Goal: Task Accomplishment & Management: Manage account settings

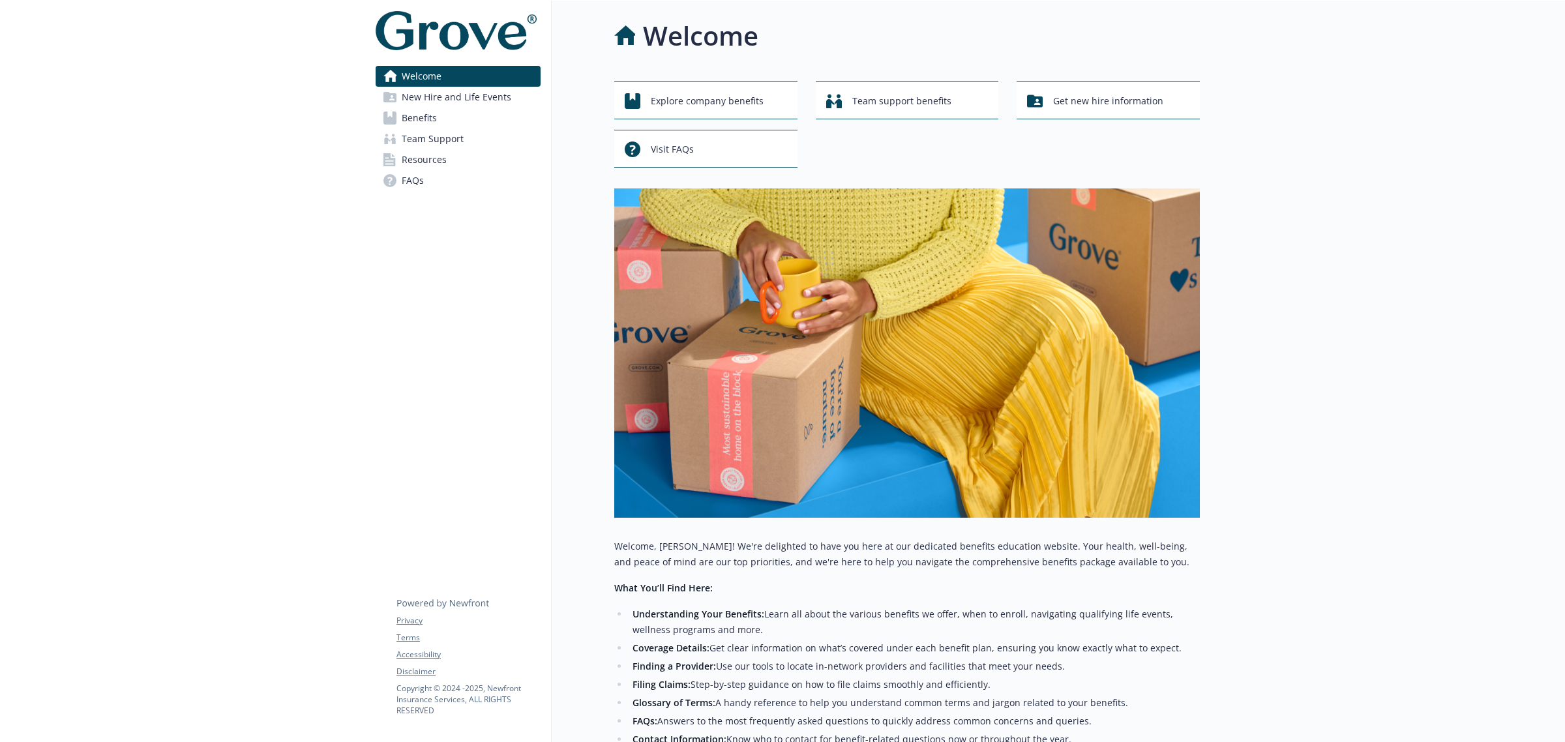
click at [425, 115] on span "Benefits" at bounding box center [419, 118] width 35 height 21
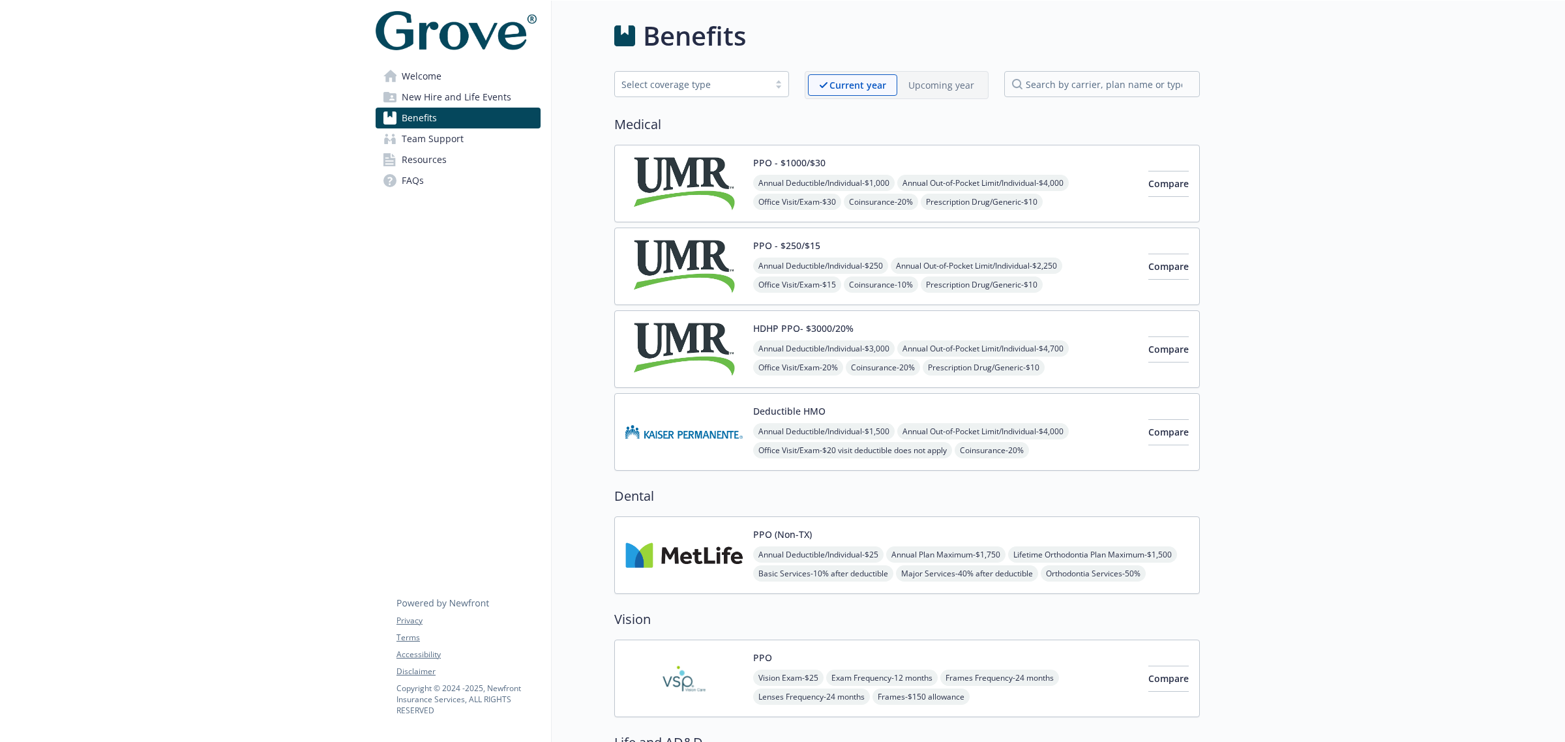
click at [421, 160] on span "Resources" at bounding box center [424, 159] width 45 height 21
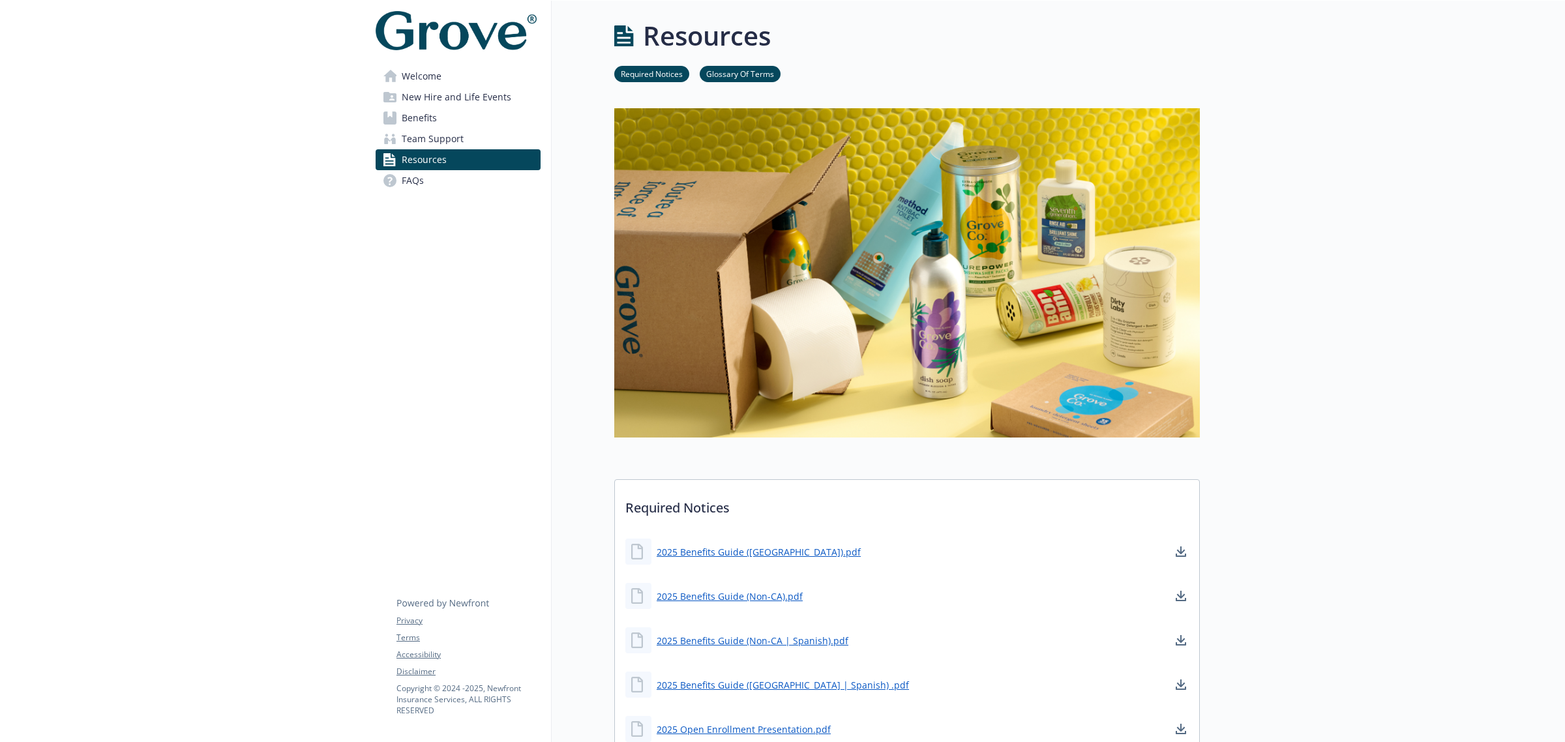
click at [412, 142] on span "Team Support" at bounding box center [433, 138] width 62 height 21
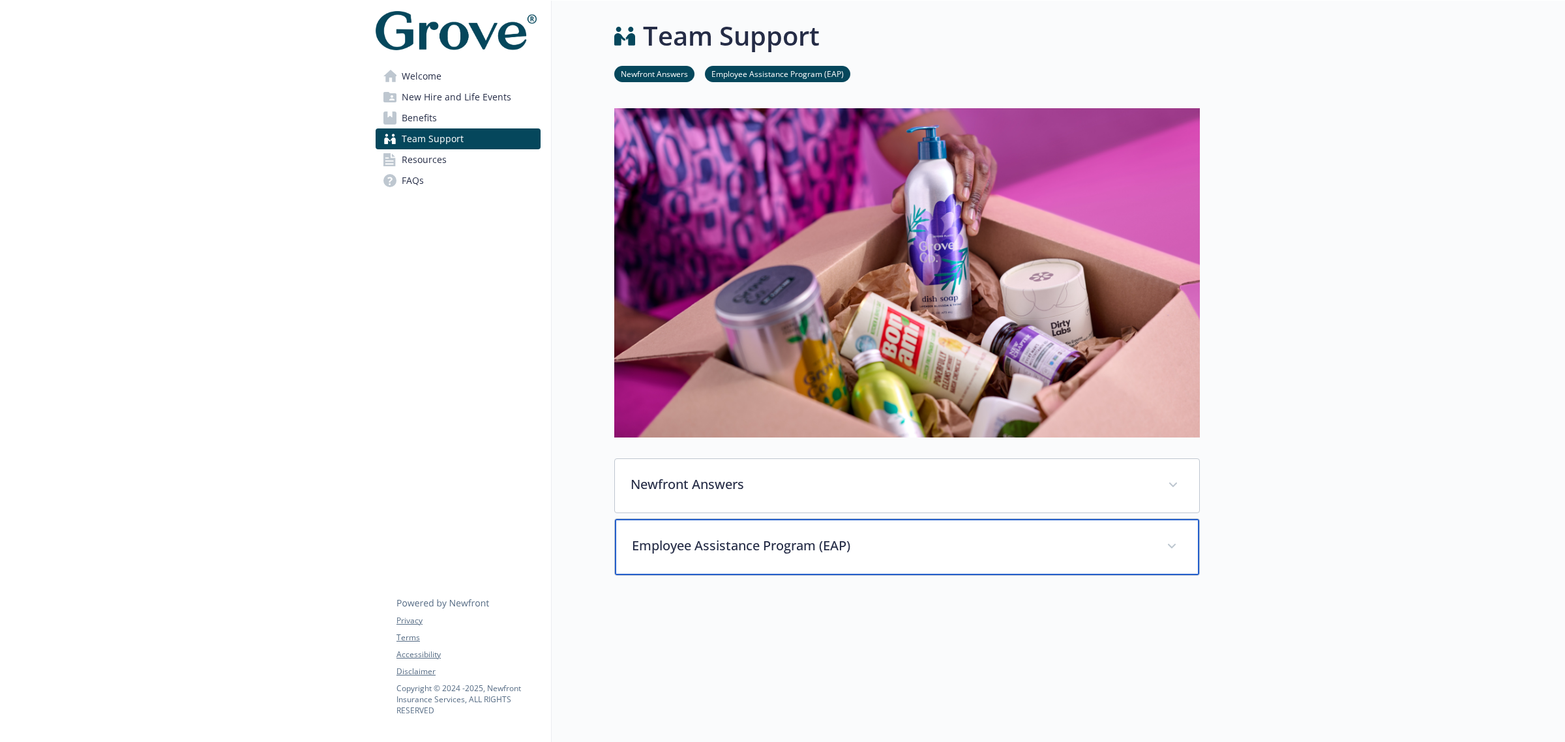
click at [749, 566] on div "Employee Assistance Program (EAP)" at bounding box center [907, 547] width 584 height 56
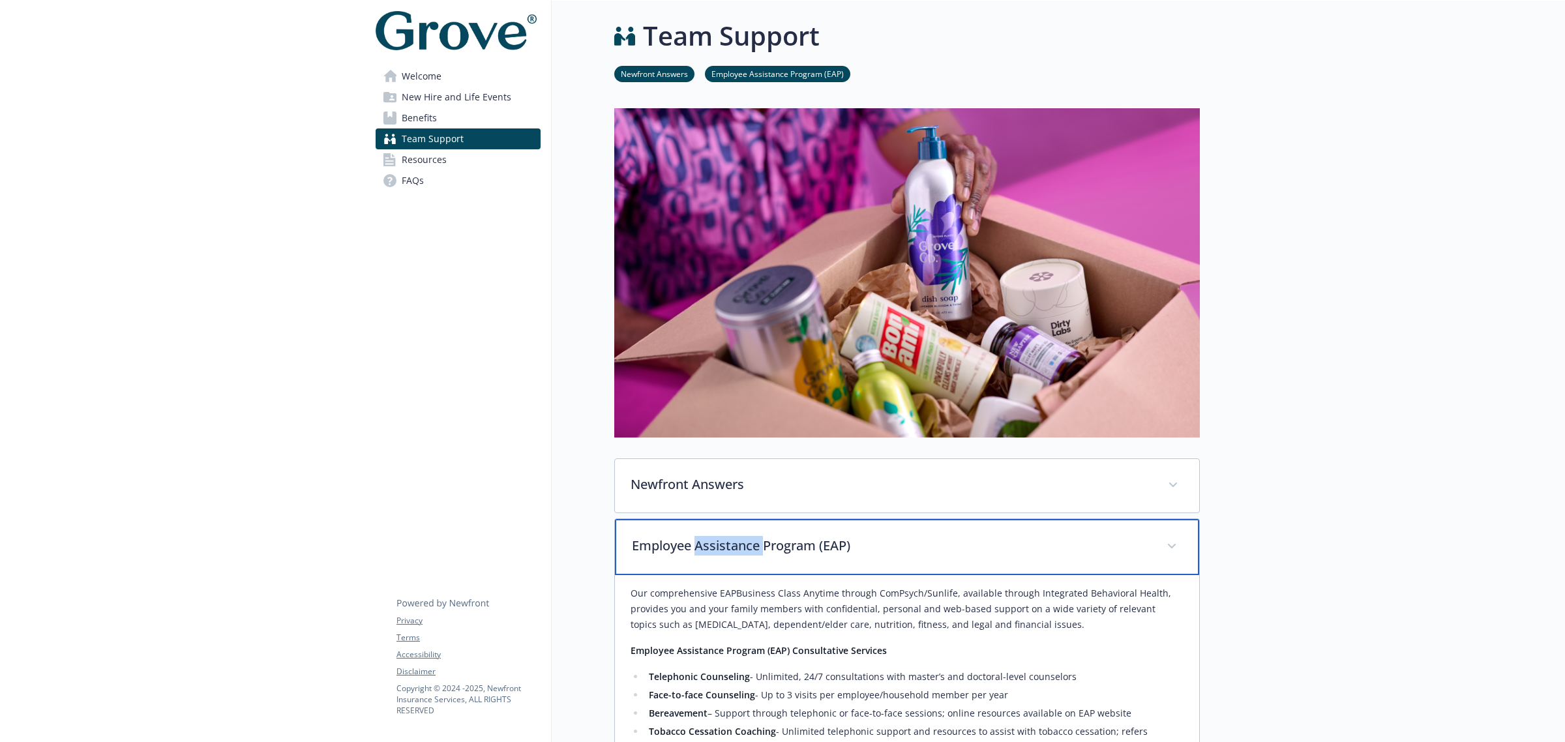
click at [749, 566] on div "Employee Assistance Program (EAP)" at bounding box center [907, 547] width 584 height 56
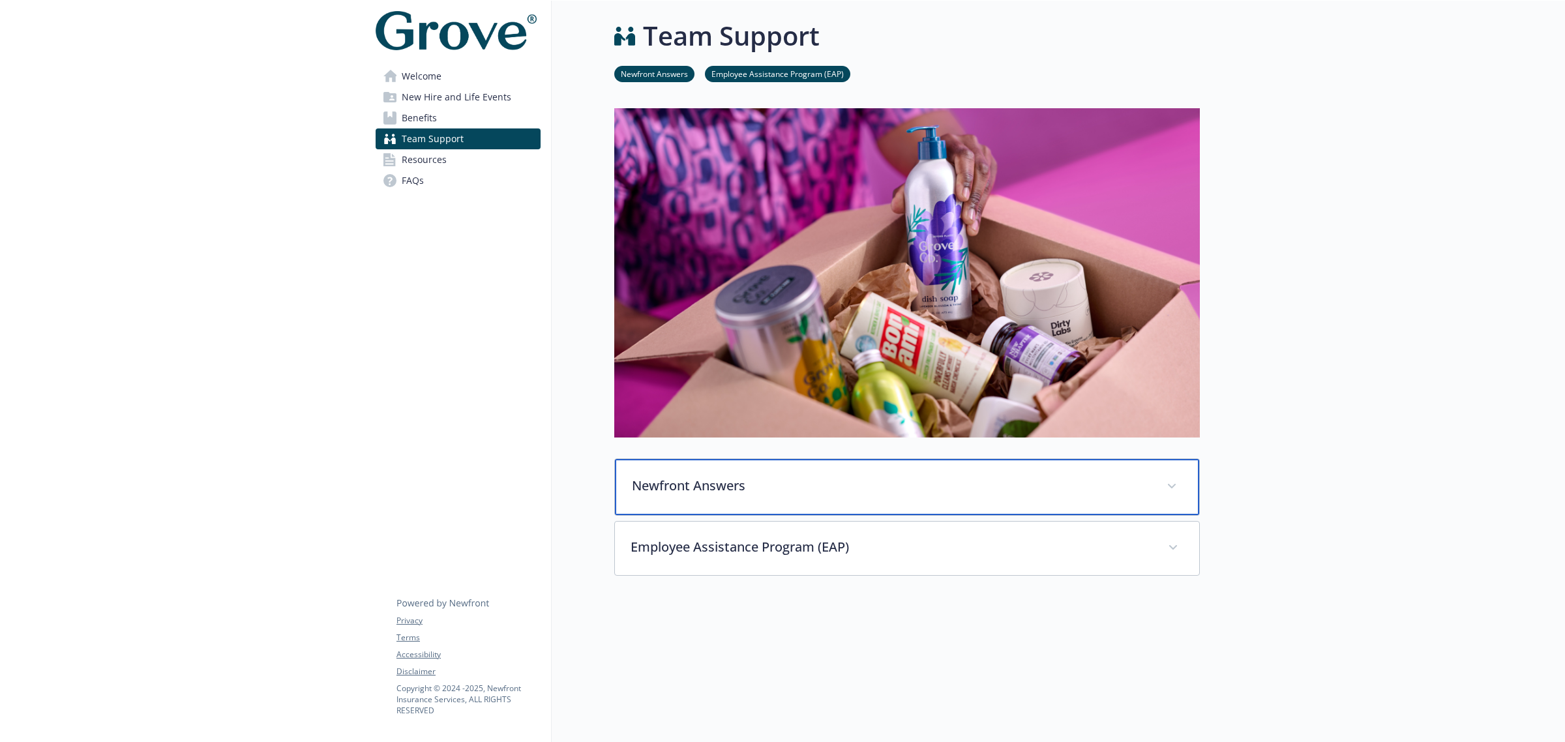
click at [744, 489] on p "Newfront Answers" at bounding box center [891, 486] width 519 height 20
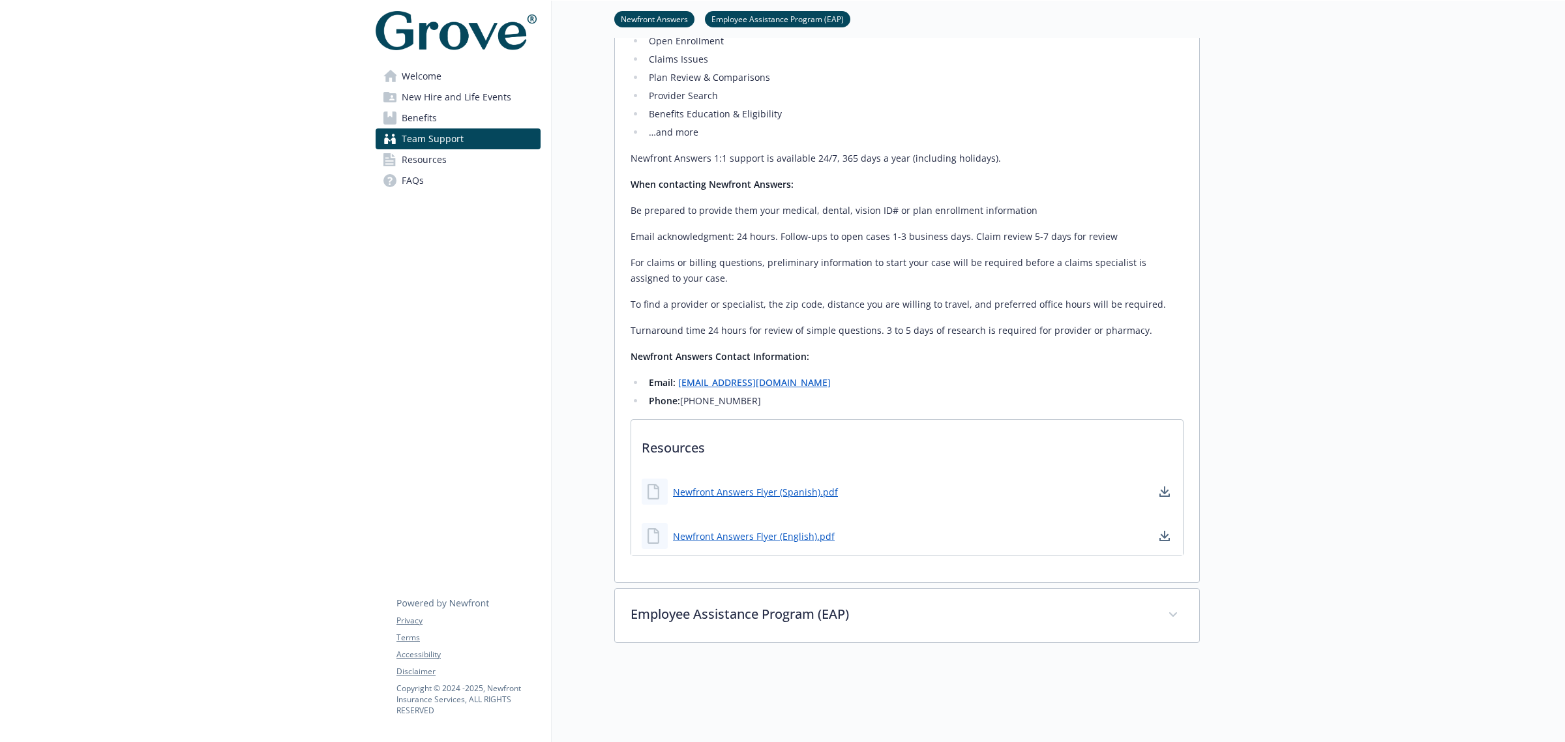
scroll to position [688, 0]
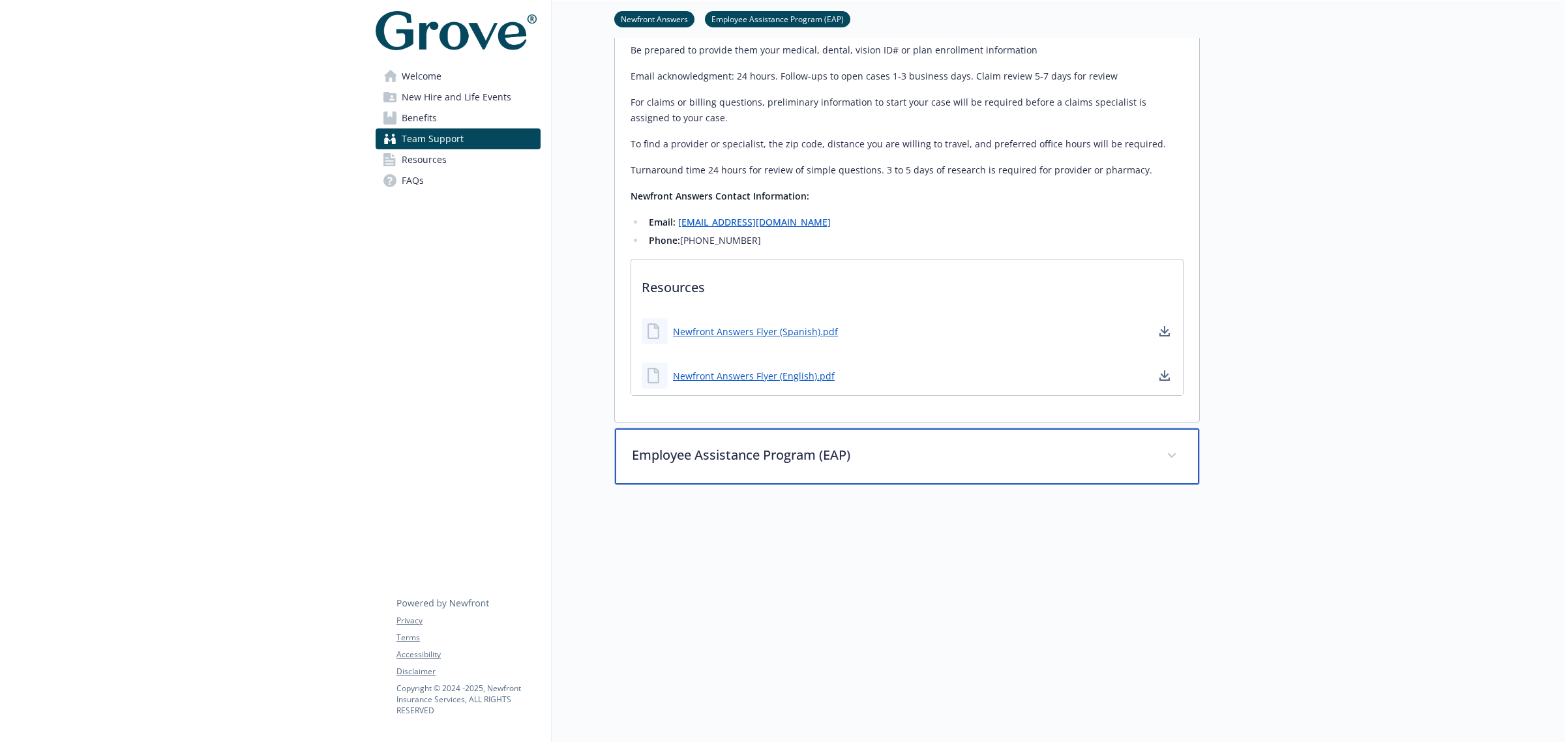
click at [722, 445] on p "Employee Assistance Program (EAP)" at bounding box center [891, 455] width 519 height 20
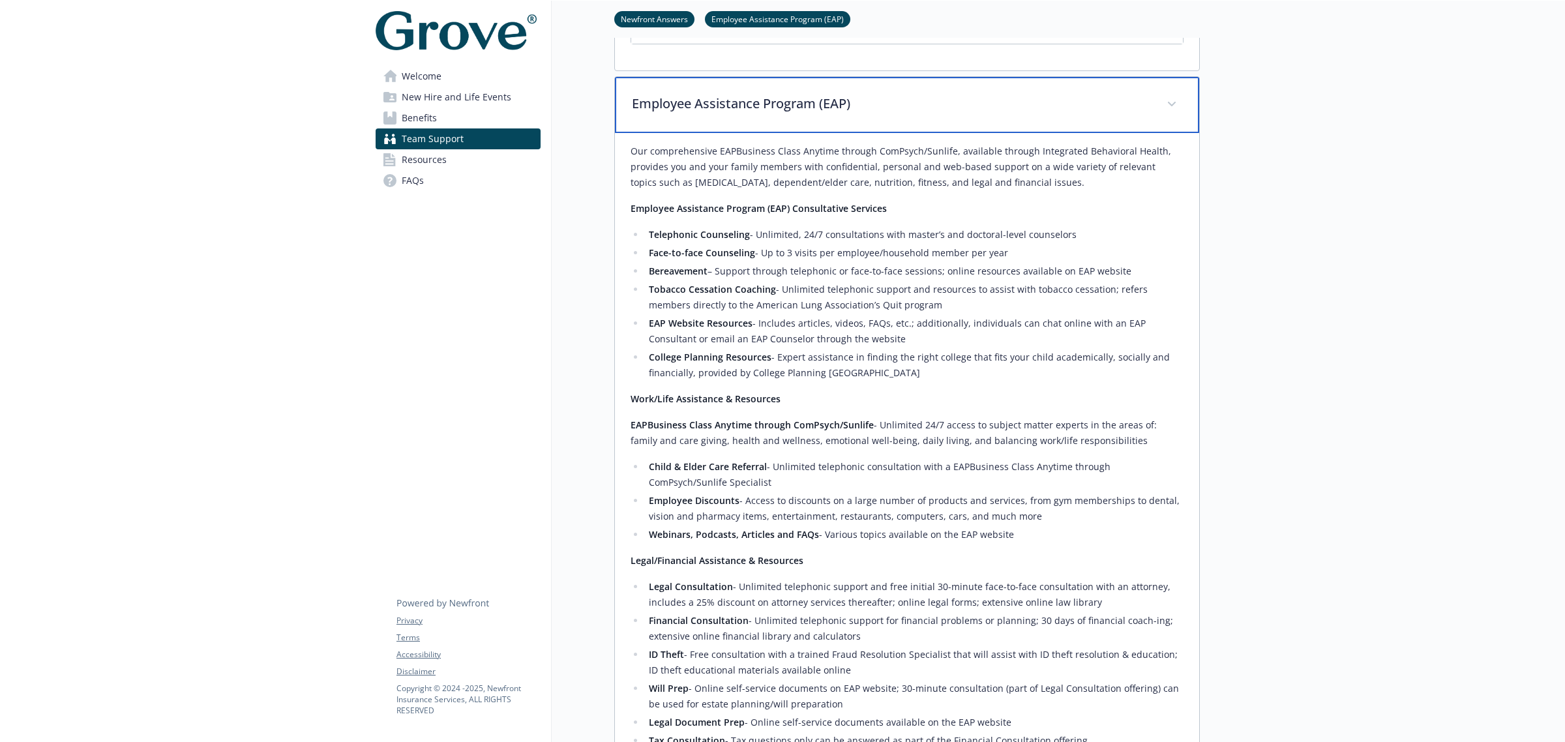
scroll to position [1177, 0]
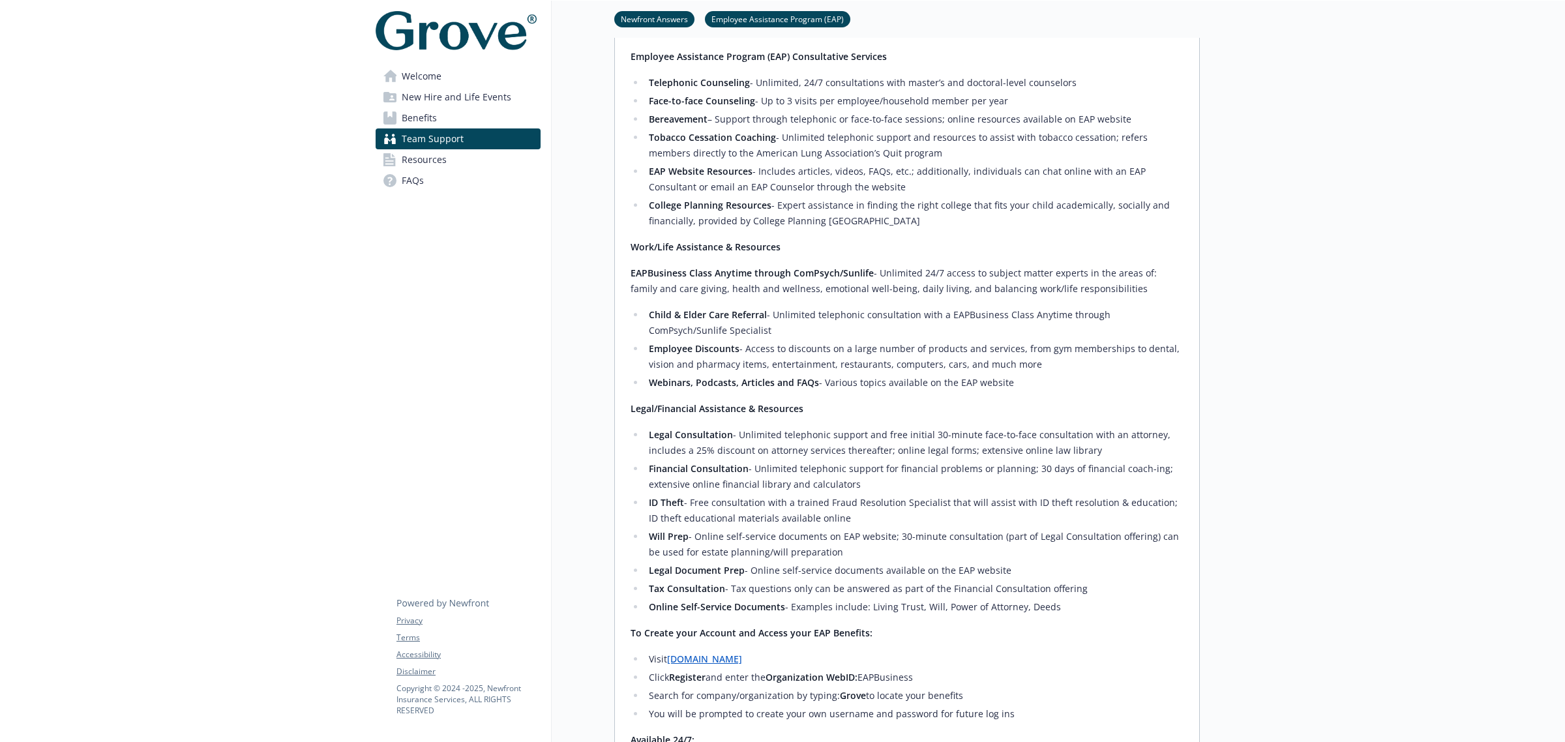
click at [438, 157] on span "Resources" at bounding box center [424, 159] width 45 height 21
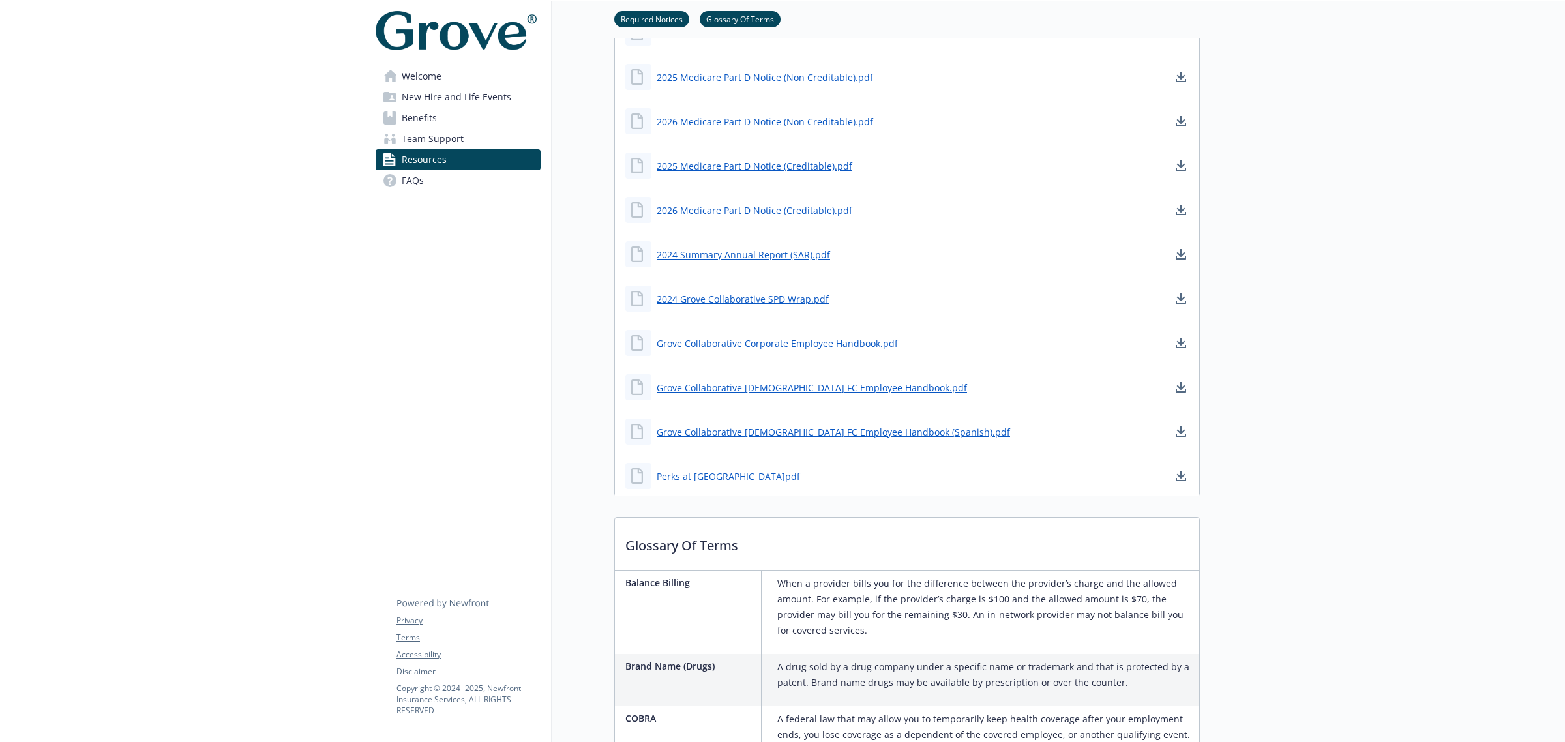
scroll to position [1503, 0]
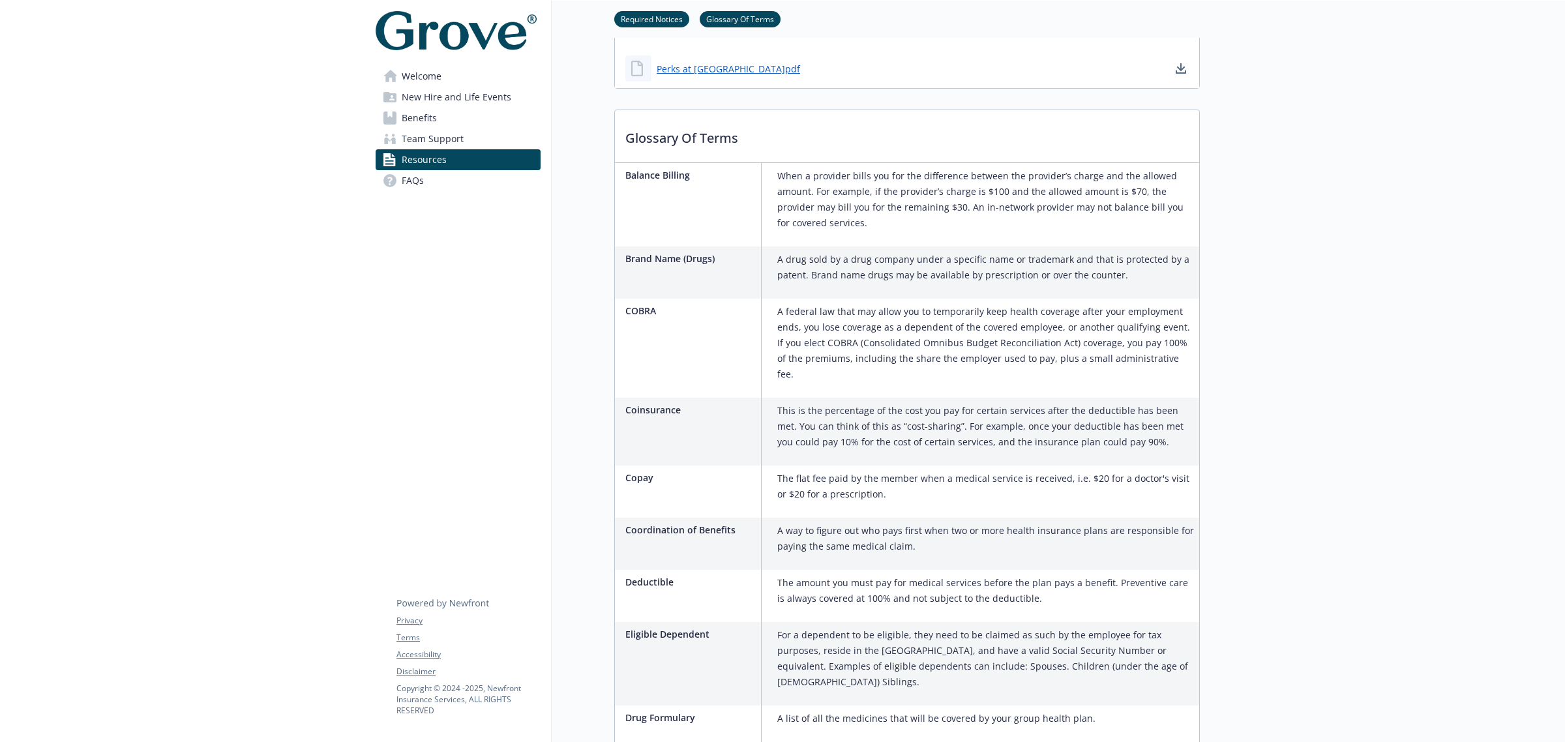
click at [400, 143] on link "Team Support" at bounding box center [458, 138] width 165 height 21
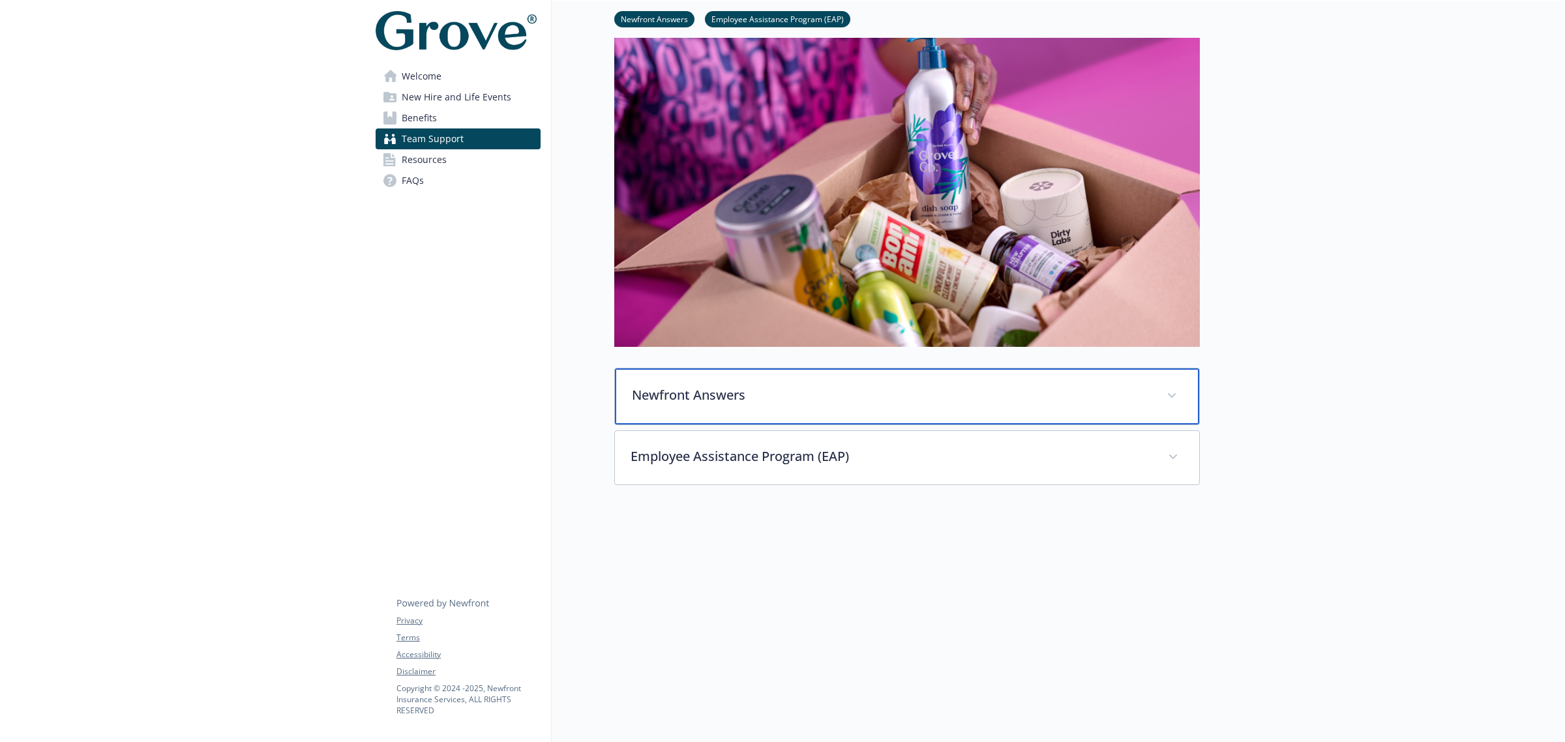
click at [644, 386] on p "Newfront Answers" at bounding box center [891, 395] width 519 height 20
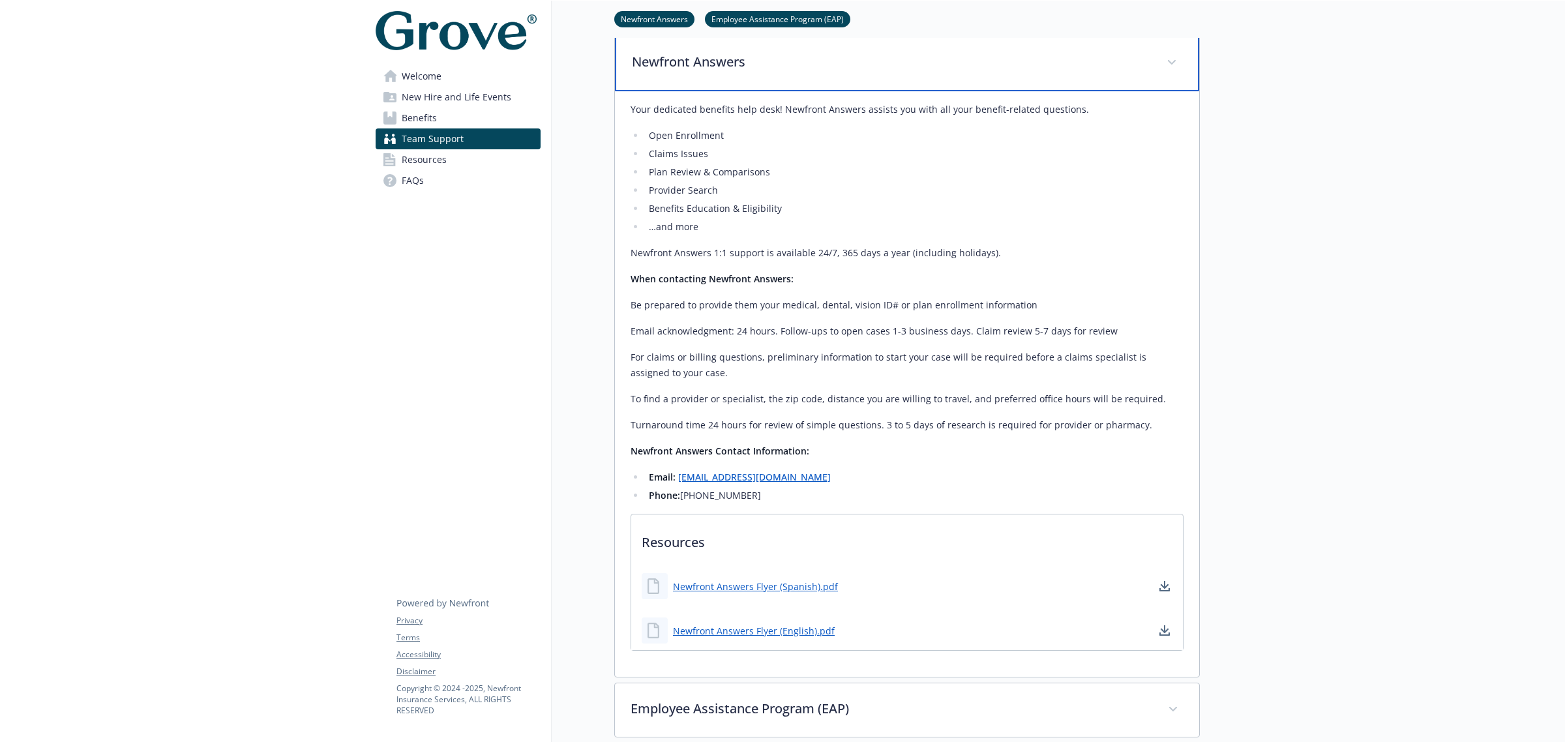
scroll to position [428, 0]
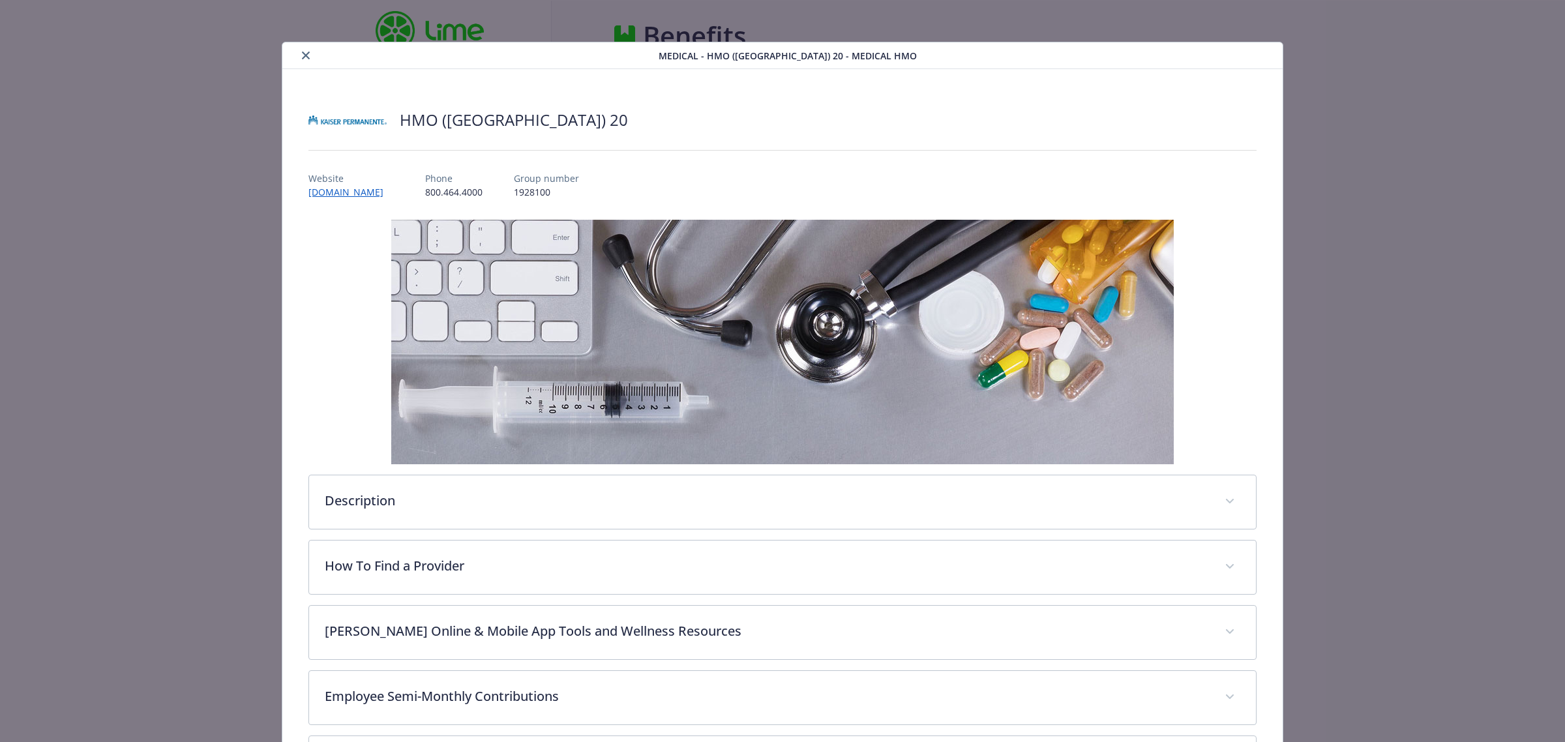
click at [307, 55] on icon "close" at bounding box center [306, 56] width 8 height 8
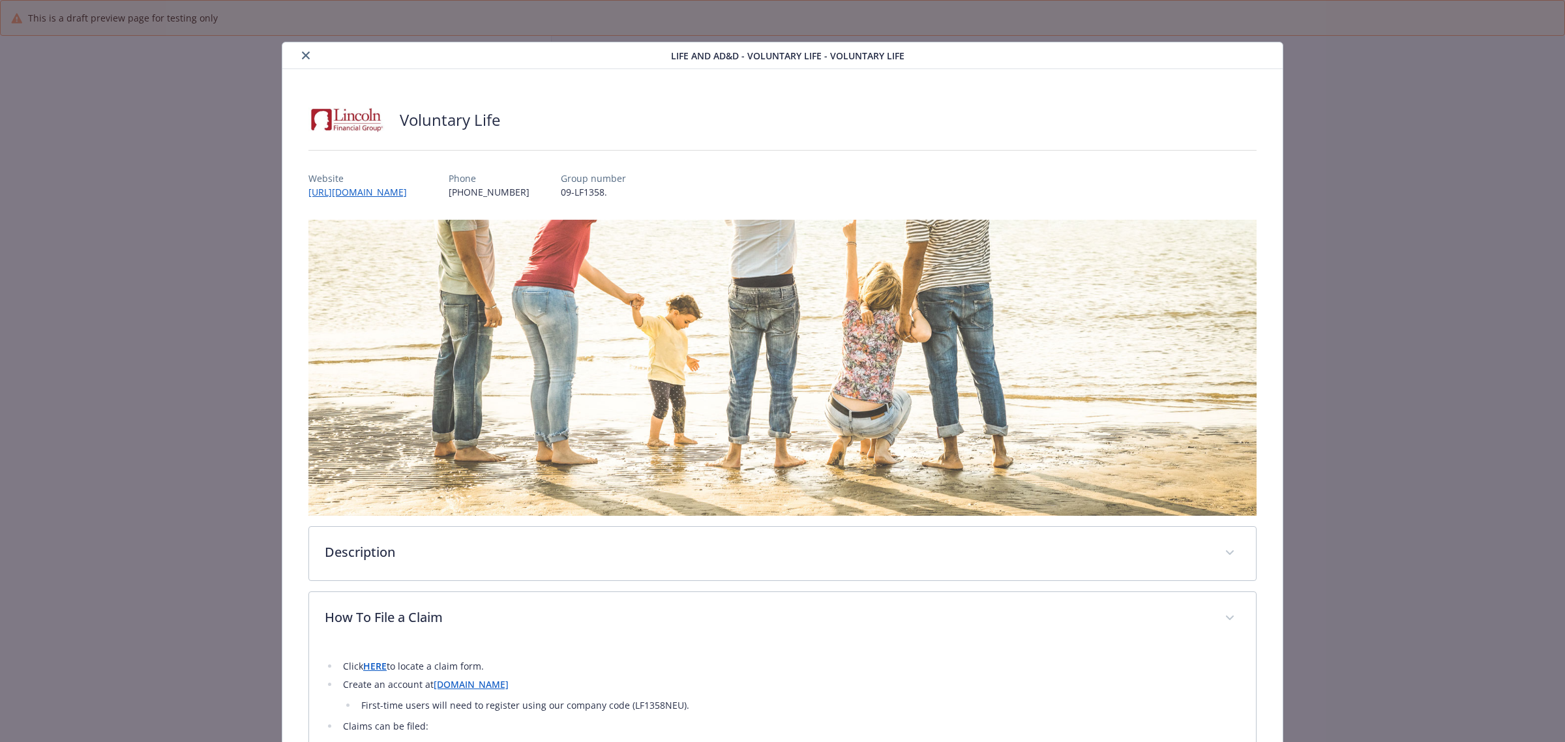
scroll to position [936, 0]
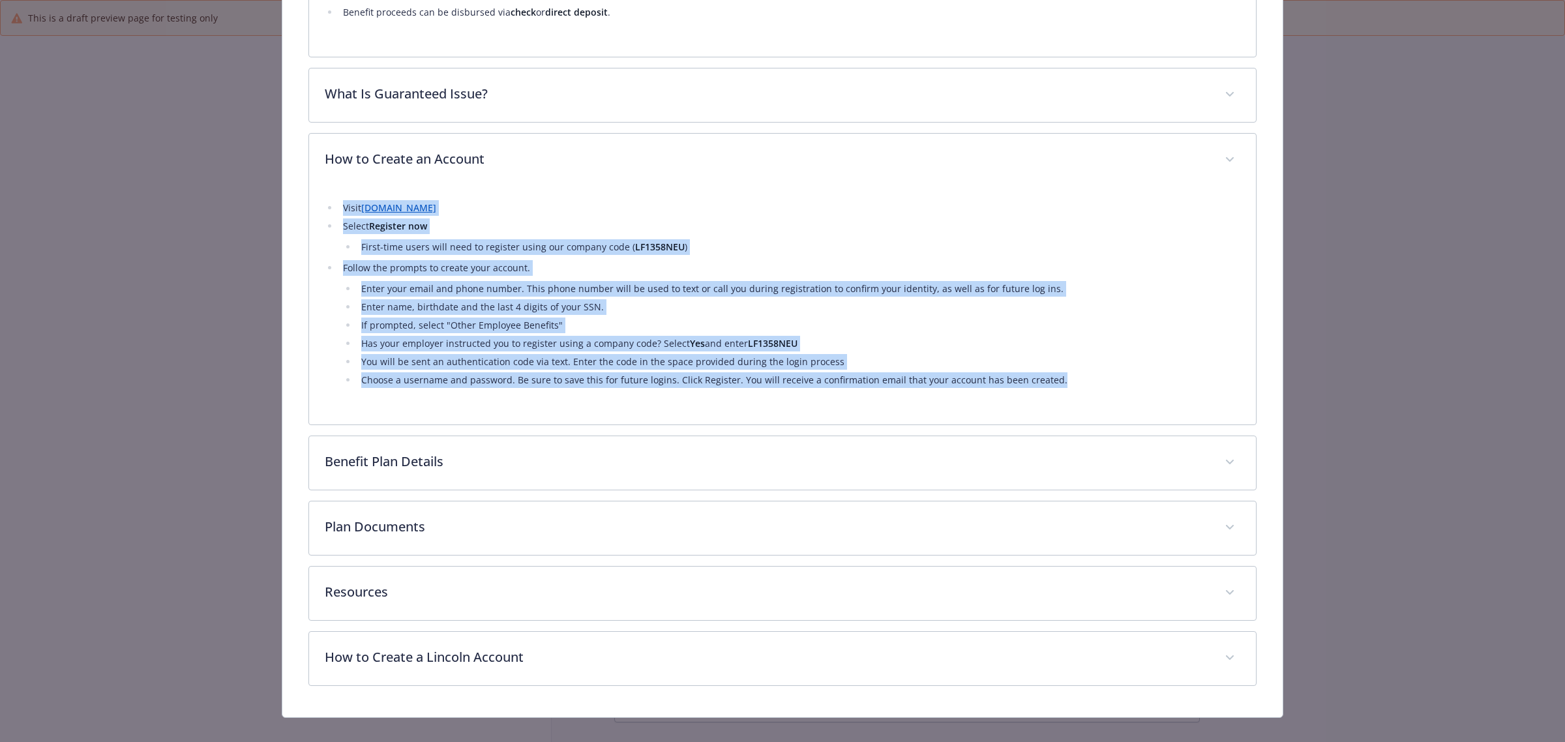
click at [827, 411] on div "Visit www.MyLincolnPortal.com Select Register now First-time users will need to…" at bounding box center [782, 305] width 947 height 237
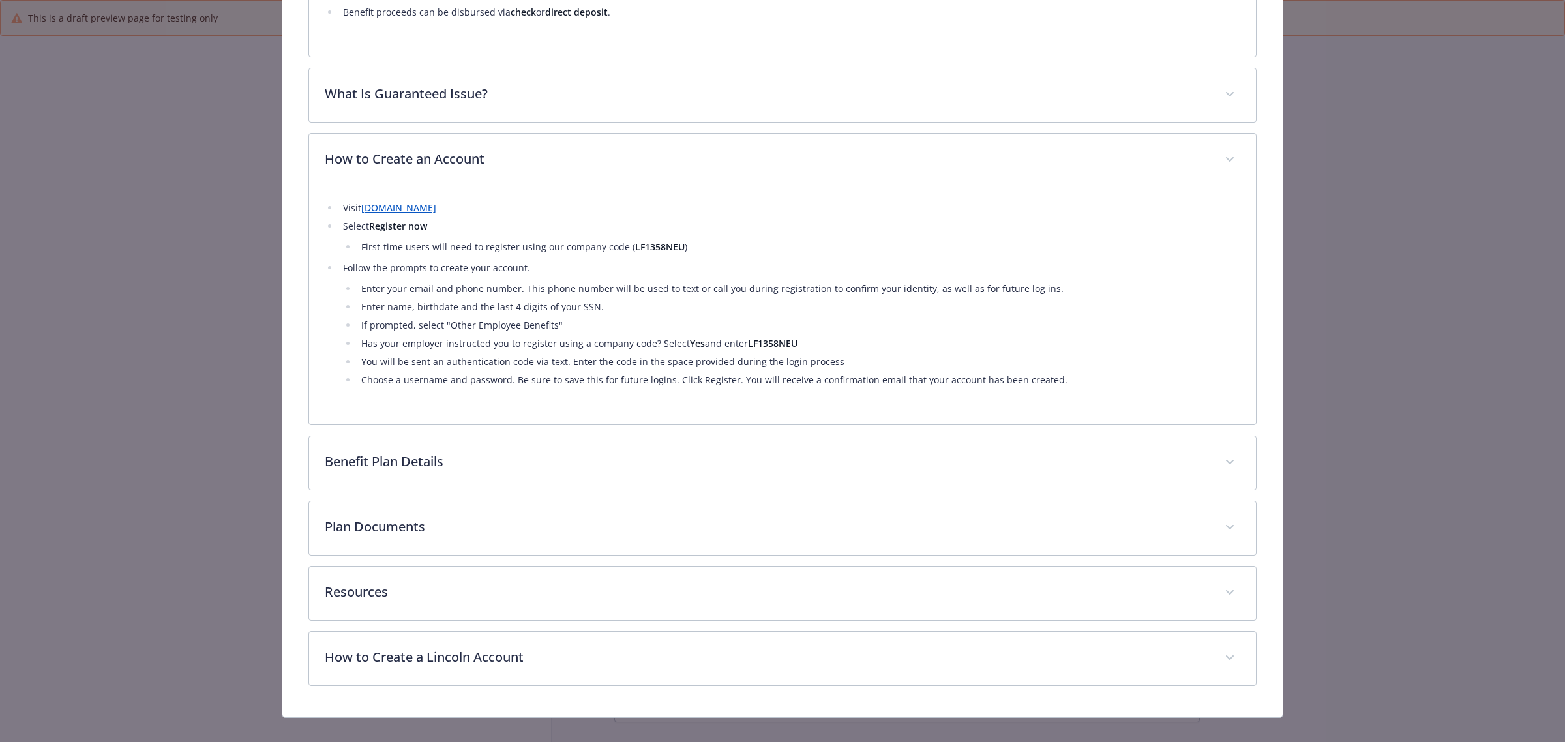
click at [1065, 375] on li "Choose a username and password. Be sure to save this for future logins. Click R…" at bounding box center [798, 380] width 883 height 16
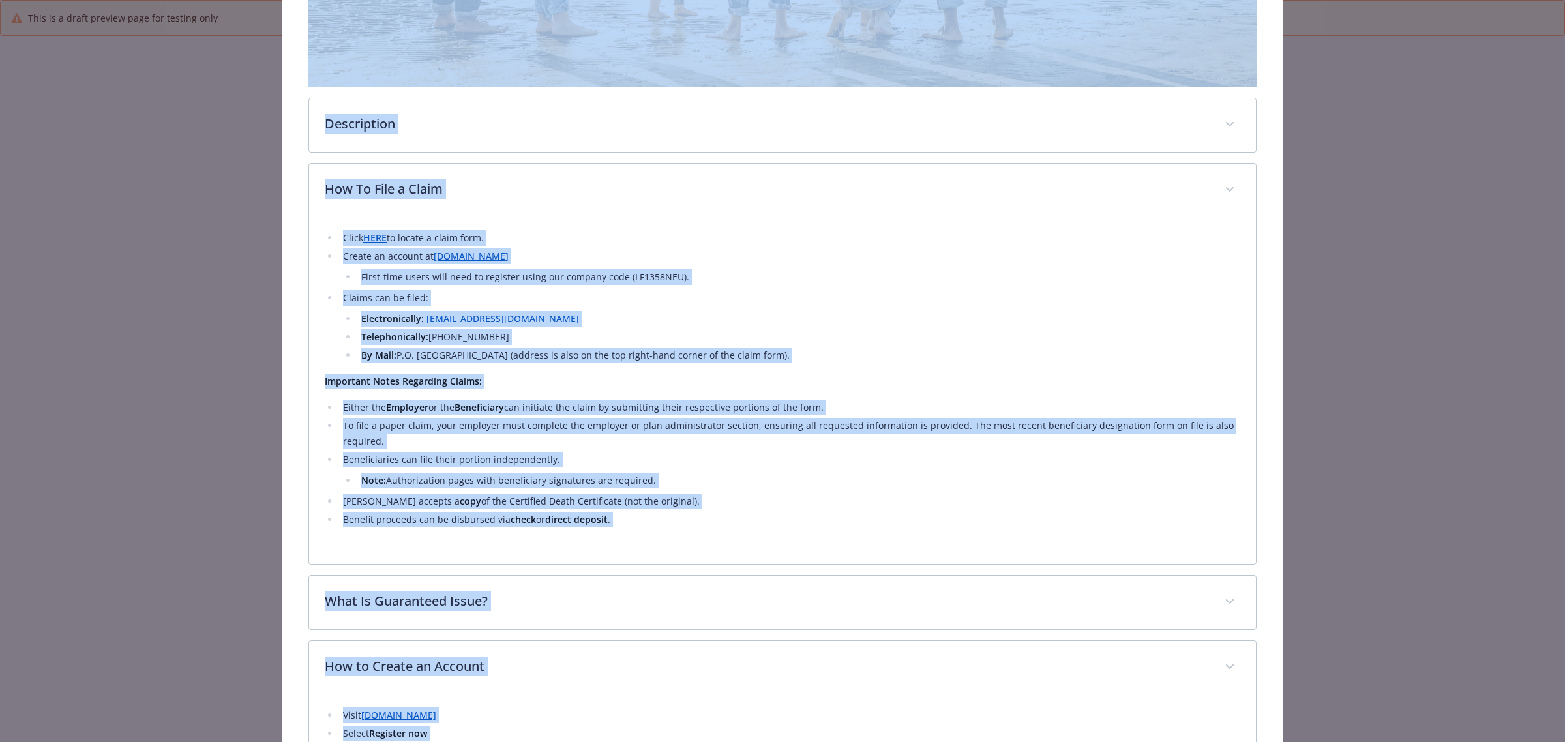
scroll to position [0, 0]
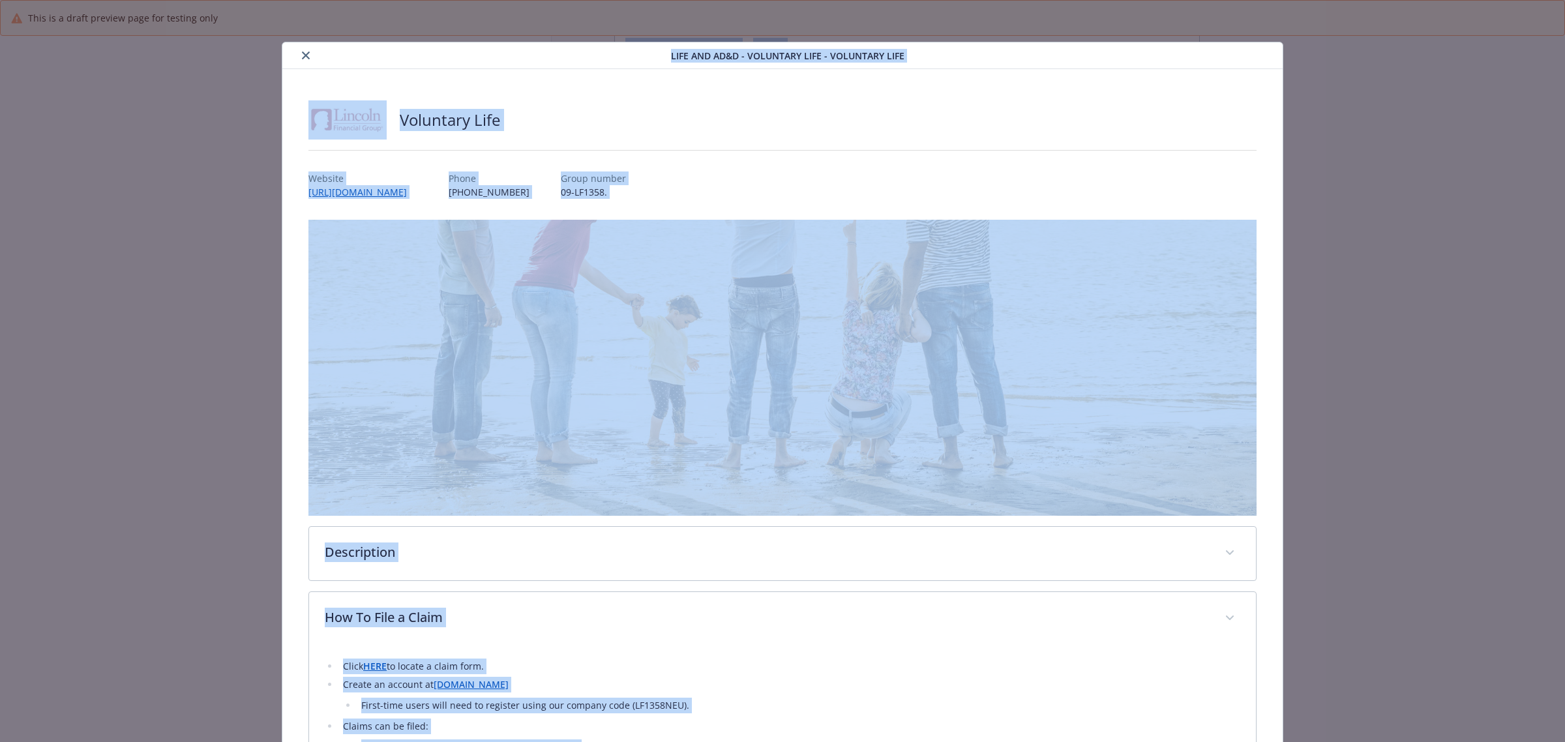
drag, startPoint x: 1074, startPoint y: 376, endPoint x: 232, endPoint y: -25, distance: 931.8
click at [232, 0] on html "This is a draft preview page for testing only Skip to main content Welcome New …" at bounding box center [782, 371] width 1565 height 742
click at [685, 348] on img "details for plan Life and AD&D - Voluntary Life - Voluntary Life" at bounding box center [782, 368] width 948 height 296
click at [298, 54] on button "close" at bounding box center [306, 56] width 16 height 16
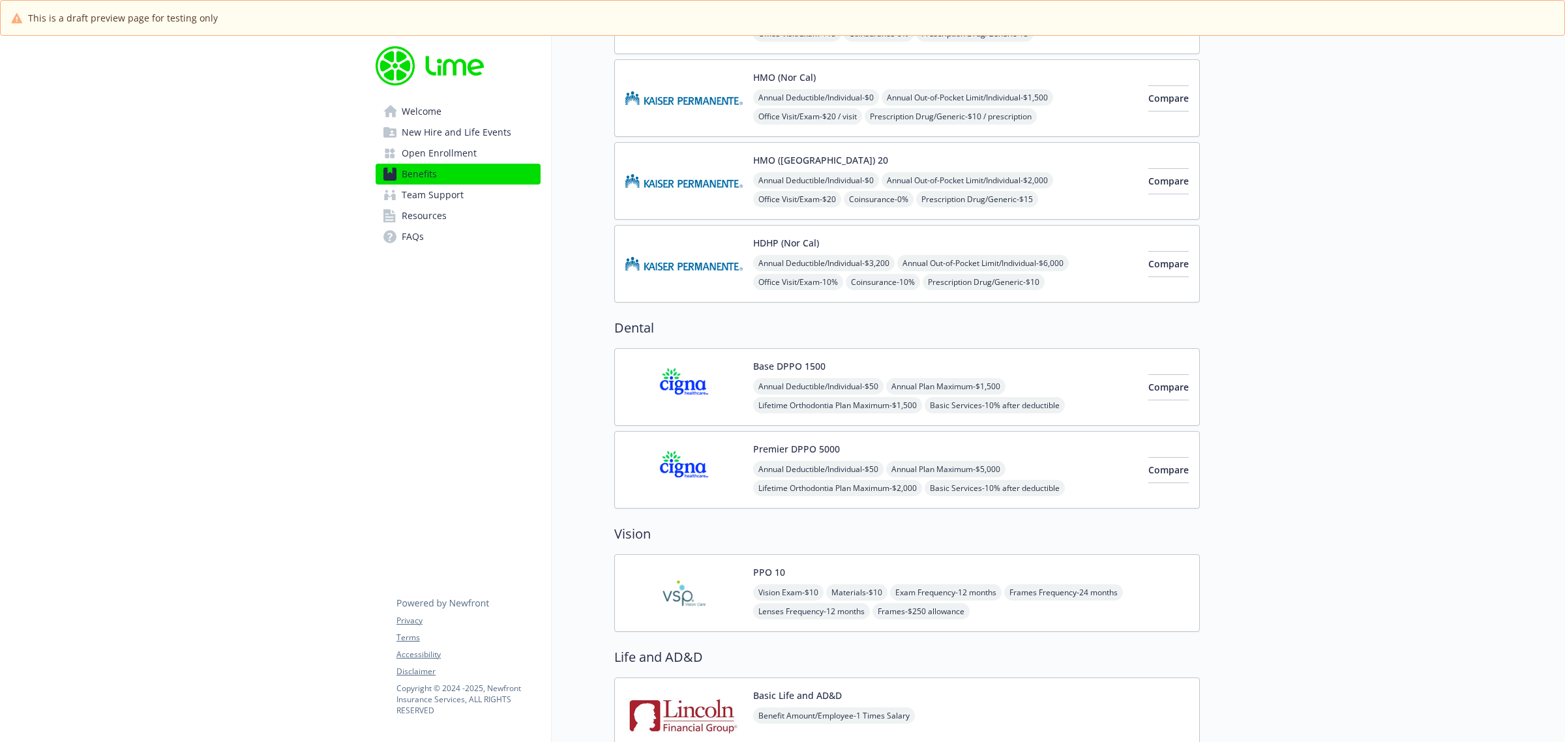
scroll to position [489, 0]
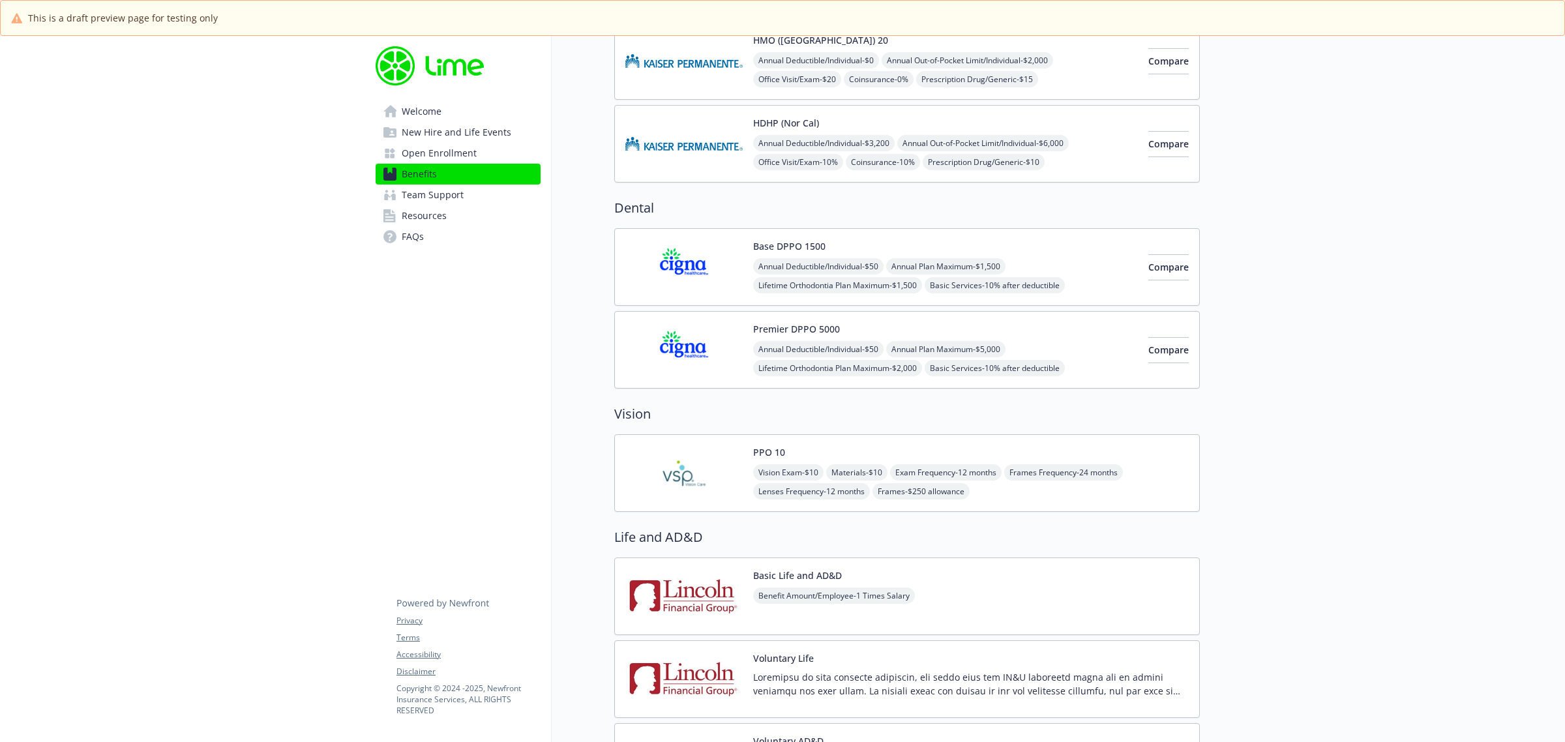
click at [388, 173] on icon at bounding box center [389, 174] width 13 height 13
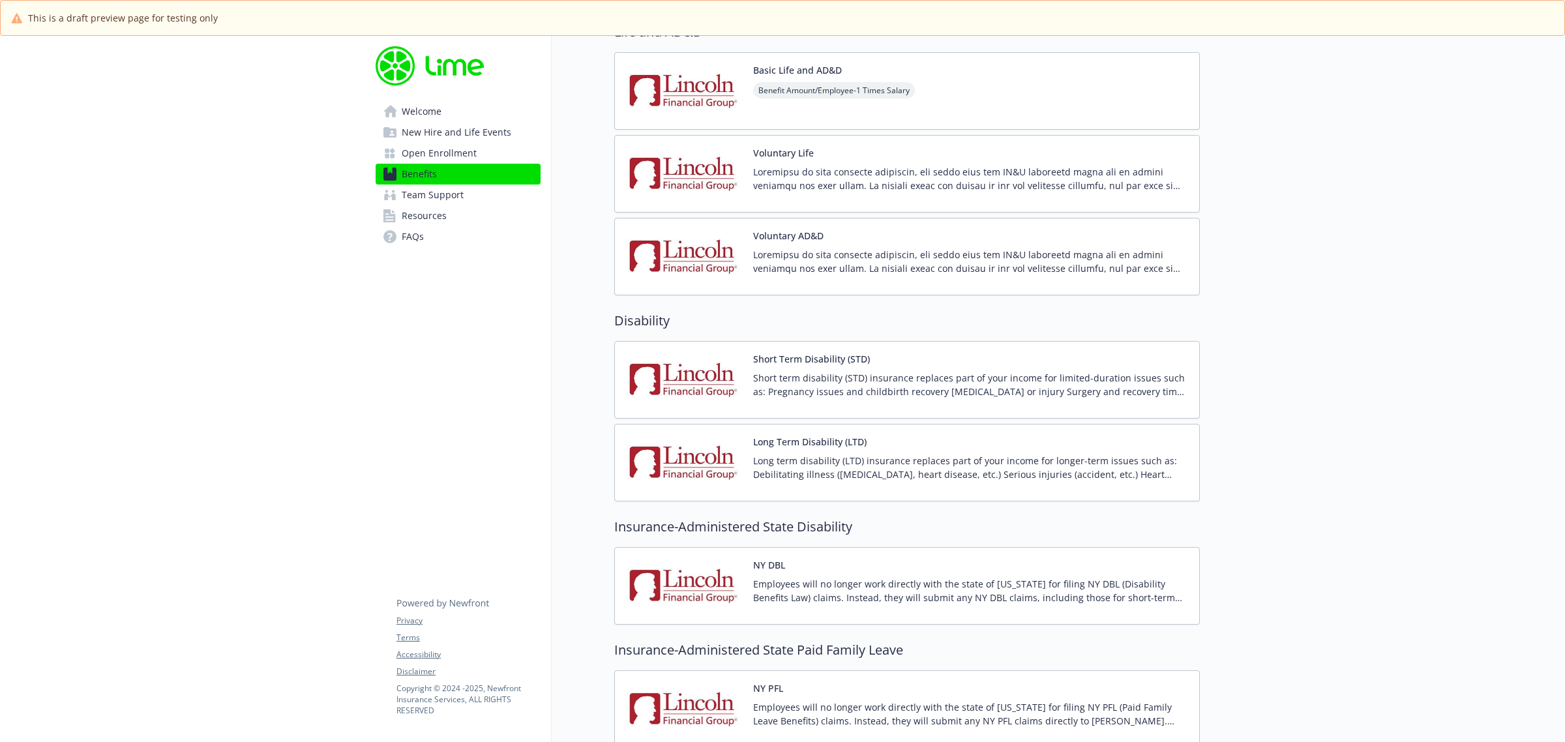
scroll to position [978, 0]
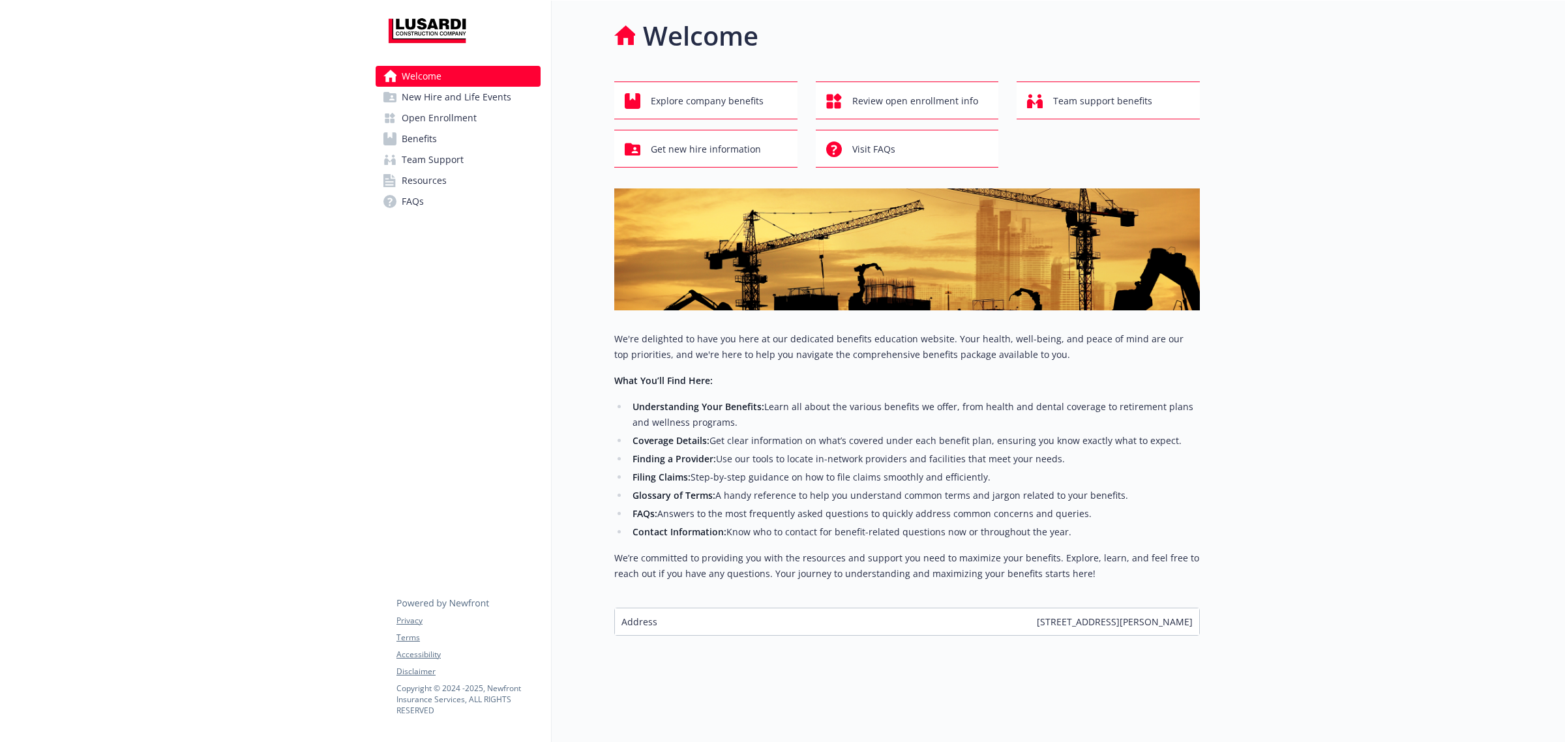
click at [445, 186] on span "Resources" at bounding box center [424, 180] width 45 height 21
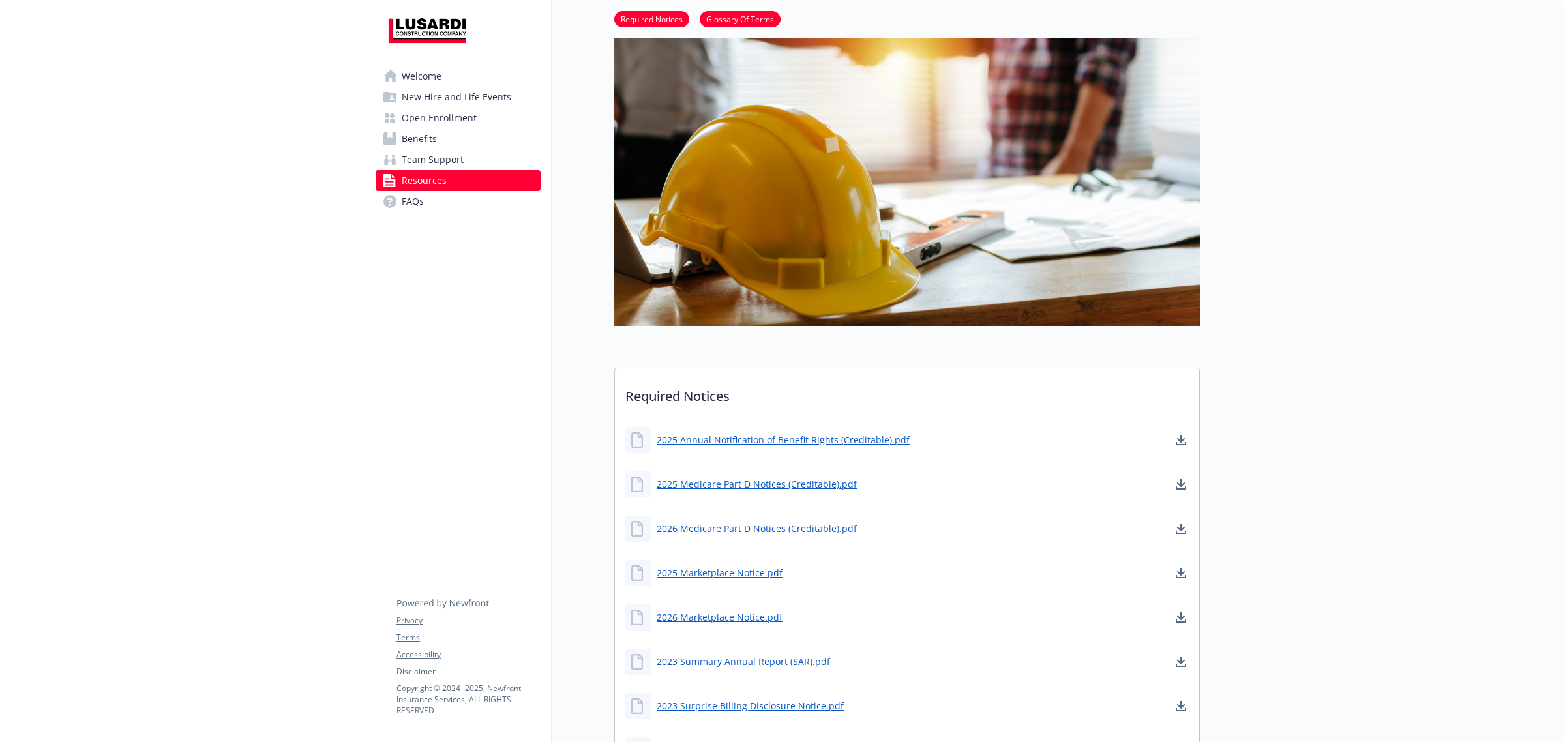
scroll to position [245, 0]
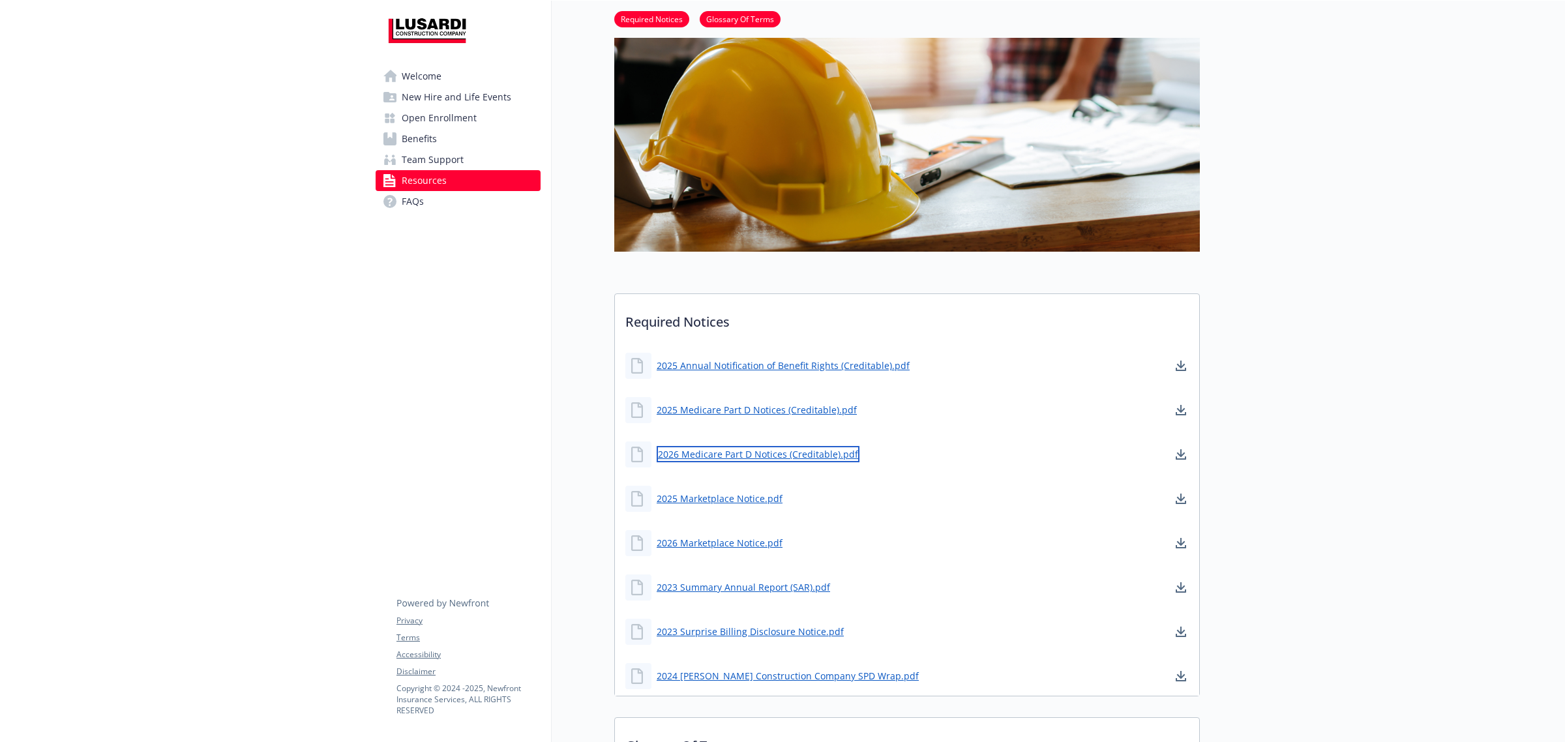
click at [792, 455] on link "2026 Medicare Part D Notices (Creditable).pdf" at bounding box center [758, 454] width 203 height 16
click at [740, 365] on link "2025 Annual Notification of Benefit Rights (Creditable).pdf" at bounding box center [785, 365] width 256 height 16
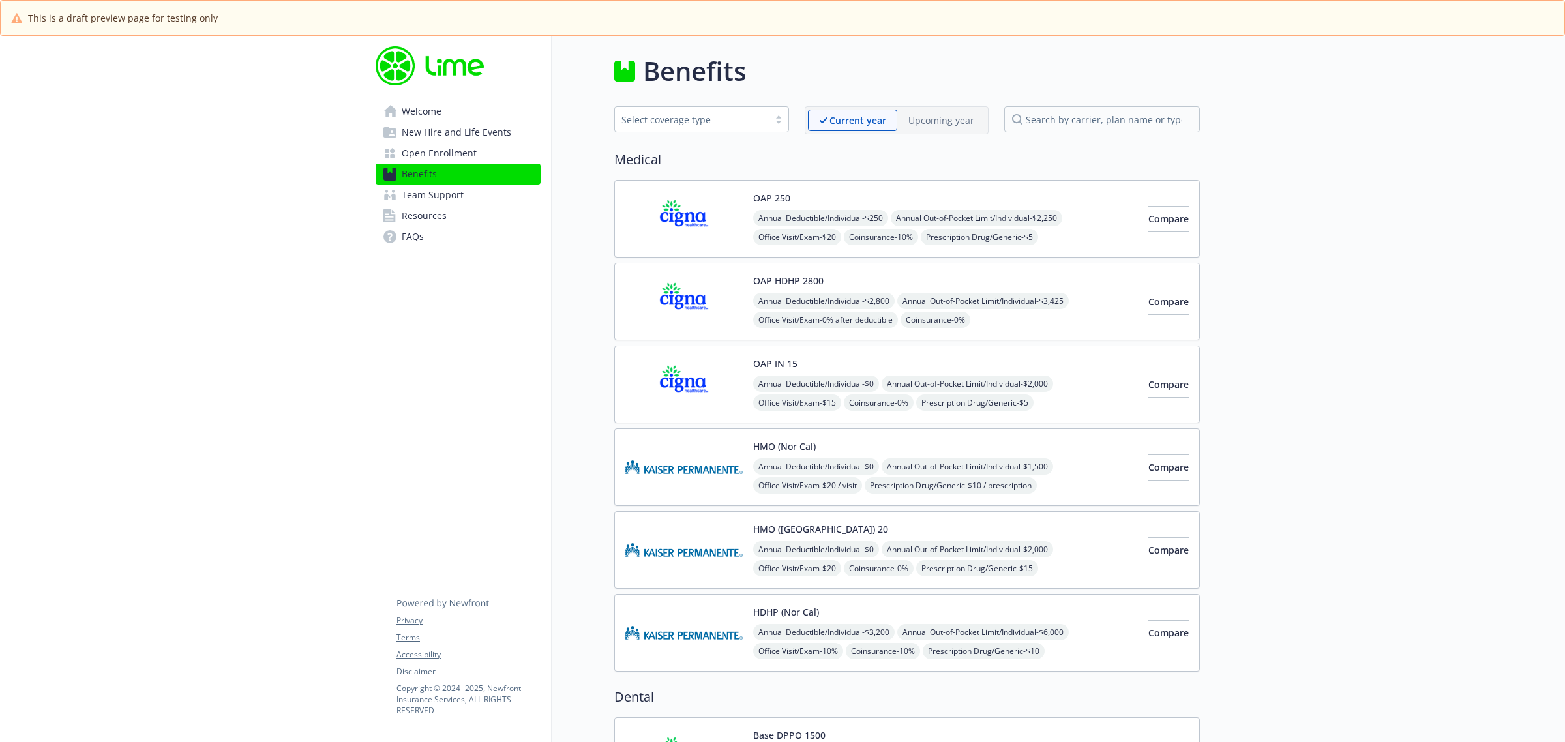
scroll to position [978, 0]
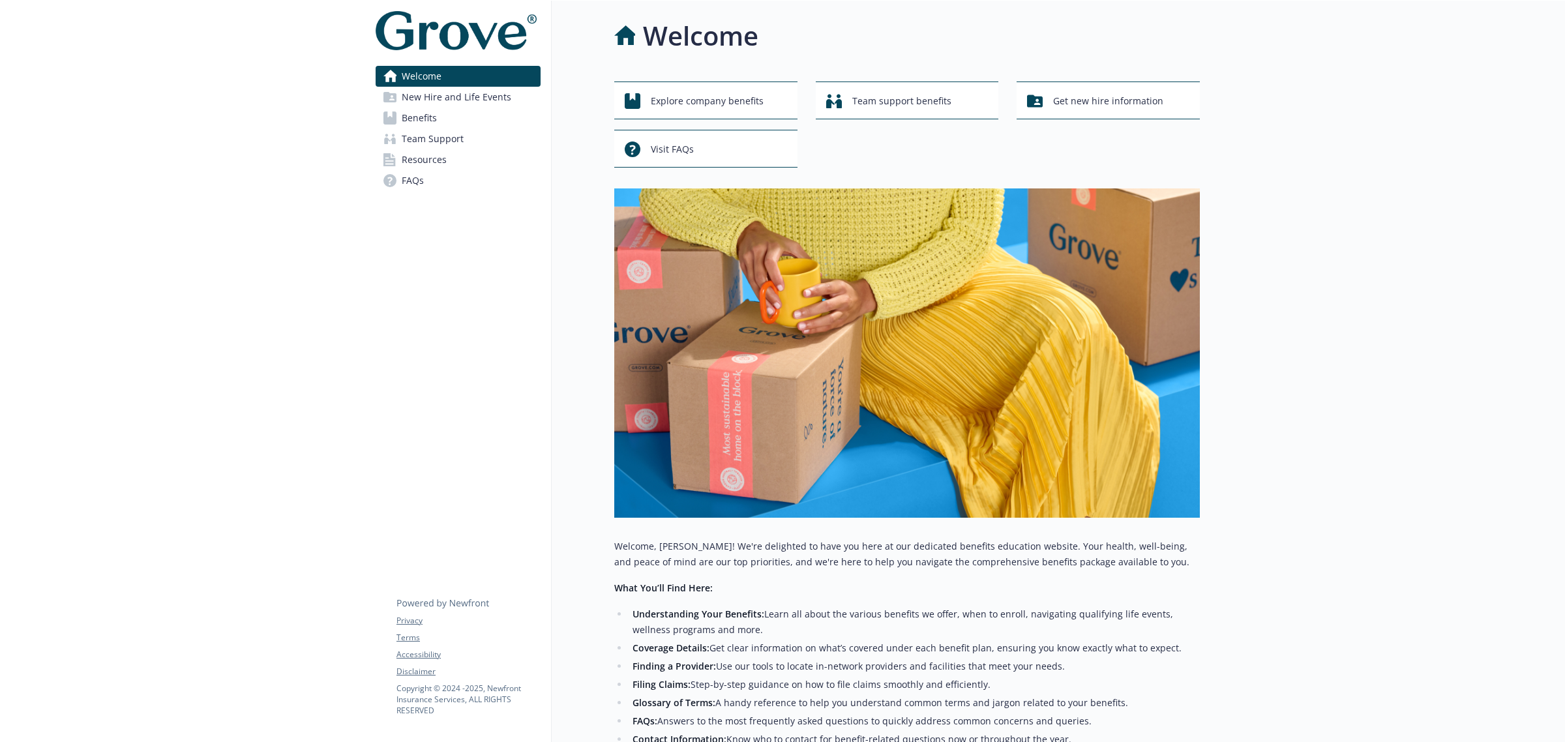
click at [1400, 226] on div at bounding box center [1382, 517] width 365 height 1032
click at [436, 116] on span "Benefits" at bounding box center [419, 118] width 35 height 21
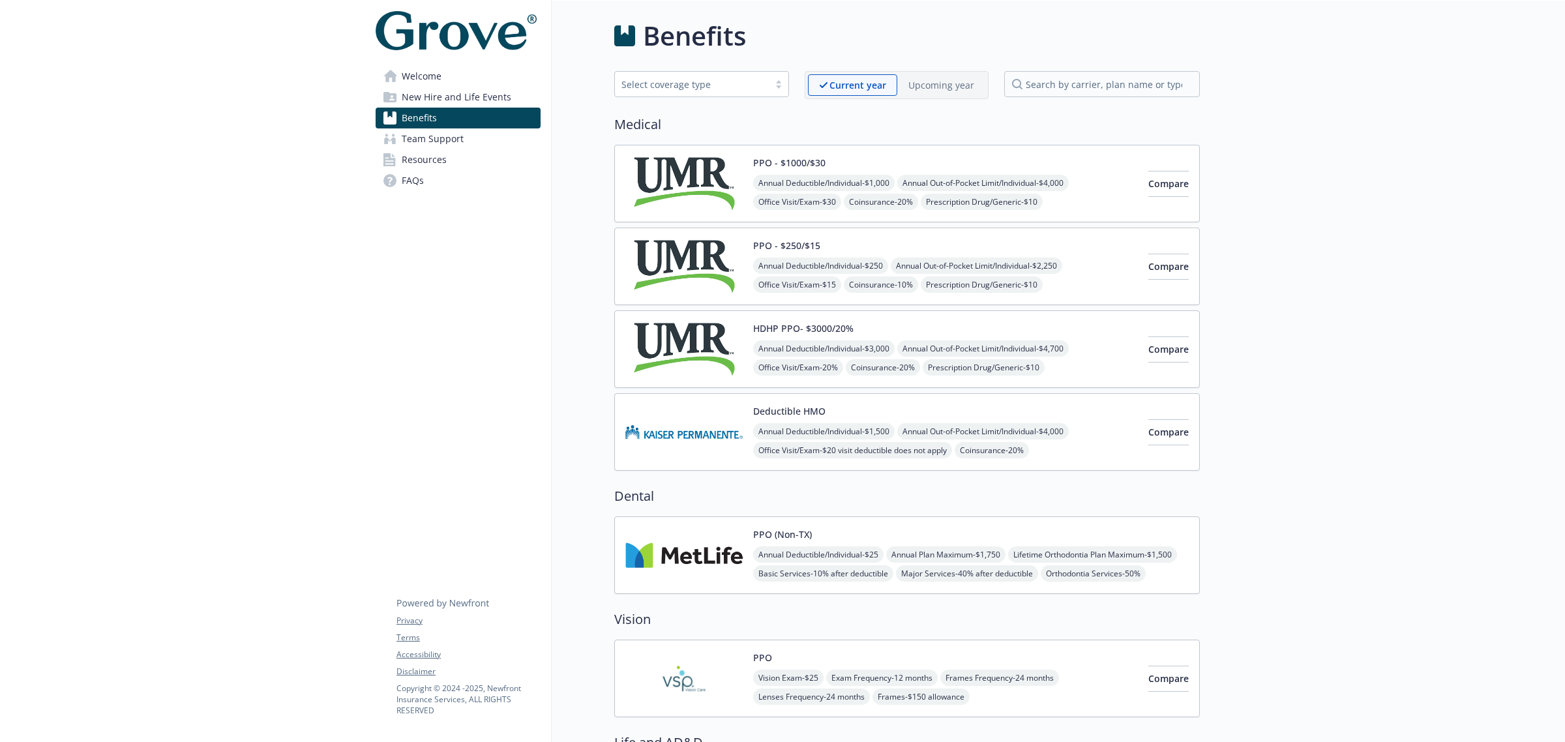
click at [680, 432] on img at bounding box center [683, 431] width 117 height 55
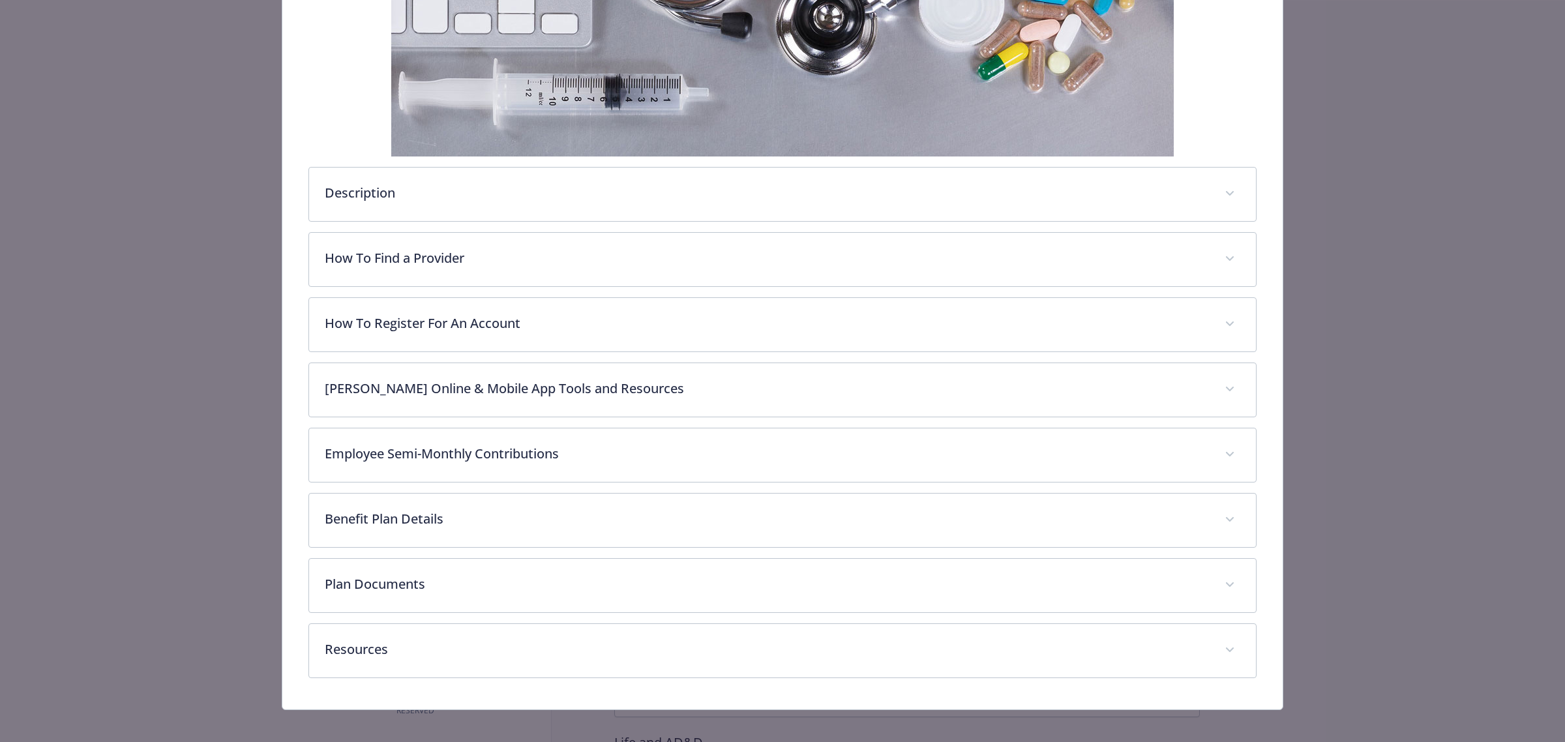
scroll to position [320, 0]
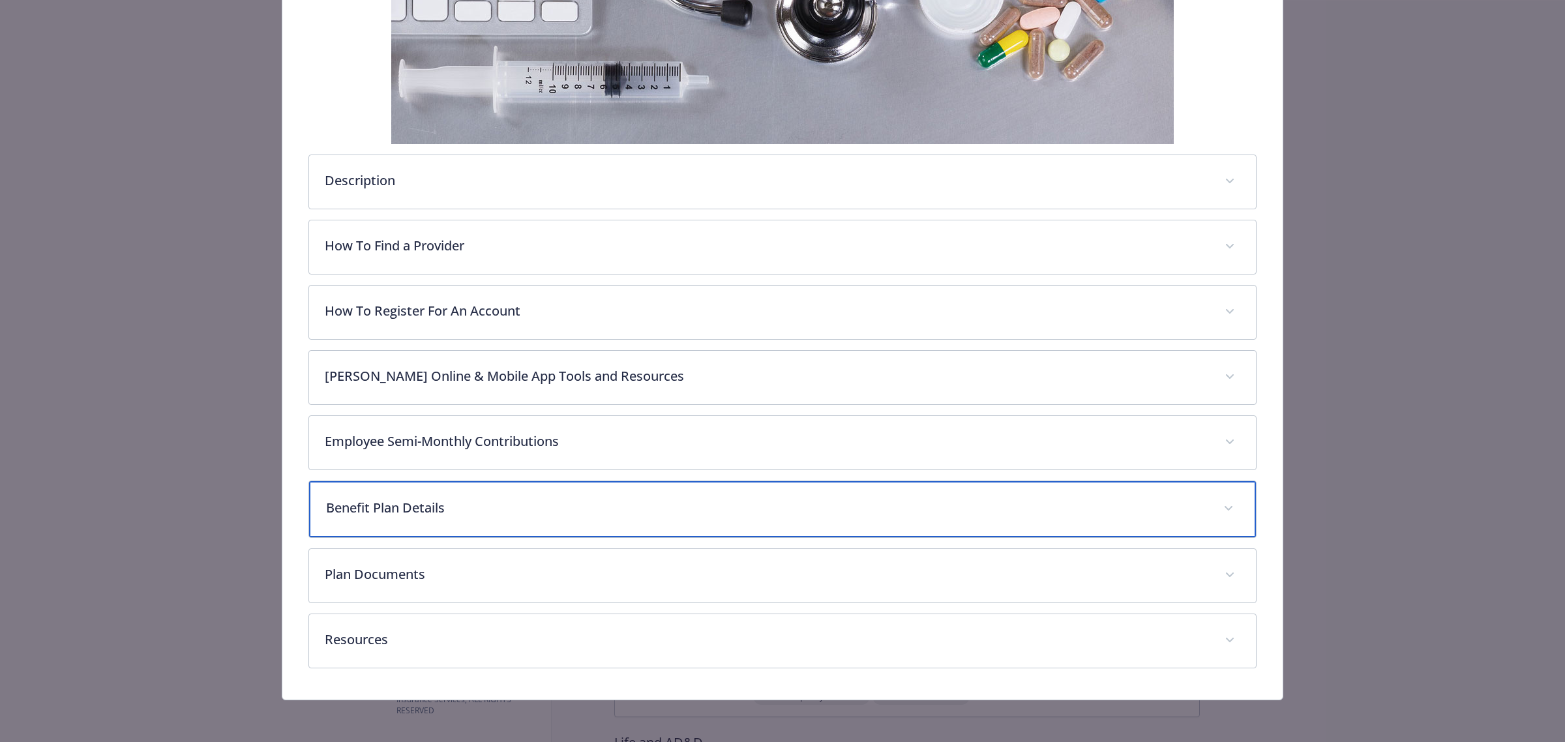
click at [367, 507] on p "Benefit Plan Details" at bounding box center [767, 508] width 882 height 20
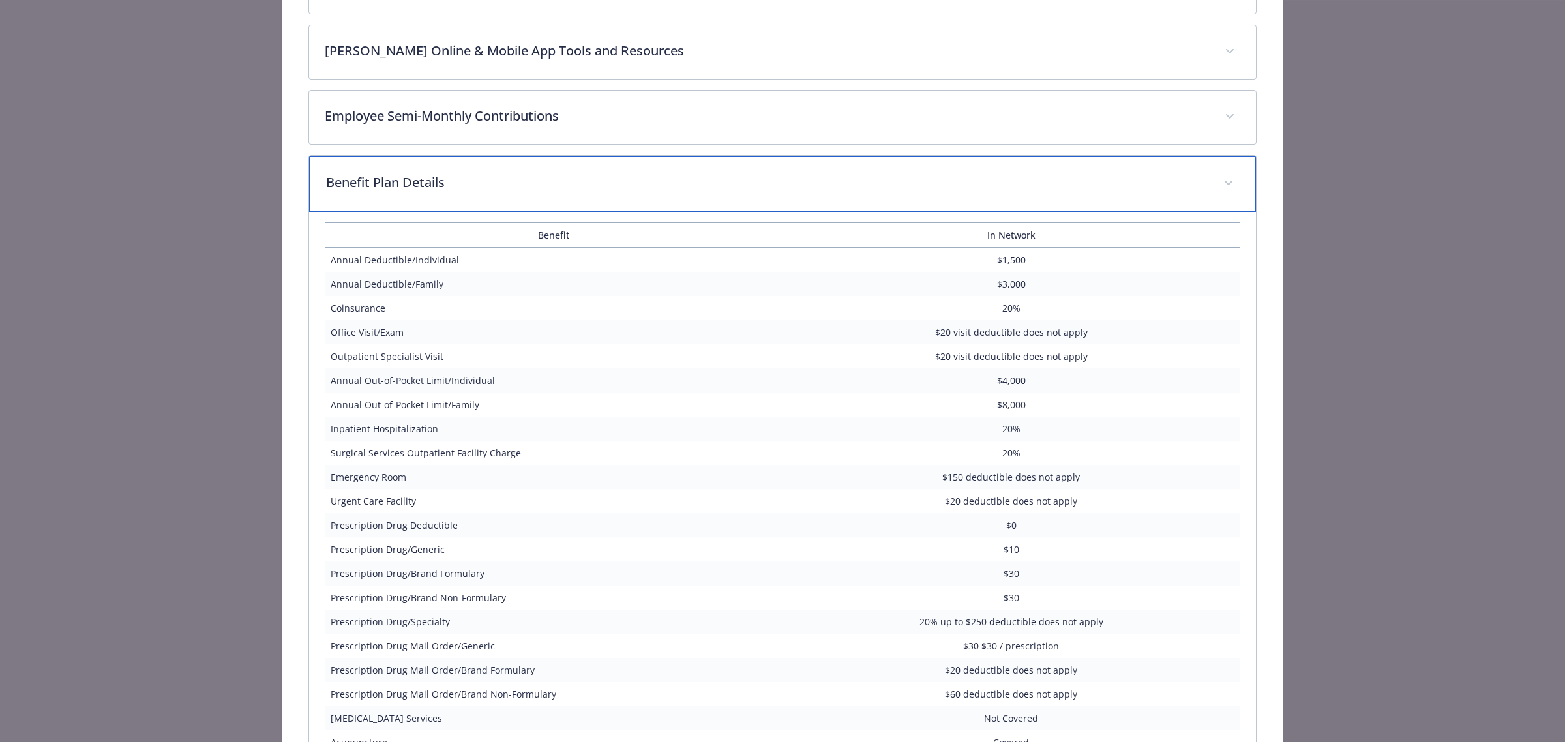
scroll to position [646, 0]
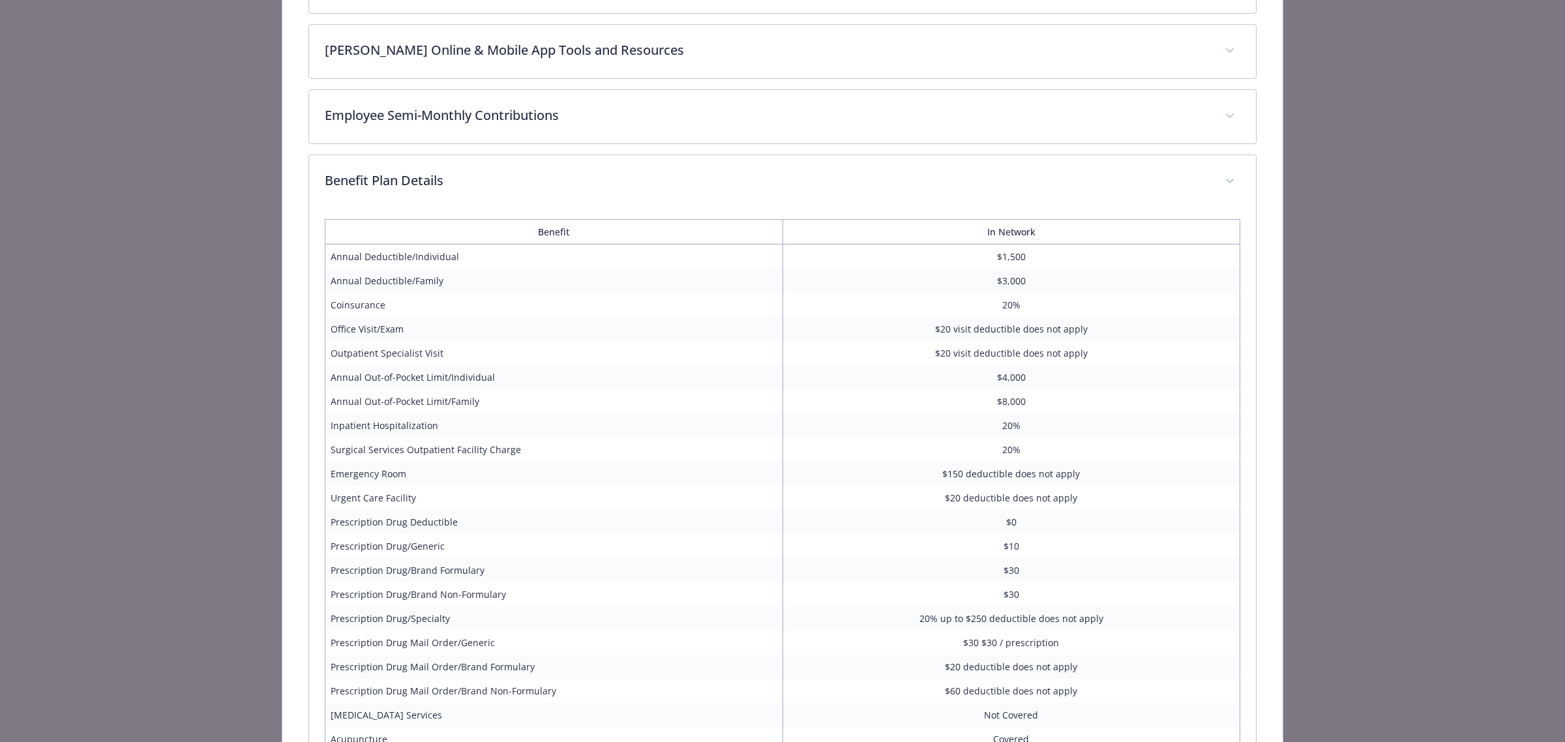
click at [1100, 328] on td "$20 visit deductible does not apply" at bounding box center [1012, 329] width 458 height 24
drag, startPoint x: 1087, startPoint y: 331, endPoint x: 930, endPoint y: 330, distance: 157.2
click at [930, 330] on td "$20 visit deductible does not apply" at bounding box center [1012, 329] width 458 height 24
copy td "$20 visit deductible does not apply"
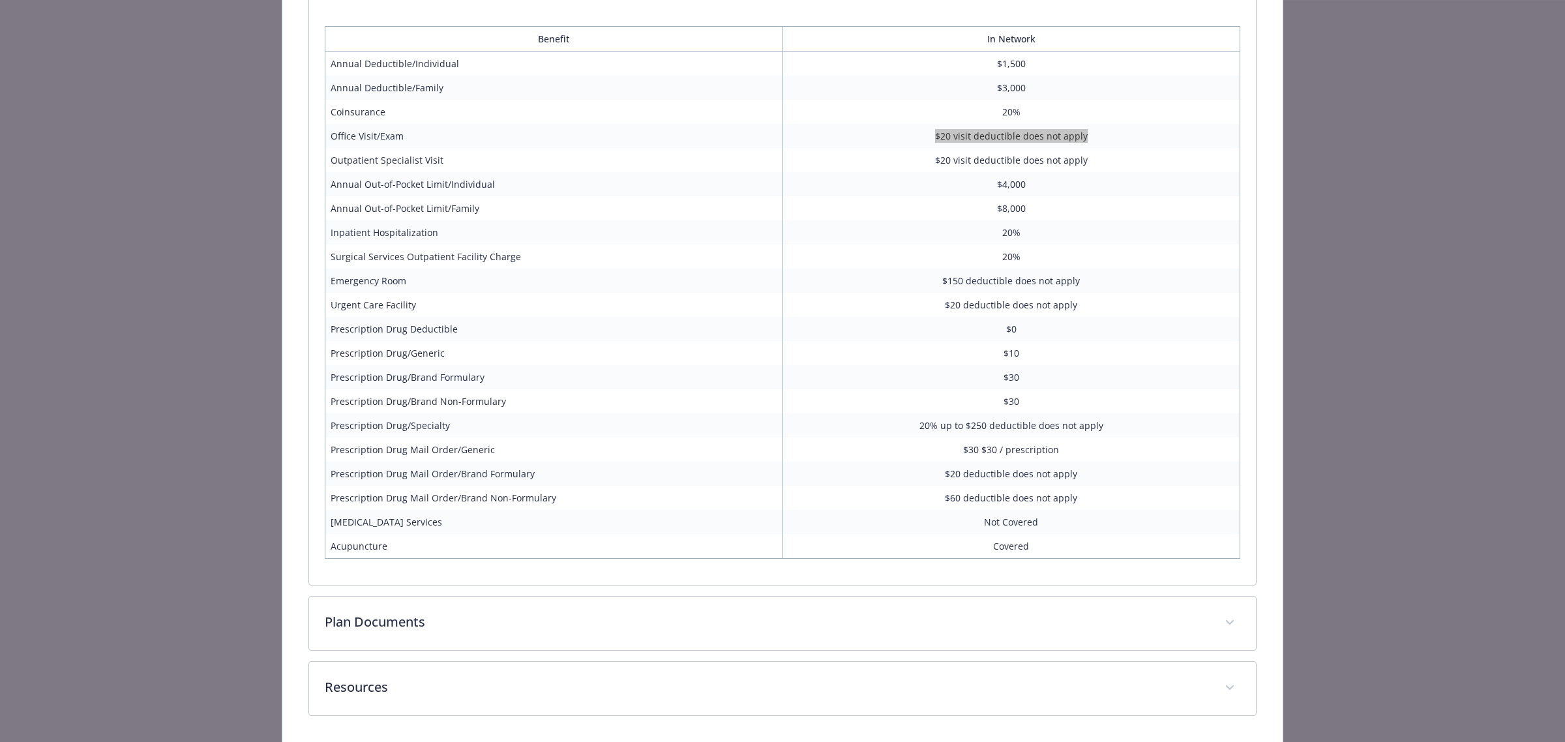
scroll to position [889, 0]
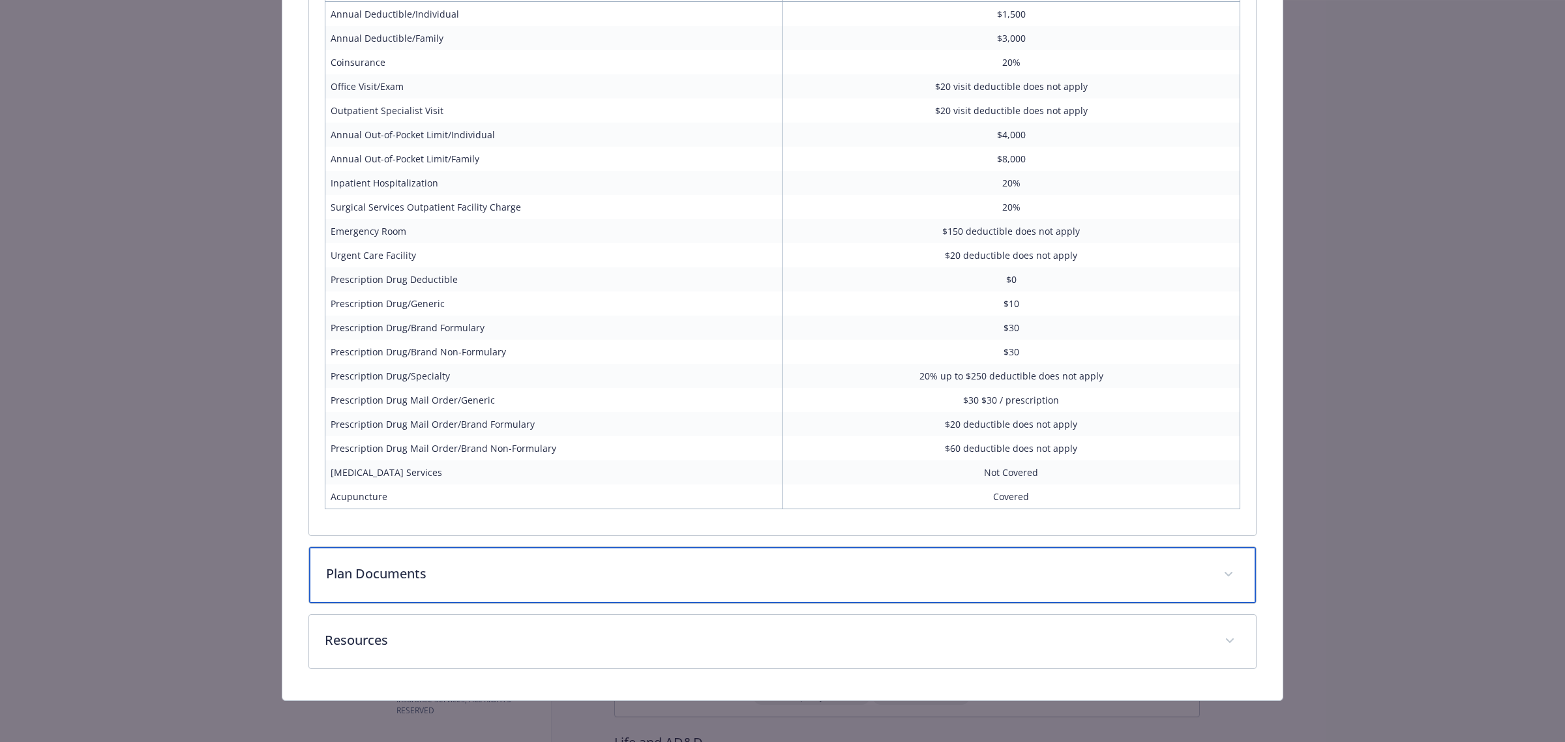
click at [489, 553] on div "Plan Documents" at bounding box center [782, 575] width 947 height 56
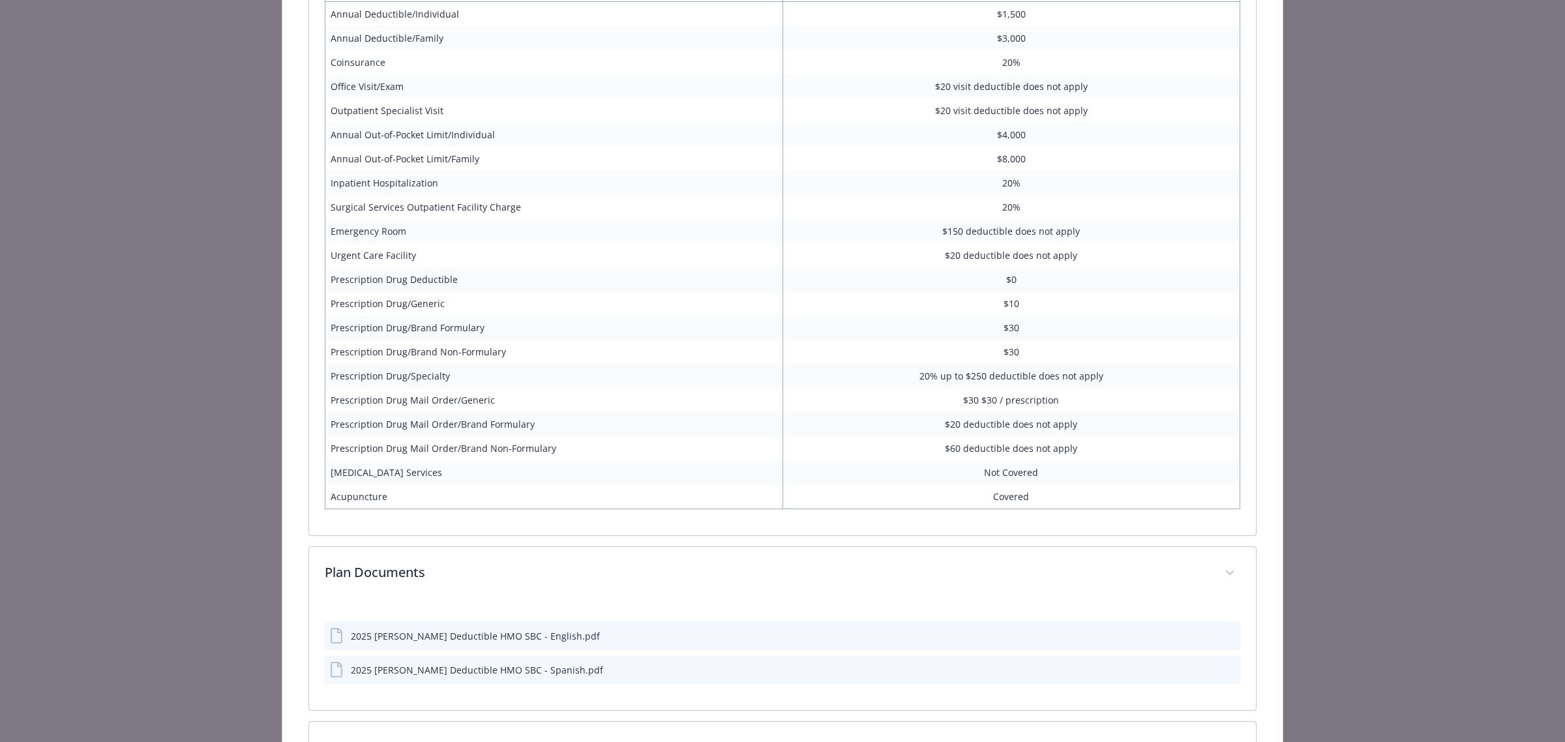
click at [1222, 637] on icon "preview file" at bounding box center [1228, 635] width 12 height 9
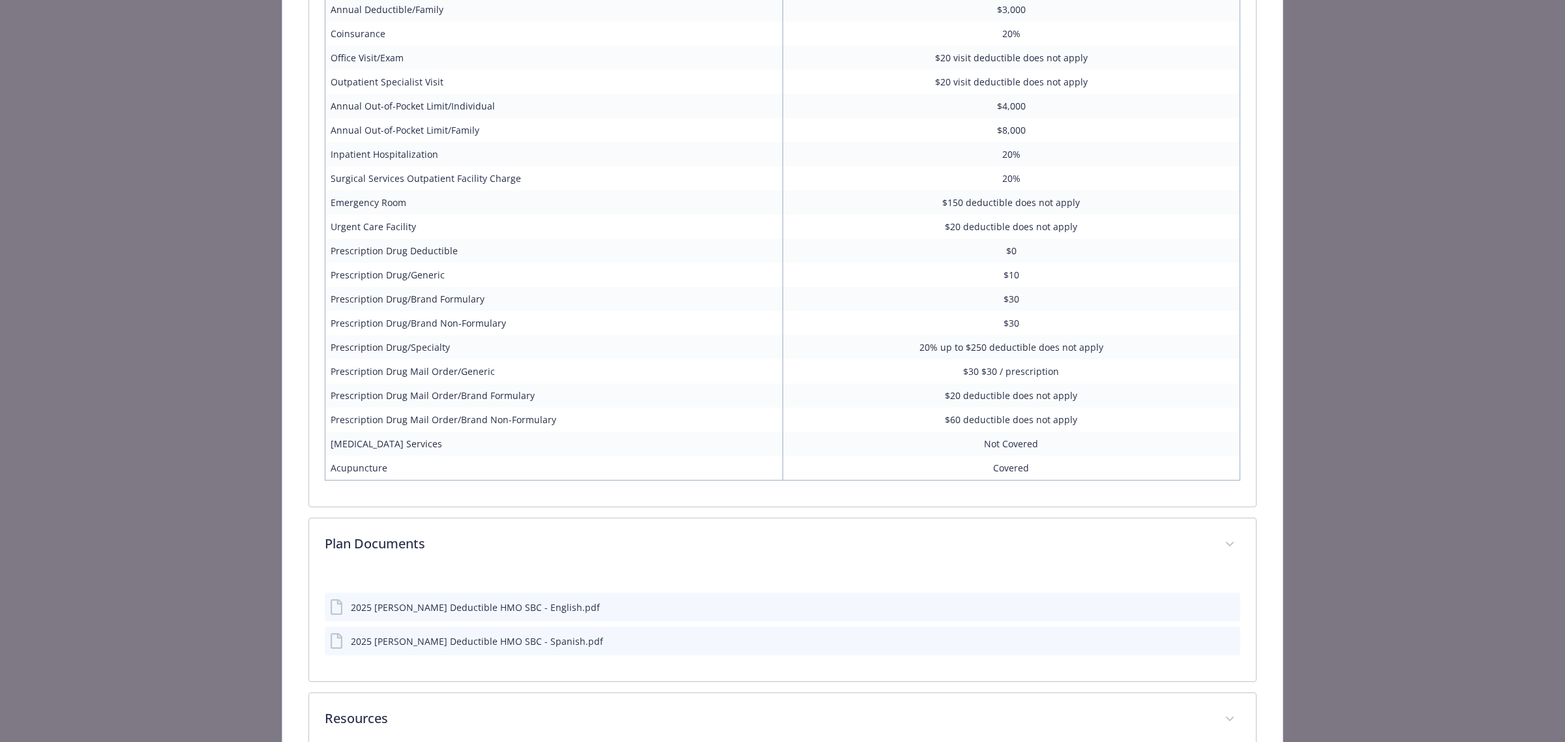
scroll to position [999, 0]
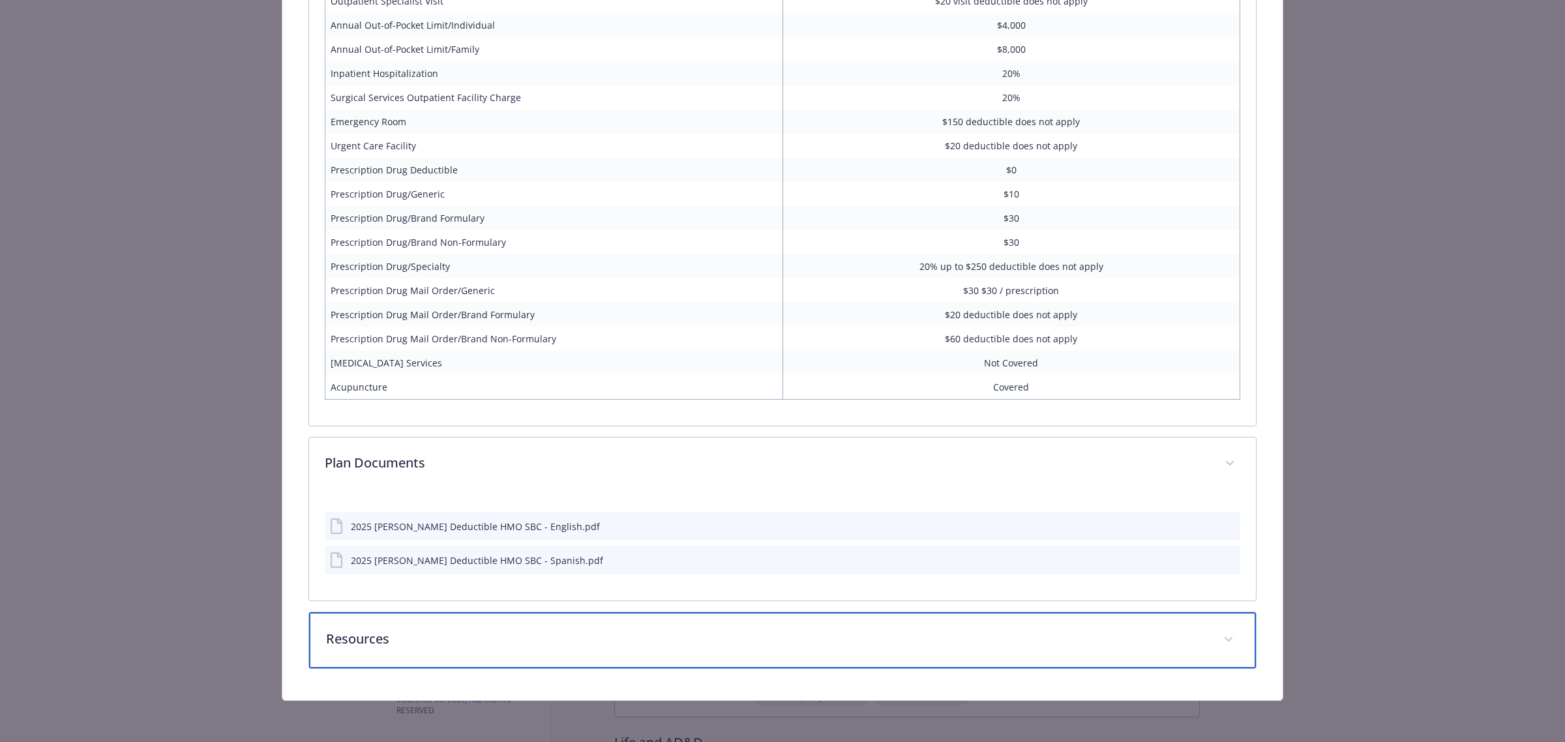
click at [478, 637] on p "Resources" at bounding box center [767, 639] width 882 height 20
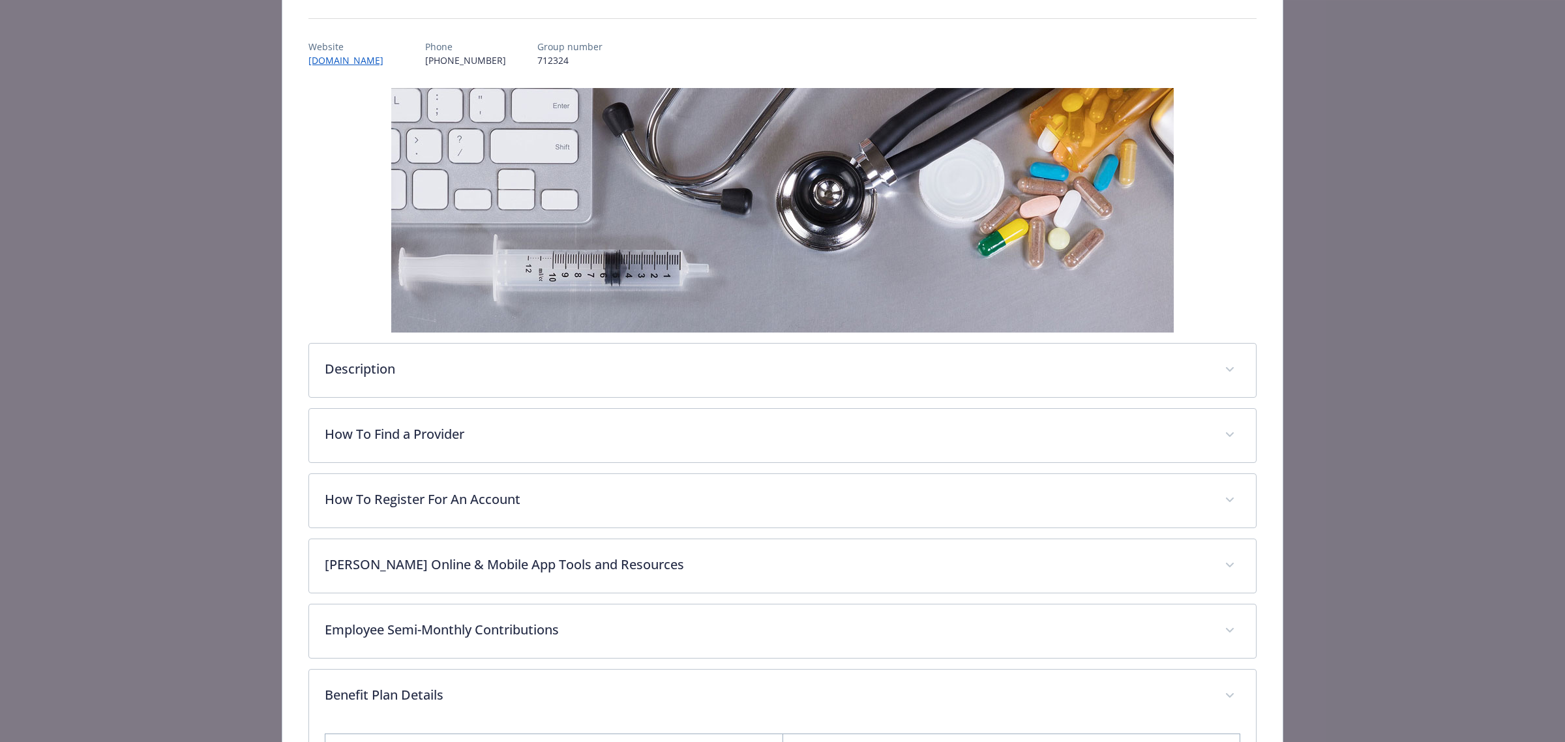
scroll to position [0, 0]
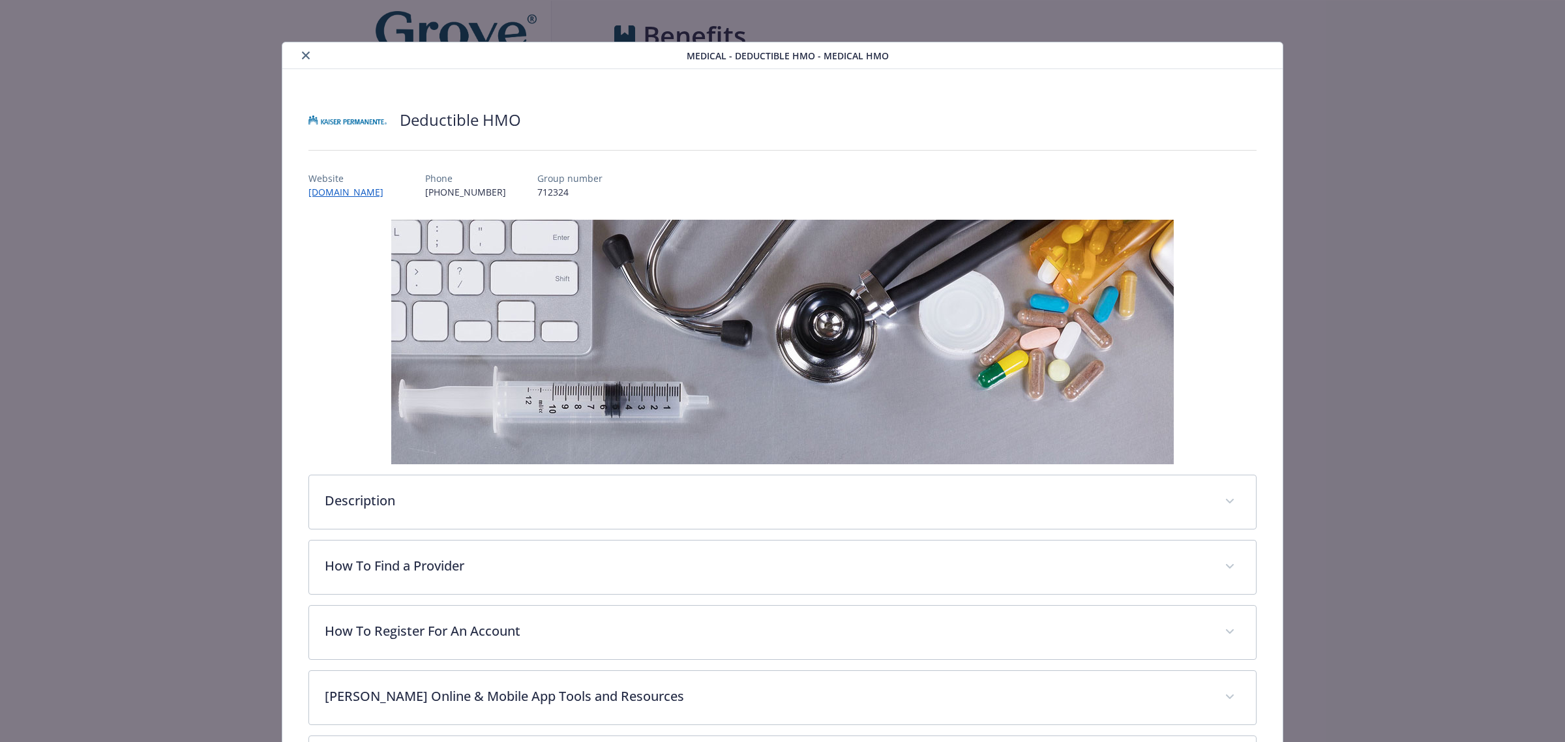
click at [298, 50] on button "close" at bounding box center [306, 56] width 16 height 16
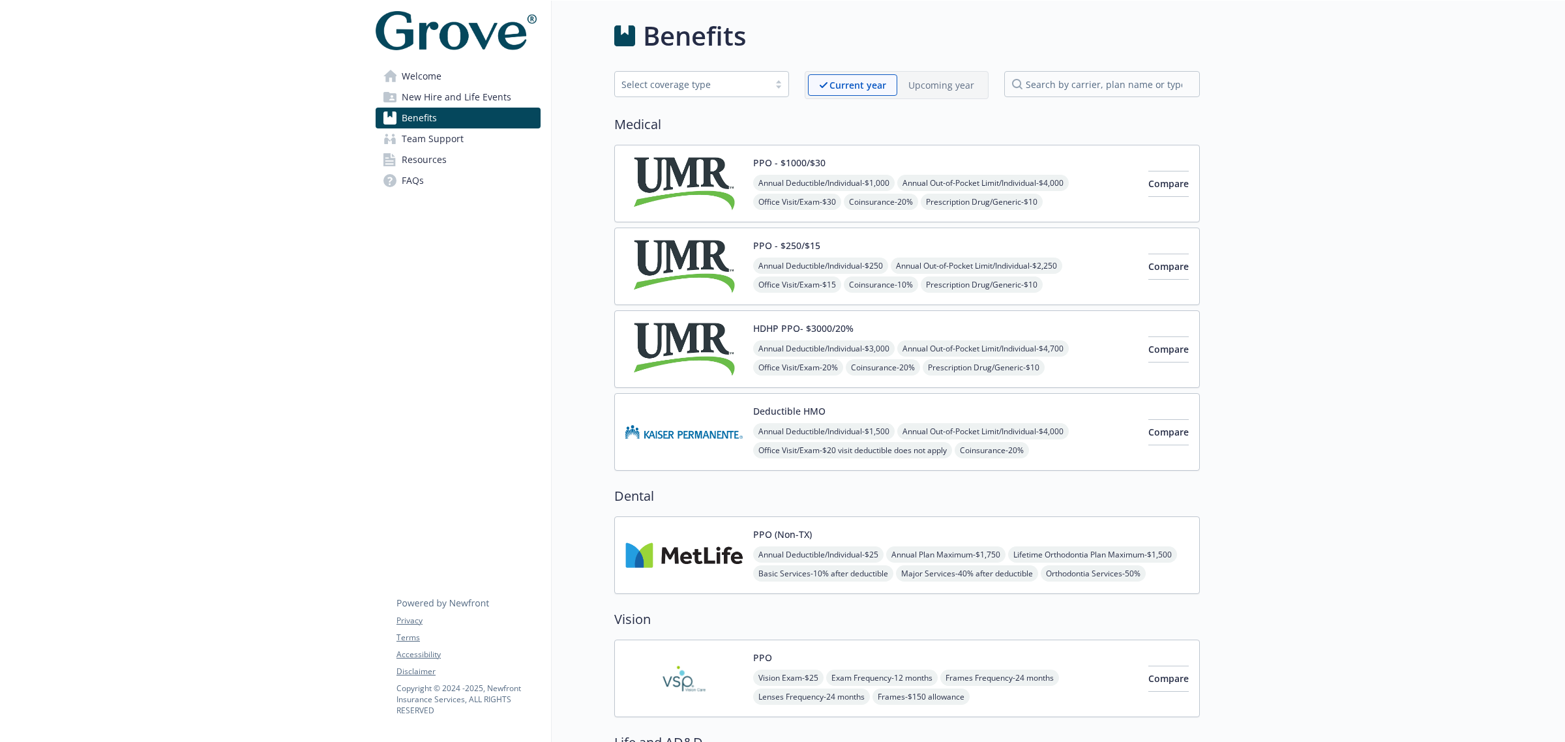
click at [682, 194] on img at bounding box center [683, 183] width 117 height 55
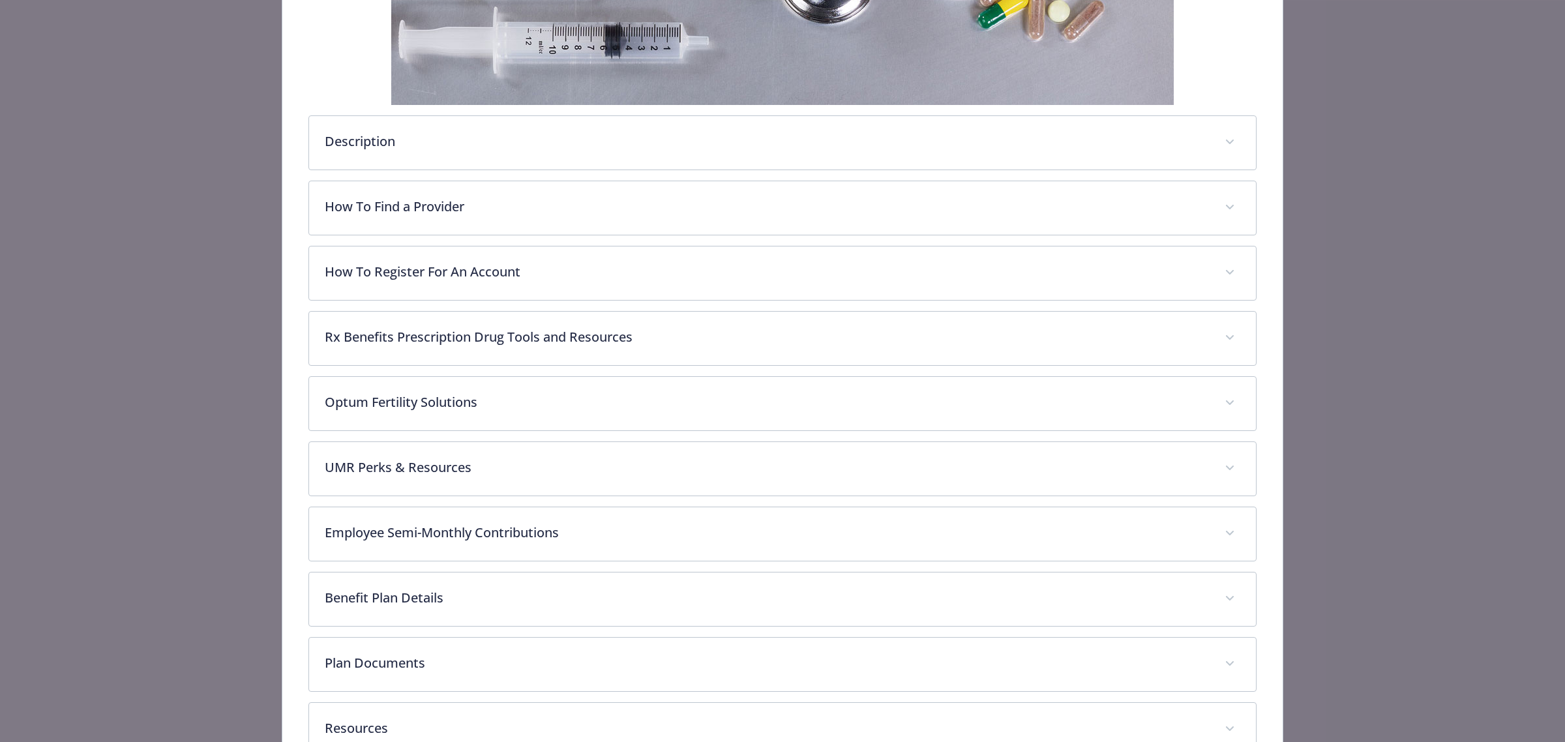
scroll to position [365, 0]
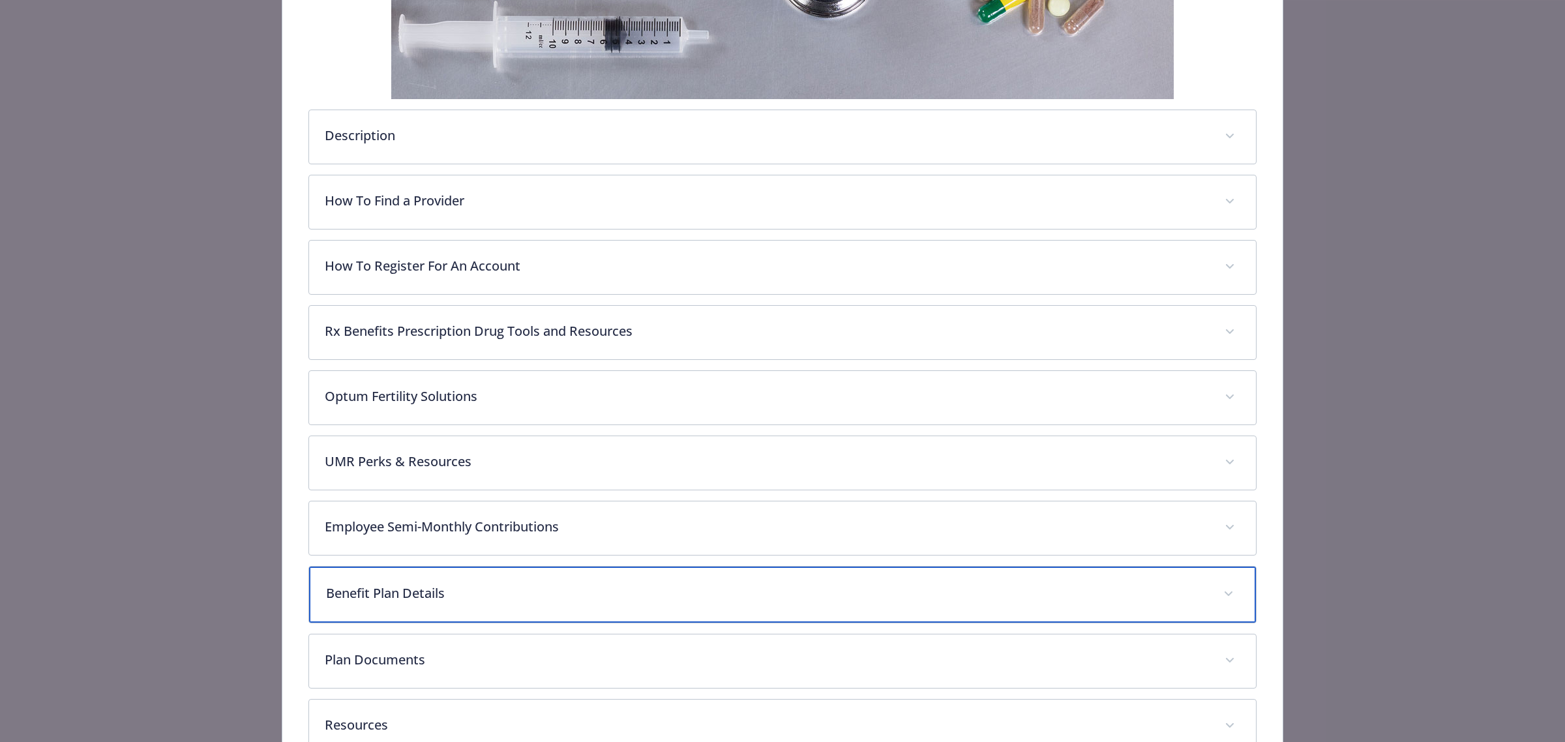
click at [399, 603] on p "Benefit Plan Details" at bounding box center [767, 594] width 882 height 20
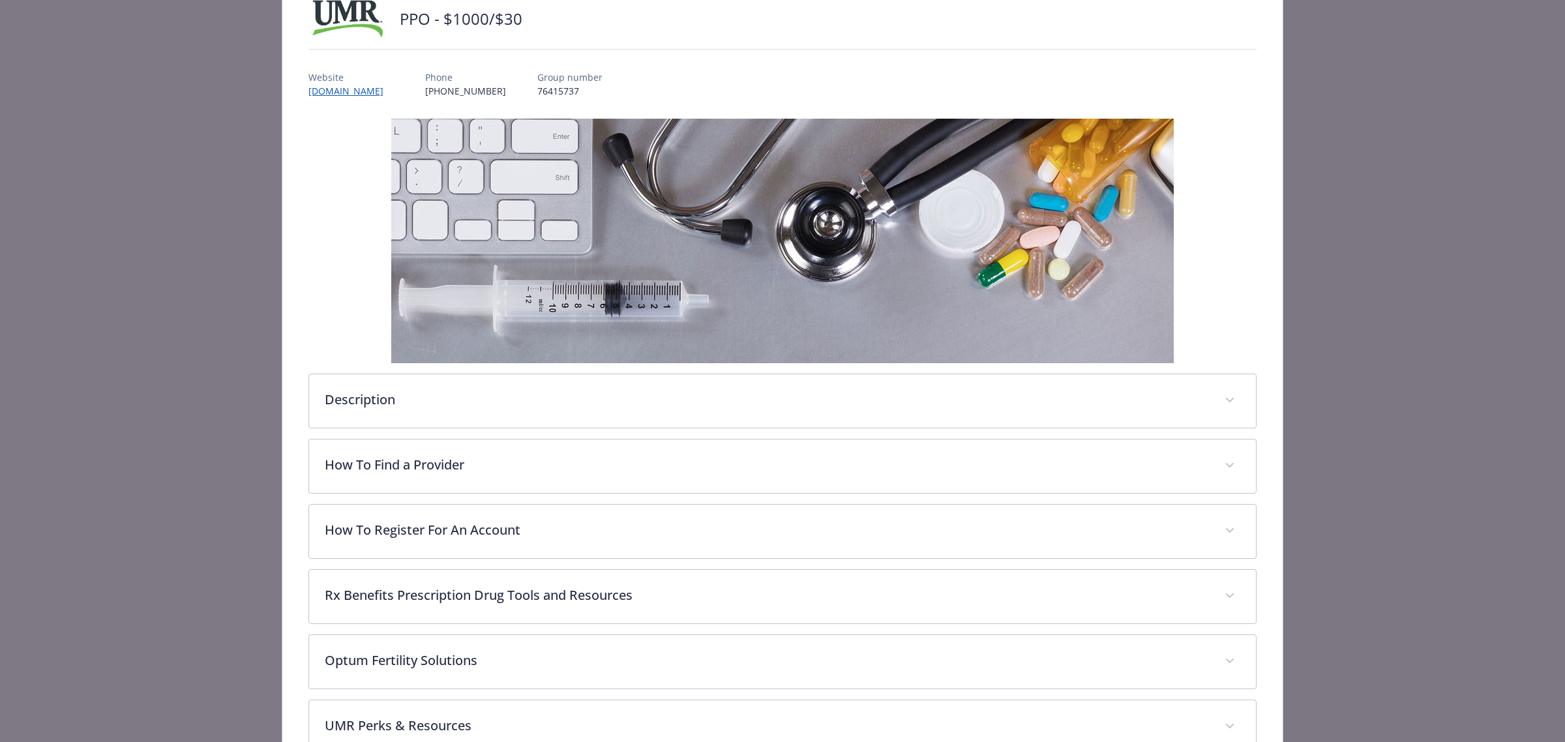
scroll to position [0, 0]
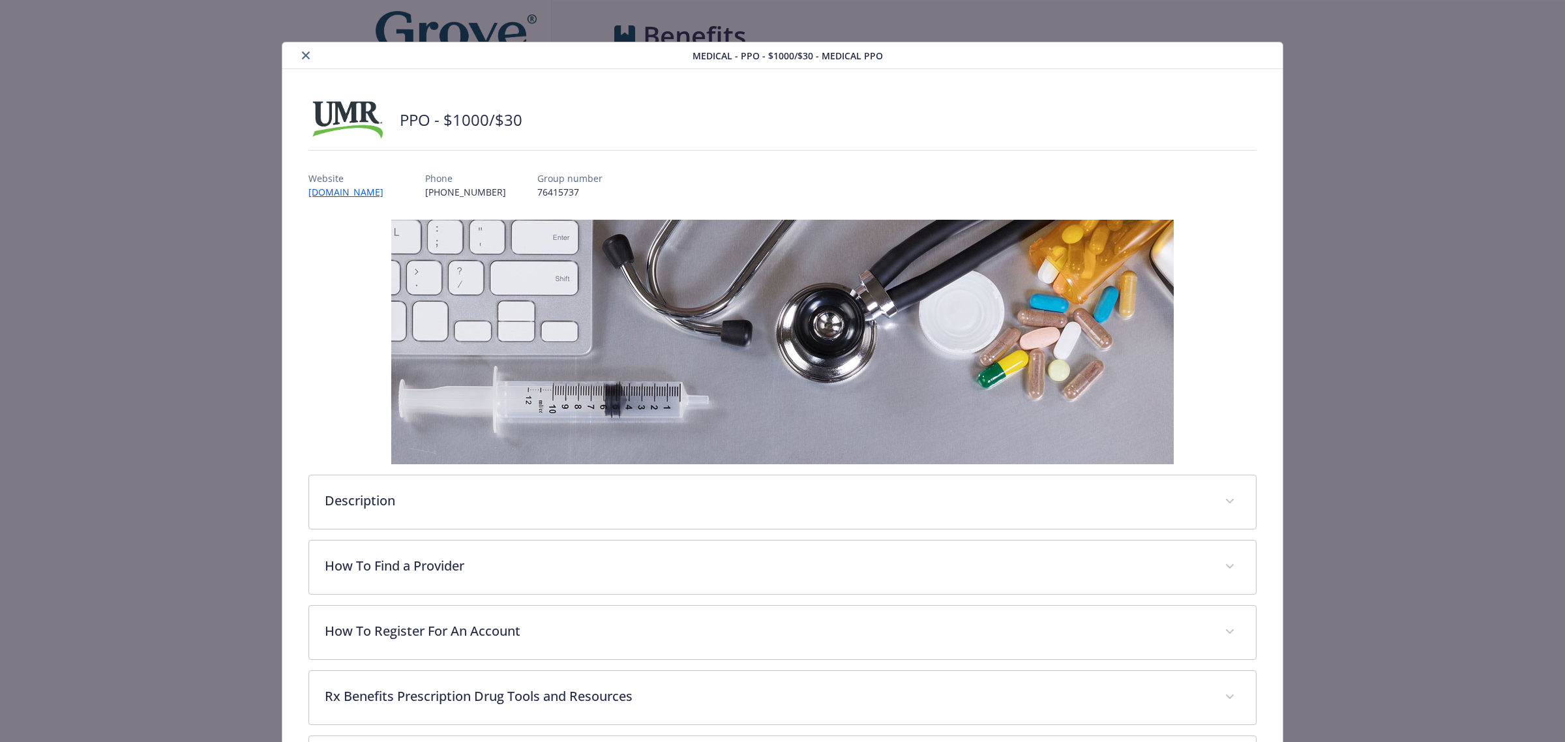
click at [303, 52] on icon "close" at bounding box center [306, 56] width 8 height 8
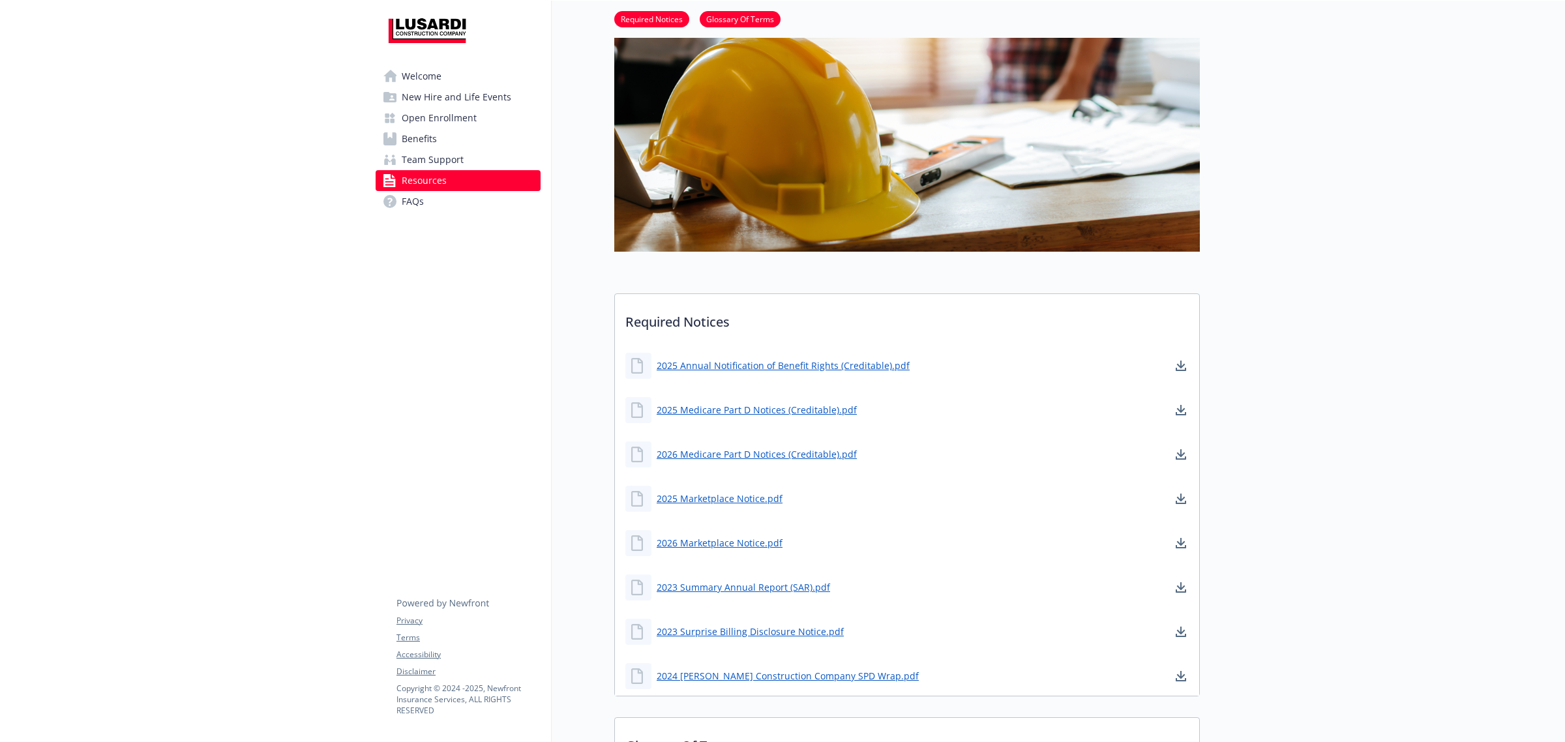
click at [466, 112] on span "Open Enrollment" at bounding box center [439, 118] width 75 height 21
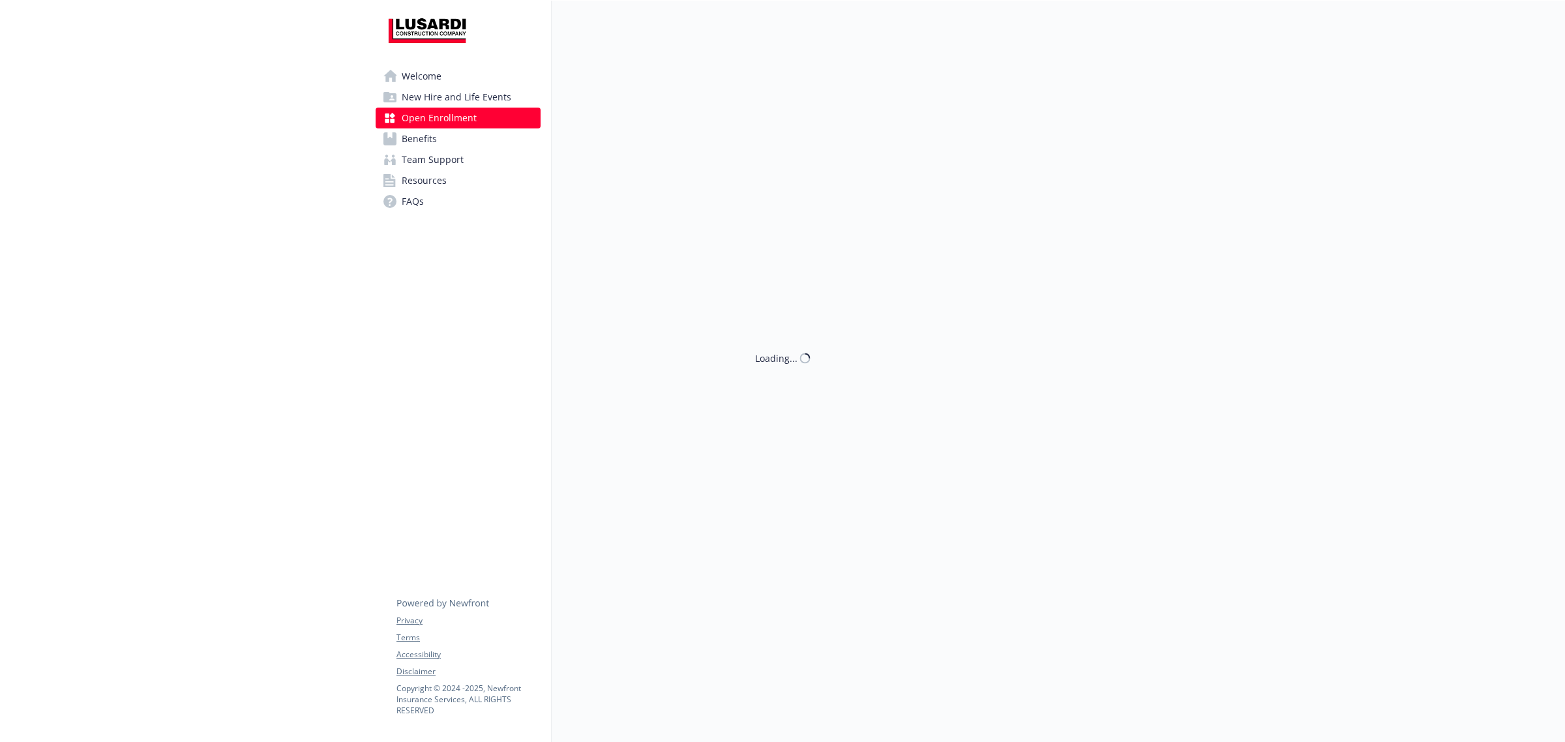
scroll to position [245, 0]
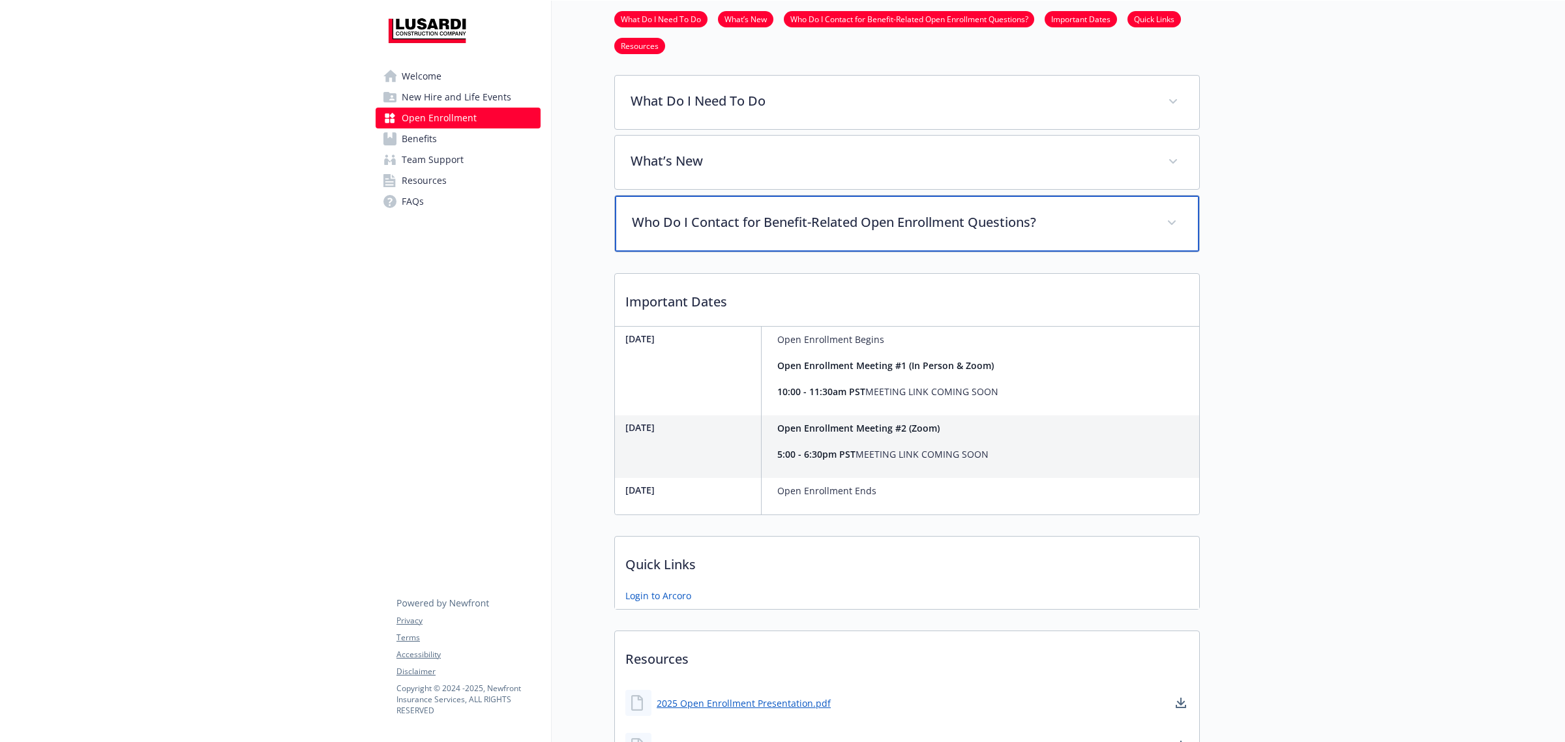
click at [674, 225] on p "Who Do I Contact for Benefit-Related Open Enrollment Questions?" at bounding box center [891, 223] width 519 height 20
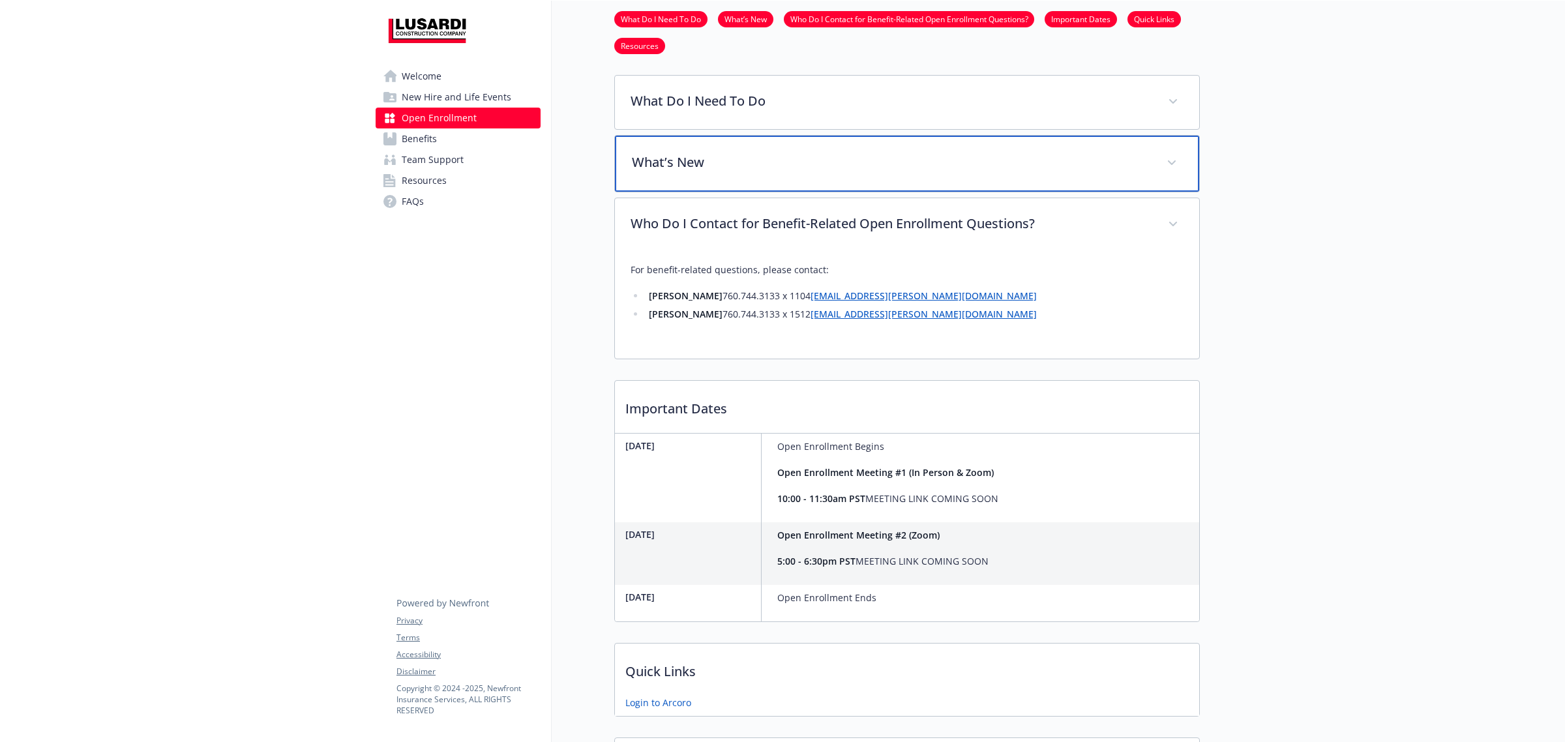
click at [688, 151] on div "What’s New" at bounding box center [907, 164] width 584 height 56
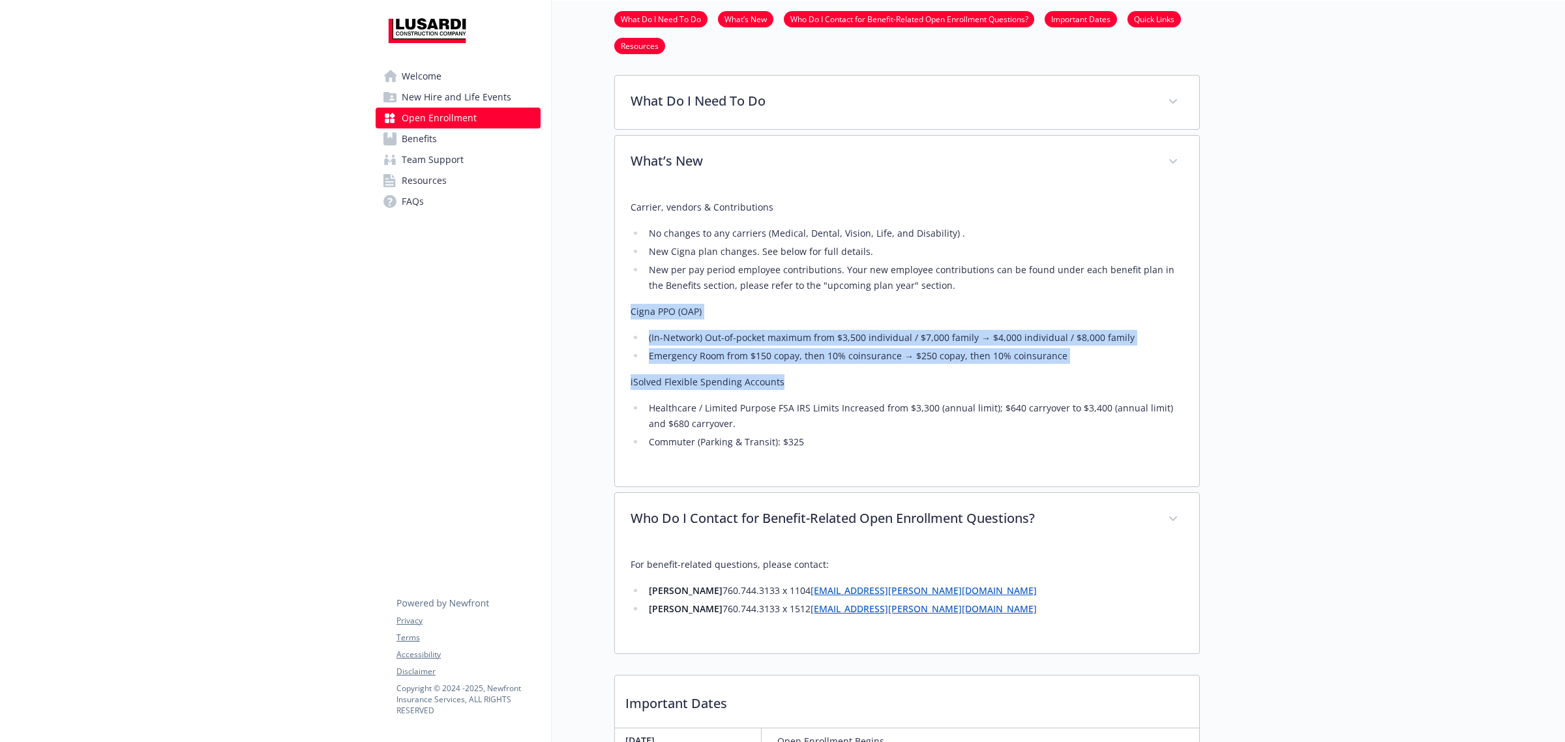
drag, startPoint x: 1112, startPoint y: 367, endPoint x: 622, endPoint y: 318, distance: 492.8
click at [622, 318] on div "Carrier, vendors & Contributions No changes to any carriers (Medical, Dental, V…" at bounding box center [907, 337] width 584 height 297
click at [817, 339] on li "(In-Network) Out-of-pocket maximum from $3,500 individual / $7,000 family​ → $4…" at bounding box center [914, 338] width 539 height 16
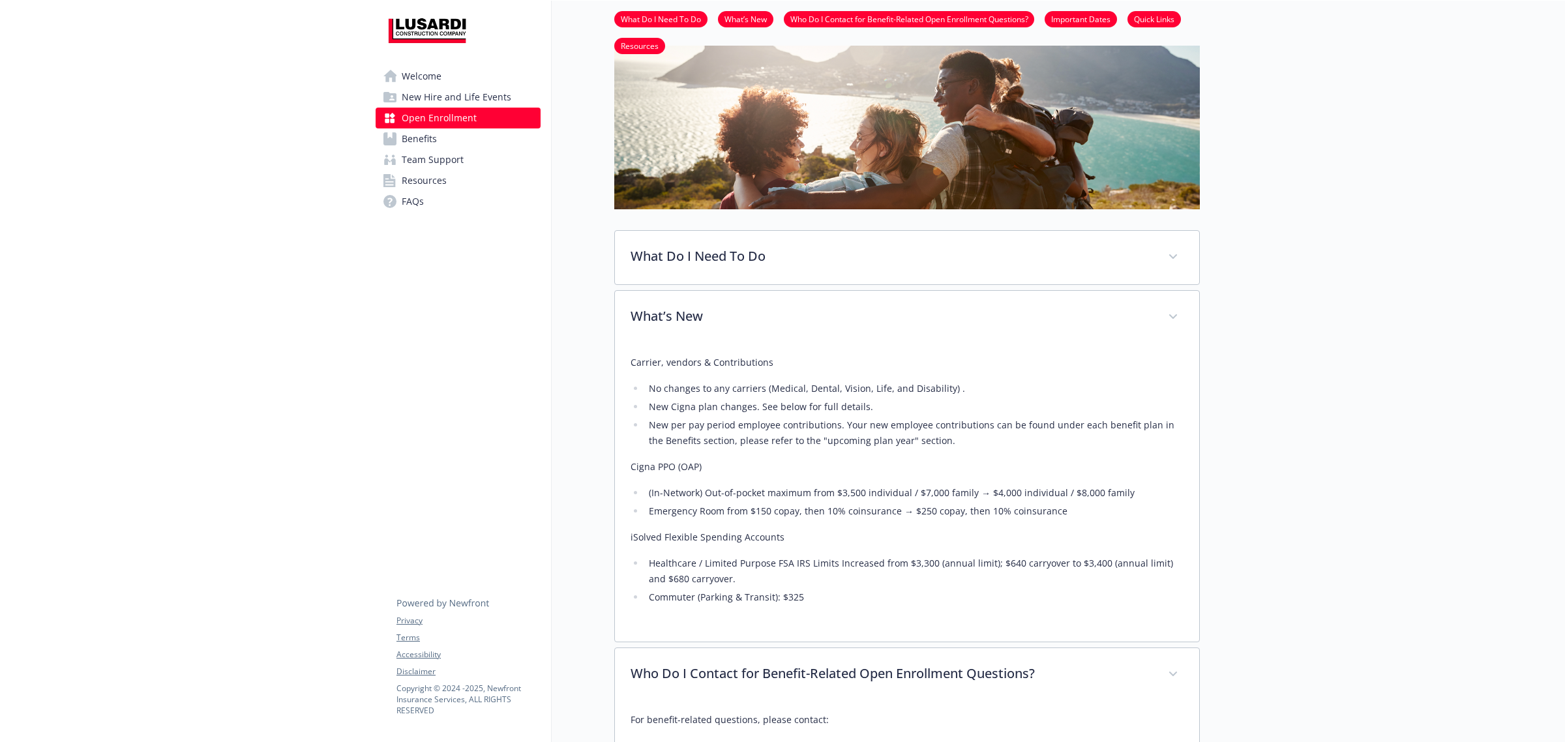
scroll to position [0, 0]
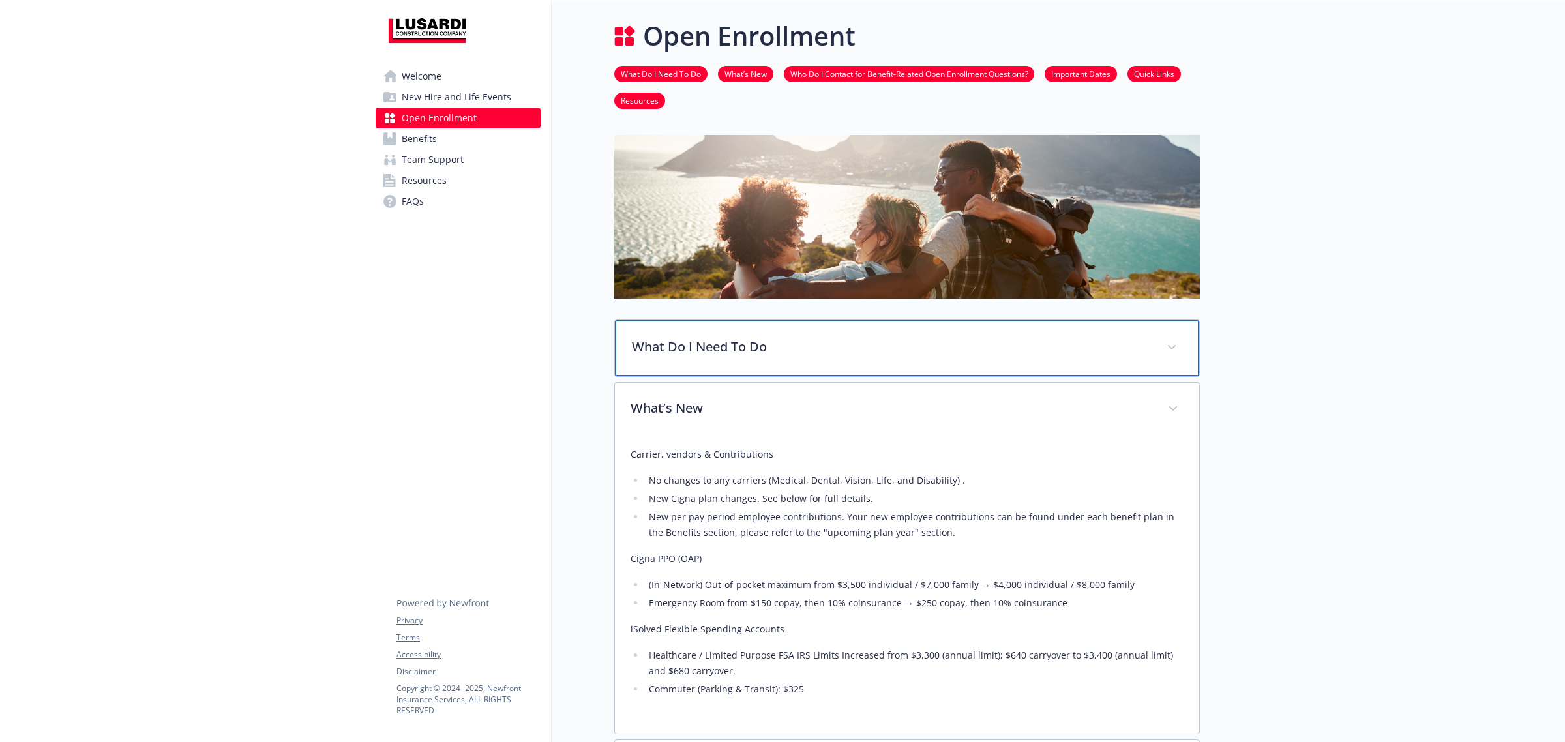
click at [861, 342] on p "What Do I Need To Do" at bounding box center [891, 347] width 519 height 20
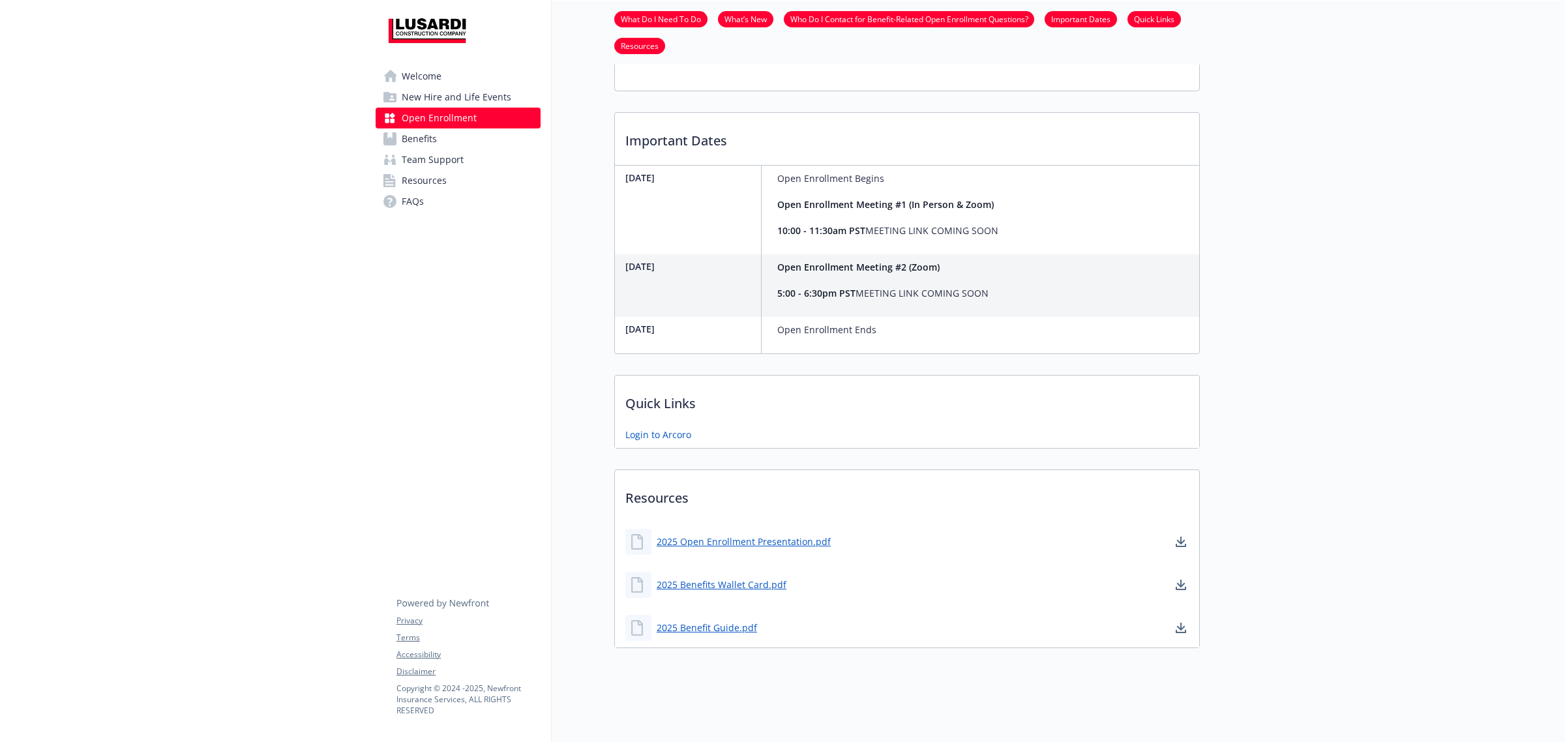
scroll to position [1197, 0]
drag, startPoint x: 1032, startPoint y: 213, endPoint x: 683, endPoint y: 235, distance: 350.3
click at [683, 235] on div "Monday, November 10th Open Enrollment Begins Open Enrollment Meeting #1 (In Per…" at bounding box center [907, 210] width 584 height 89
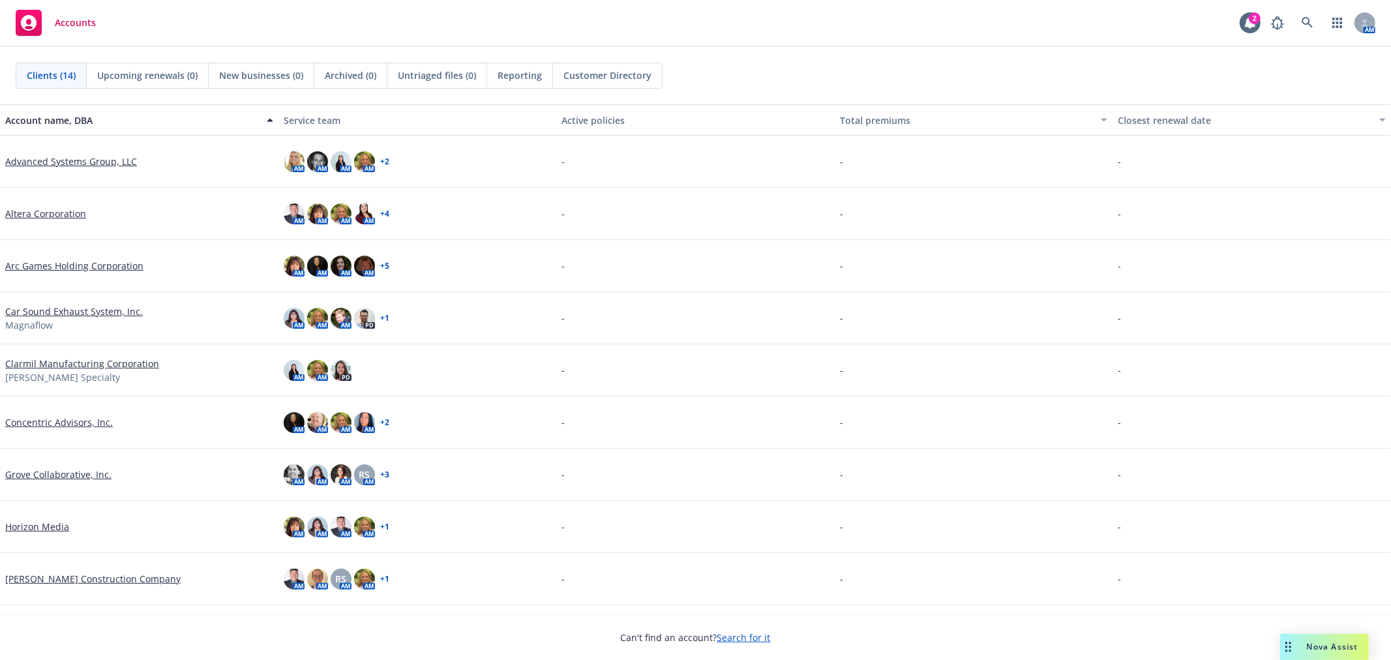
click at [51, 577] on link "[PERSON_NAME] Construction Company" at bounding box center [92, 579] width 175 height 14
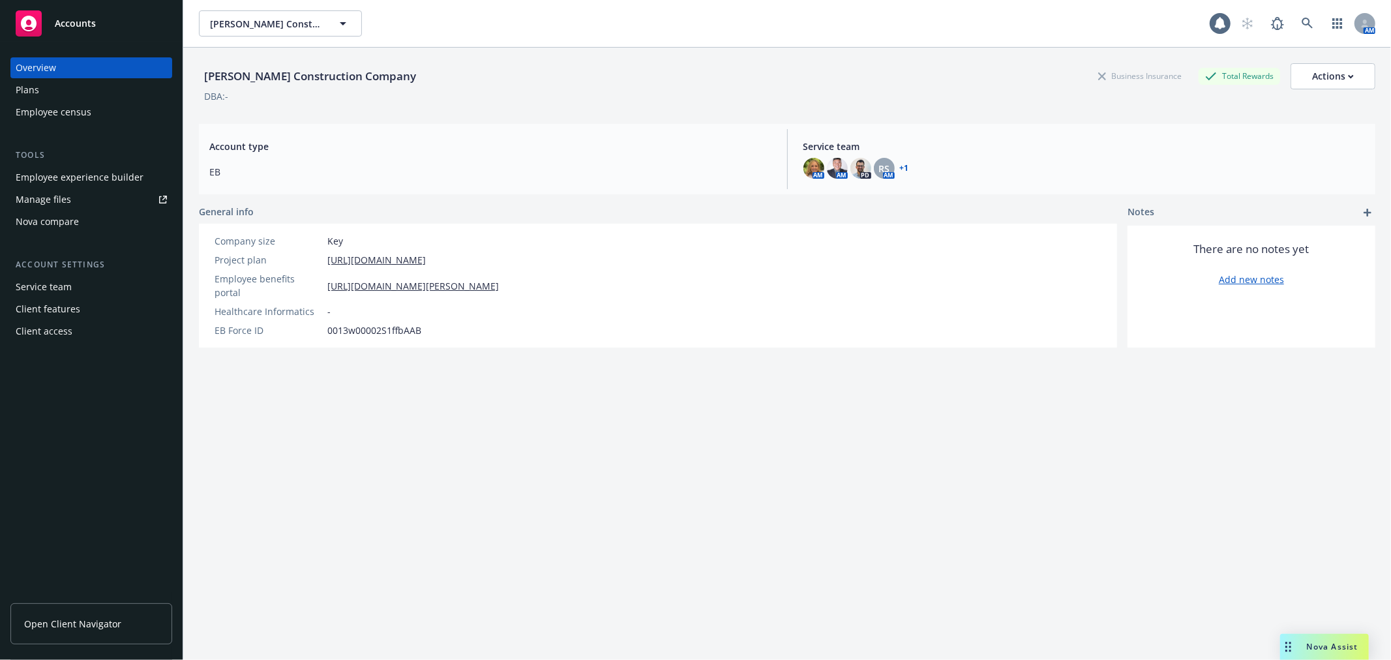
click at [53, 177] on div "Employee experience builder" at bounding box center [80, 177] width 128 height 21
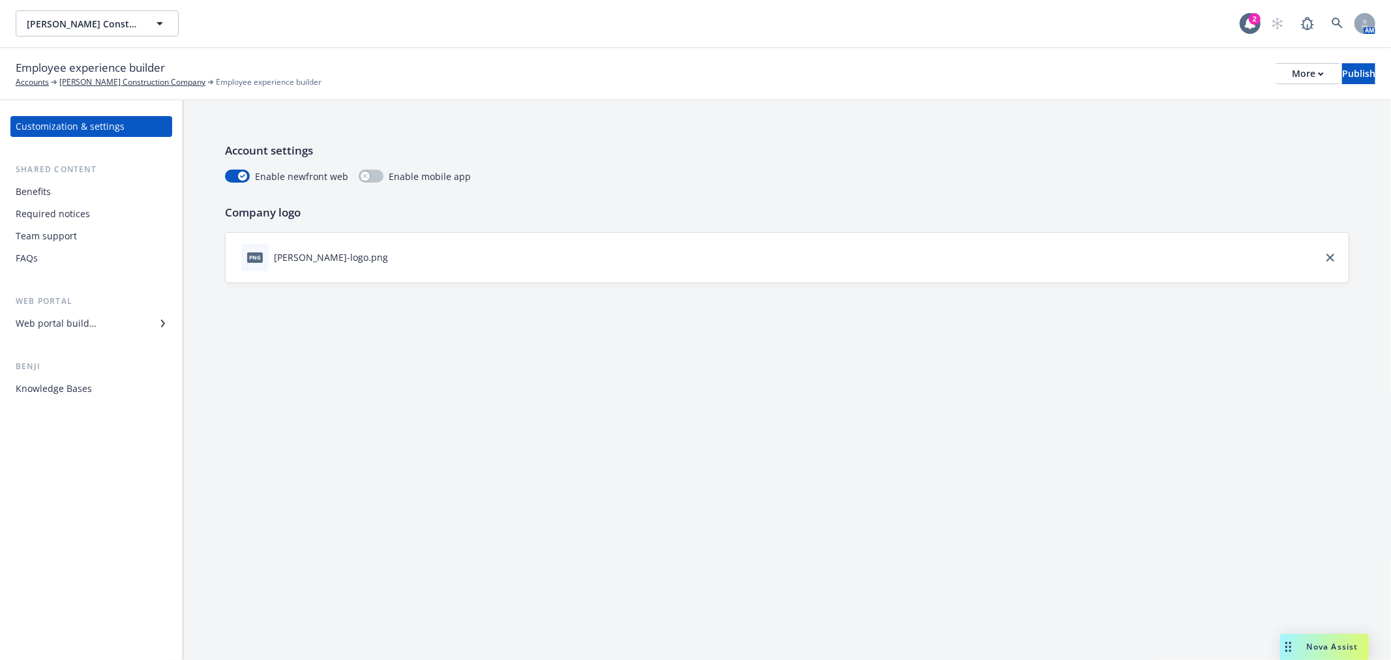
click at [57, 187] on div "Benefits" at bounding box center [91, 191] width 151 height 21
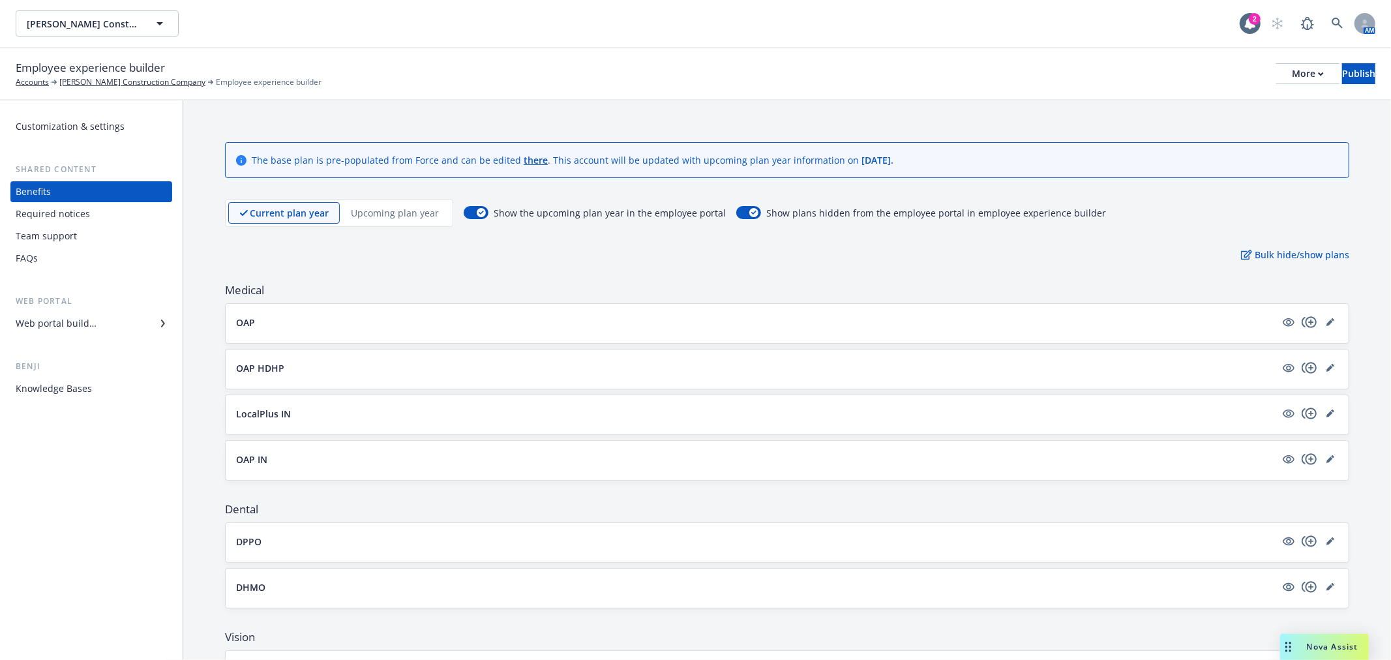
click at [48, 329] on div "Web portal builder" at bounding box center [56, 323] width 81 height 21
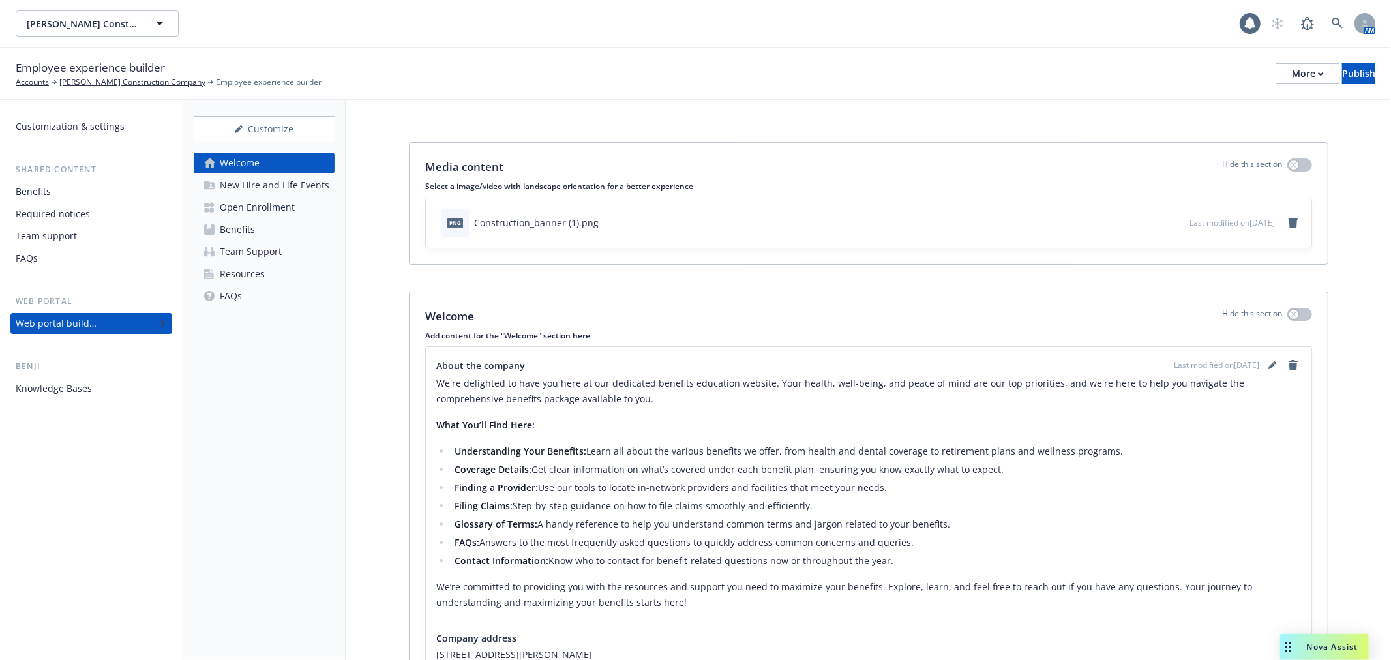
click at [243, 203] on div "Open Enrollment" at bounding box center [257, 207] width 75 height 21
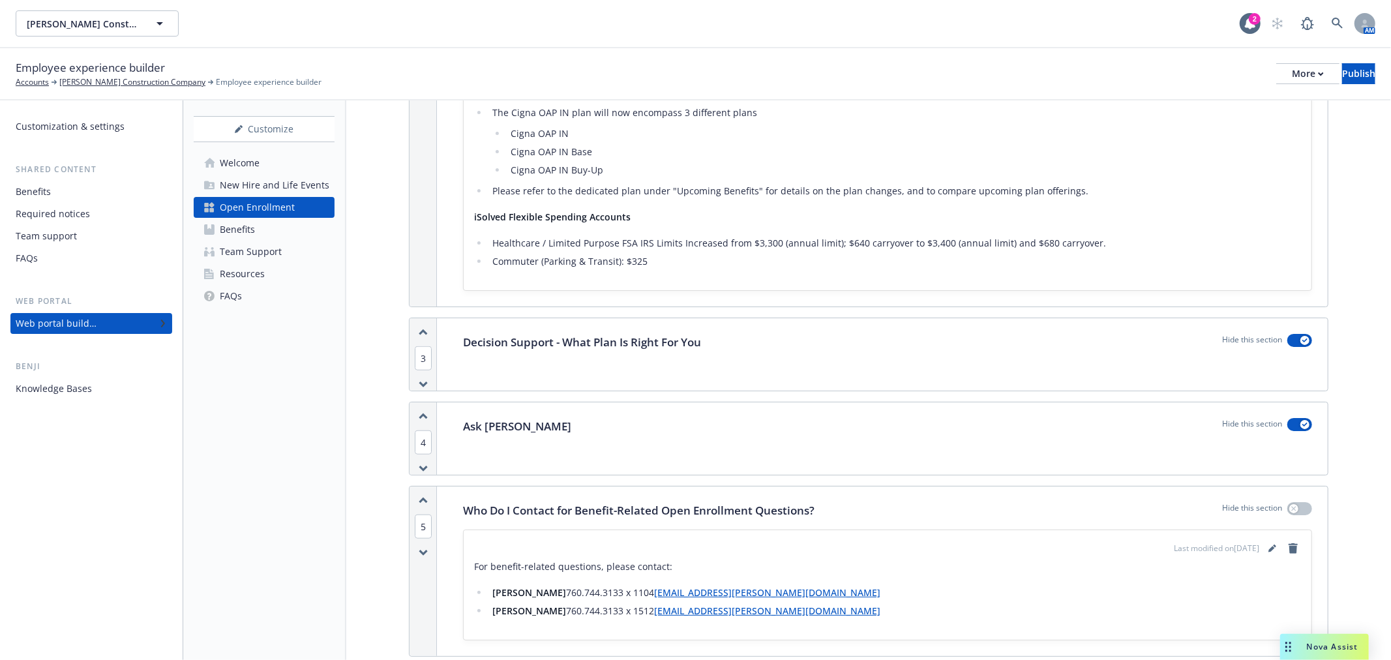
scroll to position [1159, 0]
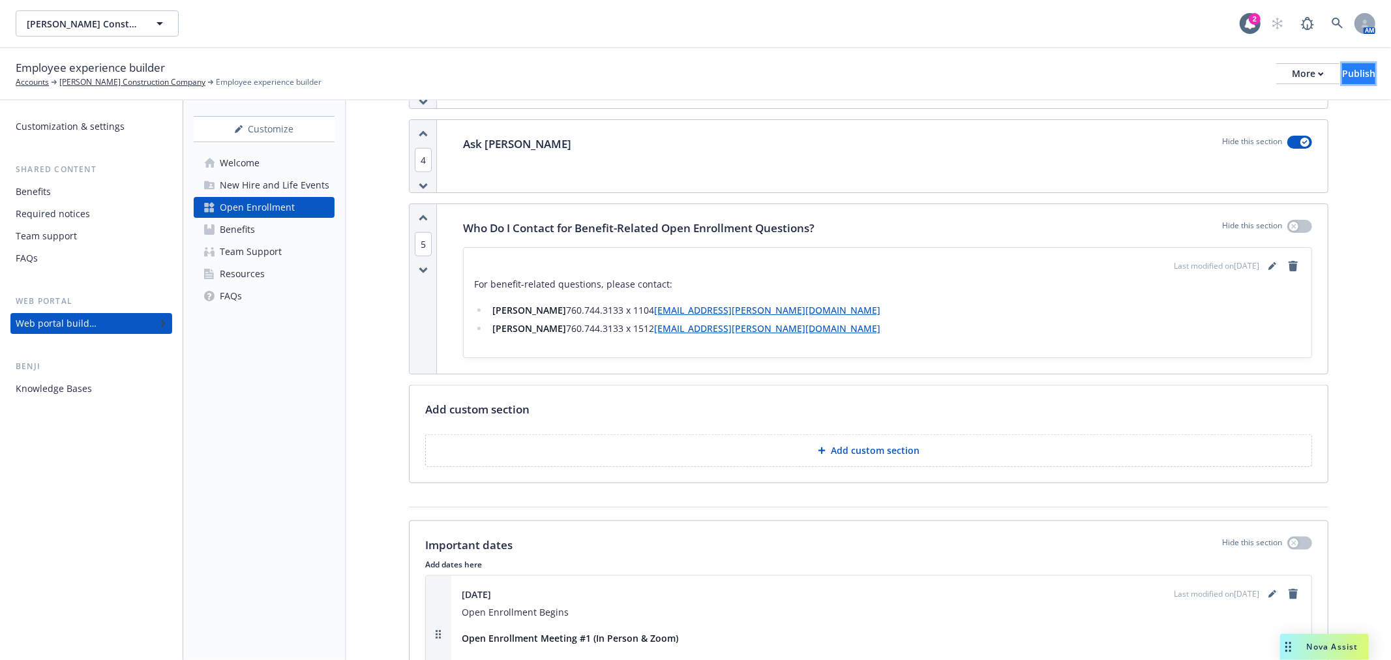
click at [1342, 70] on div "Publish" at bounding box center [1358, 74] width 33 height 20
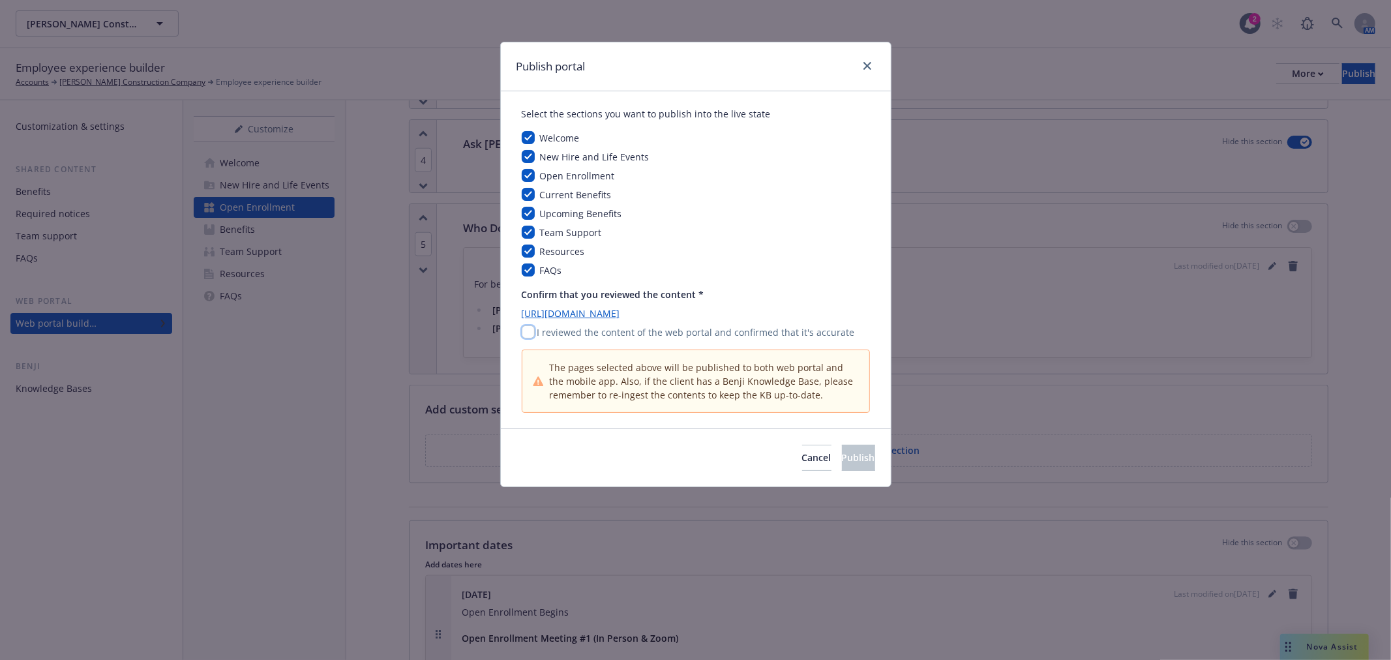
click at [529, 335] on input "checkbox" at bounding box center [528, 331] width 13 height 13
checkbox input "true"
click at [842, 466] on button "Publish" at bounding box center [858, 458] width 33 height 26
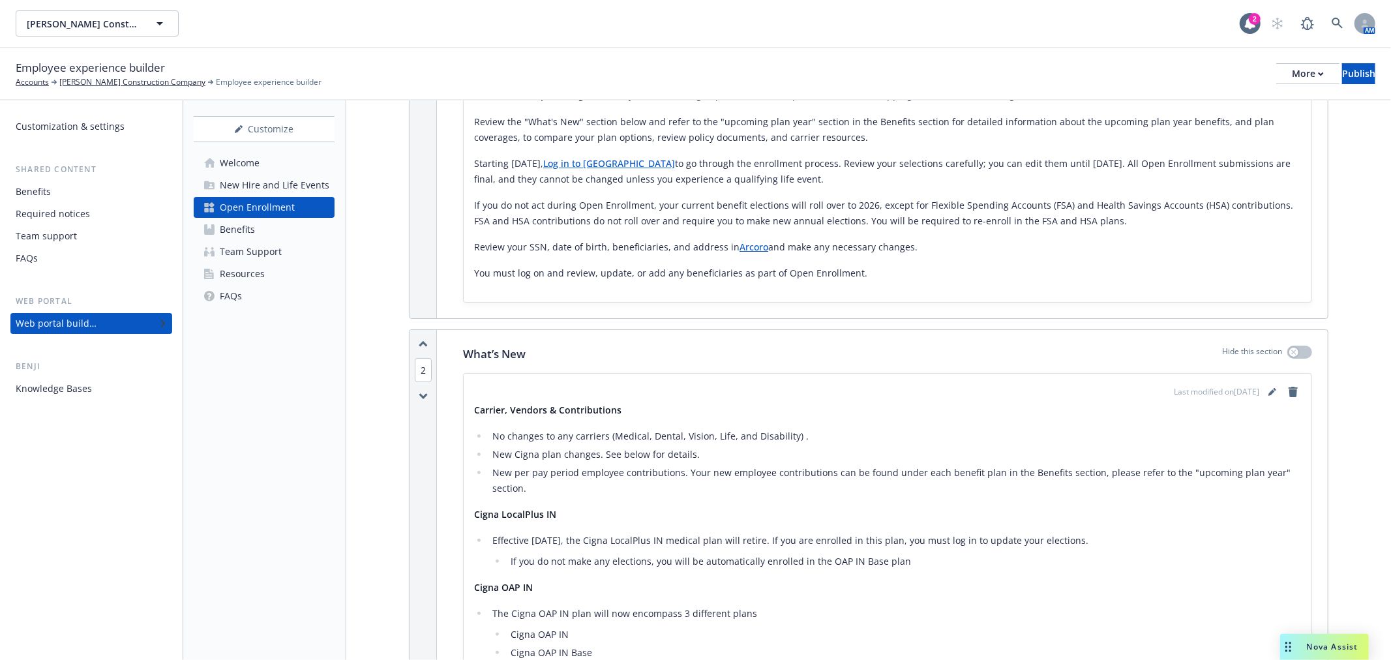
scroll to position [507, 0]
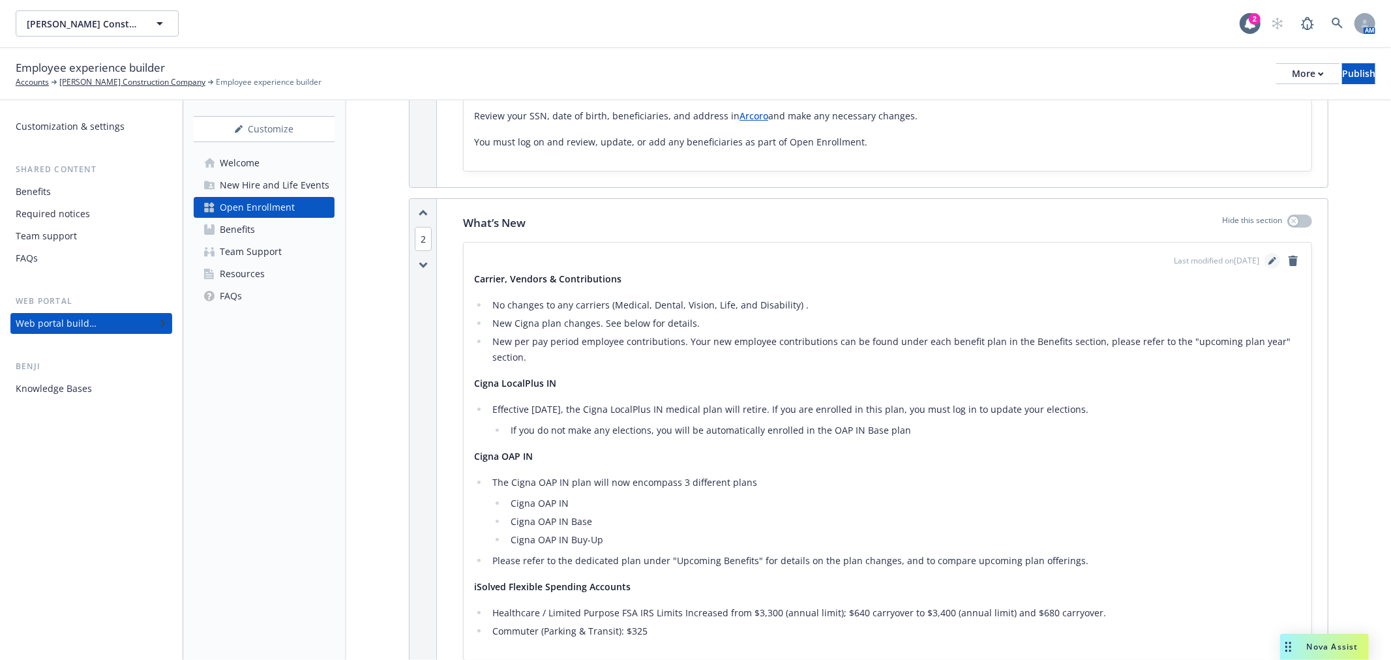
click at [1269, 260] on icon "editPencil" at bounding box center [1273, 261] width 8 height 8
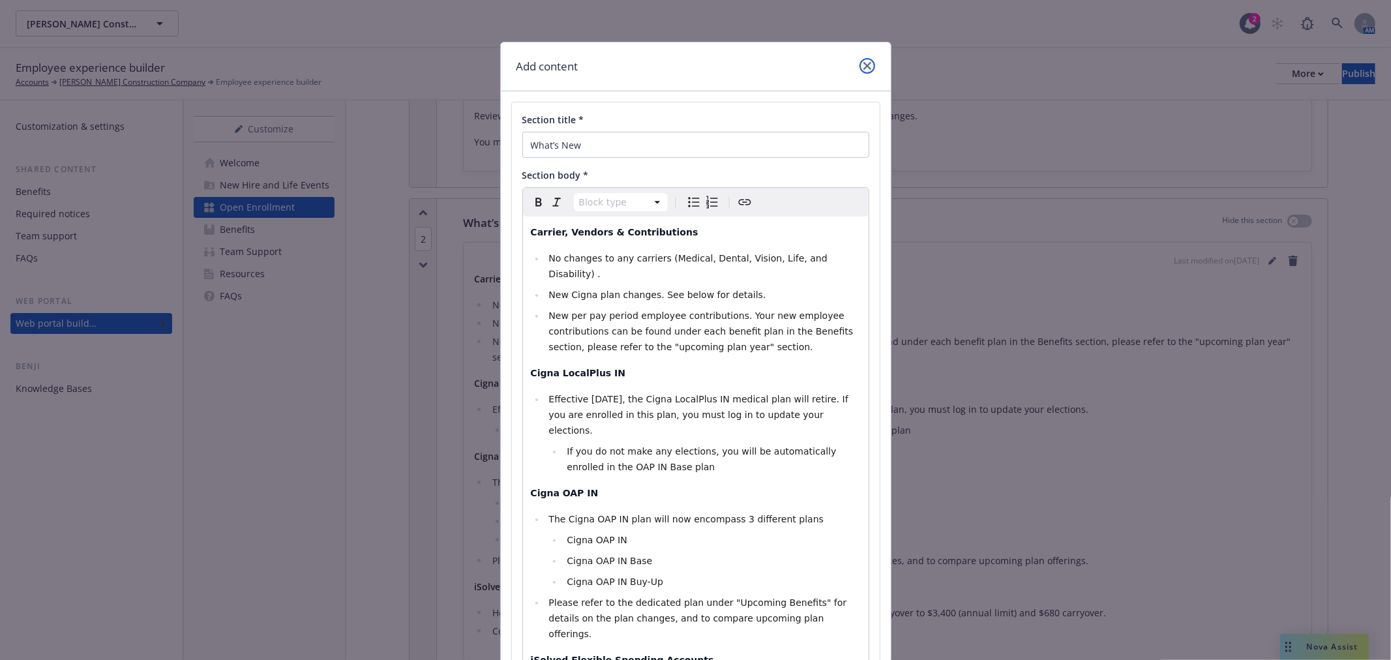
click at [864, 67] on icon "close" at bounding box center [868, 66] width 8 height 8
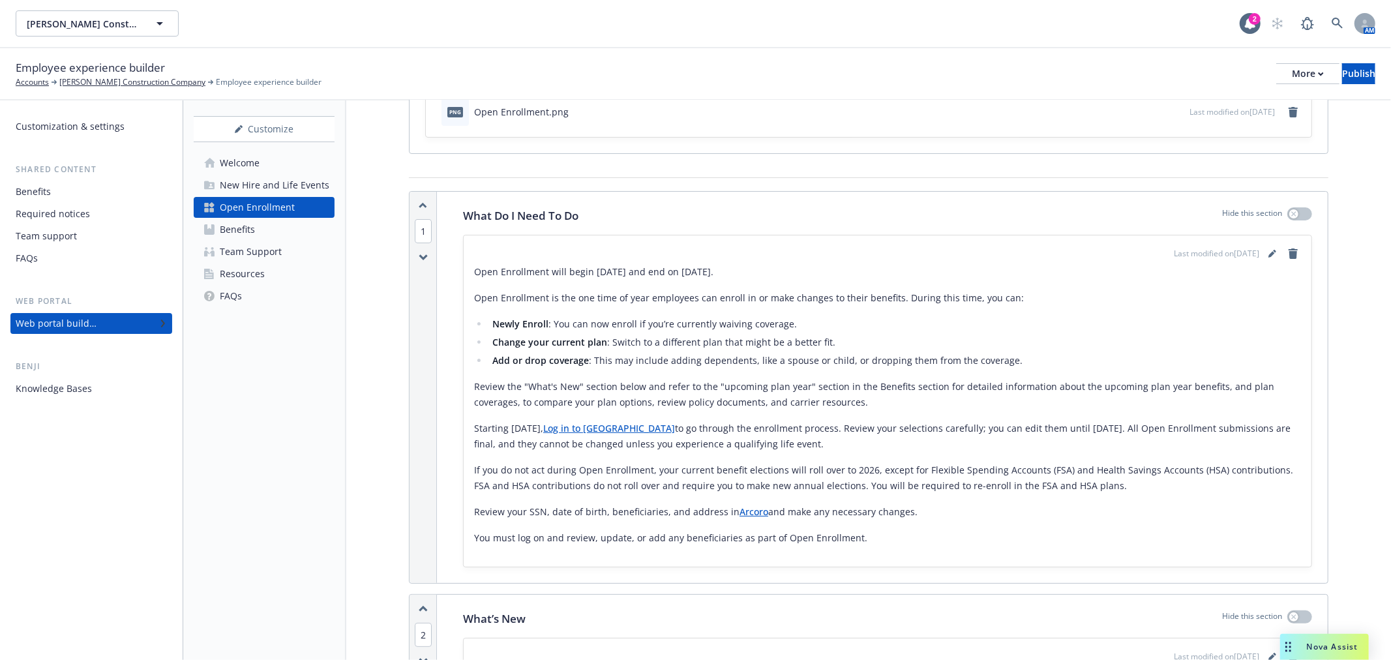
scroll to position [72, 0]
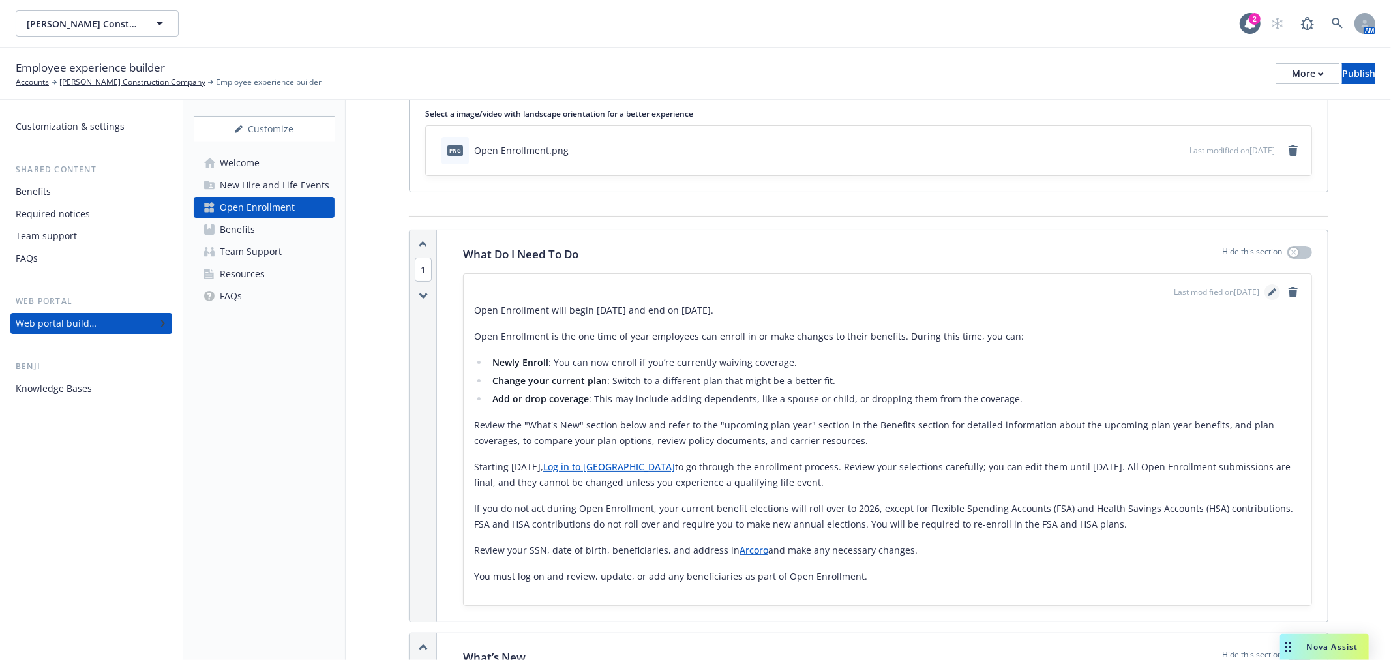
click at [1265, 288] on link "editPencil" at bounding box center [1273, 292] width 16 height 16
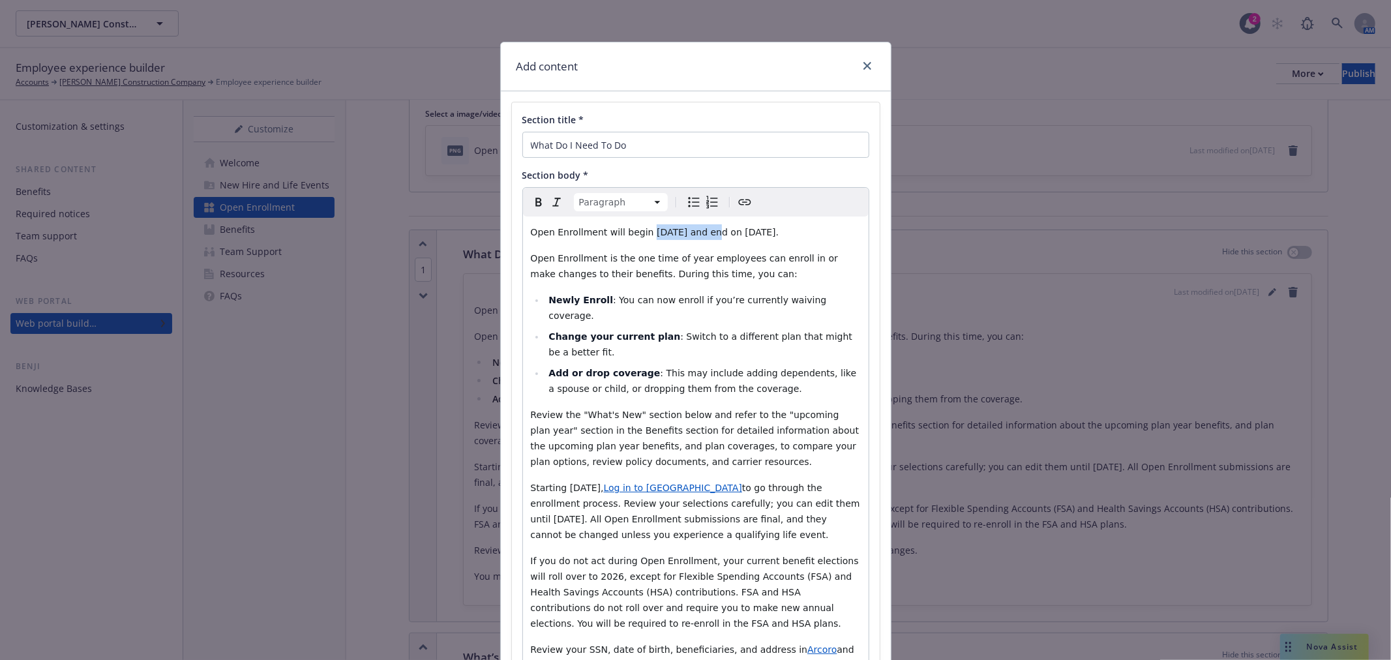
drag, startPoint x: 701, startPoint y: 232, endPoint x: 638, endPoint y: 233, distance: 63.3
click at [638, 233] on span "Open Enrollment will begin November 10th and end on November 21st." at bounding box center [655, 232] width 248 height 10
drag, startPoint x: 818, startPoint y: 232, endPoint x: 757, endPoint y: 237, distance: 61.5
click at [757, 237] on span "and end on November 21st." at bounding box center [733, 232] width 88 height 10
click at [738, 375] on li "Add or drop coverage : This may include adding dependents, like a spouse or chi…" at bounding box center [703, 380] width 316 height 31
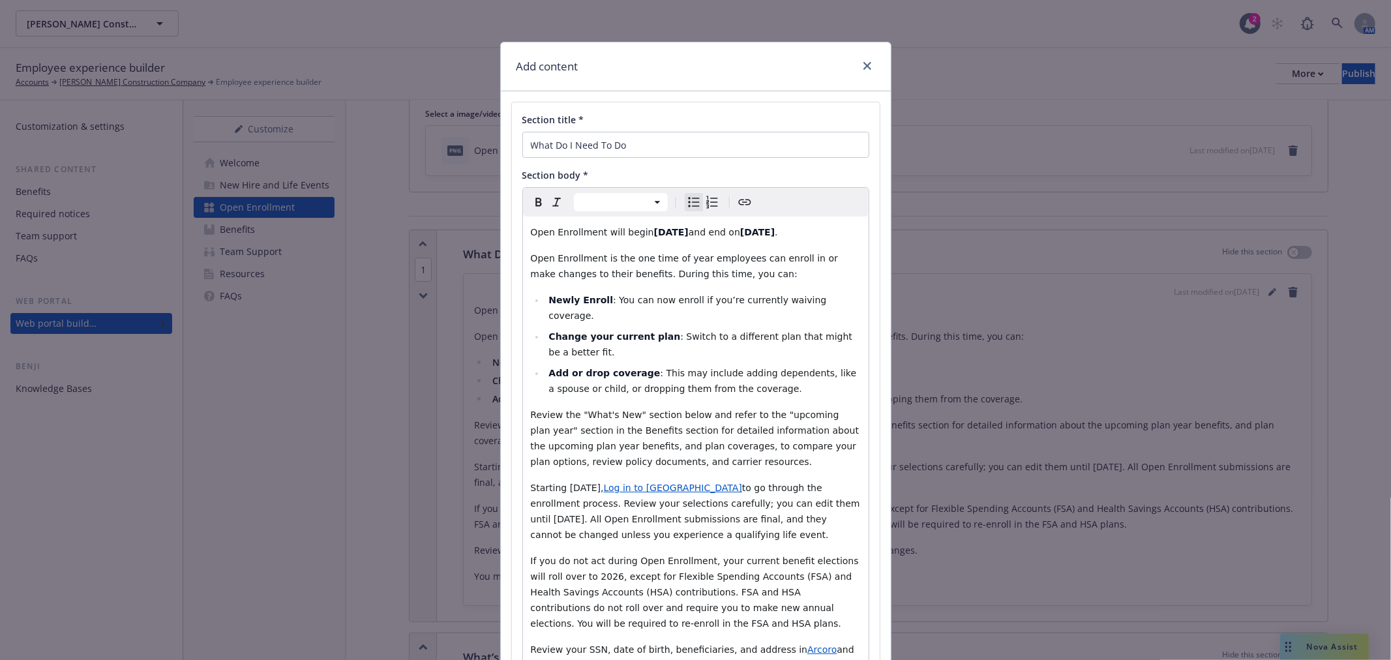
select select "paragraph"
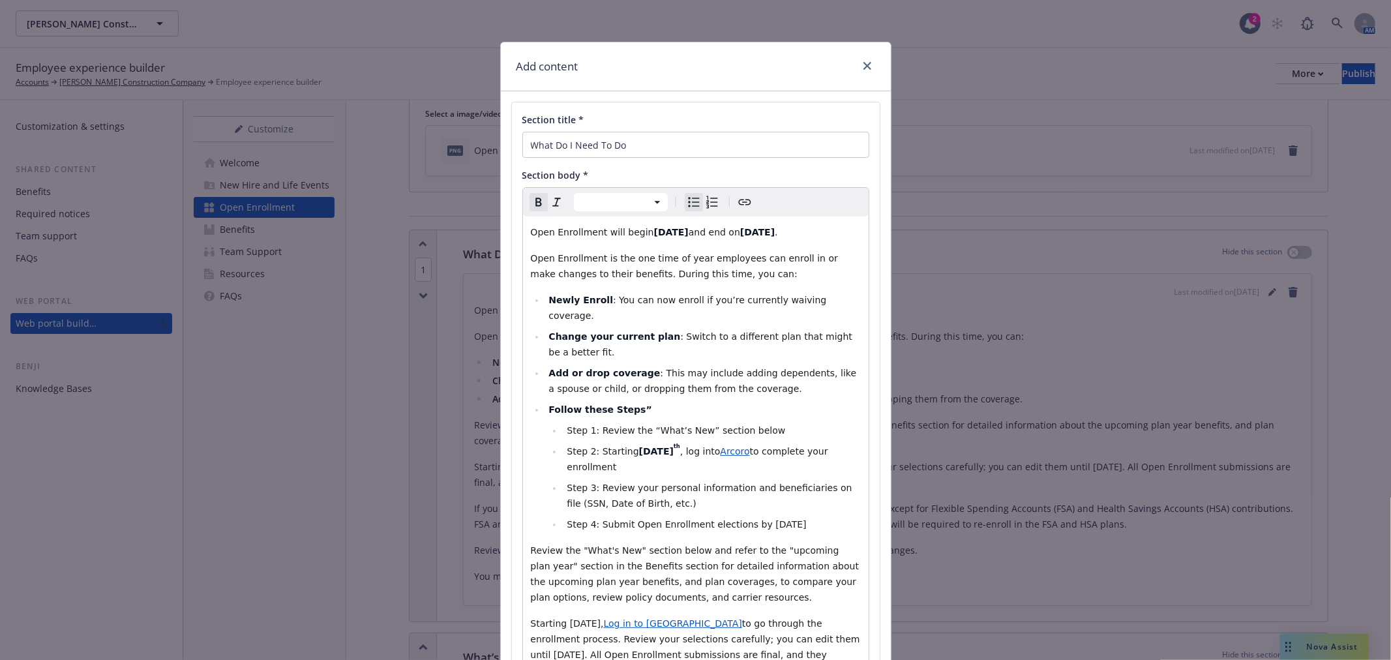
click at [538, 396] on ul "Newly Enroll : You can now enroll if you’re currently waiving coverage. Change …" at bounding box center [696, 412] width 330 height 240
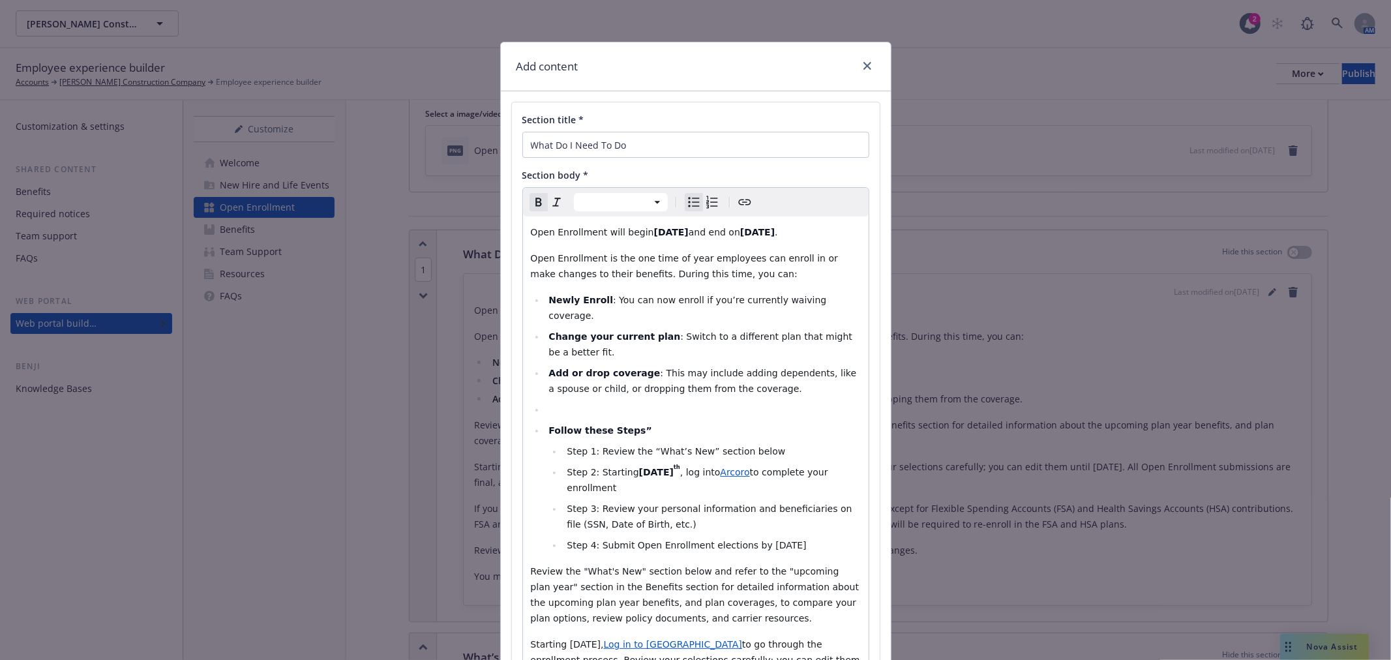
click at [688, 203] on icon "Bulleted list" at bounding box center [693, 203] width 11 height 10
select select "paragraph"
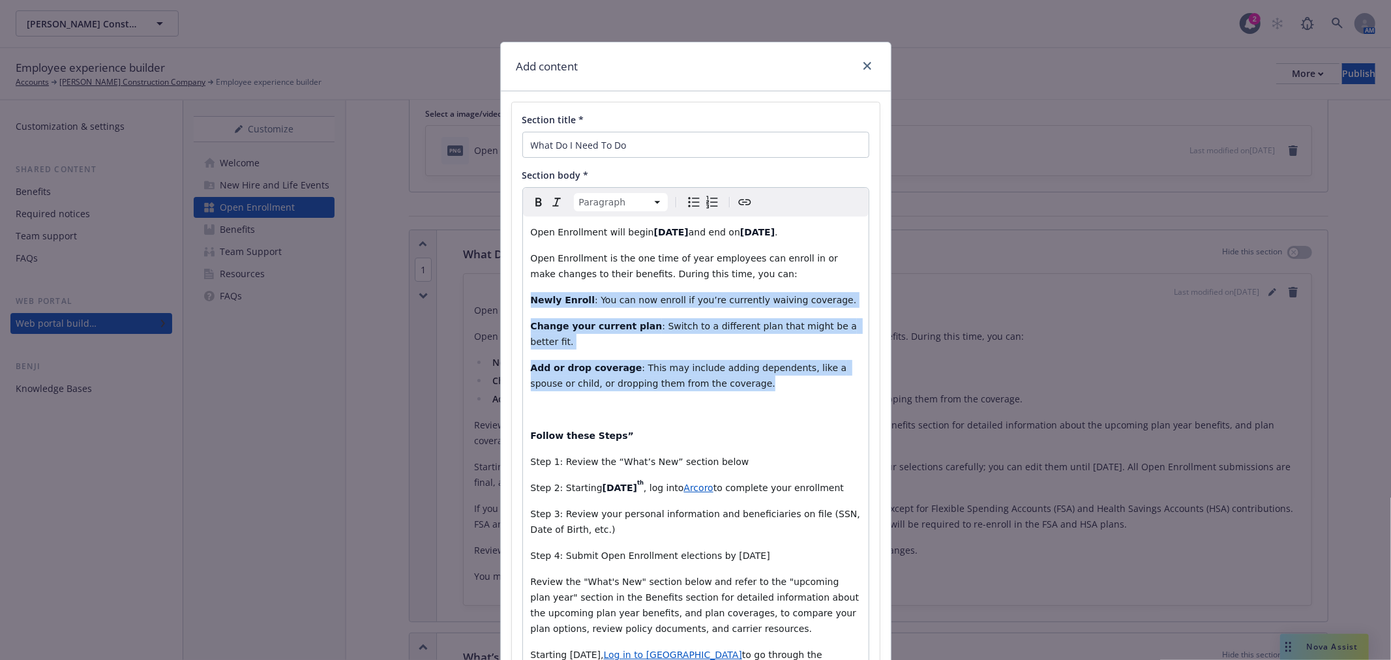
drag, startPoint x: 721, startPoint y: 368, endPoint x: 509, endPoint y: 297, distance: 223.6
click at [512, 297] on div "Section title * What Do I Need To Do Section body * Paragraph Paragraph Heading…" at bounding box center [696, 501] width 368 height 798
click at [686, 202] on icon "Bulleted list" at bounding box center [694, 202] width 16 height 16
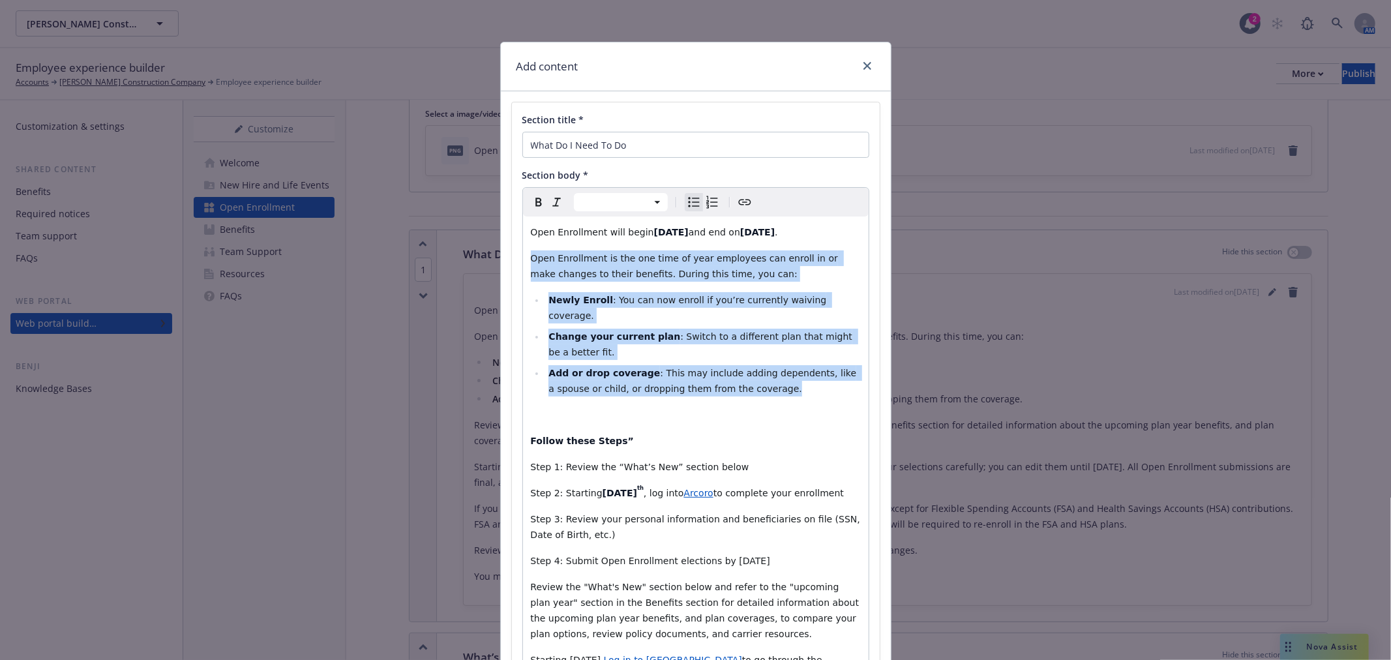
select select "paragraph"
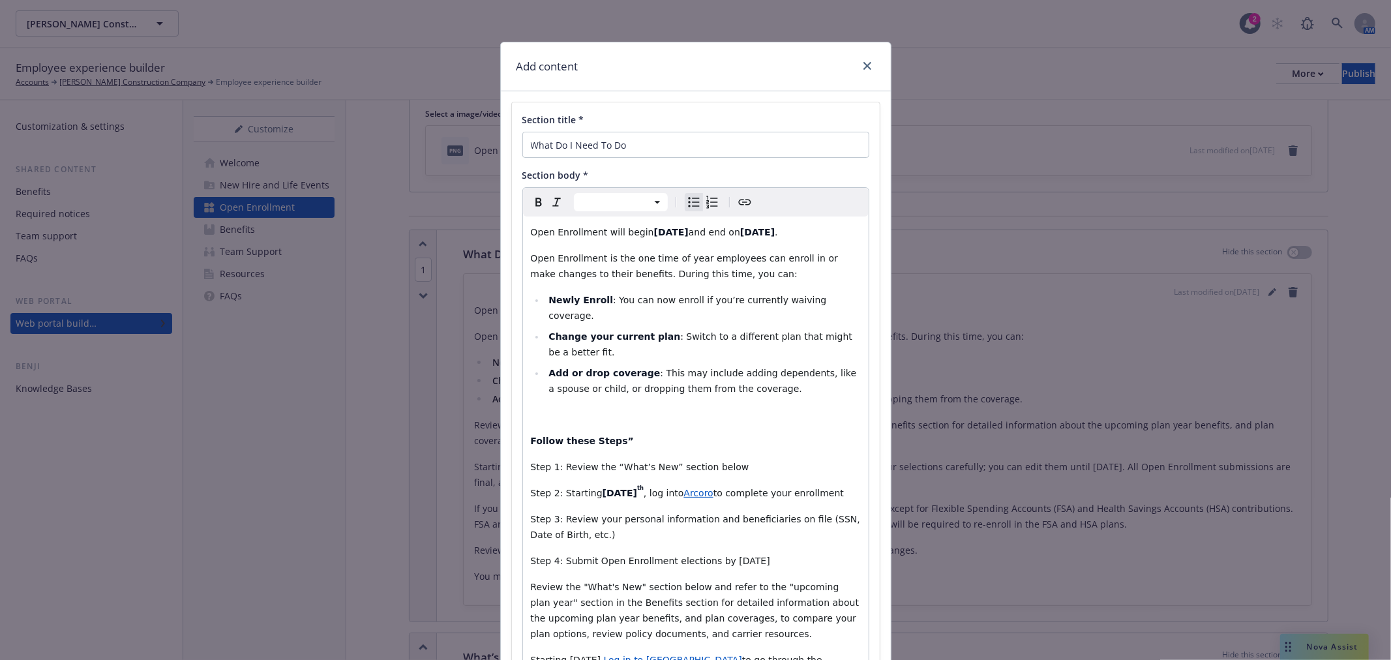
click at [523, 424] on div "Open Enrollment will begin November 10th and end on November 21st . Open Enroll…" at bounding box center [696, 556] width 346 height 678
click at [539, 407] on p "editable markdown" at bounding box center [696, 415] width 330 height 16
click at [633, 433] on p "Follow these Steps”" at bounding box center [696, 441] width 330 height 16
click at [542, 407] on p "editable markdown" at bounding box center [696, 415] width 330 height 16
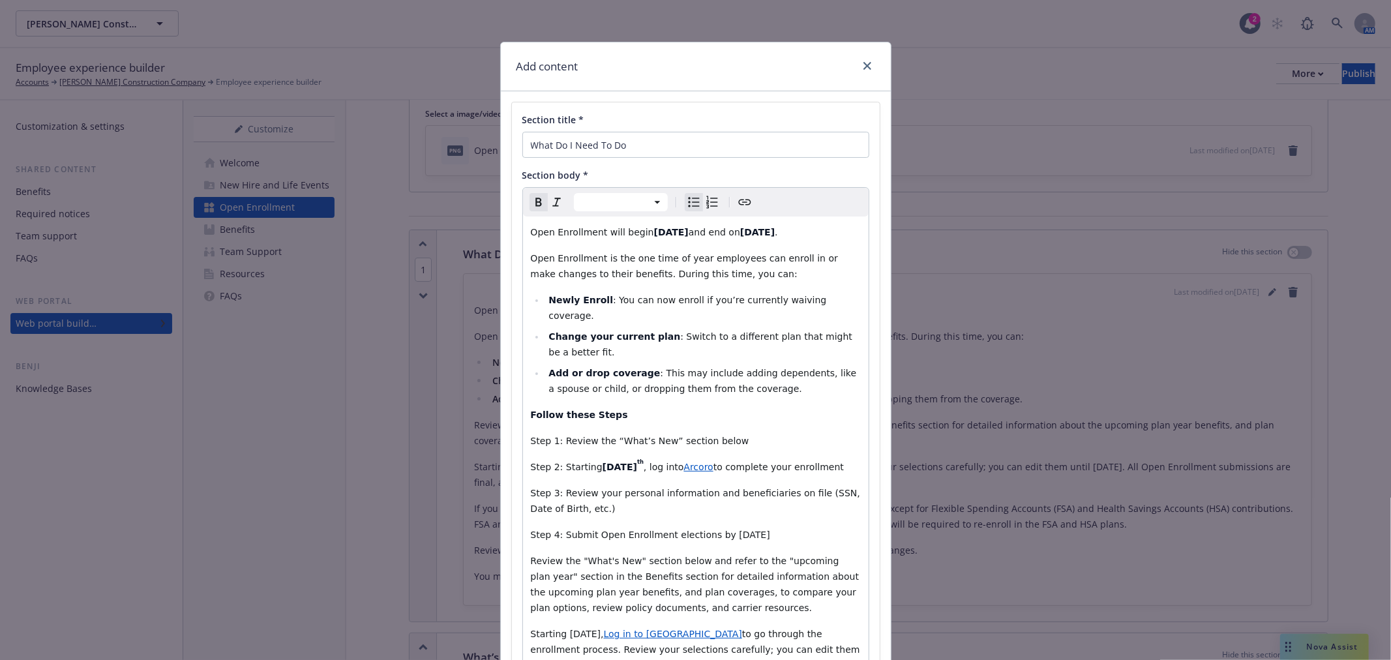
select select "paragraph"
drag, startPoint x: 678, startPoint y: 587, endPoint x: 663, endPoint y: 585, distance: 15.1
click at [663, 585] on p "Review the "What's New" section below and refer to the "upcoming plan year" sec…" at bounding box center [696, 584] width 330 height 63
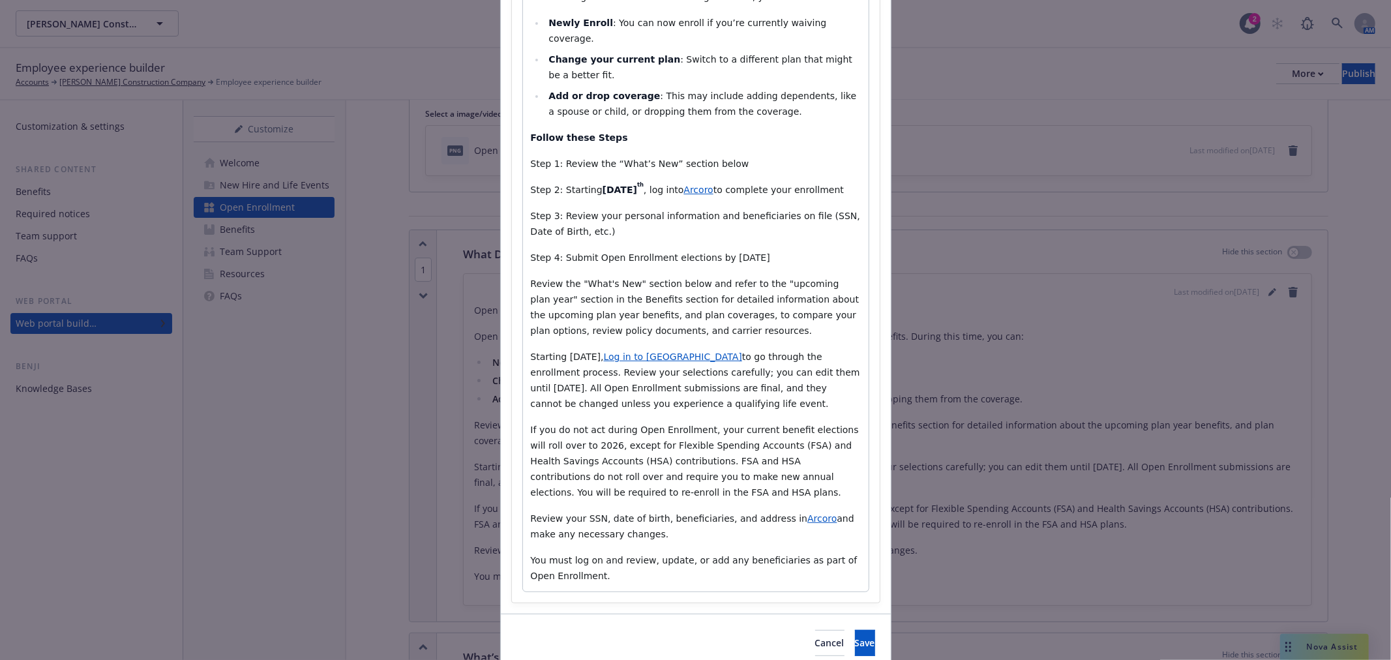
scroll to position [290, 0]
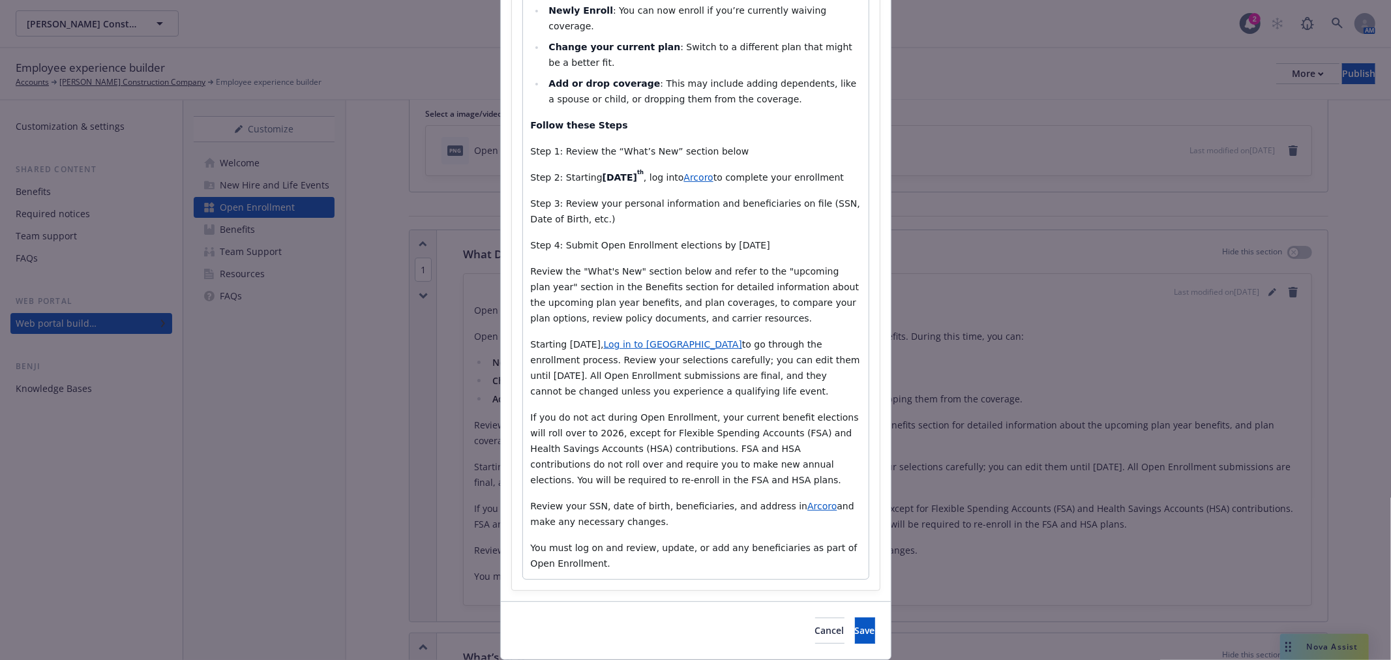
drag, startPoint x: 528, startPoint y: 402, endPoint x: 672, endPoint y: 373, distance: 147.0
click at [672, 373] on div "Open Enrollment will begin November 10th and end on November 21st . Open Enroll…" at bounding box center [696, 253] width 346 height 652
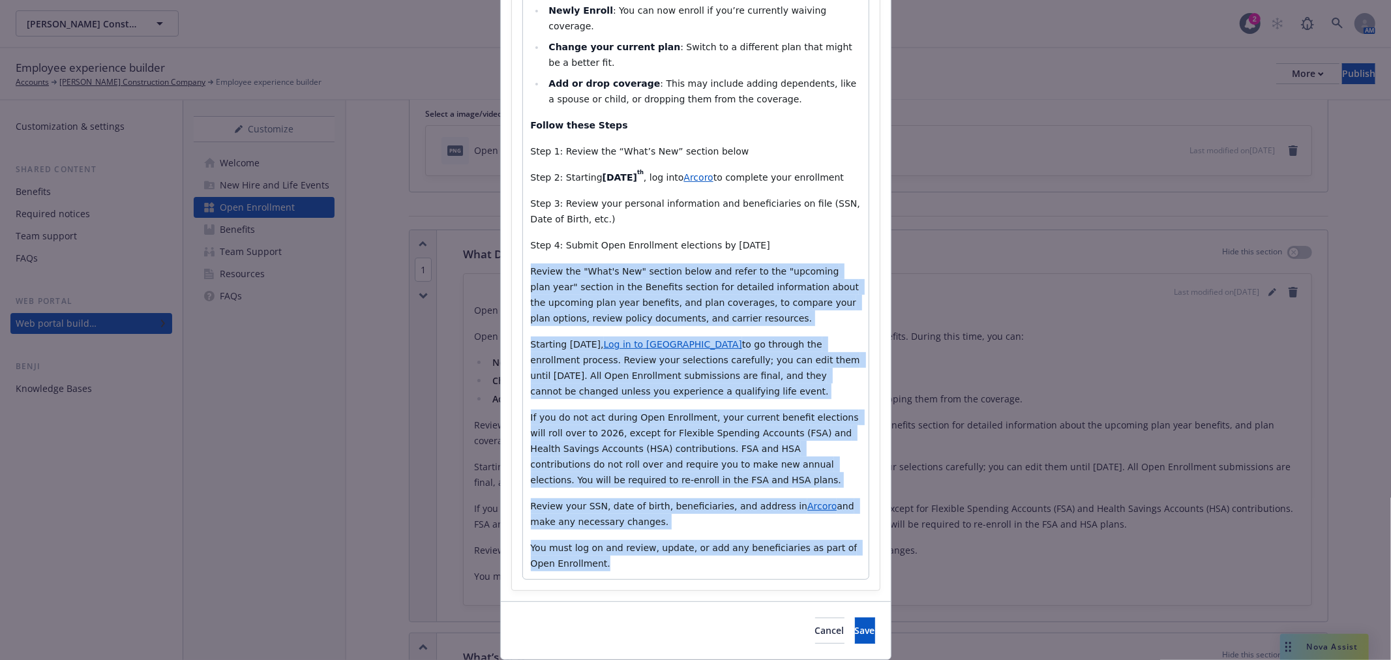
drag, startPoint x: 654, startPoint y: 543, endPoint x: 516, endPoint y: 251, distance: 323.3
click at [516, 251] on div "Section title * What Do I Need To Do Section body * Paragraph Paragraph Heading…" at bounding box center [696, 201] width 368 height 777
copy div "Review the "What's New" section below and refer to the "upcoming plan year" sec…"
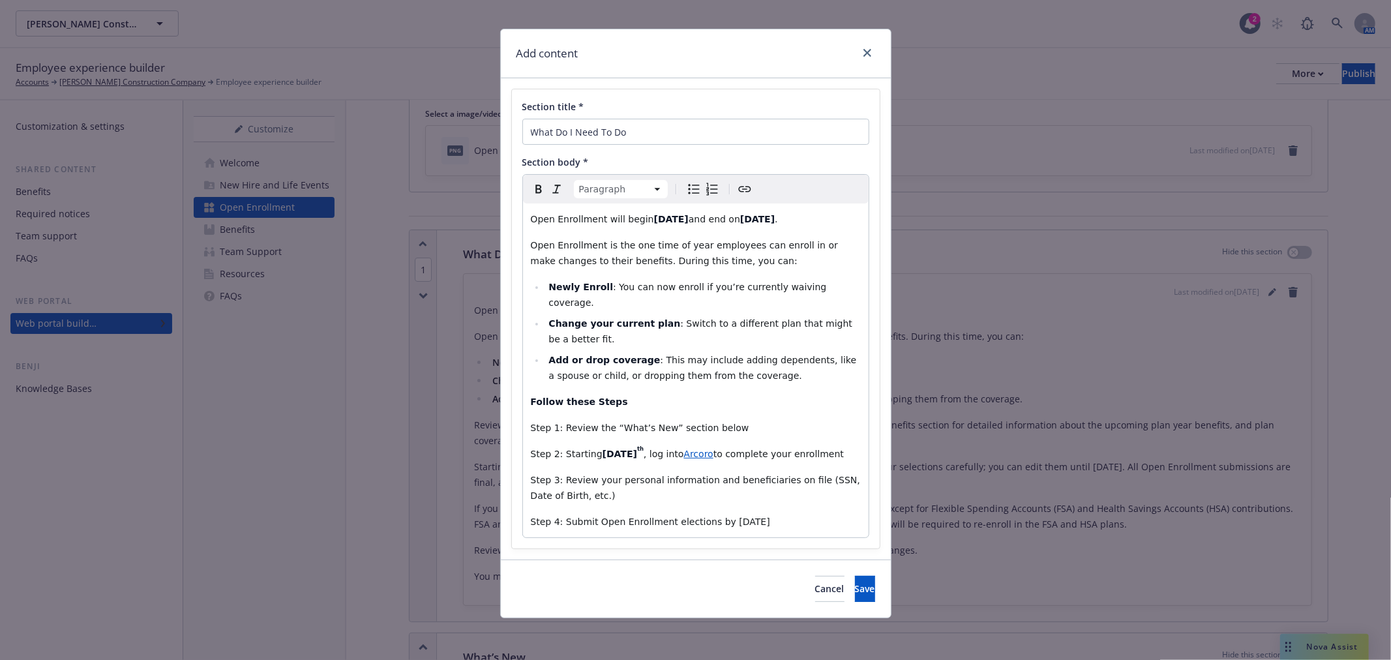
scroll to position [0, 0]
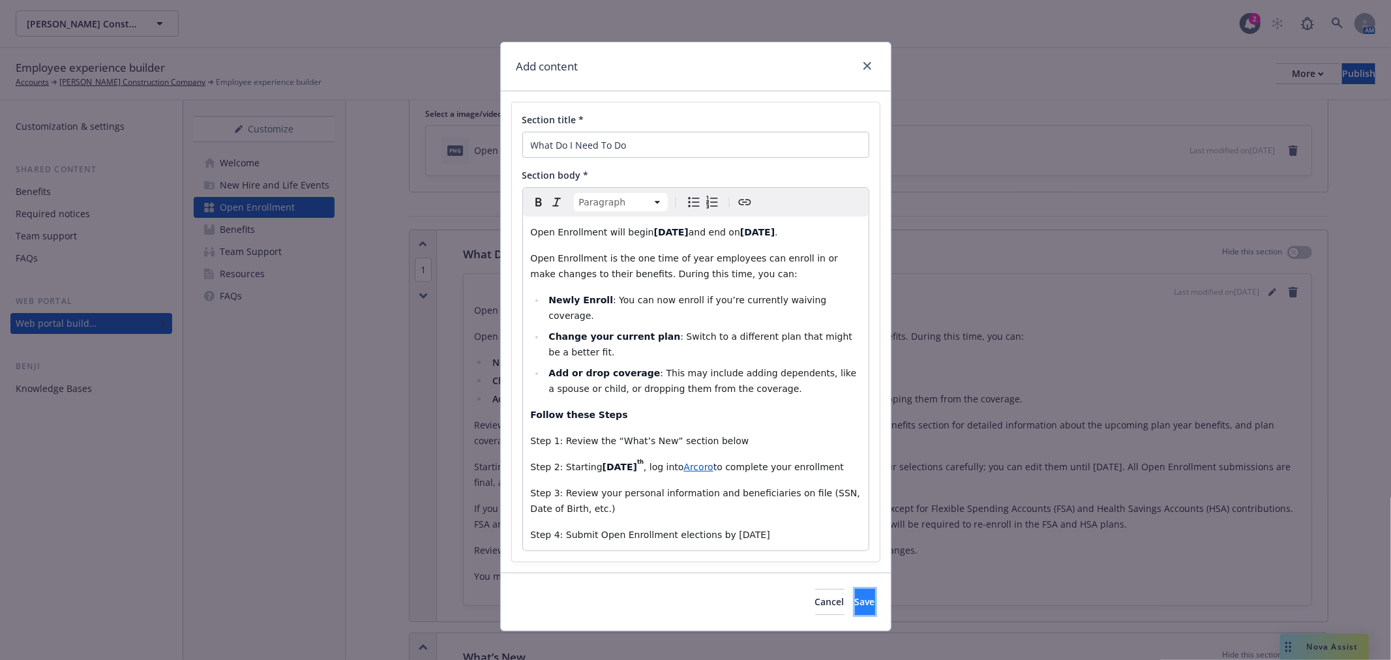
click at [855, 595] on span "Save" at bounding box center [865, 601] width 20 height 12
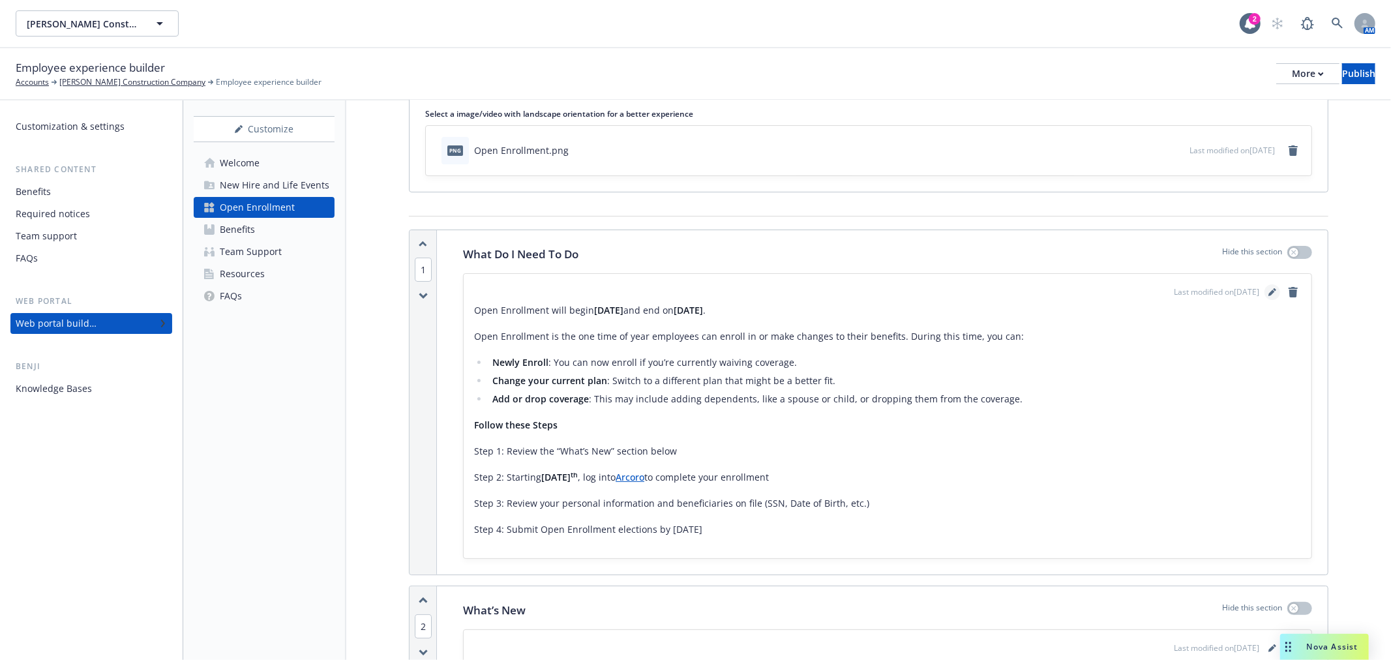
click at [1269, 293] on icon "editPencil" at bounding box center [1272, 293] width 7 height 7
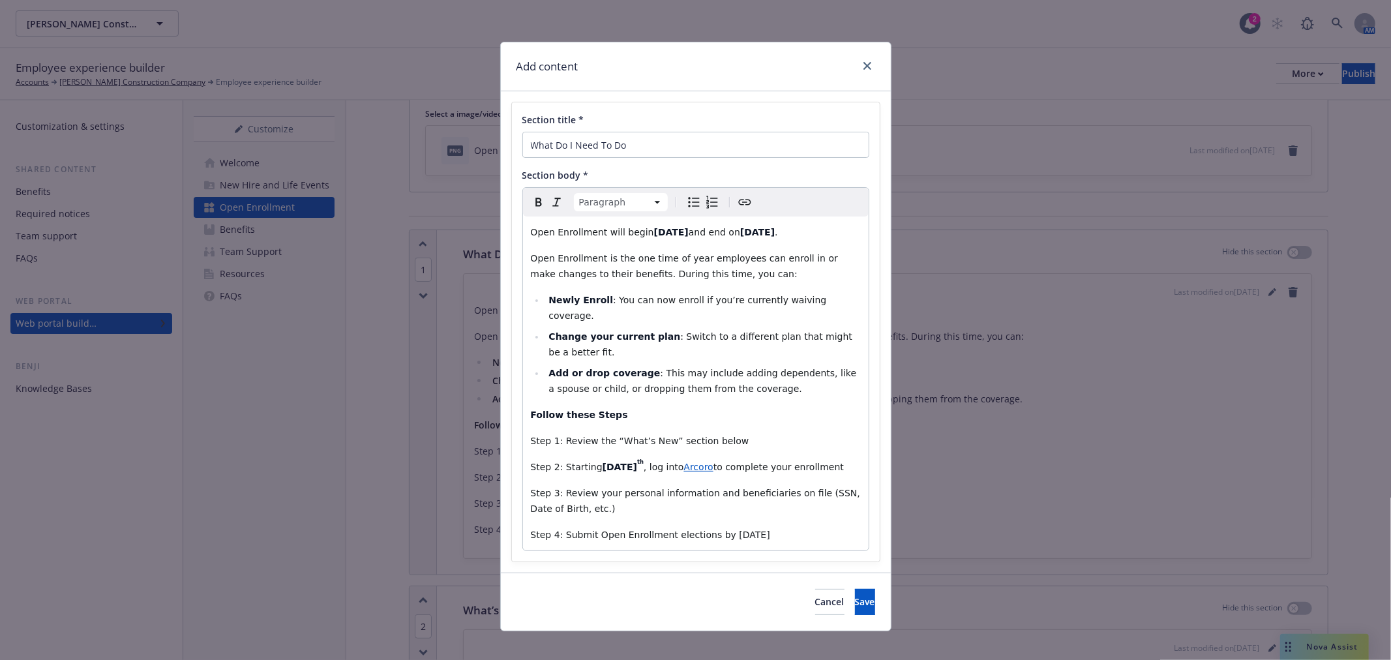
click at [780, 527] on p "Step 4: Submit Open Enrollment elections by November 21st" at bounding box center [696, 535] width 330 height 16
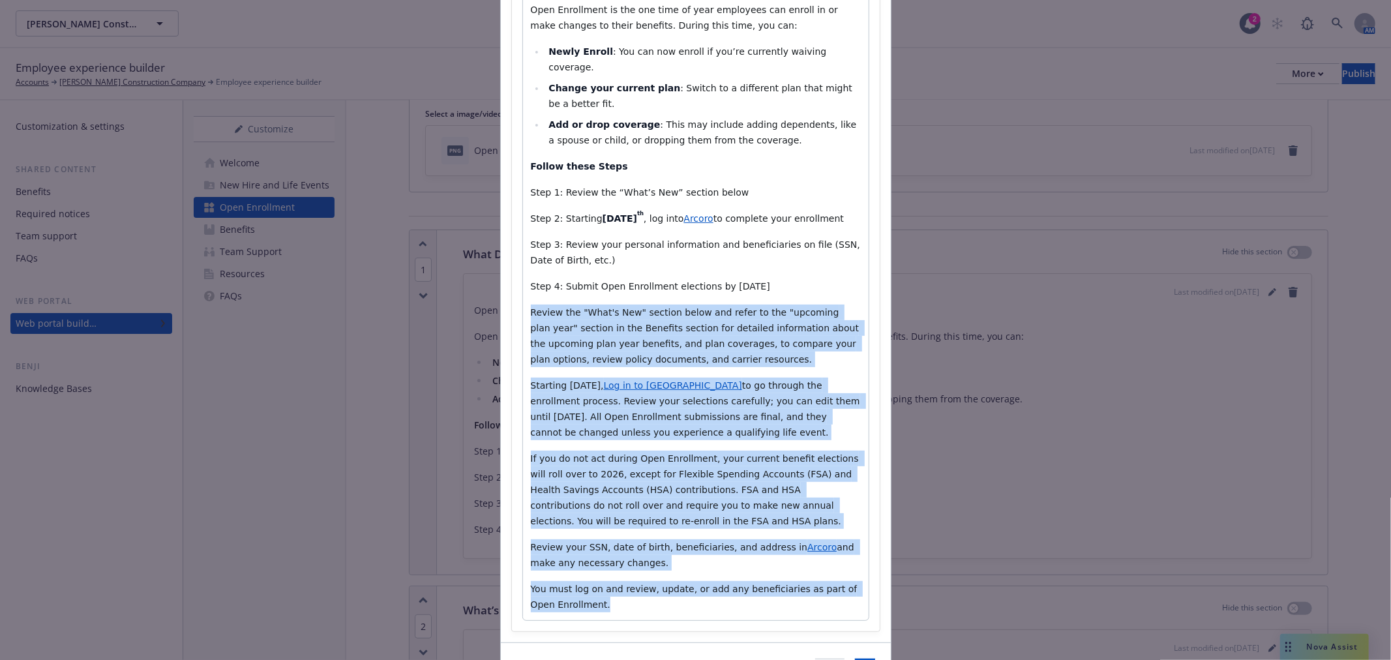
scroll to position [316, 0]
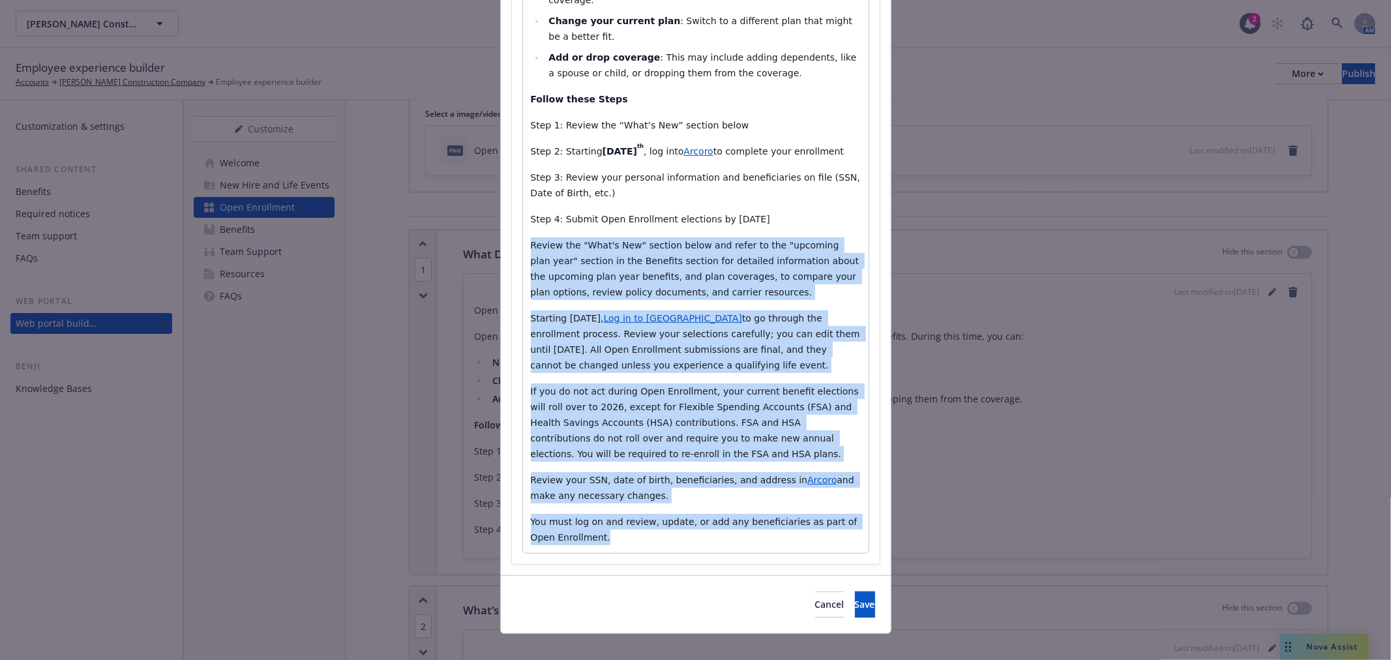
drag, startPoint x: 523, startPoint y: 359, endPoint x: 747, endPoint y: 525, distance: 278.4
click at [747, 525] on div "Open Enrollment will begin November 10th and end on November 21st . Open Enroll…" at bounding box center [696, 227] width 346 height 652
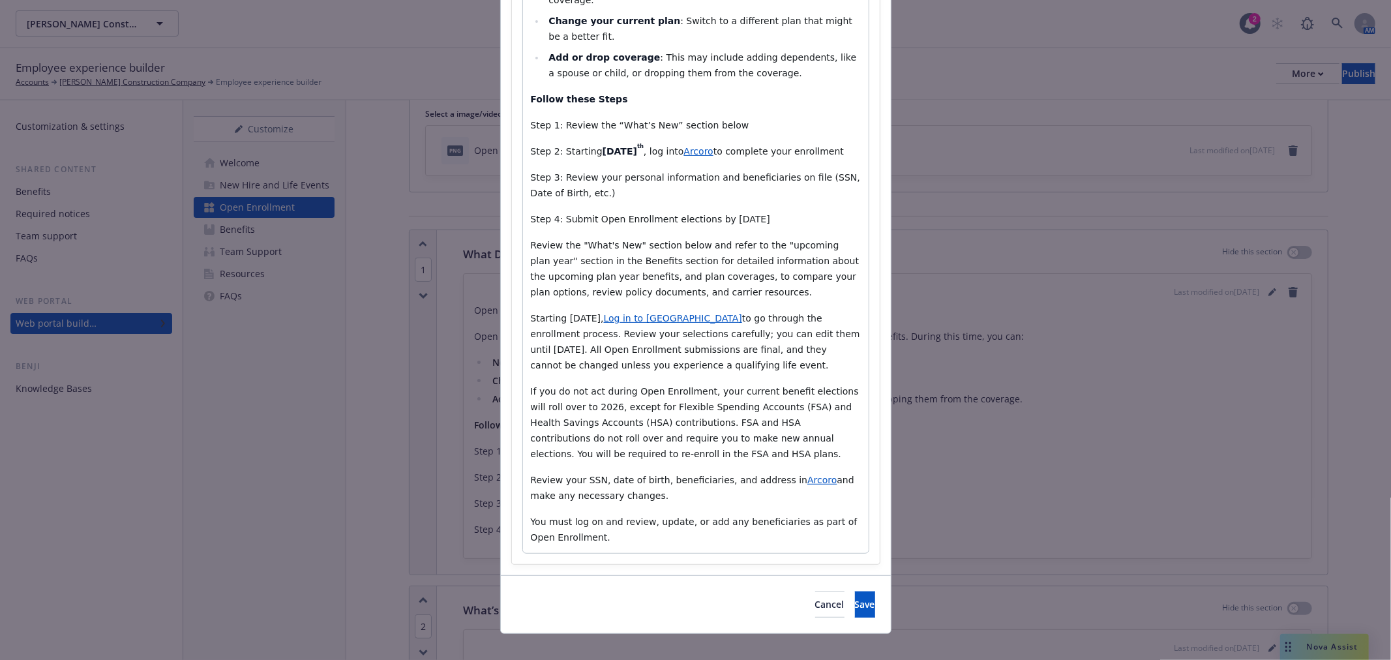
scroll to position [159, 0]
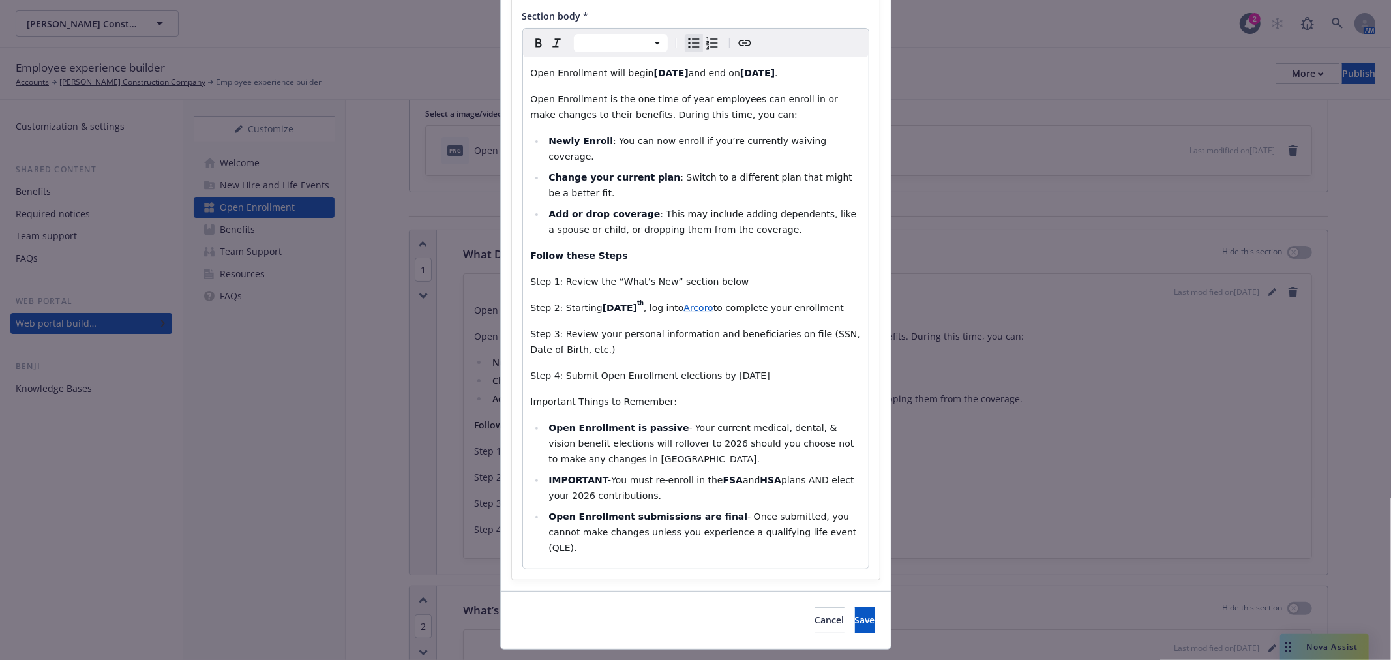
select select "paragraph"
drag, startPoint x: 679, startPoint y: 385, endPoint x: 457, endPoint y: 368, distance: 223.0
click at [457, 368] on div "Add content Section title * What Do I Need To Do Section body * Paragraph Parag…" at bounding box center [695, 330] width 1391 height 660
click at [856, 607] on button "Save" at bounding box center [865, 620] width 20 height 26
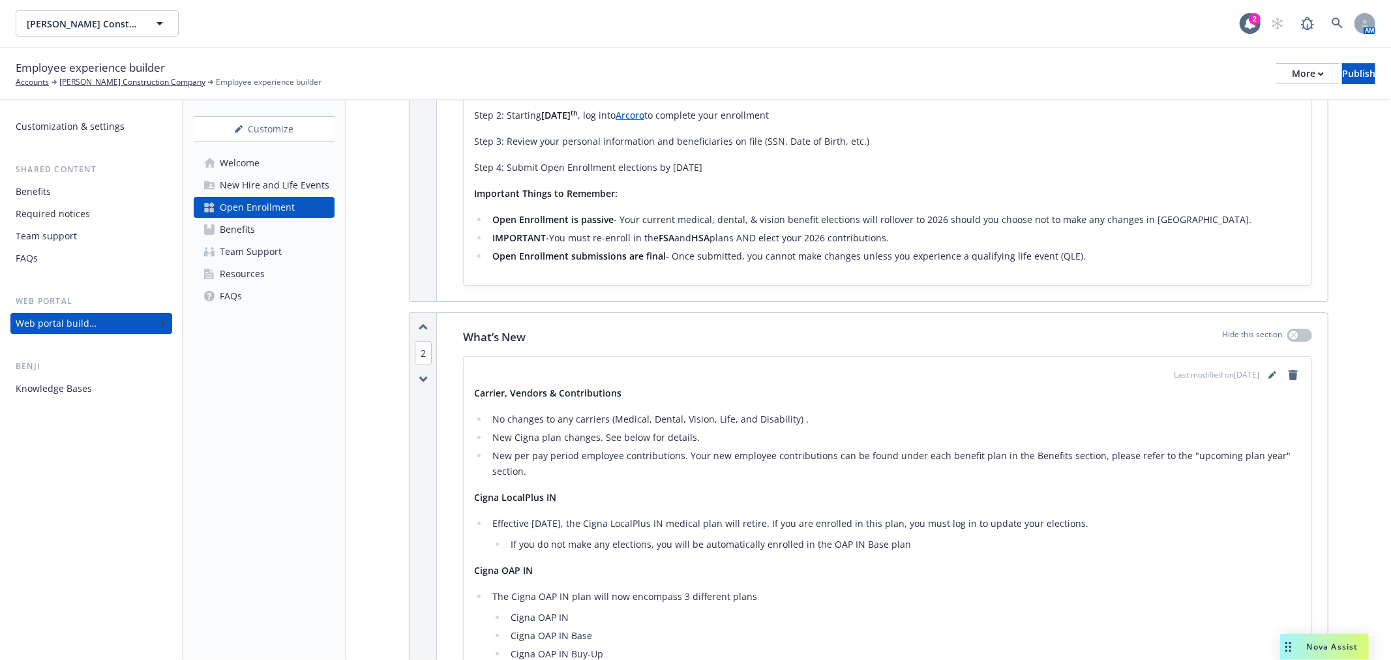
scroll to position [652, 0]
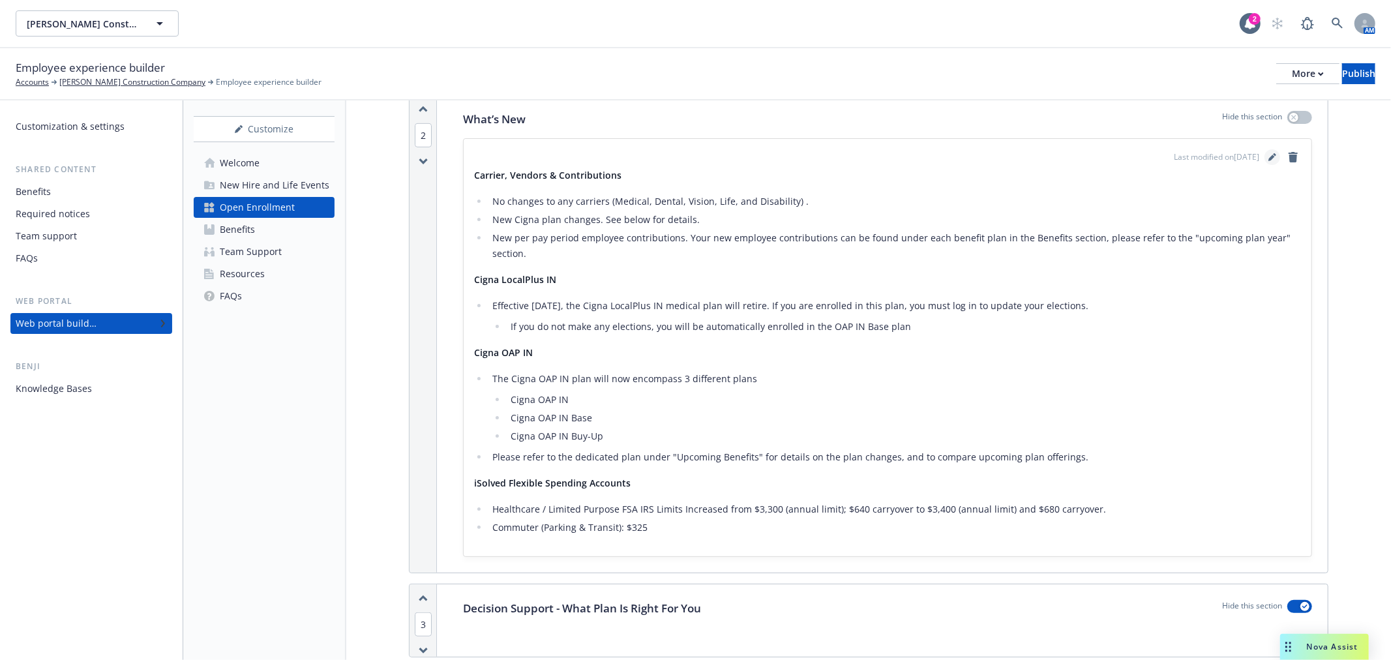
click at [1267, 158] on link "editPencil" at bounding box center [1273, 157] width 16 height 16
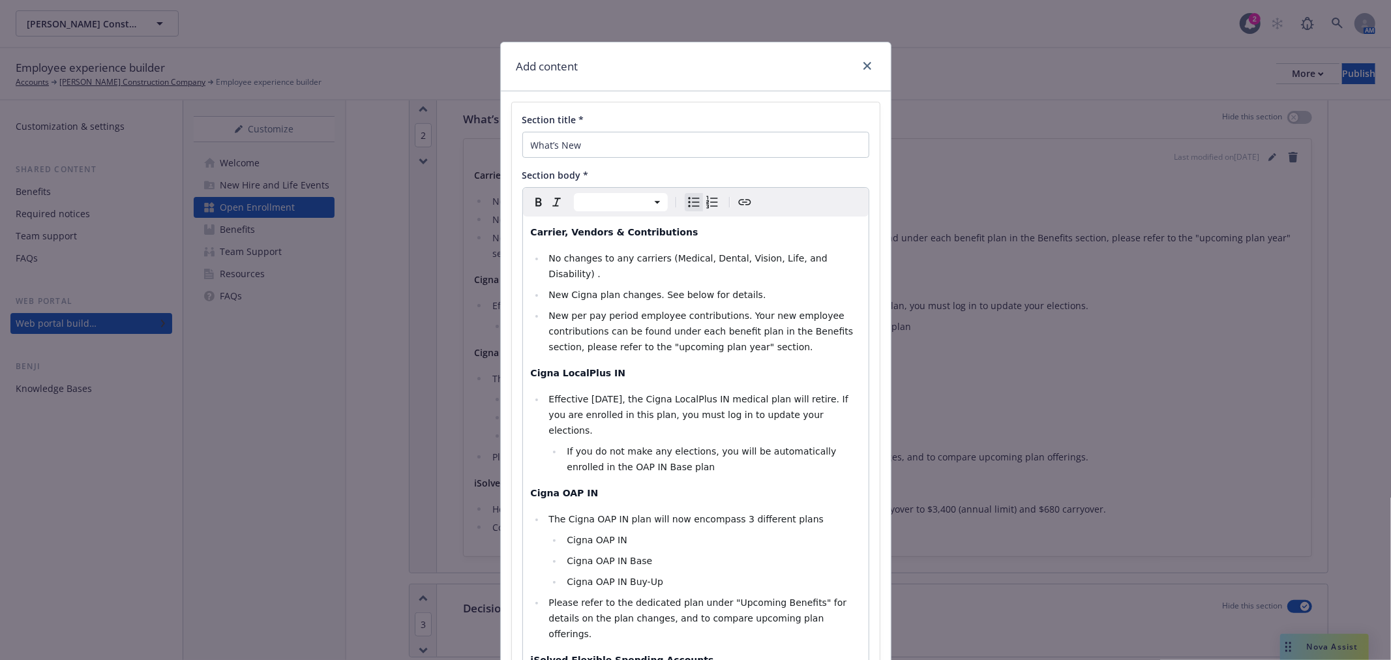
drag, startPoint x: 778, startPoint y: 336, endPoint x: 474, endPoint y: 209, distance: 330.1
click at [474, 209] on div "Add content Section title * What’s New Section body * Paragraph Heading 1 Headi…" at bounding box center [695, 330] width 1391 height 660
select select "paragraph"
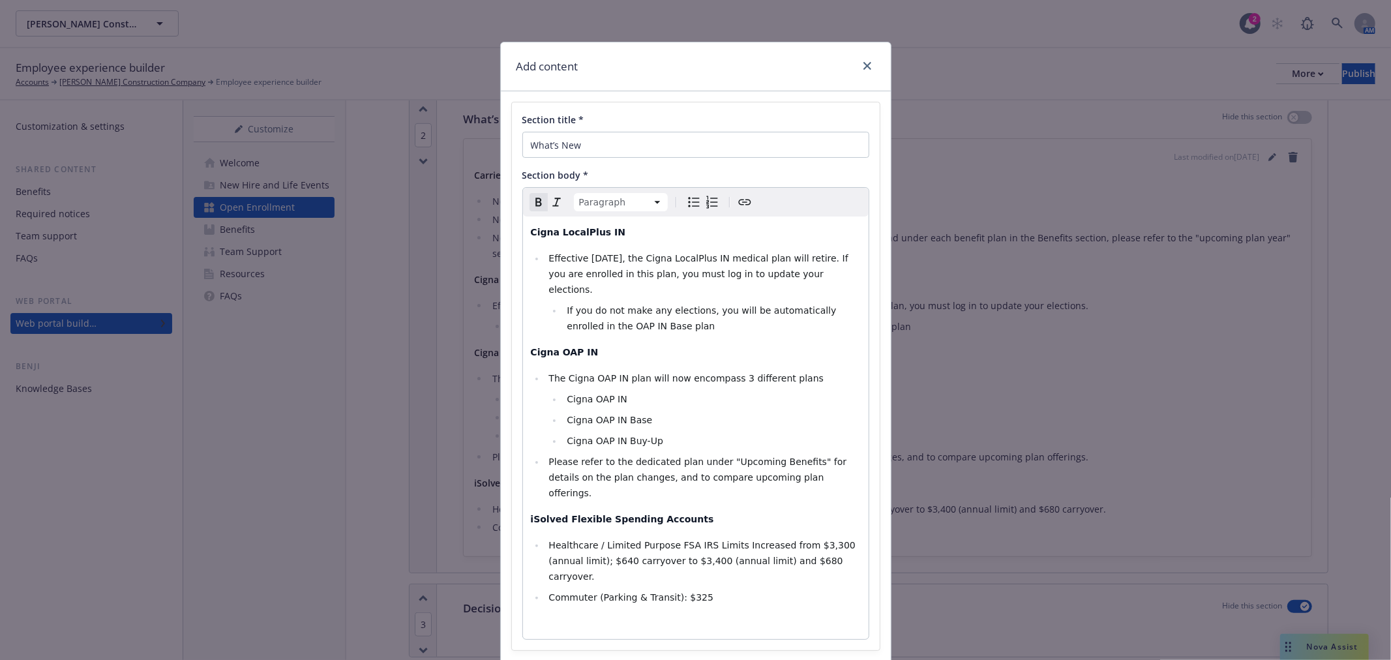
click at [523, 233] on div "Cigna LocalPlus IN Effective 1/1/2026, the Cigna LocalPlus IN medical plan will…" at bounding box center [696, 428] width 346 height 423
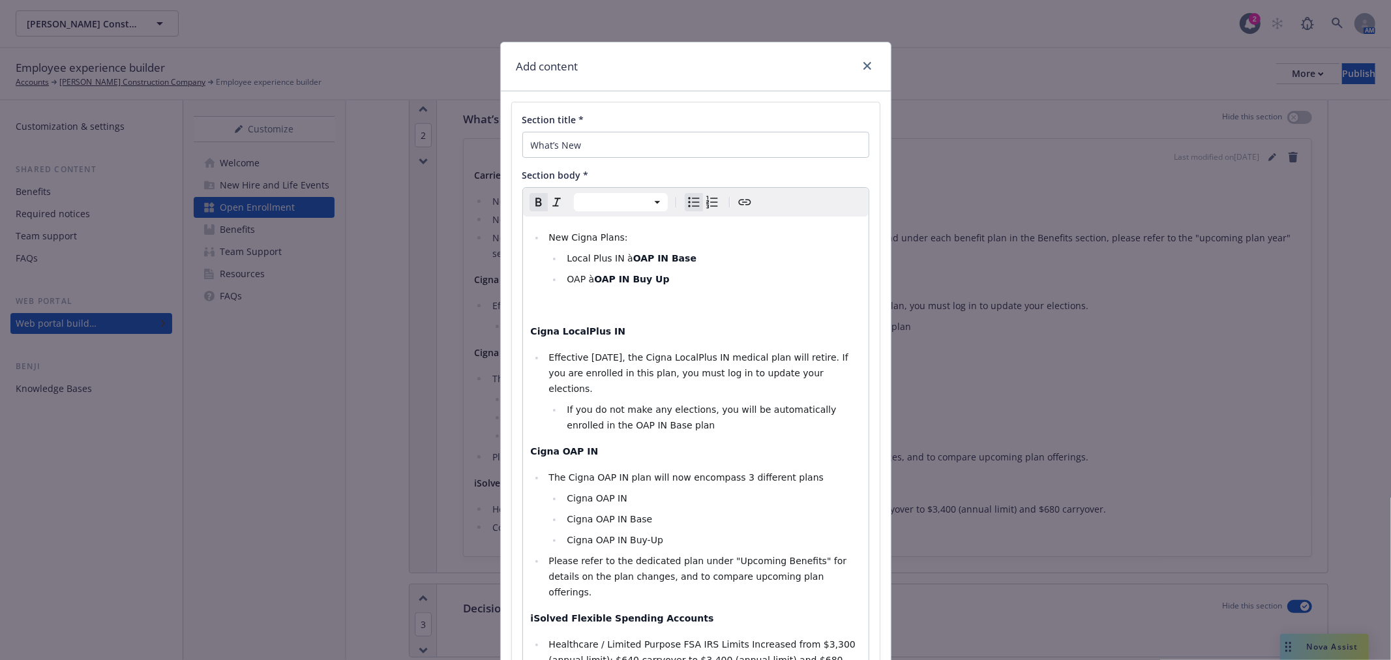
click at [537, 243] on ul "New Cigna Plans: Local Plus IN à OAP IN Base OAP à OAP IN Buy Up" at bounding box center [696, 258] width 330 height 57
select select "paragraph"
drag, startPoint x: 628, startPoint y: 225, endPoint x: 370, endPoint y: 211, distance: 258.7
click at [370, 211] on div "Add content Section title * What’s New Section body * Paragraph Paragraph Headi…" at bounding box center [695, 330] width 1391 height 660
drag, startPoint x: 622, startPoint y: 259, endPoint x: 614, endPoint y: 259, distance: 7.8
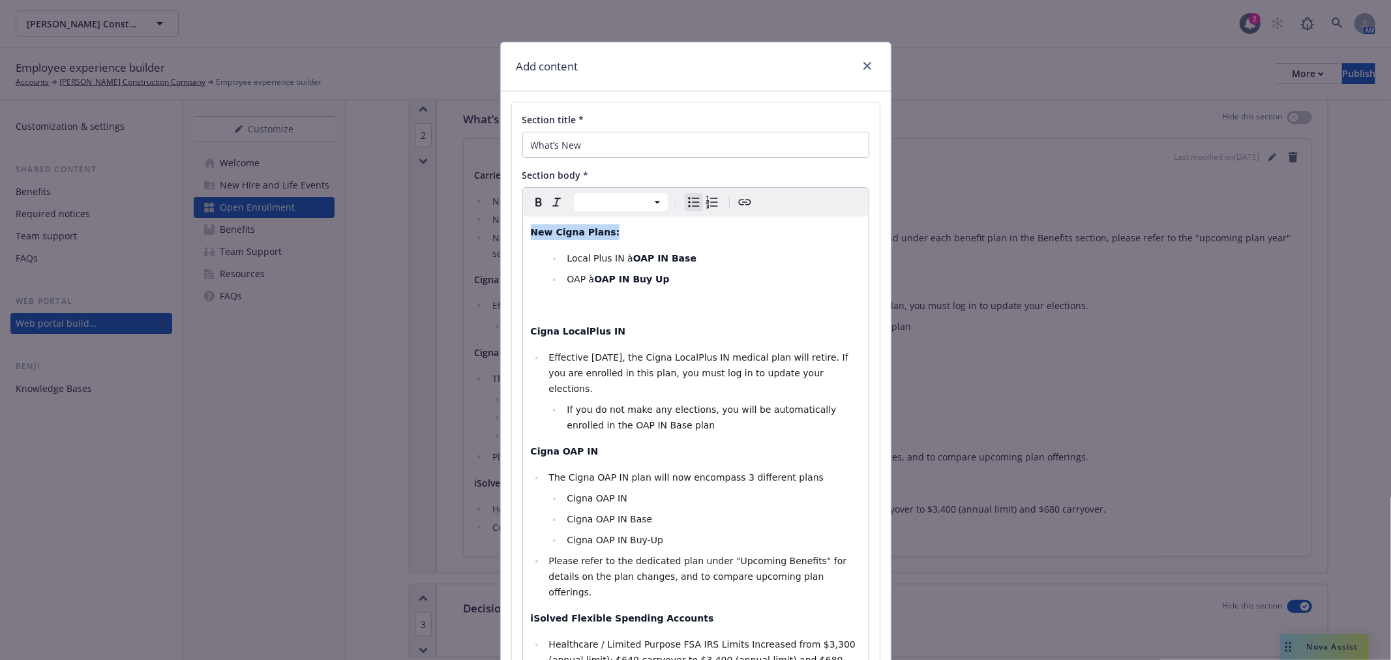
click at [614, 259] on li "Local Plus IN à OAP IN Base" at bounding box center [711, 258] width 297 height 16
click at [588, 281] on span "OAP à" at bounding box center [580, 279] width 27 height 10
click at [642, 278] on strong "OAP IN Buy Up" at bounding box center [633, 279] width 75 height 10
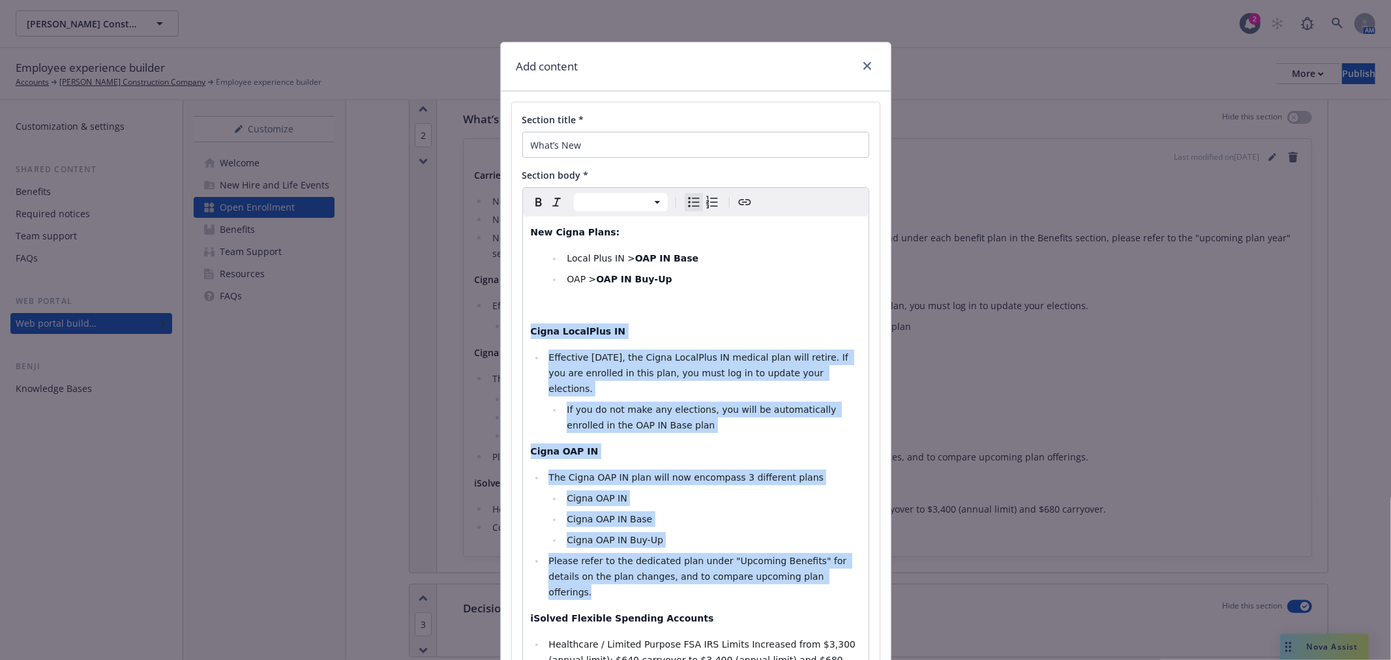
drag, startPoint x: 811, startPoint y: 565, endPoint x: 465, endPoint y: 316, distance: 426.1
click at [465, 316] on div "Add content Section title * What’s New Section body * Paragraph Heading 1 Headi…" at bounding box center [695, 330] width 1391 height 660
select select "paragraph"
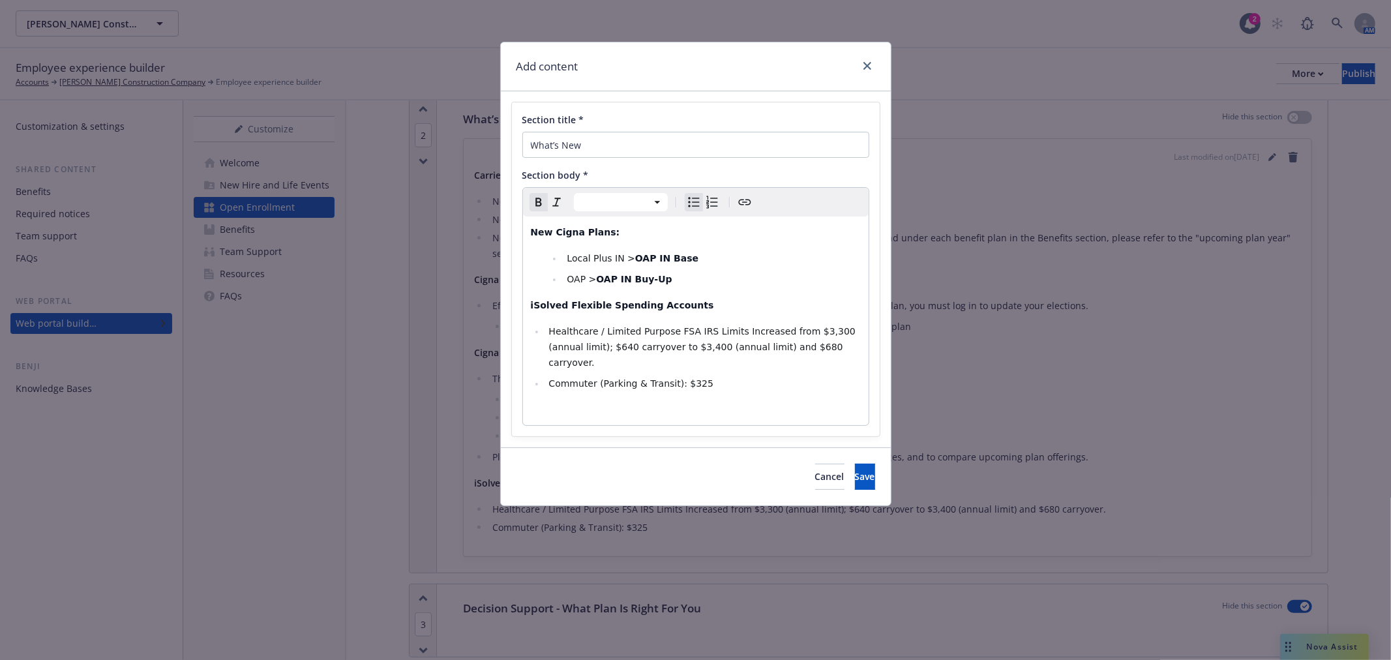
select select "paragraph"
click at [531, 305] on strong "iSolved Flexible Spending Accounts" at bounding box center [622, 305] width 183 height 10
drag, startPoint x: 720, startPoint y: 305, endPoint x: 590, endPoint y: 301, distance: 130.5
click at [590, 301] on p "2026 iSolved Flexible Spending Accounts" at bounding box center [696, 305] width 330 height 16
click at [855, 470] on span "Save" at bounding box center [865, 476] width 20 height 12
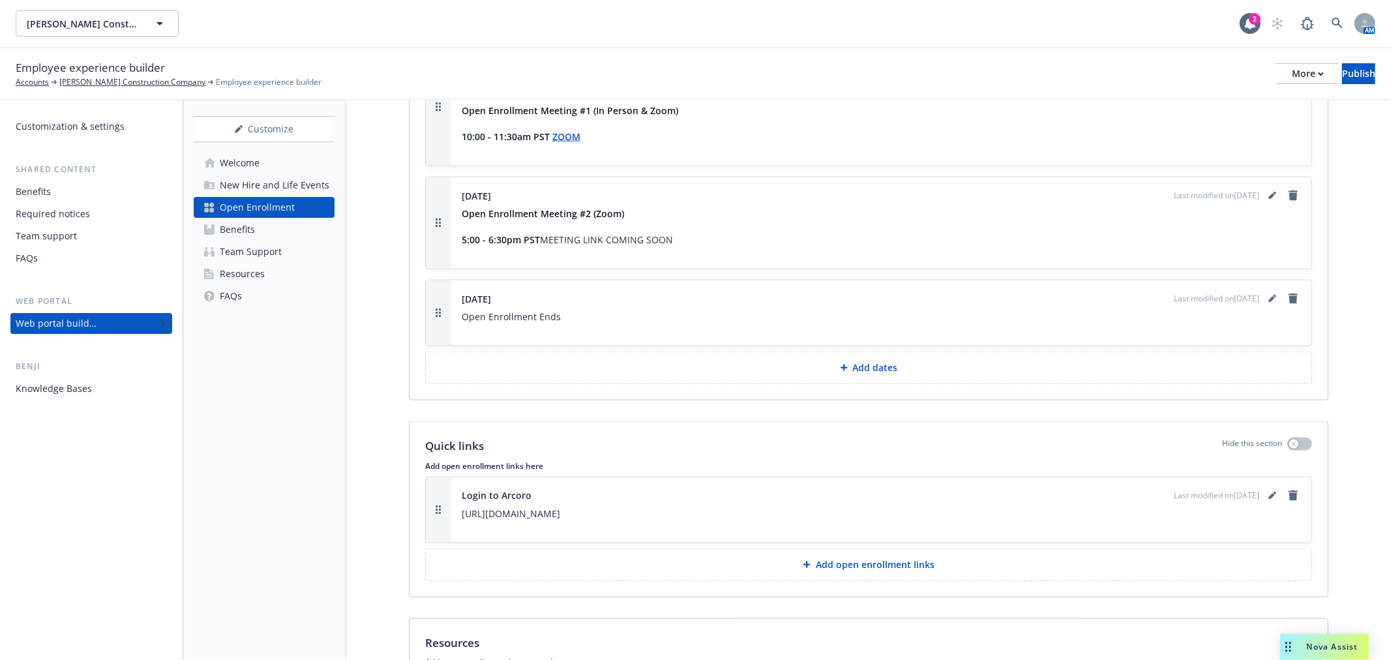
scroll to position [1612, 0]
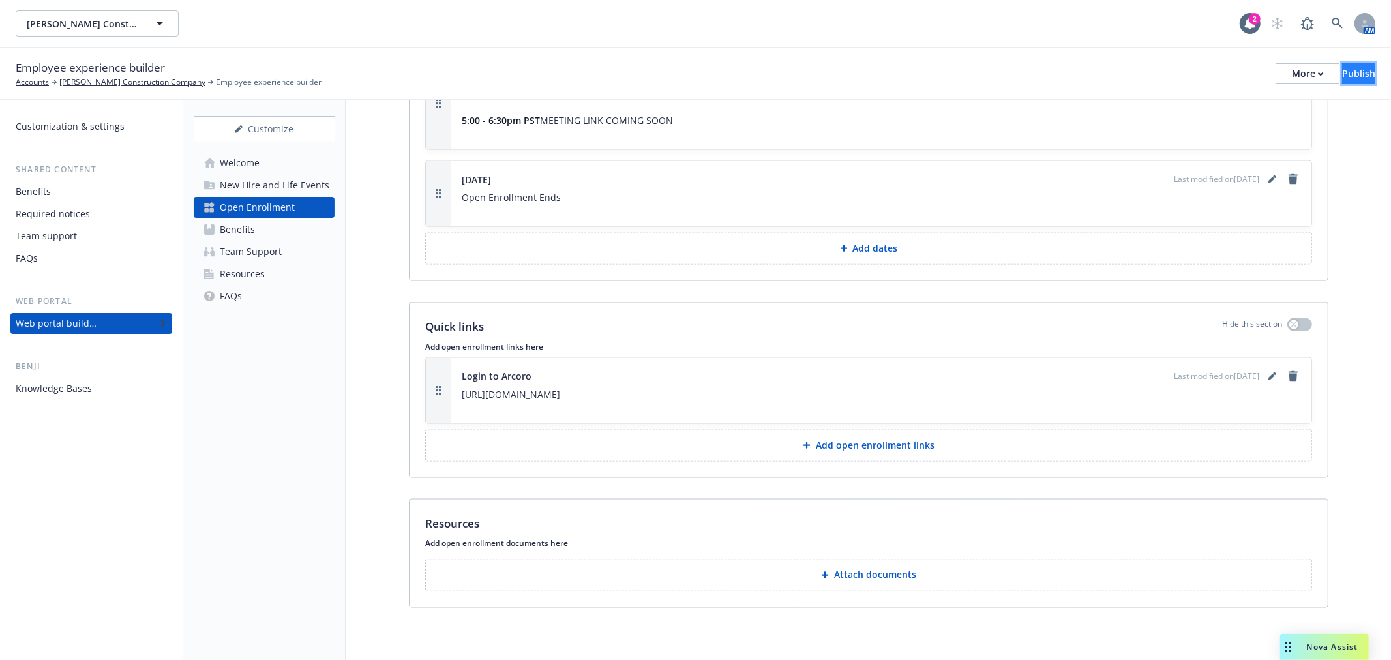
click at [1342, 70] on div "Publish" at bounding box center [1358, 74] width 33 height 20
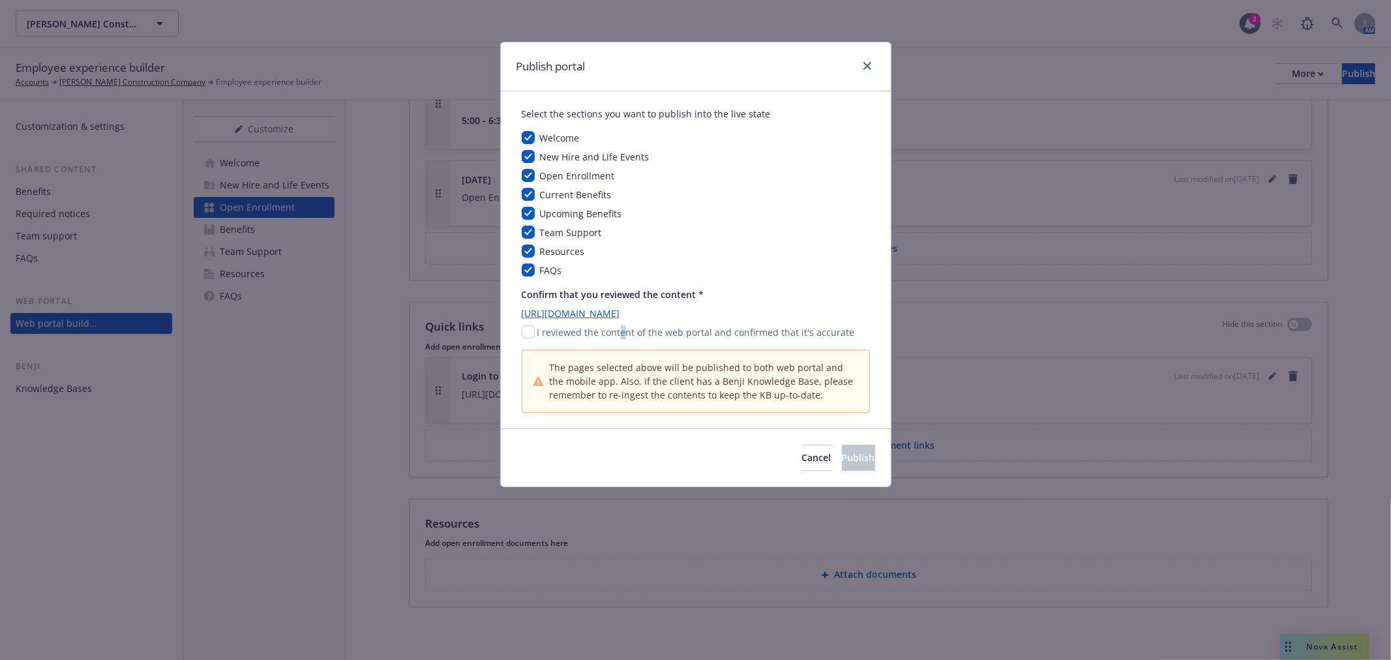
click at [620, 328] on p "I reviewed the content of the web portal and confirmed that it's accurate" at bounding box center [696, 332] width 318 height 14
click at [525, 334] on input "checkbox" at bounding box center [528, 331] width 13 height 13
checkbox input "true"
click at [854, 460] on button "Publish" at bounding box center [858, 458] width 33 height 26
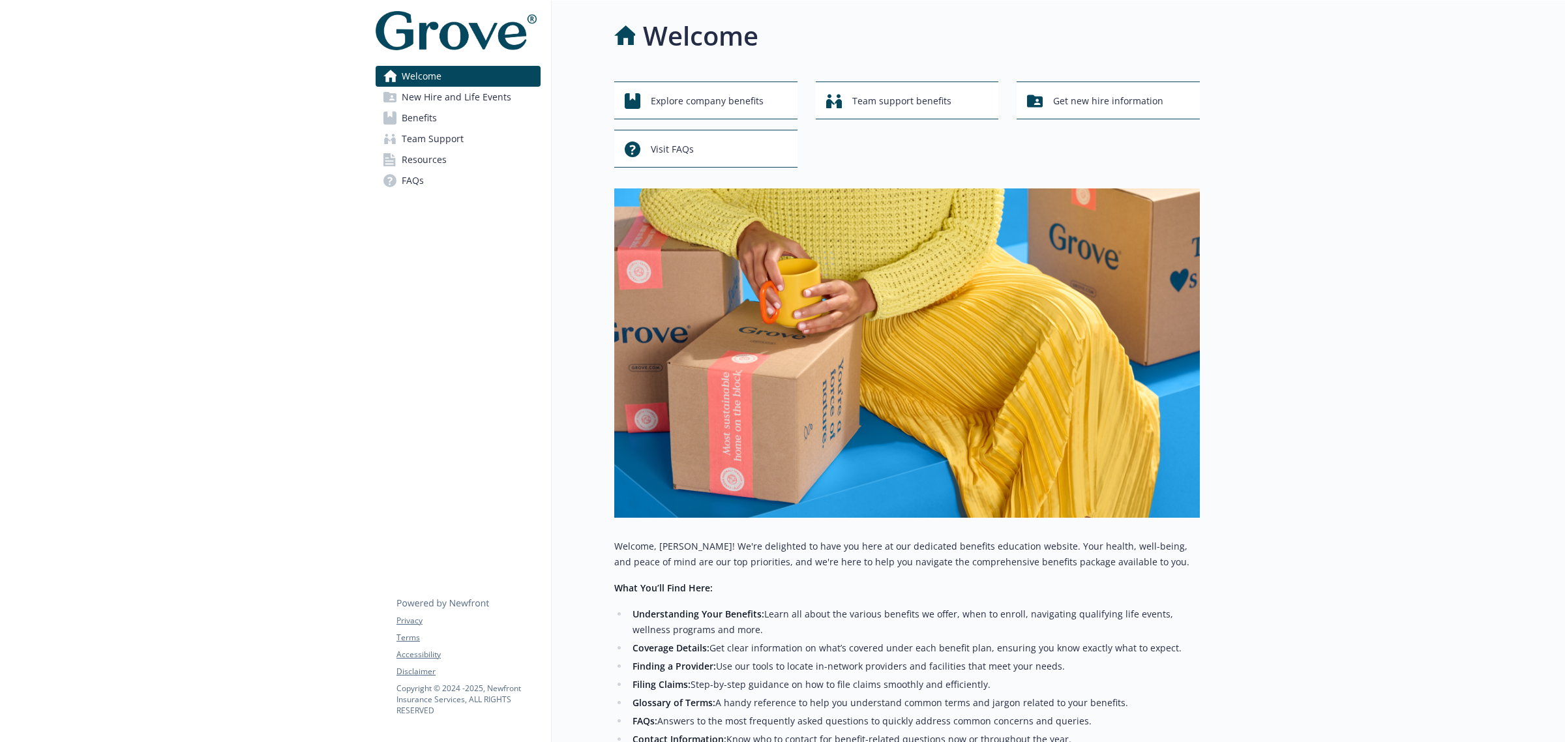
click at [411, 115] on span "Benefits" at bounding box center [419, 118] width 35 height 21
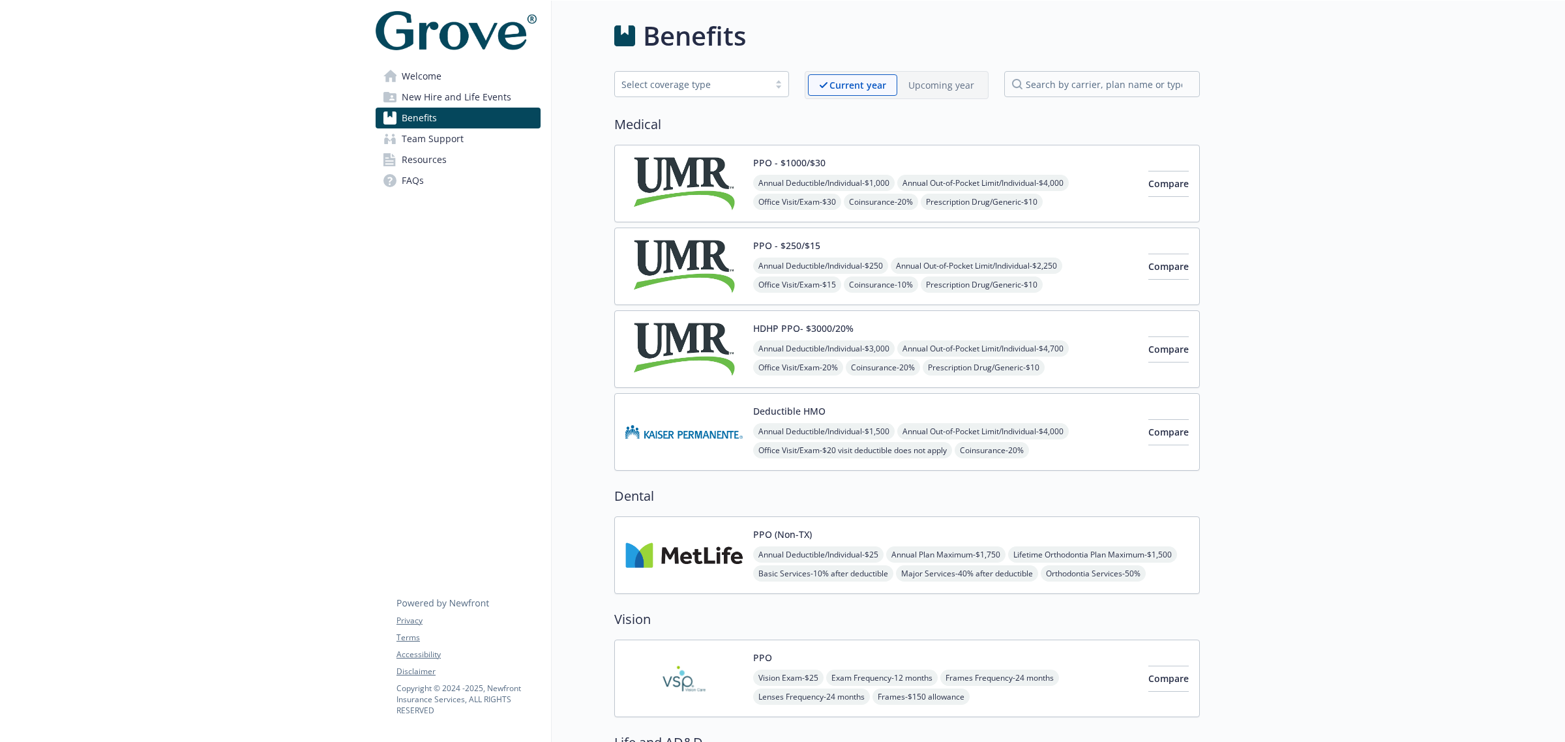
click at [706, 183] on img at bounding box center [683, 183] width 117 height 55
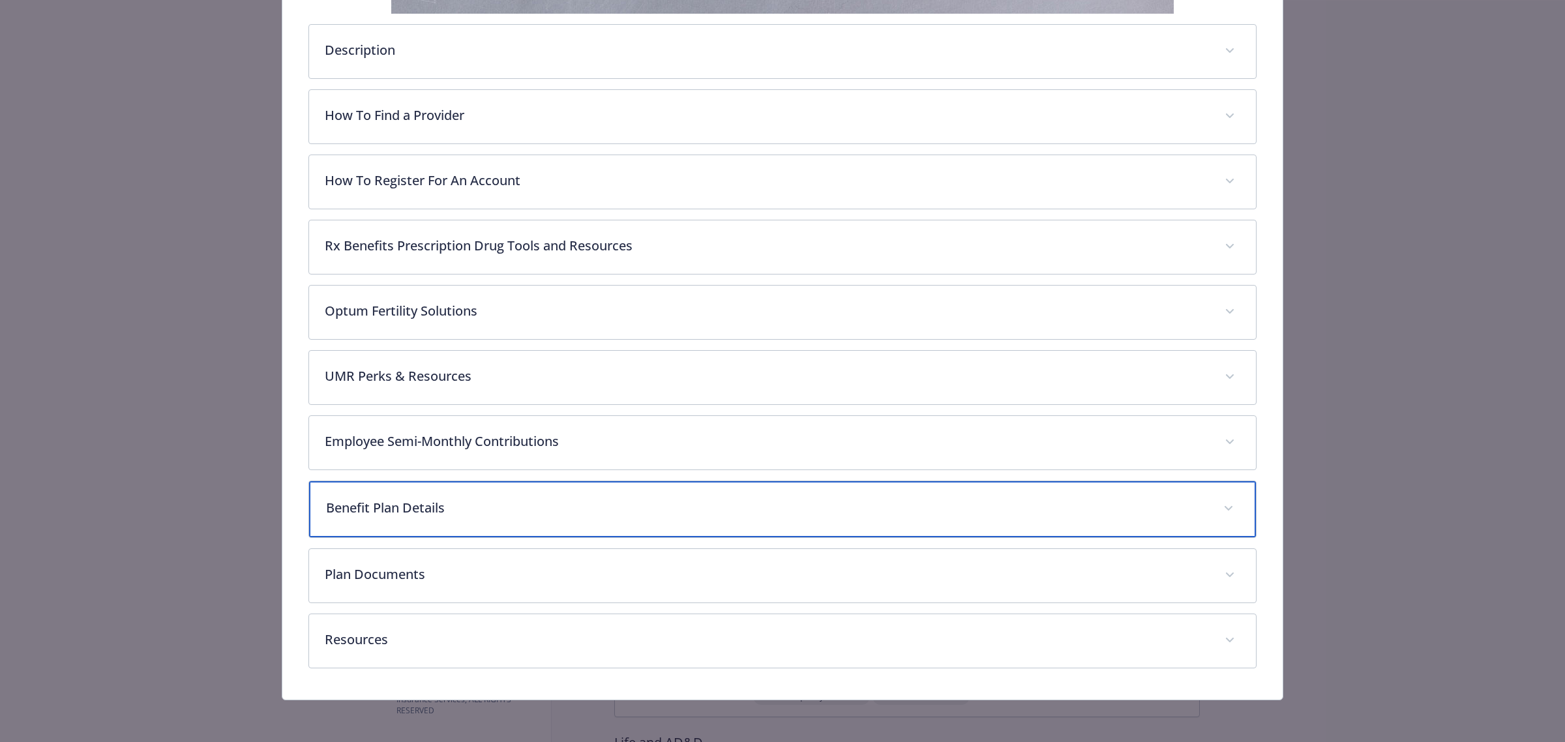
click at [417, 502] on p "Benefit Plan Details" at bounding box center [767, 508] width 882 height 20
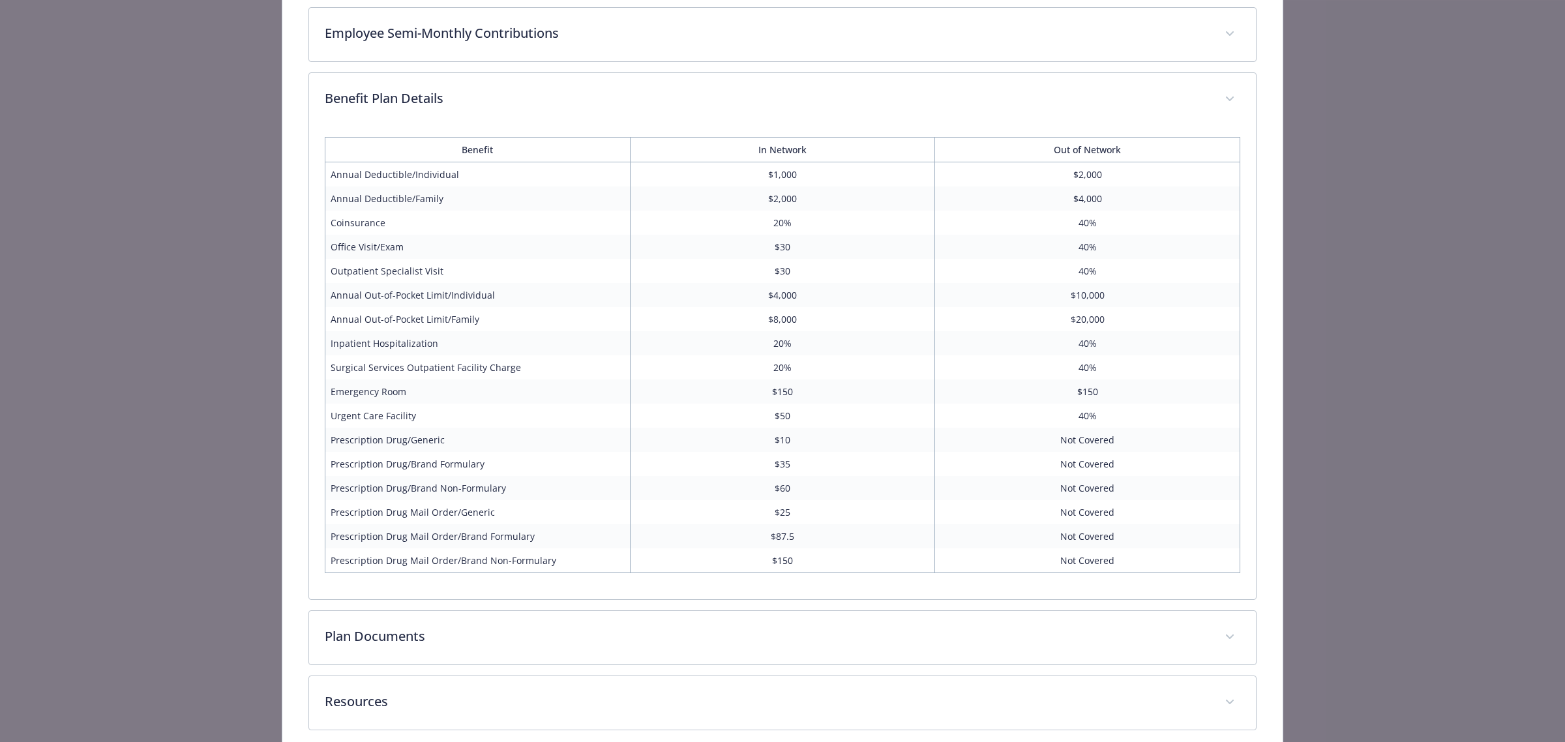
scroll to position [924, 0]
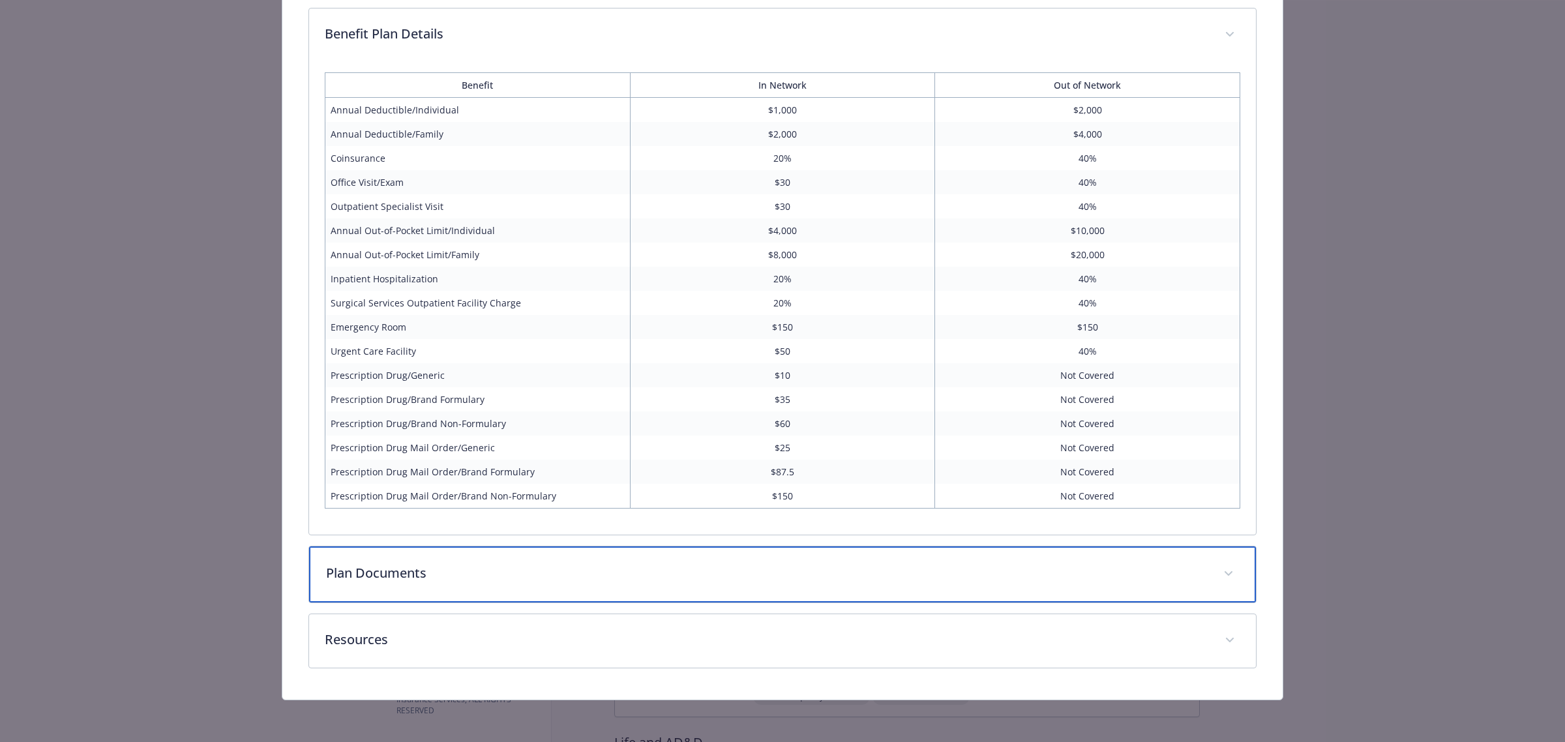
click at [448, 569] on p "Plan Documents" at bounding box center [767, 574] width 882 height 20
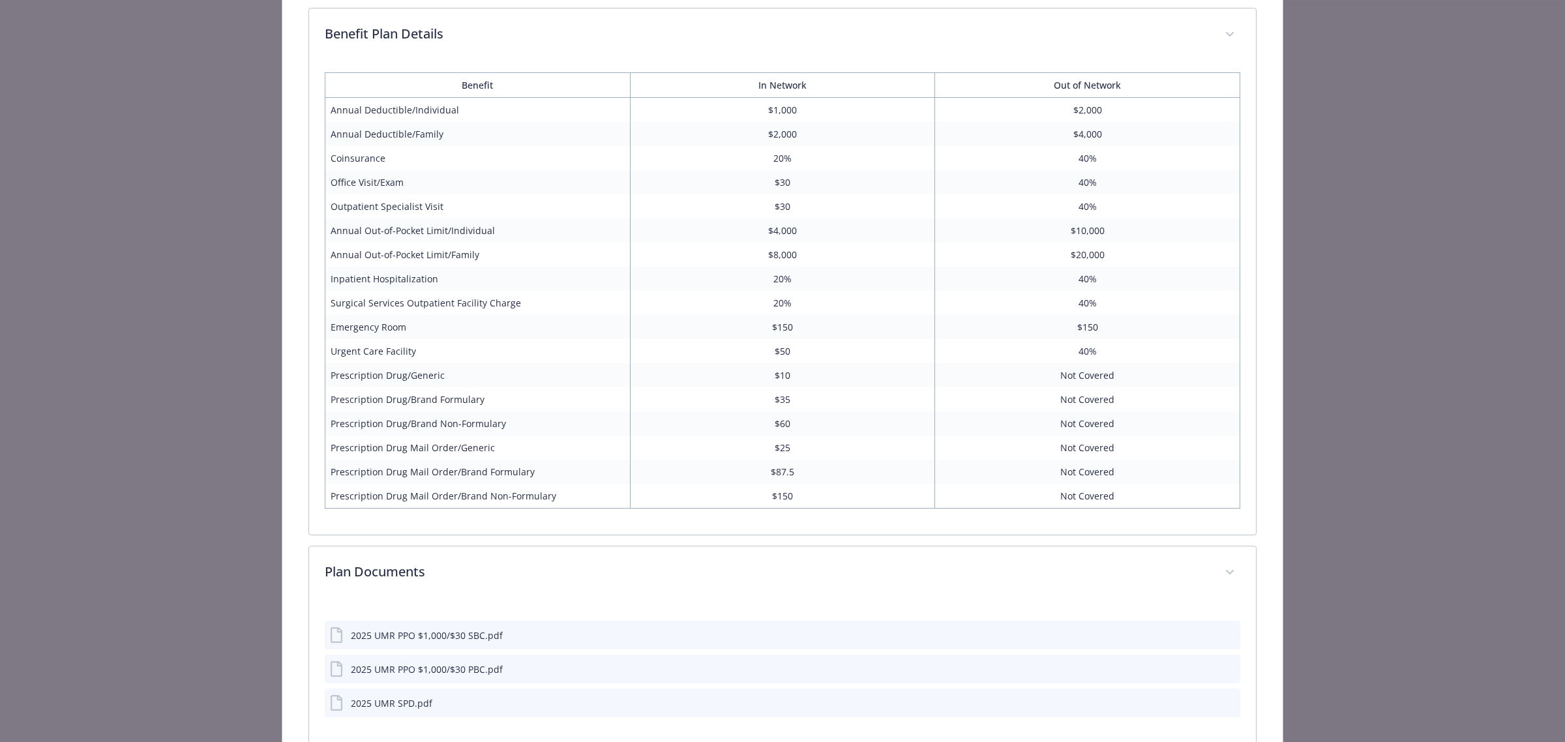
click at [1224, 633] on button "details for plan Medical - PPO - $1000/$30 - Medical PPO" at bounding box center [1230, 636] width 12 height 14
click at [1222, 633] on icon "preview file" at bounding box center [1228, 634] width 12 height 9
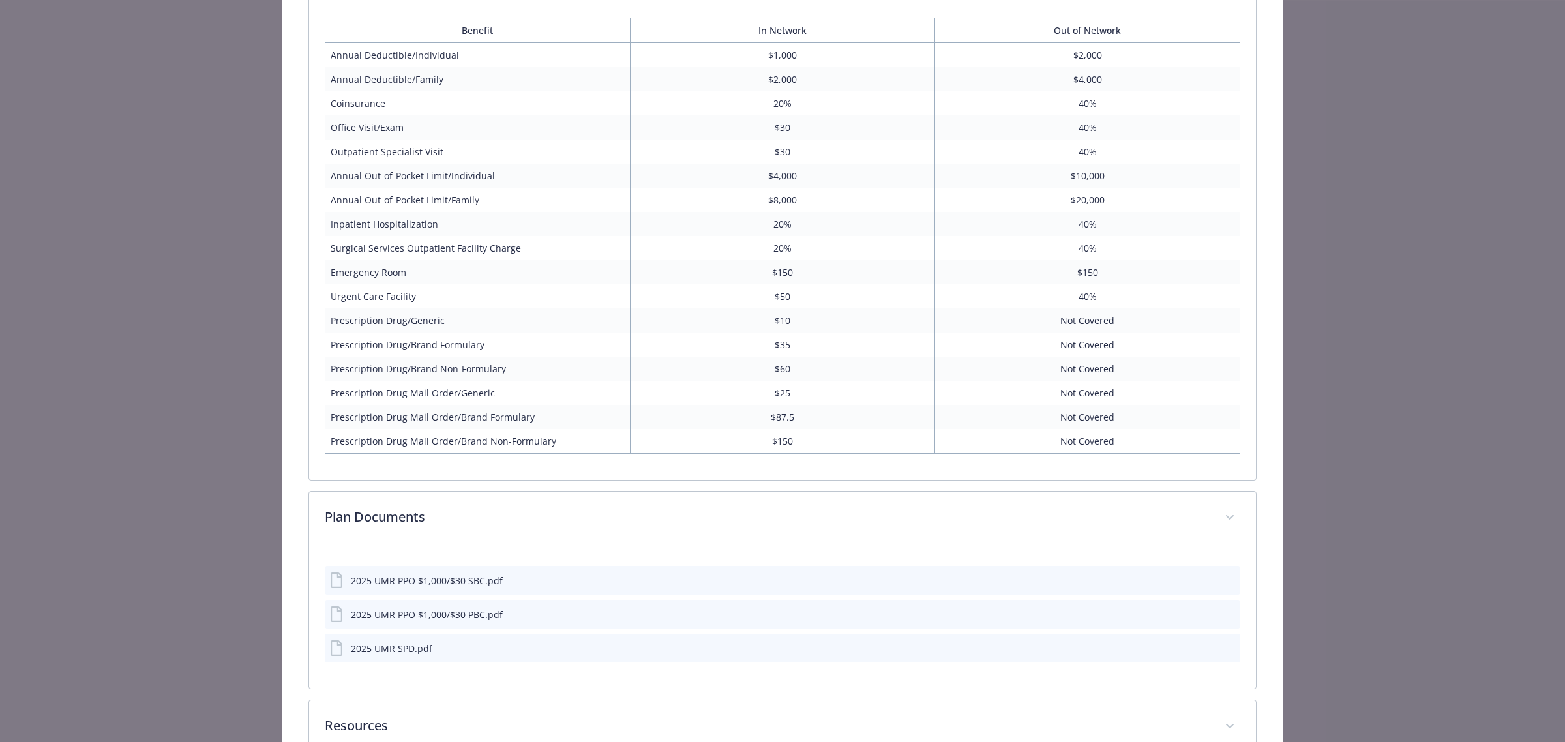
click at [1224, 588] on button "details for plan Medical - PPO - $1000/$30 - Medical PPO" at bounding box center [1230, 581] width 12 height 14
click at [813, 256] on td "20%" at bounding box center [782, 248] width 305 height 24
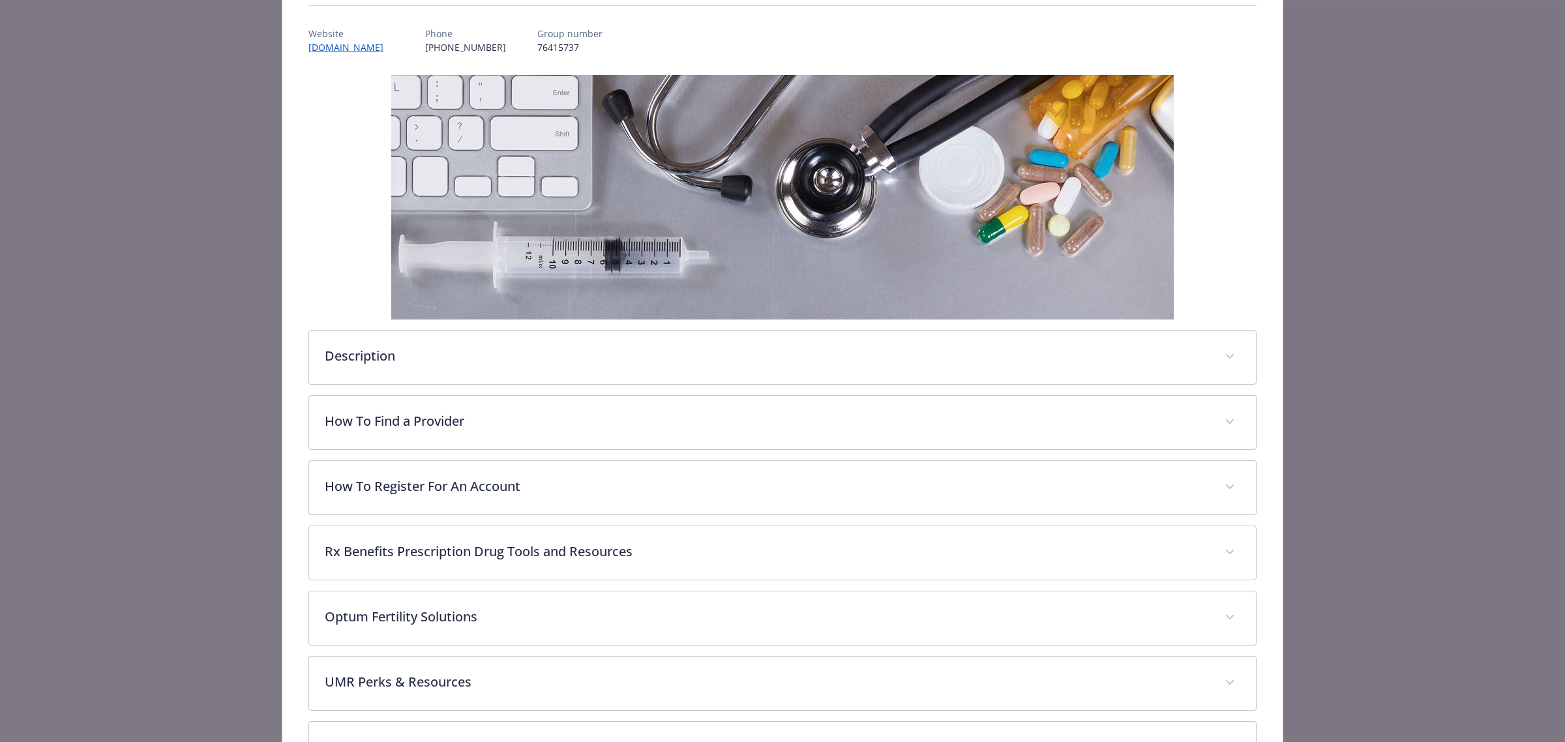
scroll to position [0, 0]
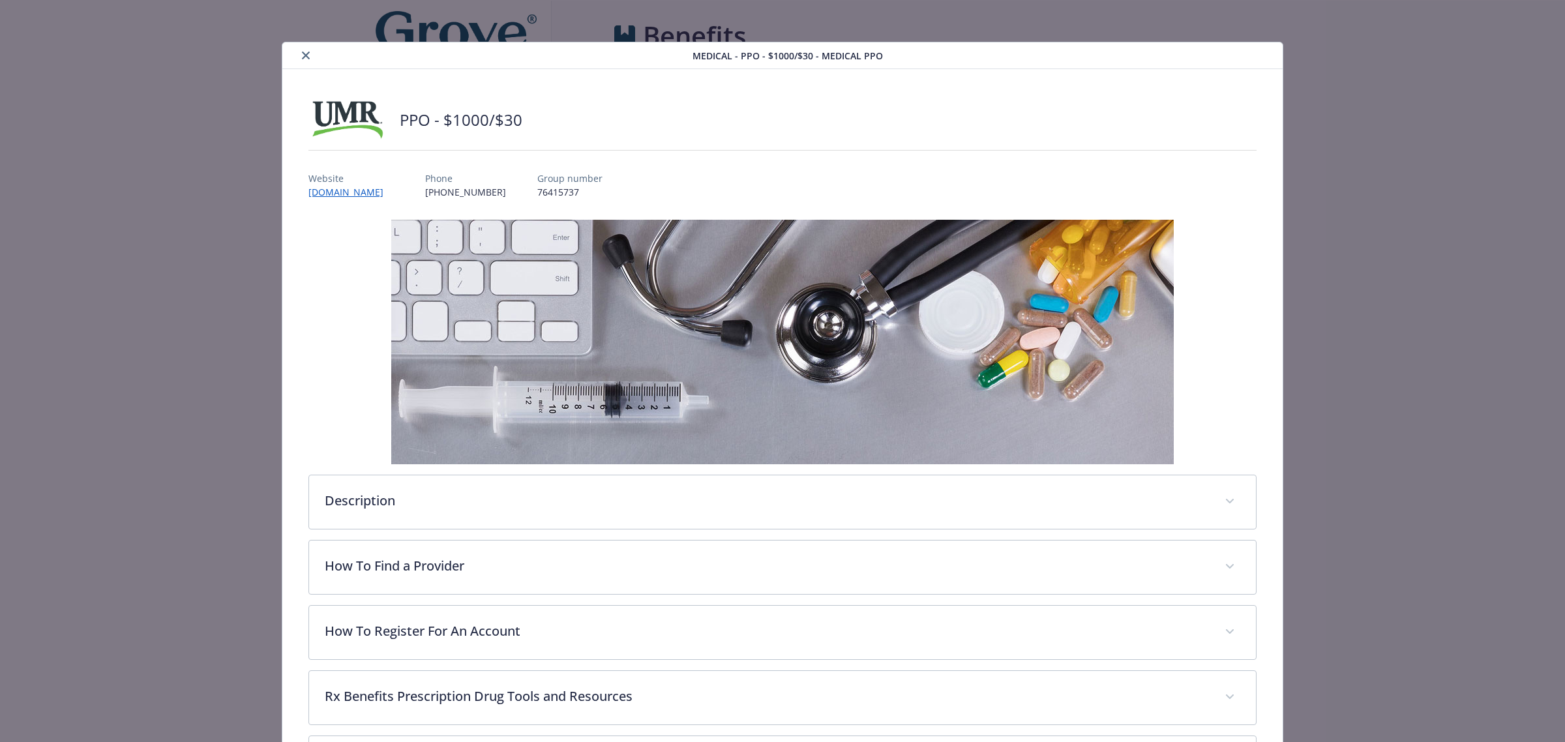
click at [302, 55] on icon "close" at bounding box center [306, 56] width 8 height 8
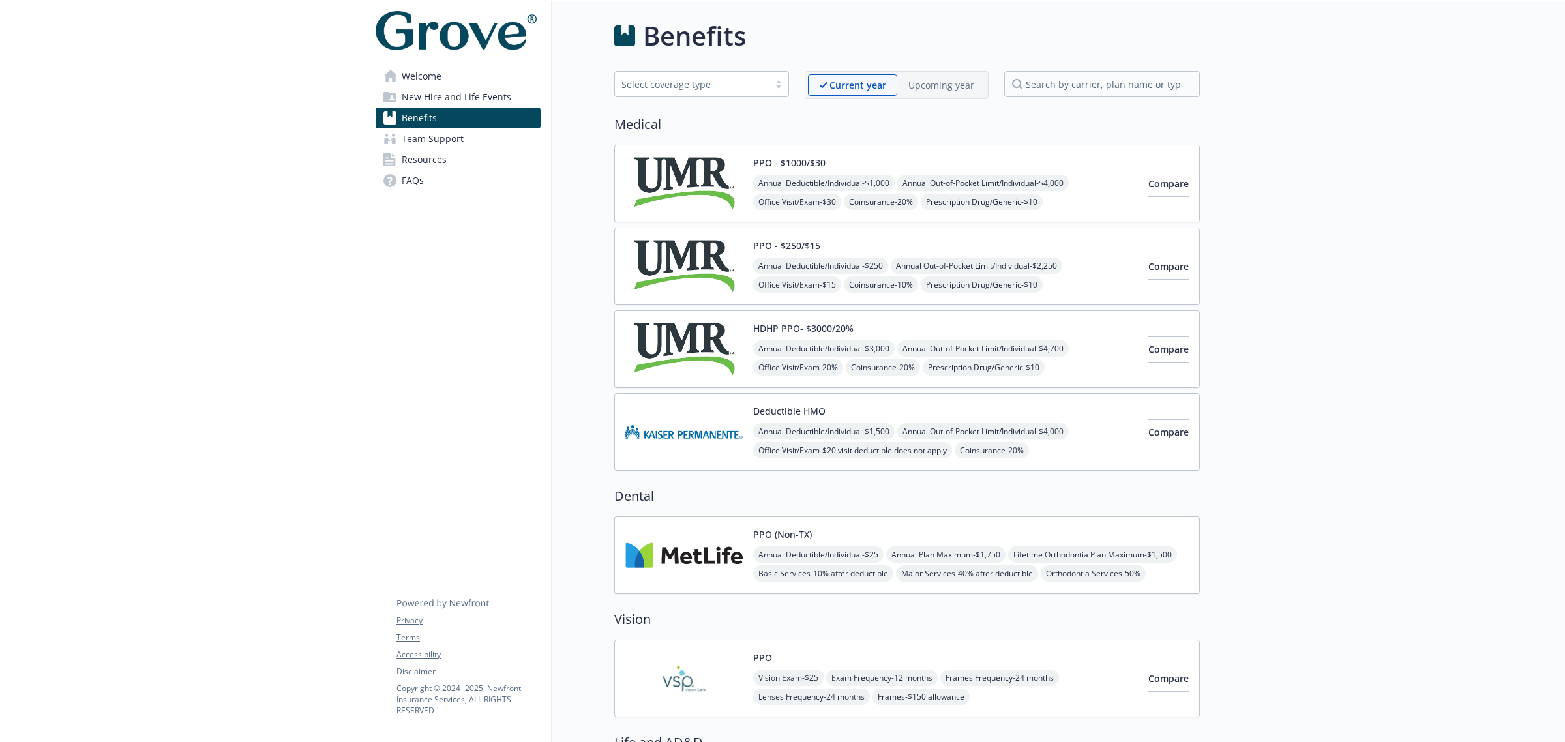
click at [680, 262] on img at bounding box center [683, 266] width 117 height 55
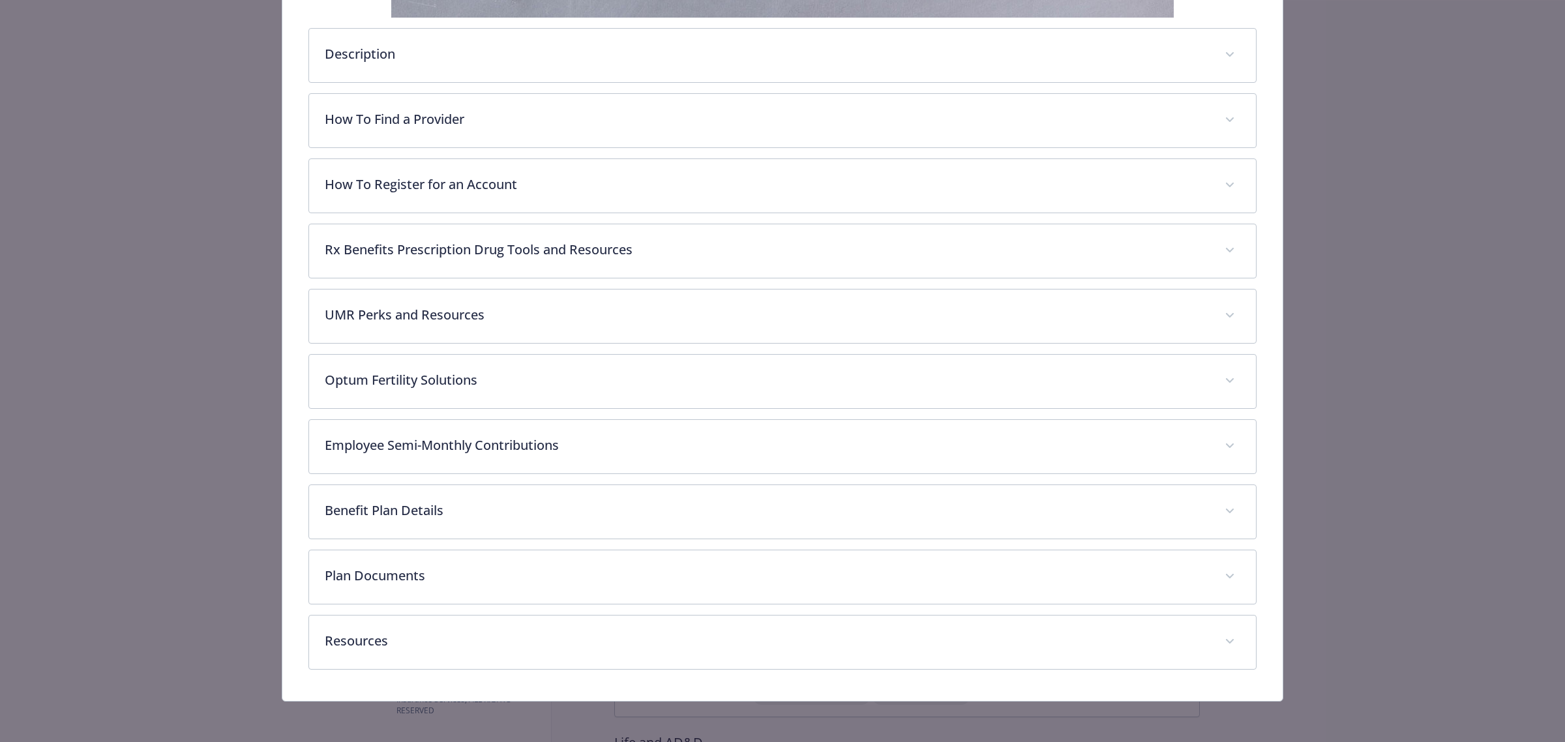
scroll to position [451, 0]
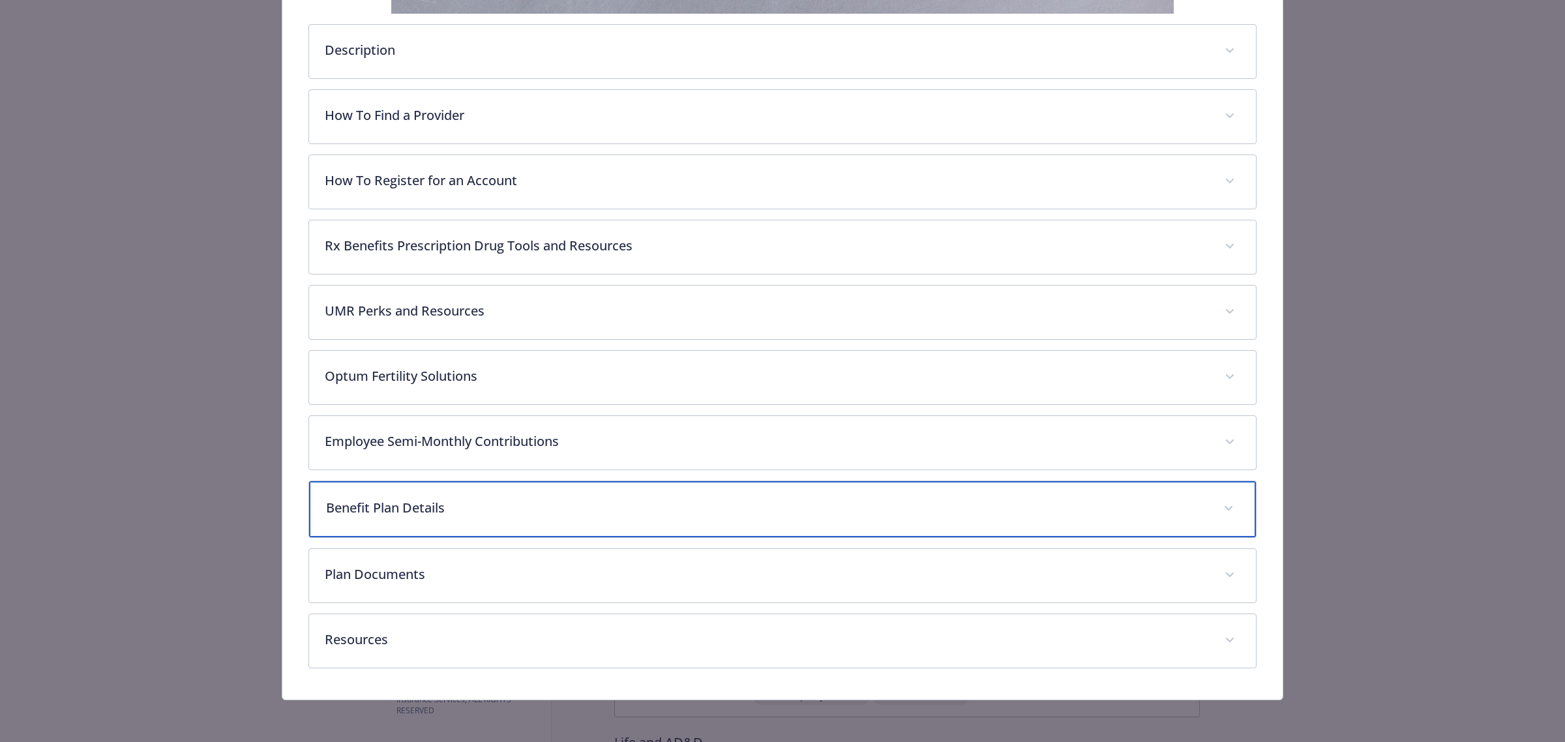
click at [415, 519] on div "Benefit Plan Details" at bounding box center [782, 509] width 947 height 56
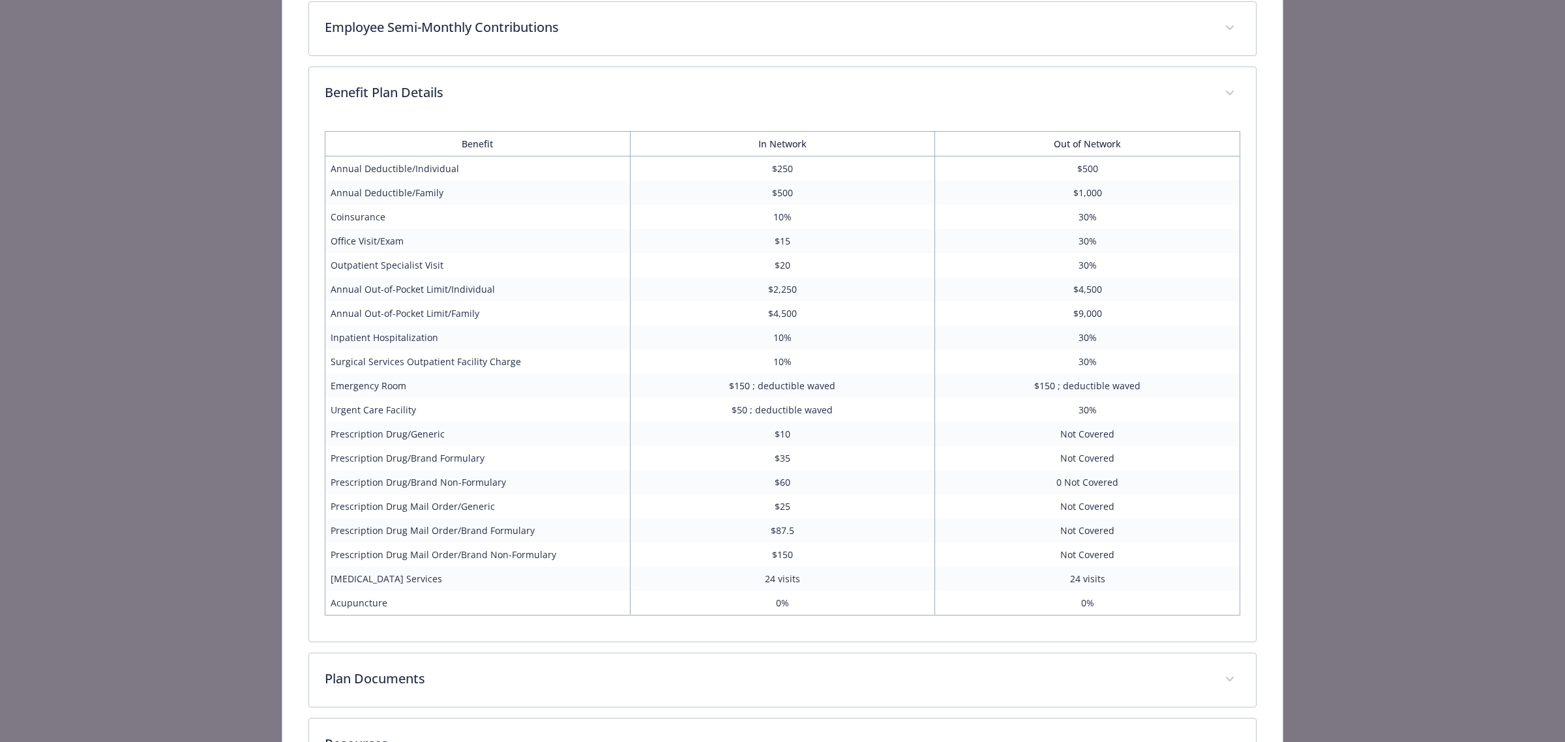
scroll to position [972, 0]
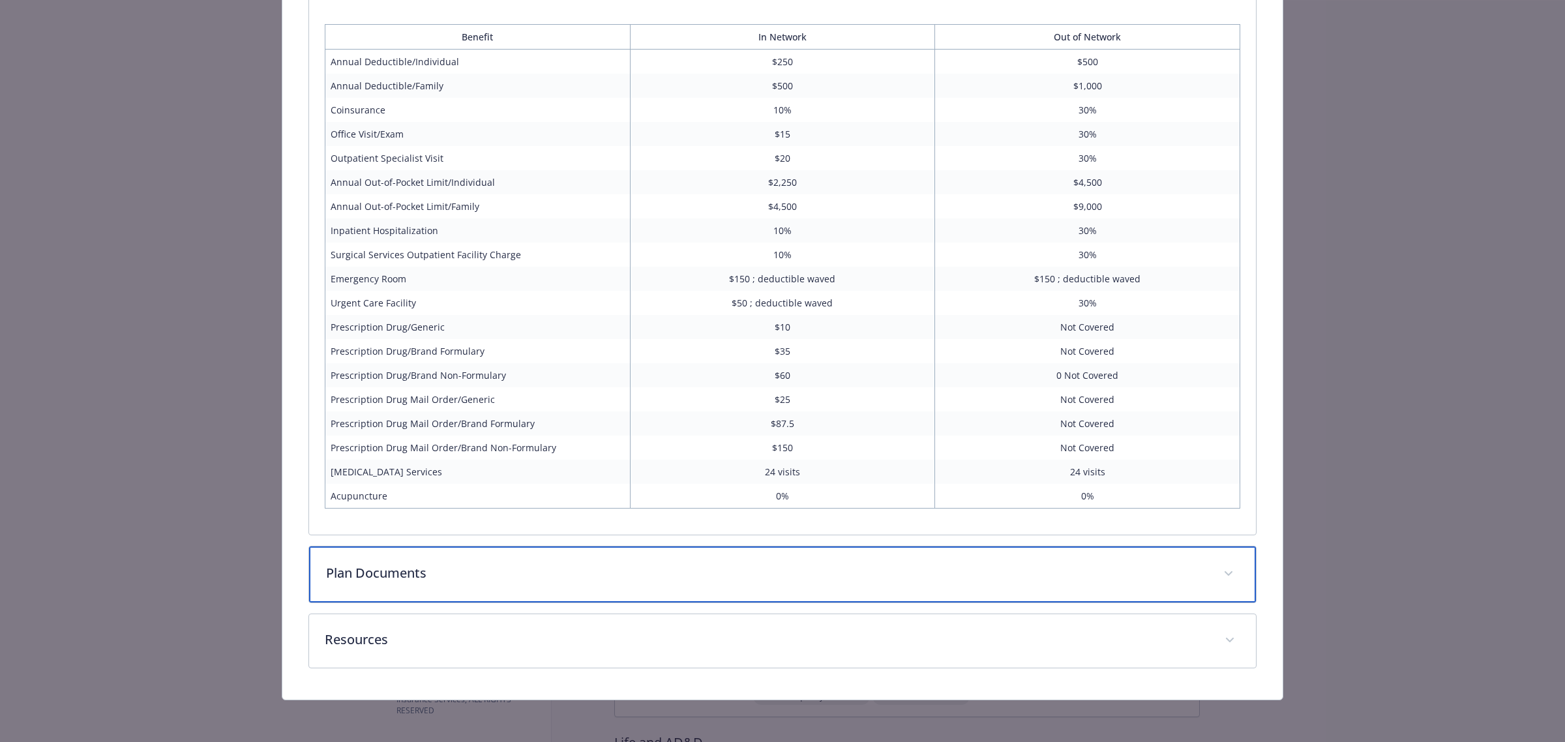
click at [516, 572] on p "Plan Documents" at bounding box center [767, 574] width 882 height 20
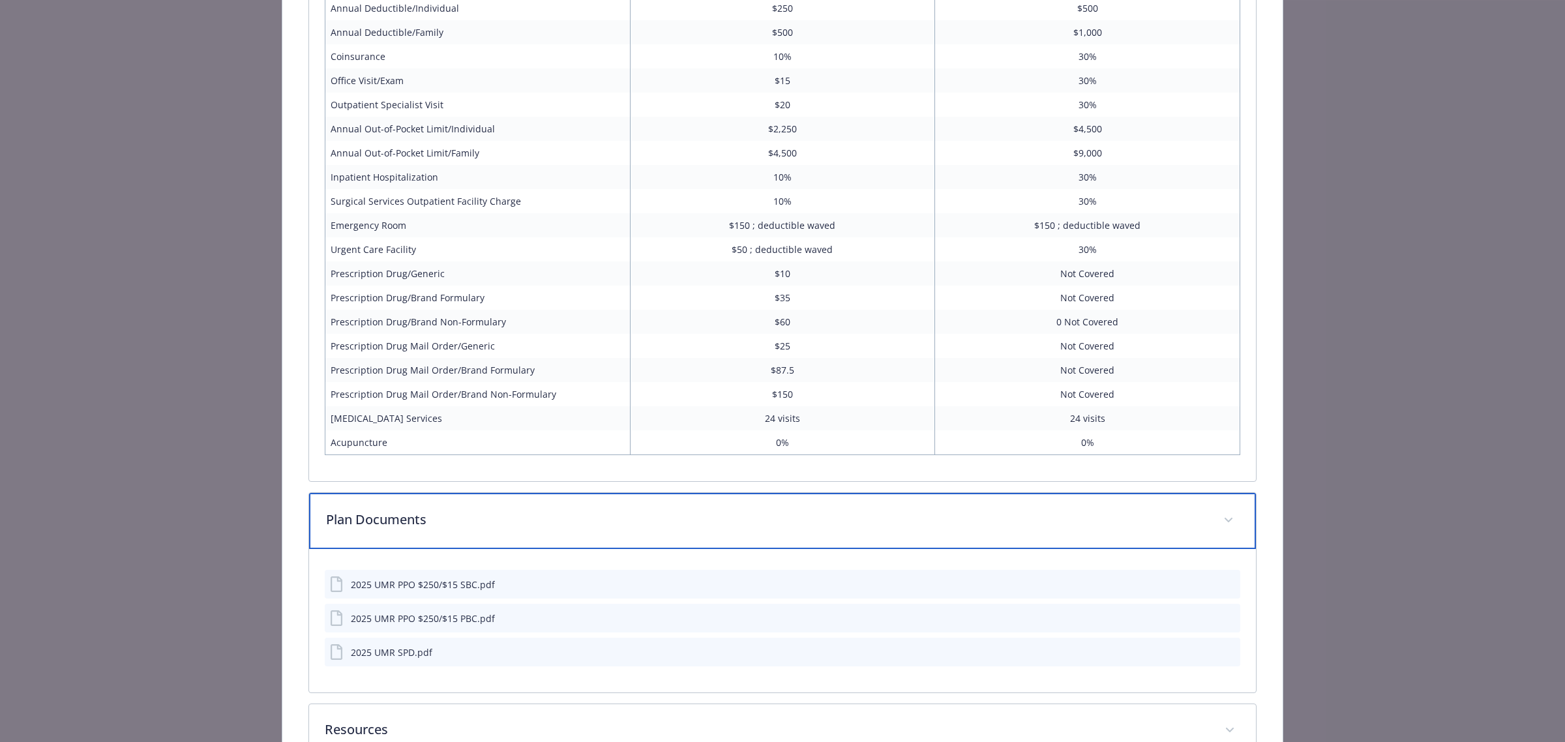
scroll to position [1054, 0]
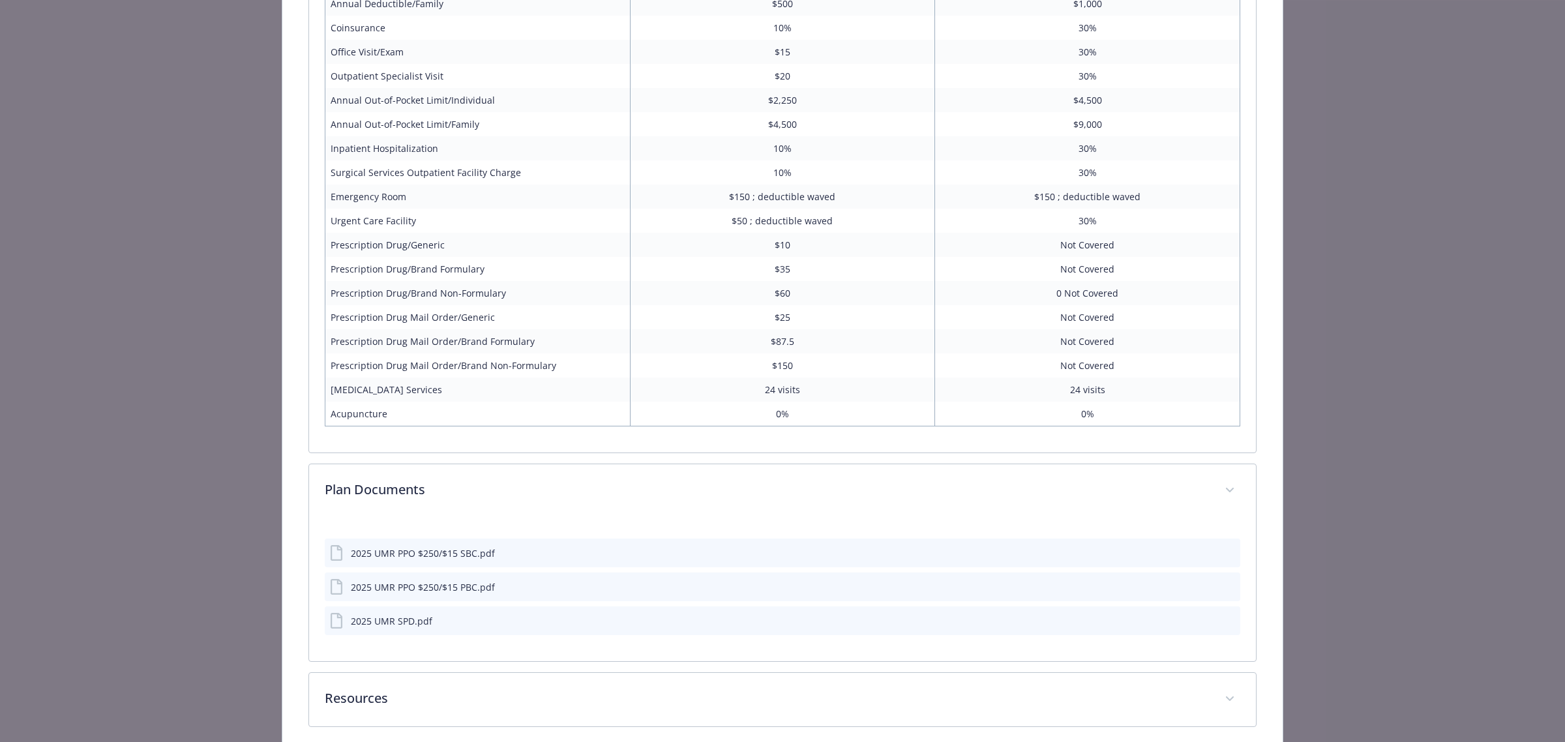
click at [1224, 560] on button "details for plan Medical - PPO - $250/$15 - Medical PPO" at bounding box center [1230, 554] width 12 height 14
click at [1222, 551] on icon "preview file" at bounding box center [1228, 552] width 12 height 9
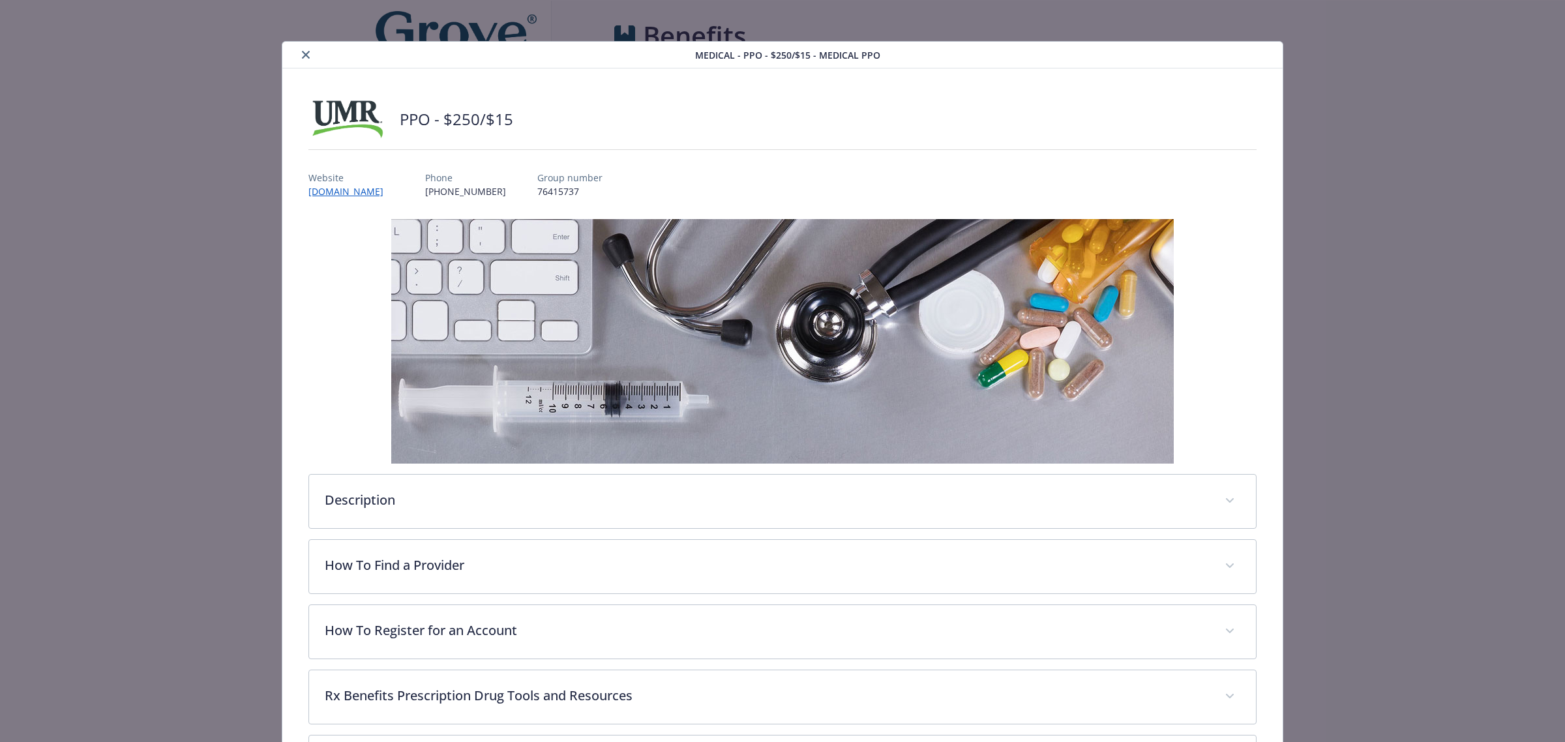
scroll to position [0, 0]
click at [302, 53] on icon "close" at bounding box center [306, 56] width 8 height 8
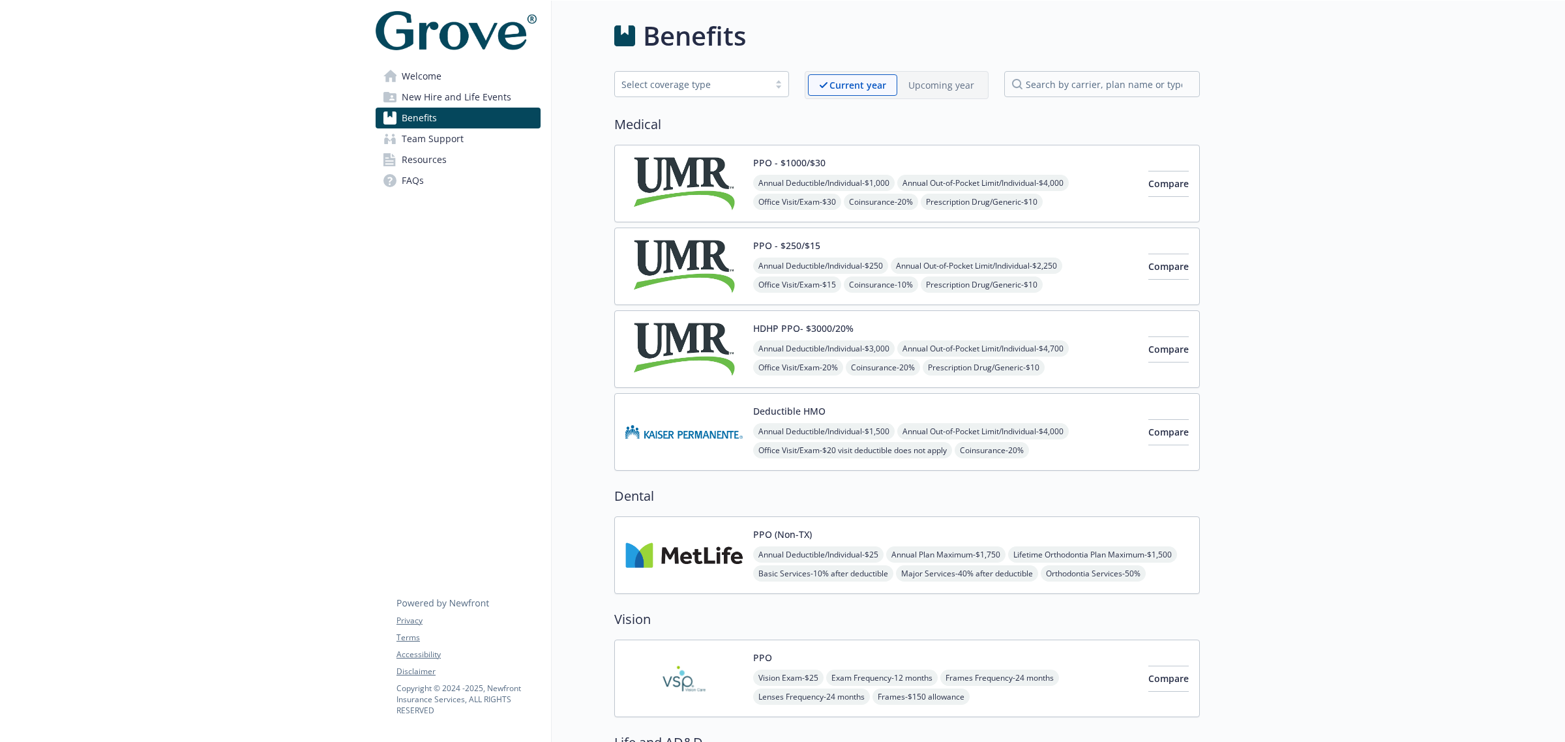
click at [670, 361] on img at bounding box center [683, 349] width 117 height 55
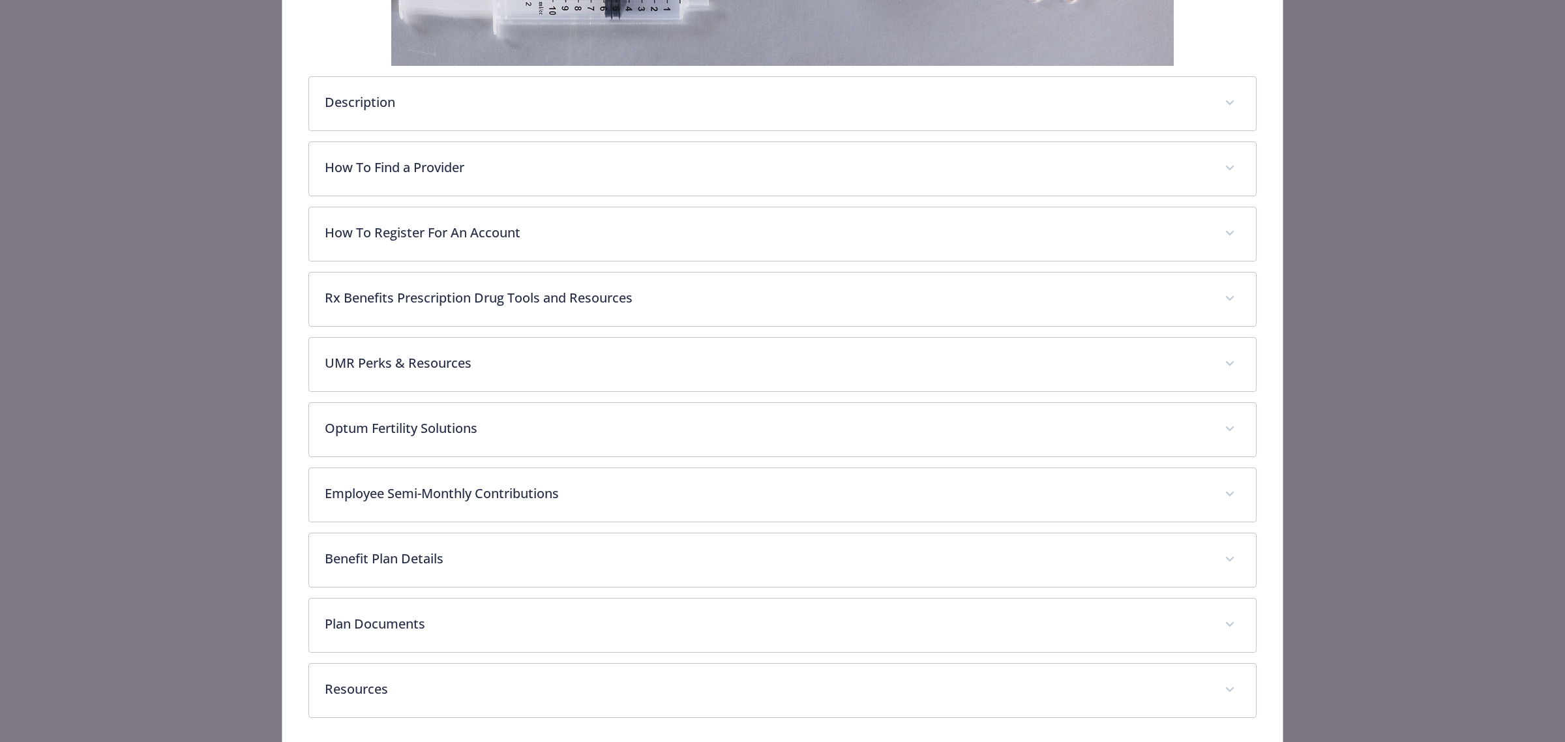
scroll to position [451, 0]
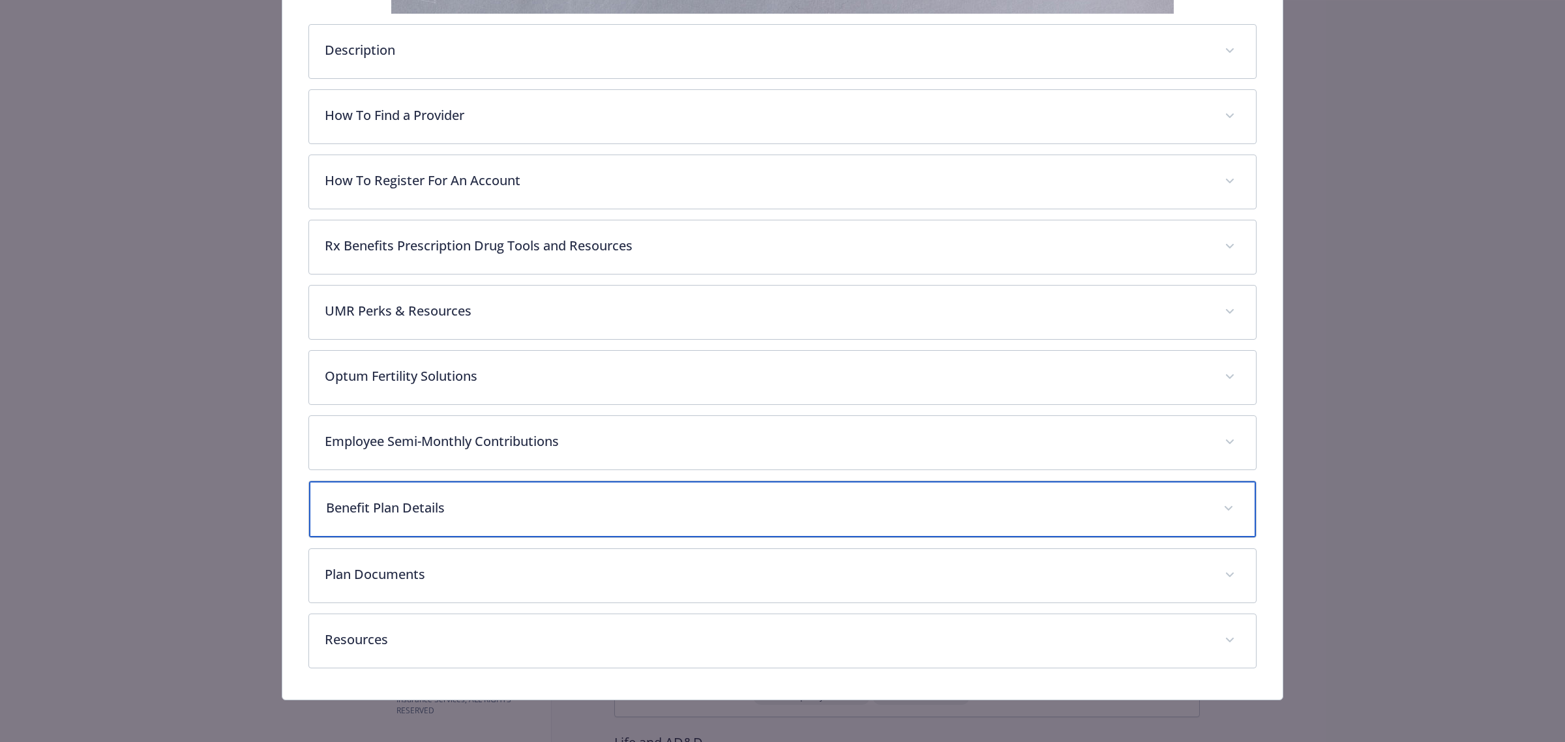
click at [392, 515] on p "Benefit Plan Details" at bounding box center [767, 508] width 882 height 20
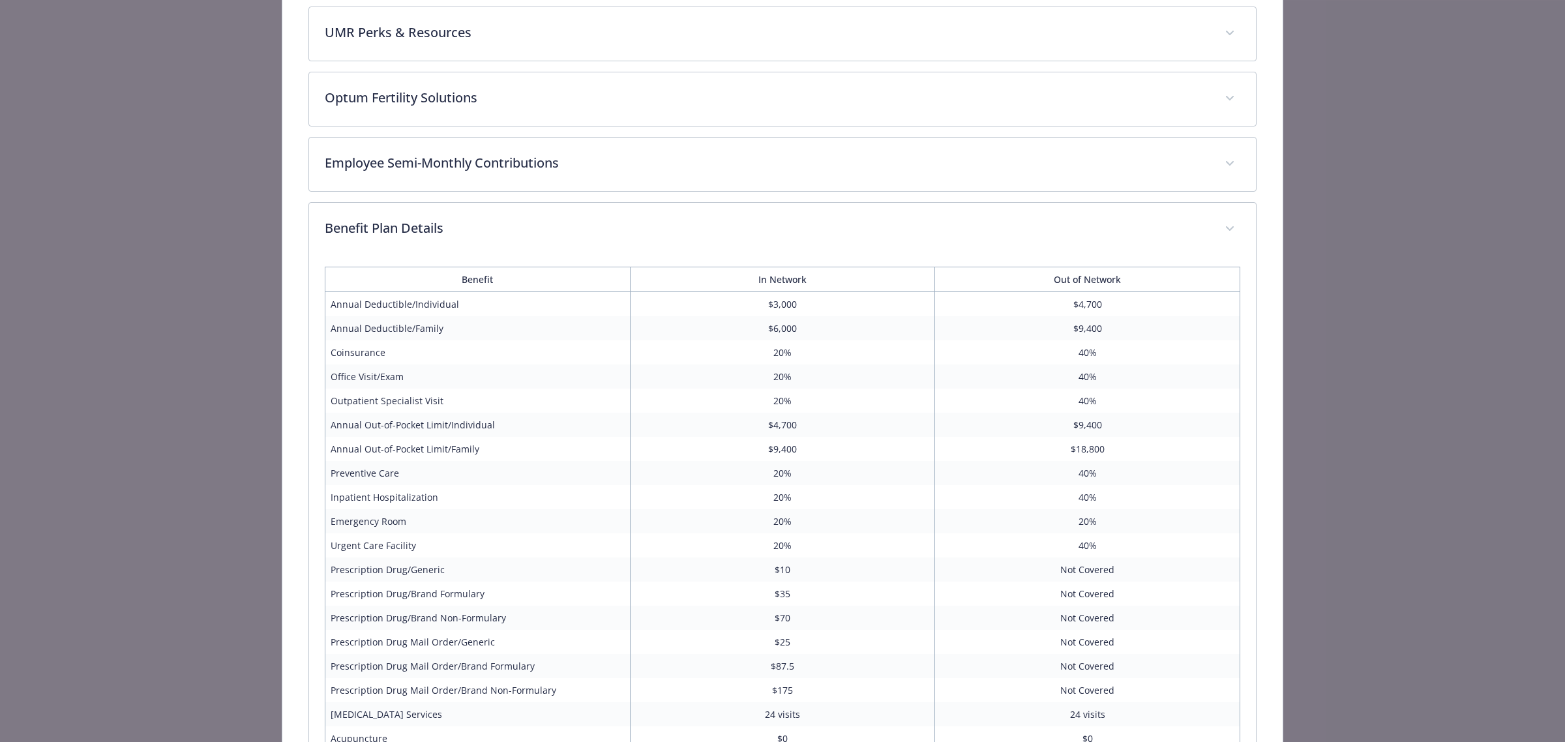
scroll to position [613, 0]
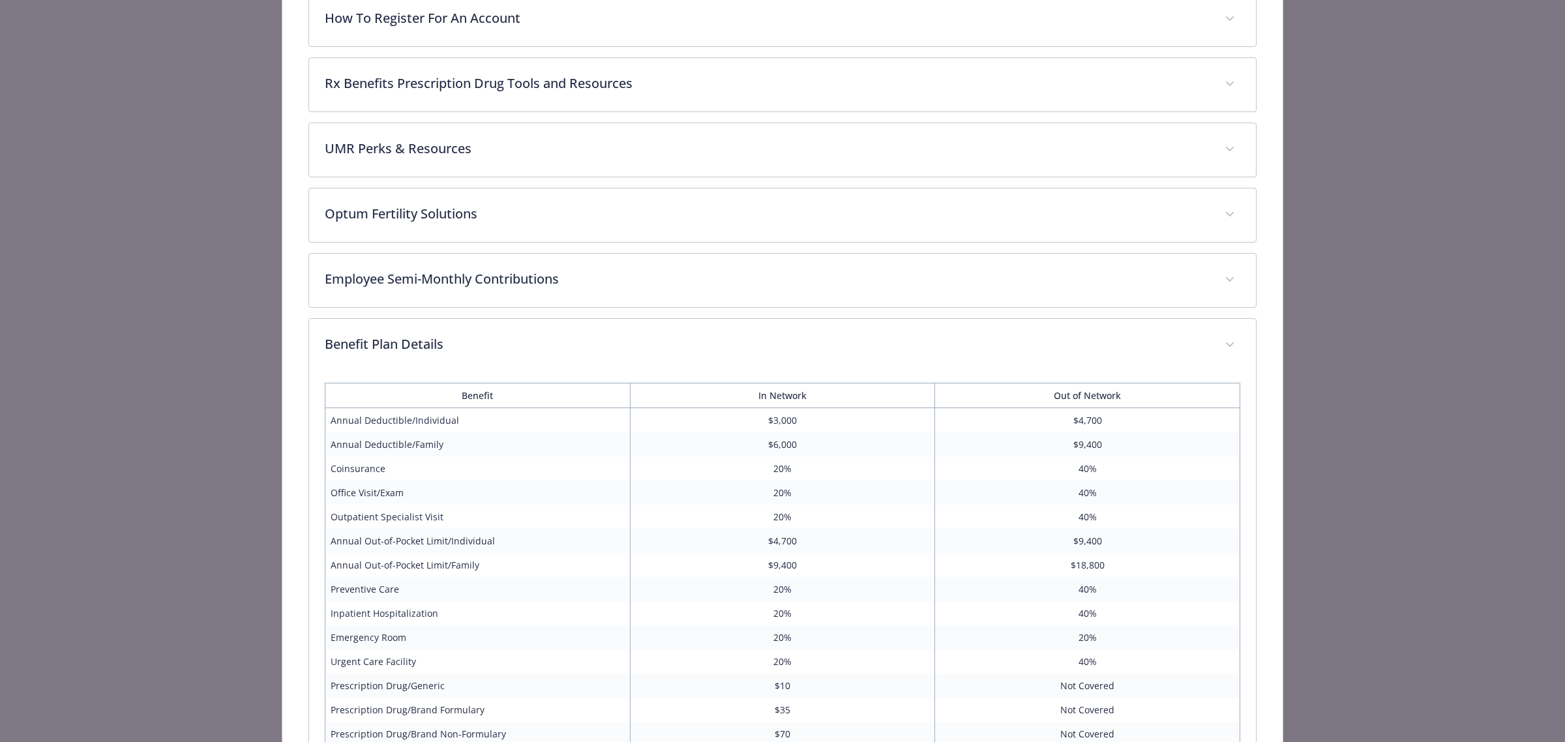
click at [255, 488] on div "Medical - HDHP PPO- $3000/20% - HDHP PPO HDHP PPO- $3000/20% Website www.umr.co…" at bounding box center [783, 243] width 1252 height 1628
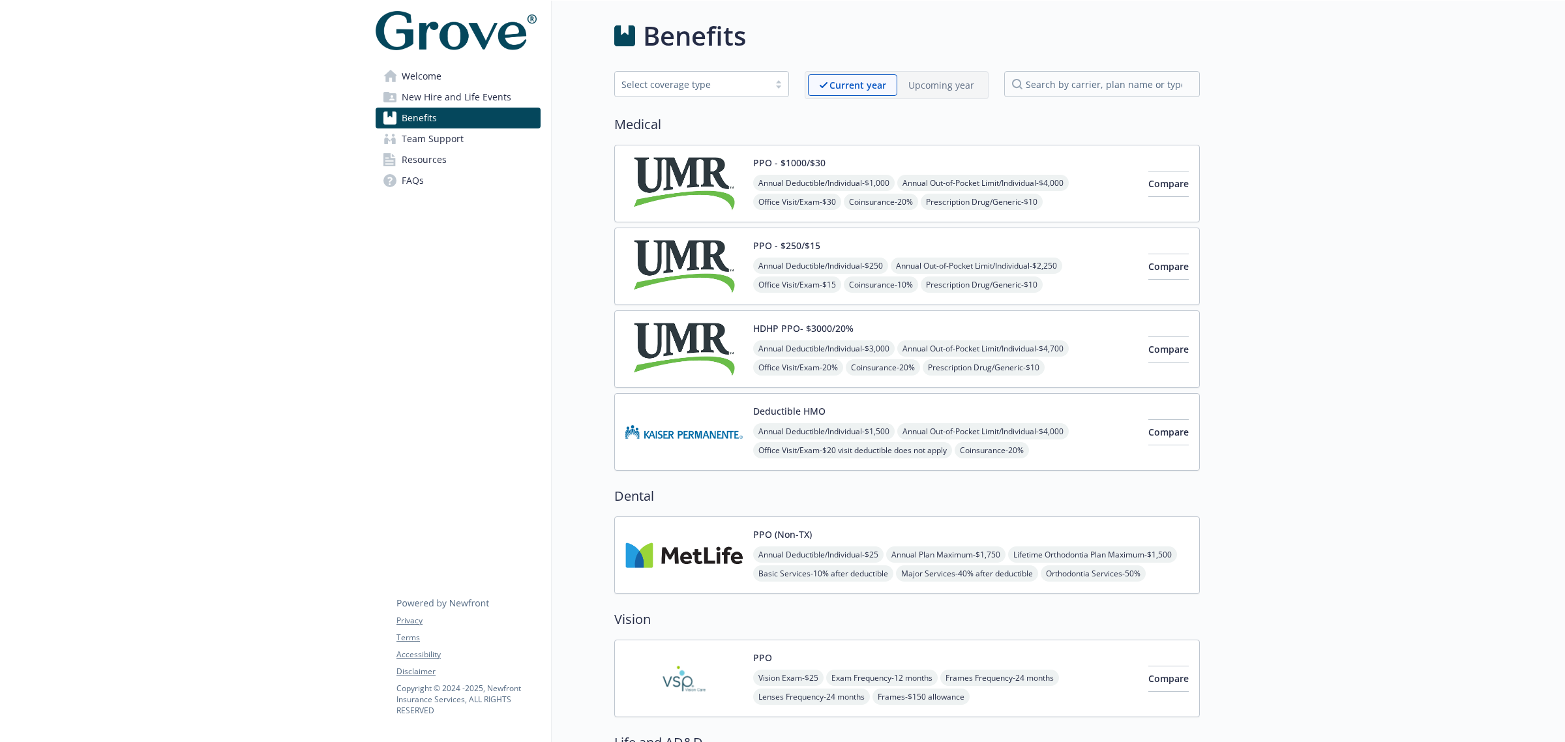
click at [667, 346] on img at bounding box center [683, 349] width 117 height 55
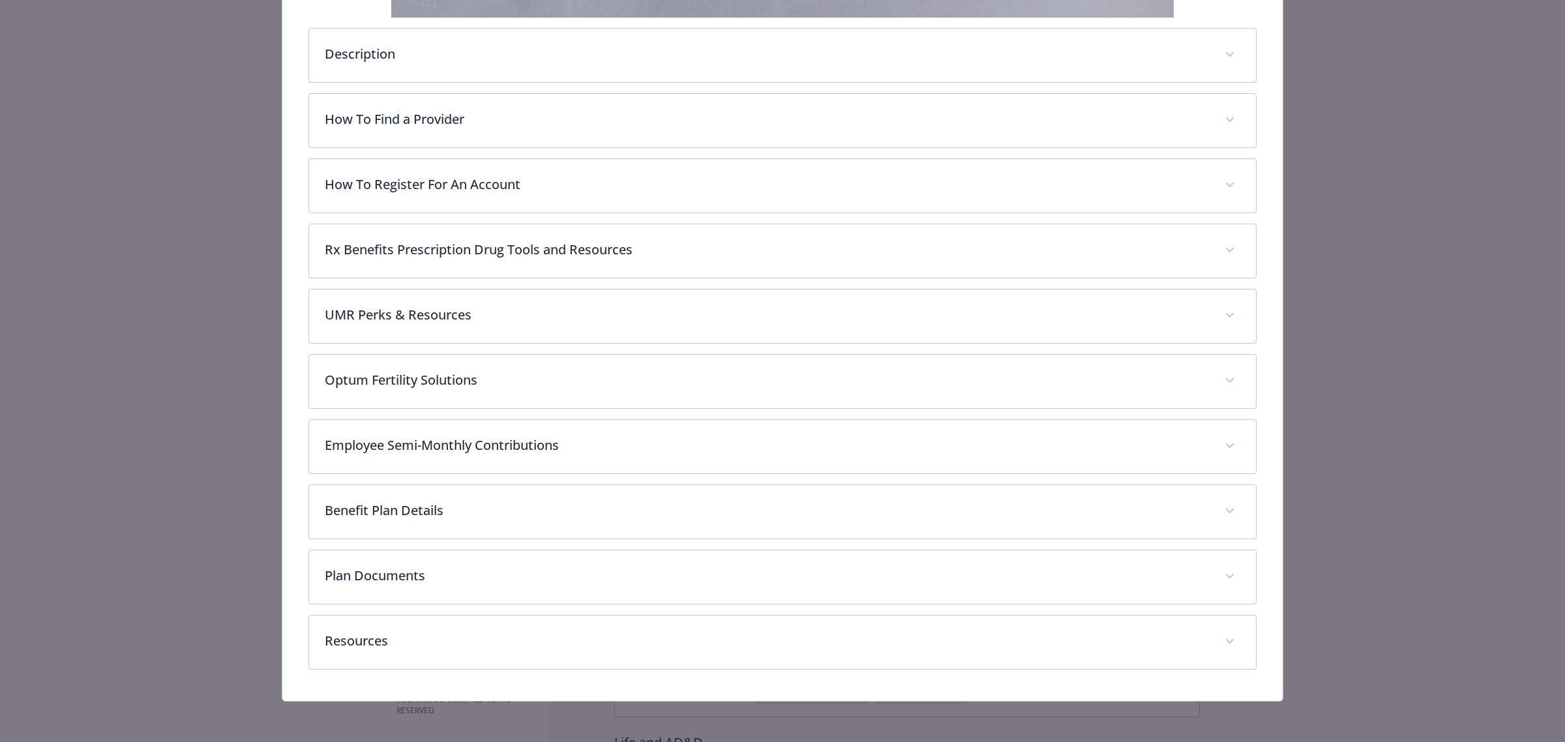
scroll to position [451, 0]
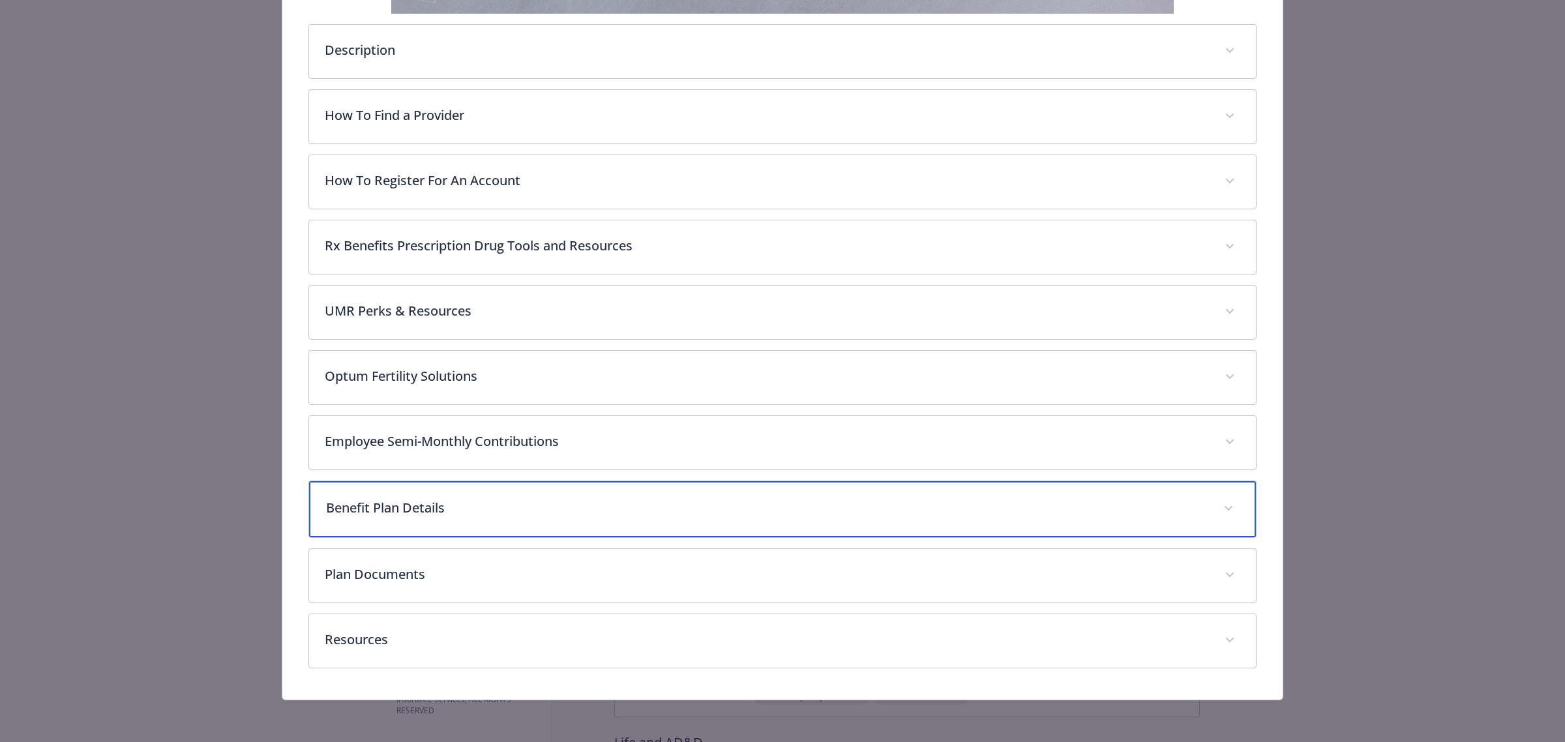
click at [491, 530] on div "Benefit Plan Details" at bounding box center [782, 509] width 947 height 56
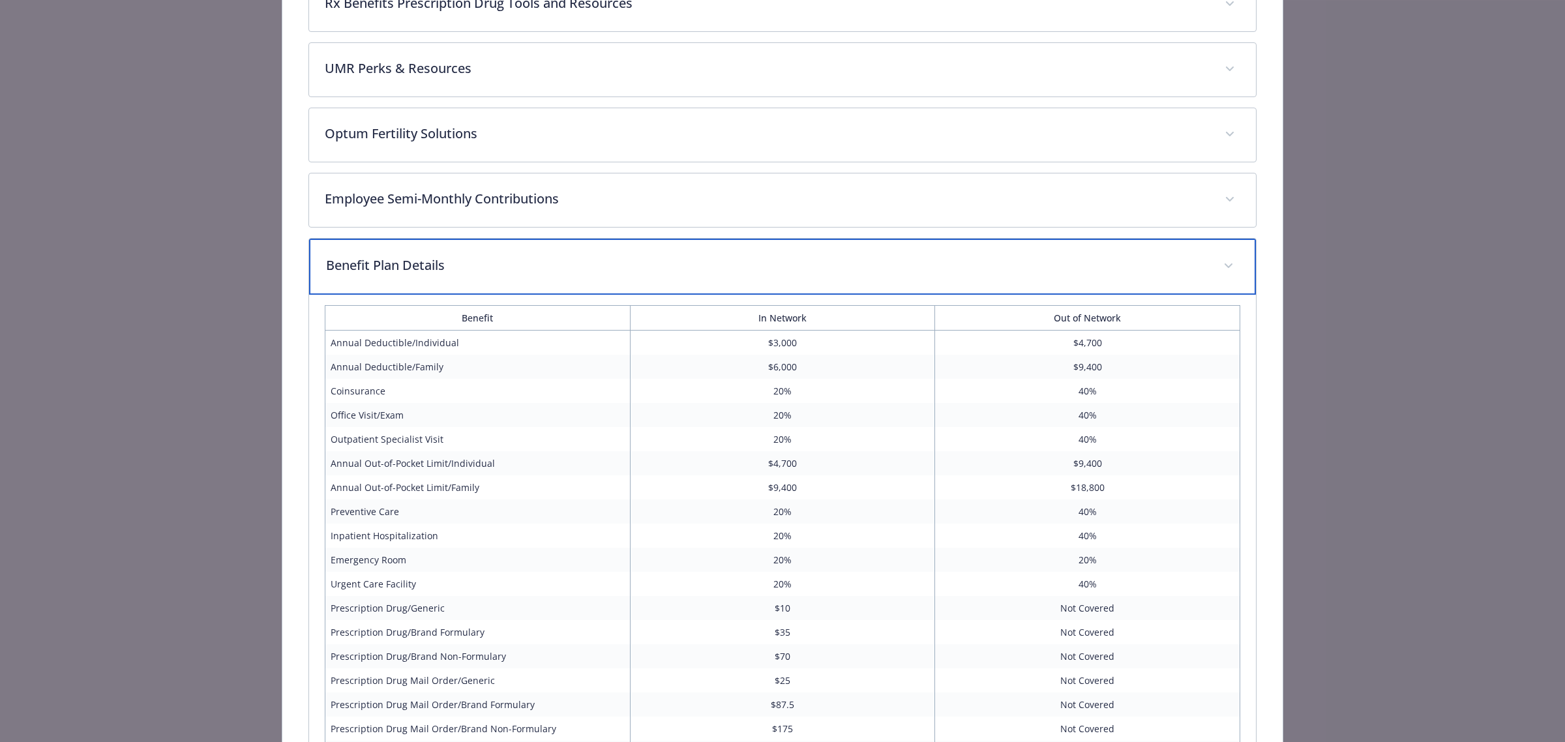
scroll to position [695, 0]
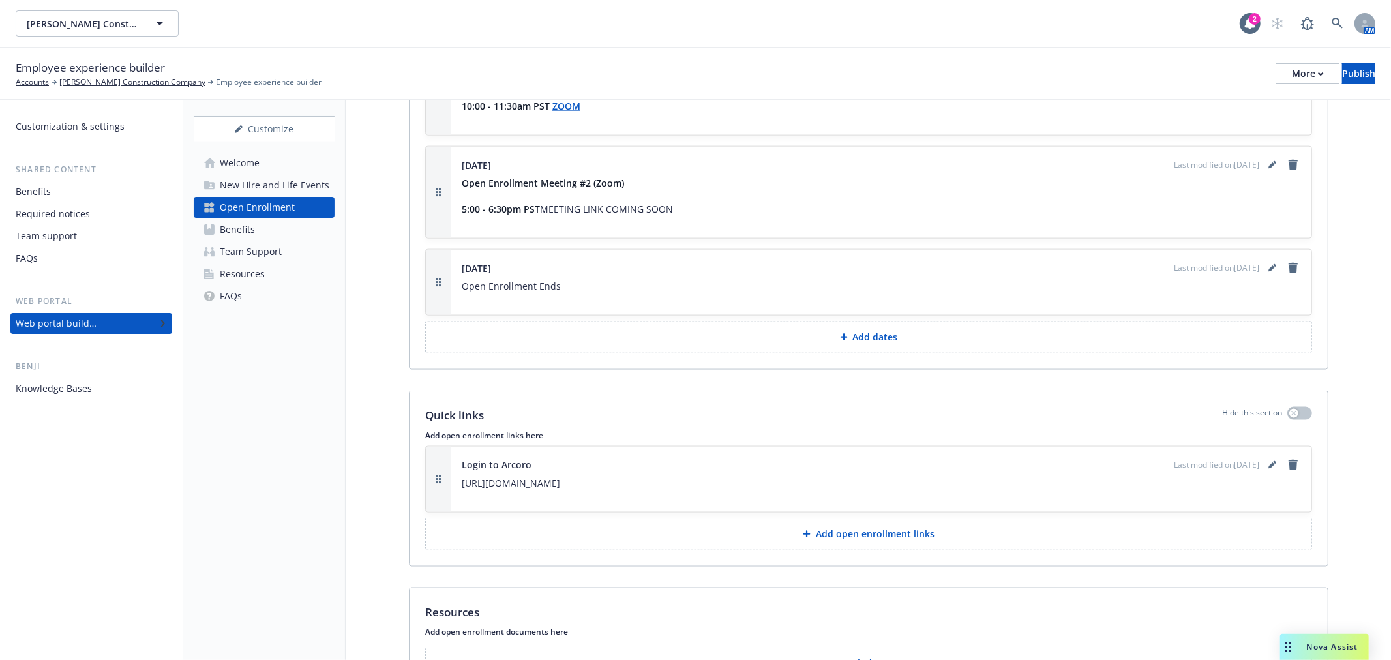
scroll to position [1612, 0]
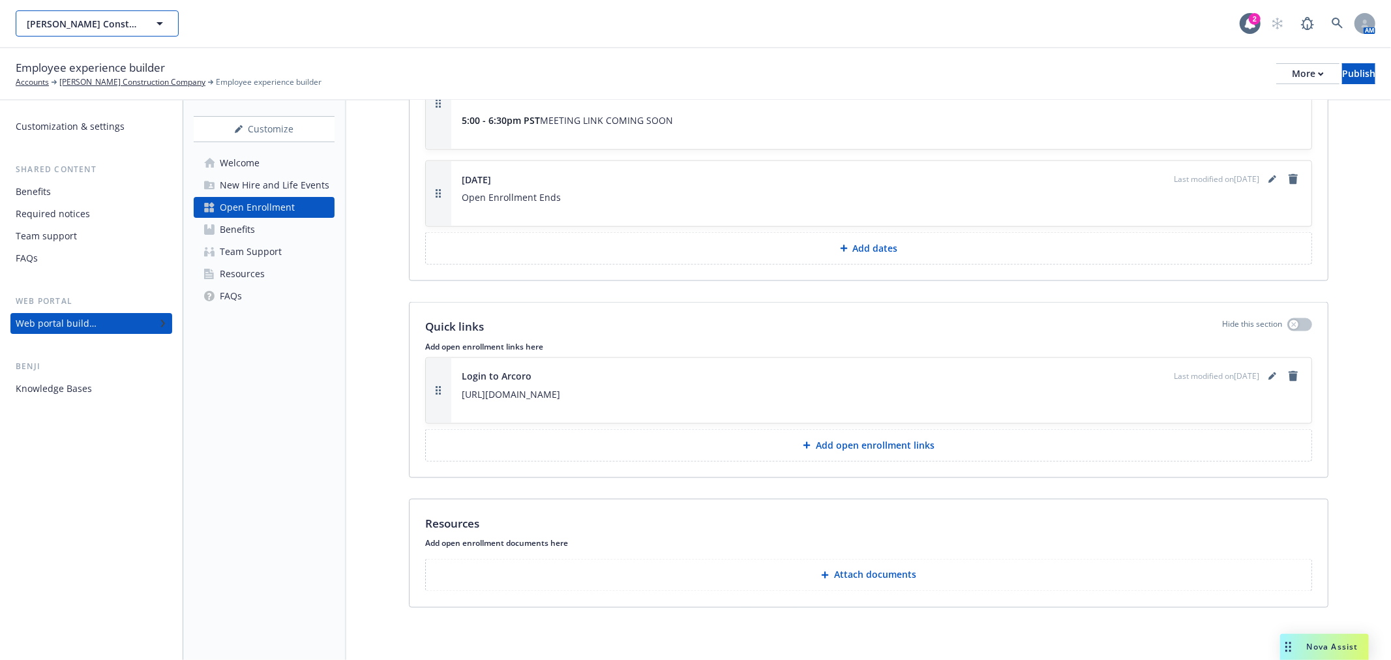
click at [147, 30] on button "[PERSON_NAME] Construction Company" at bounding box center [97, 23] width 163 height 26
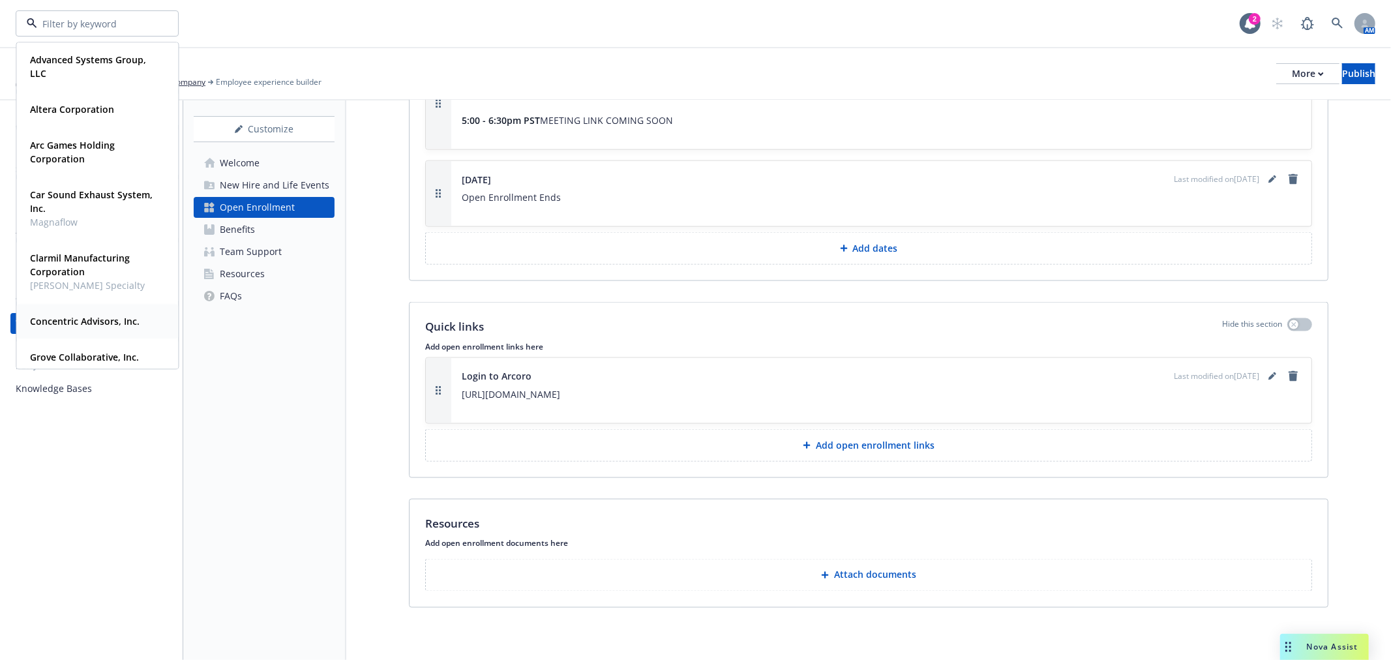
scroll to position [322, 0]
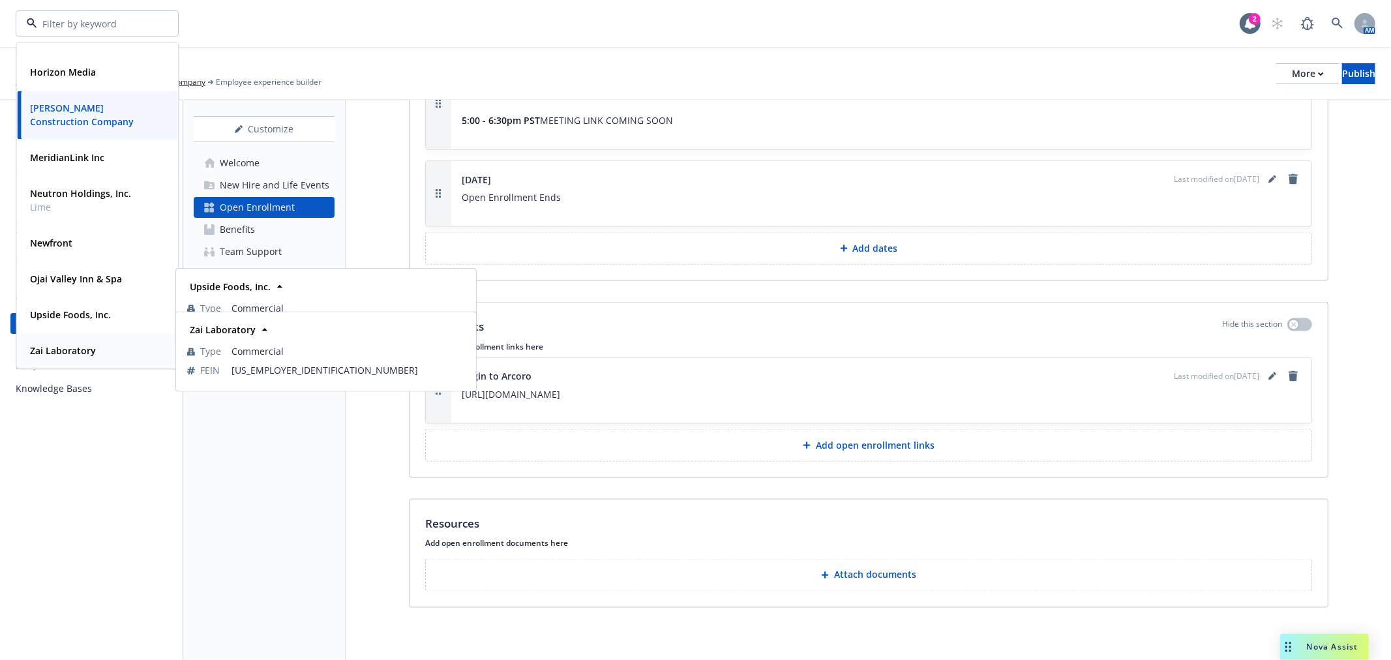
click at [56, 356] on span "Zai Laboratory" at bounding box center [63, 351] width 66 height 14
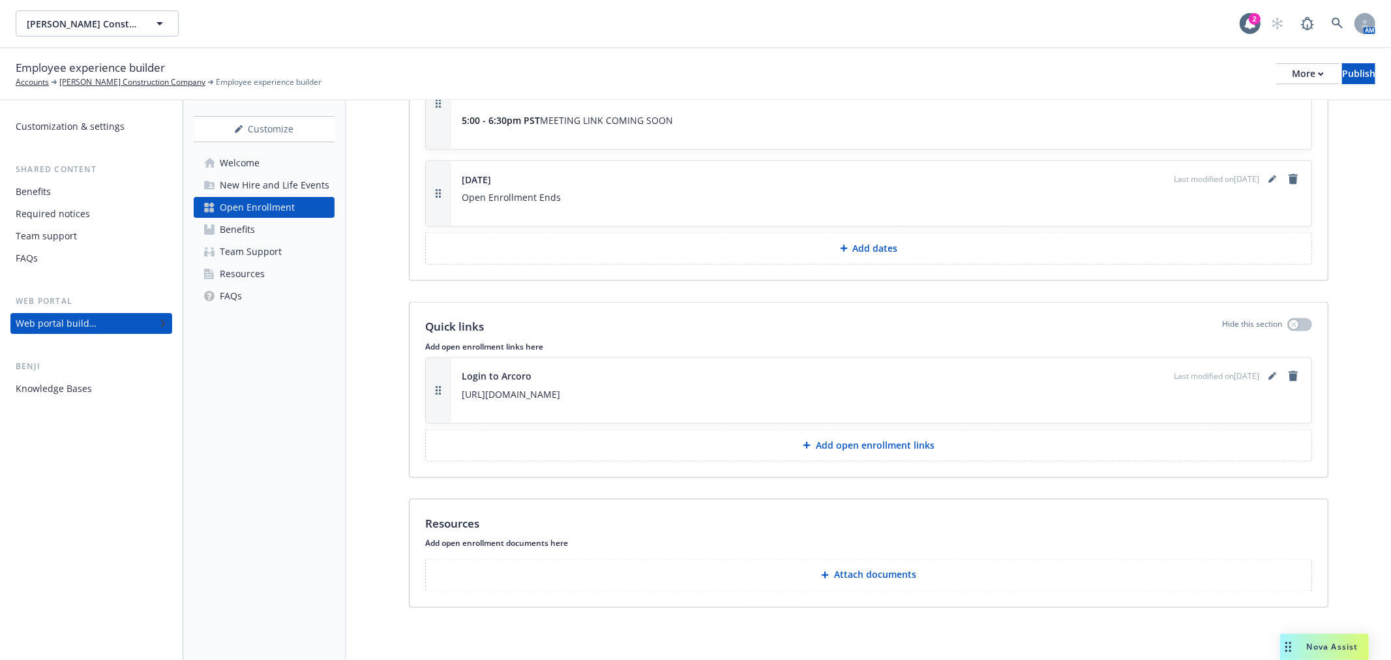
scroll to position [2231, 0]
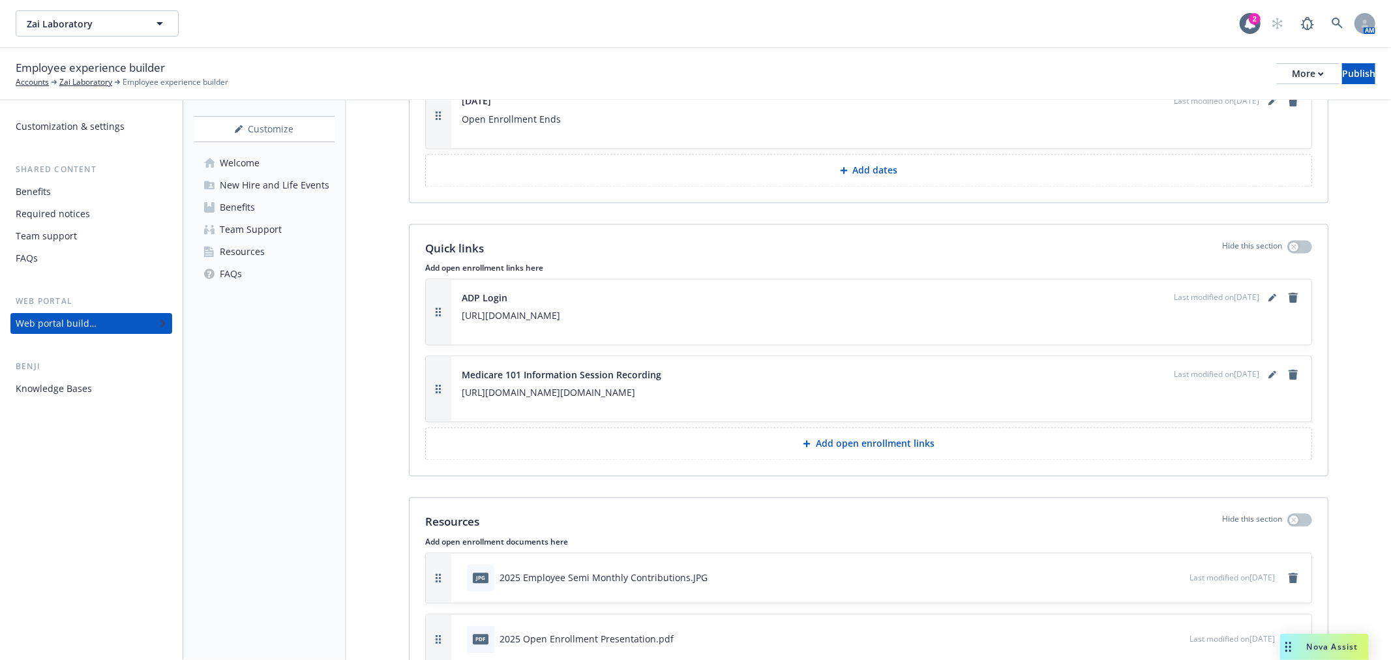
click at [217, 207] on div "Benefits" at bounding box center [227, 207] width 56 height 21
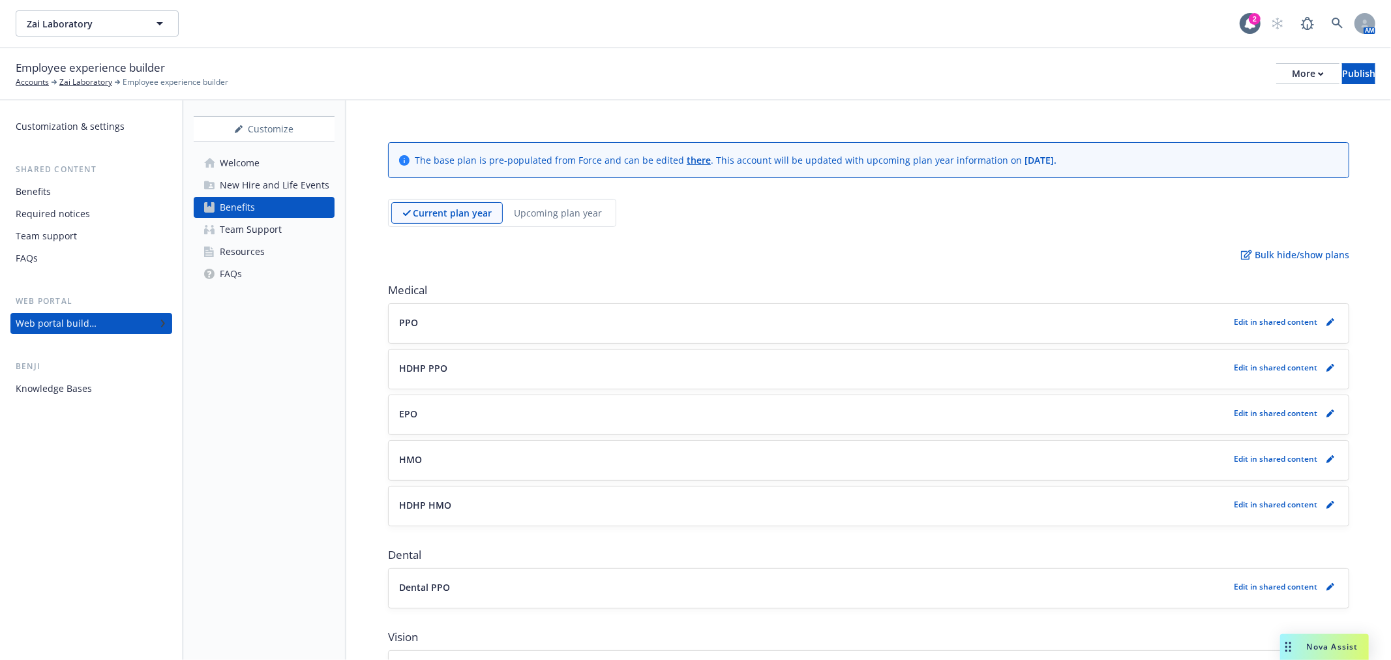
click at [530, 211] on p "Upcoming plan year" at bounding box center [558, 213] width 88 height 14
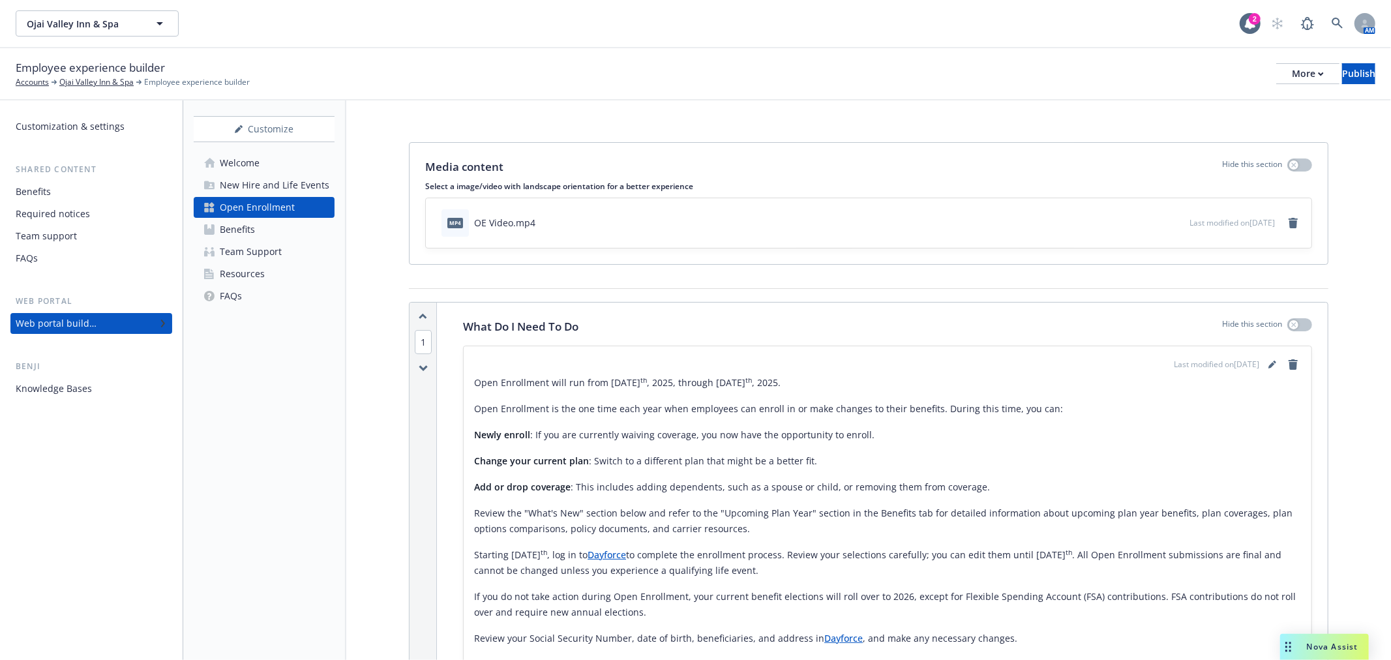
scroll to position [2703, 0]
